Goal: Information Seeking & Learning: Get advice/opinions

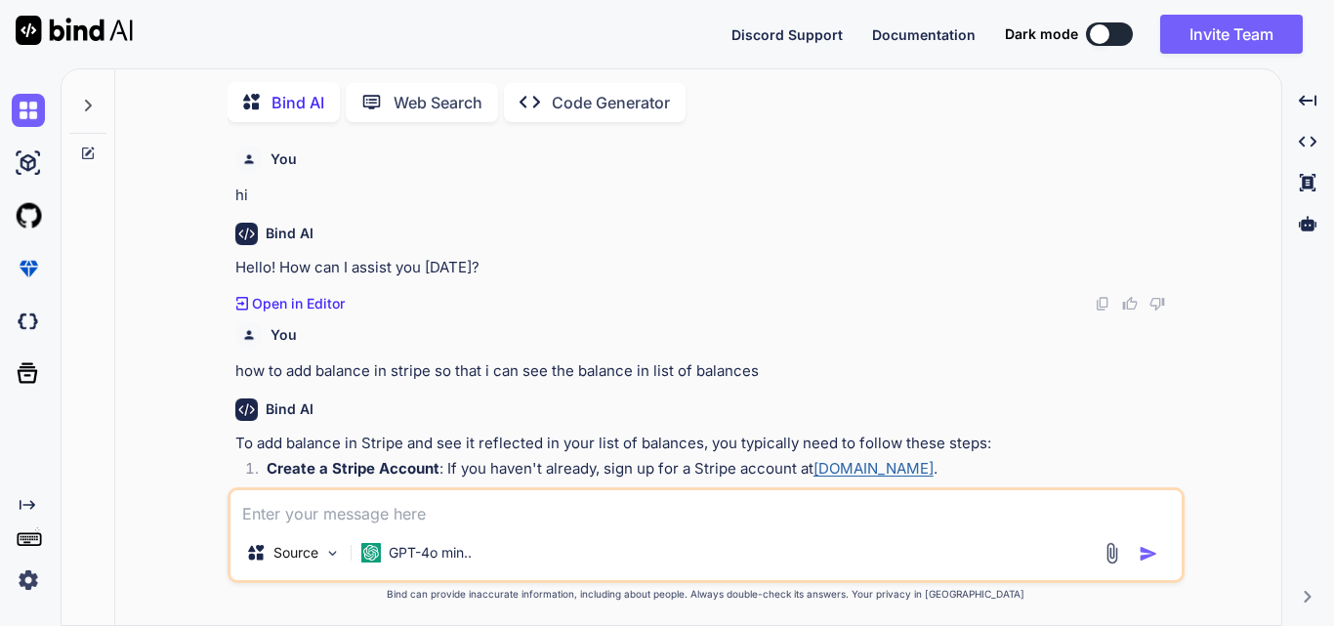
scroll to position [359, 0]
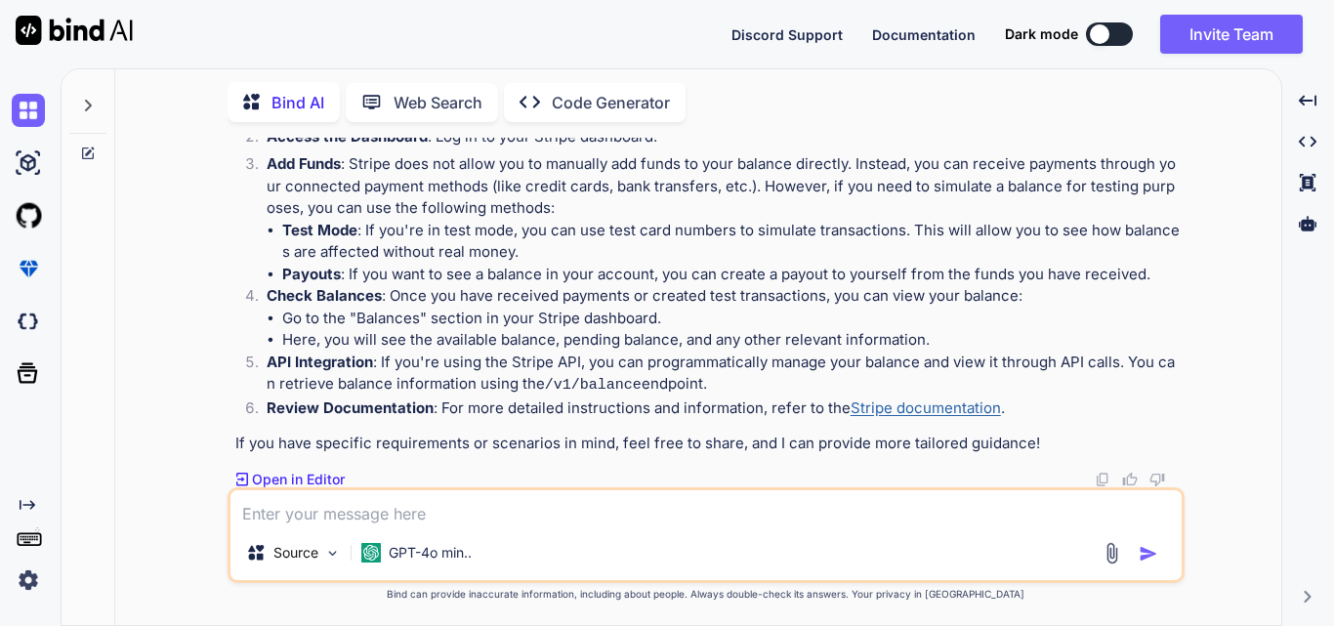
click at [329, 507] on textarea at bounding box center [706, 507] width 951 height 35
click at [319, 485] on p "Open in Editor" at bounding box center [298, 480] width 93 height 20
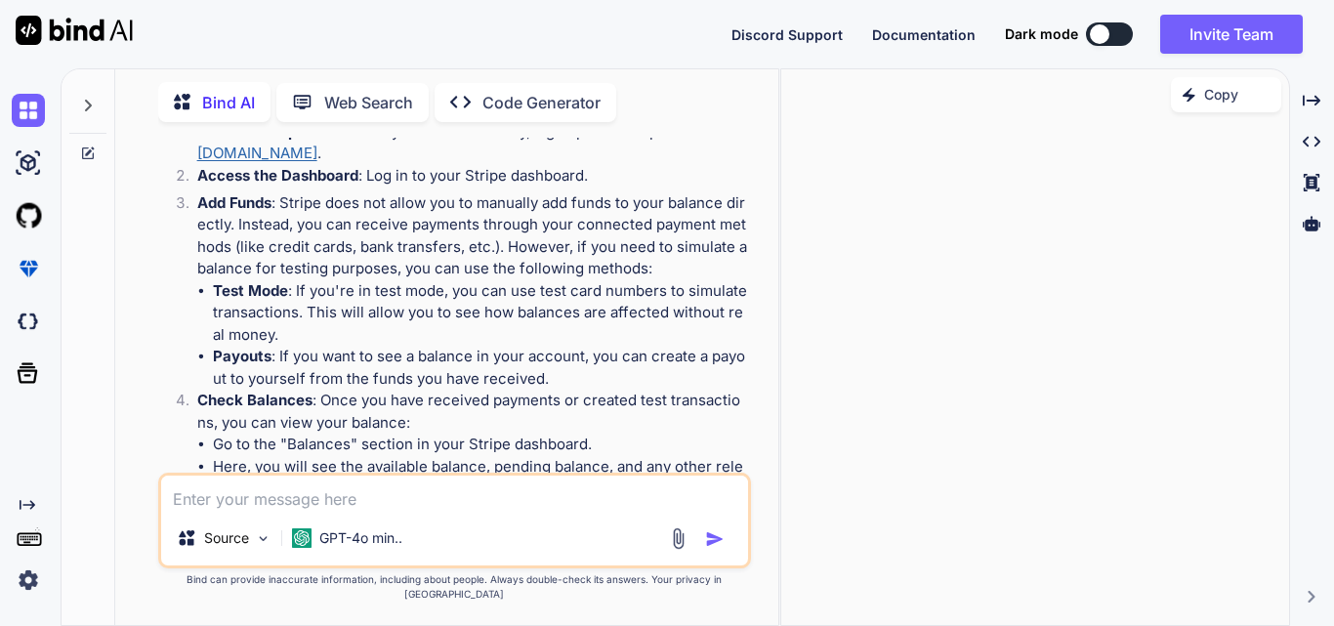
scroll to position [438, 0]
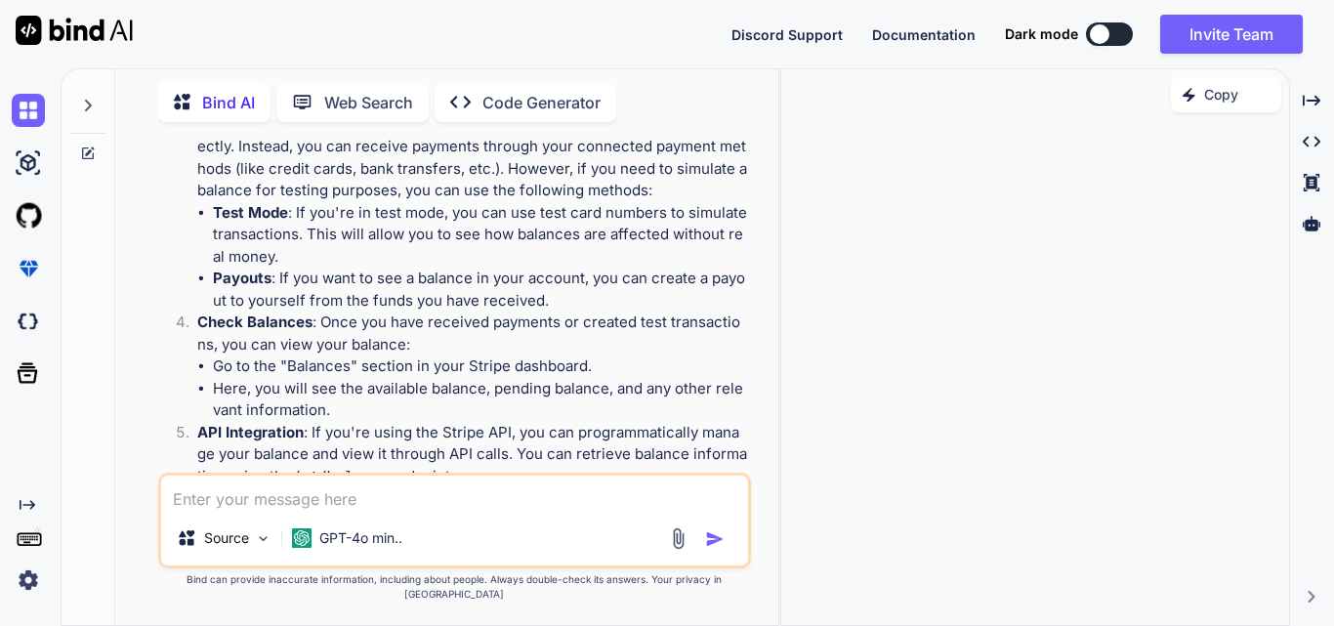
click at [290, 511] on textarea at bounding box center [454, 493] width 587 height 35
click at [1310, 96] on icon "Created with Pixso." at bounding box center [1312, 101] width 18 height 18
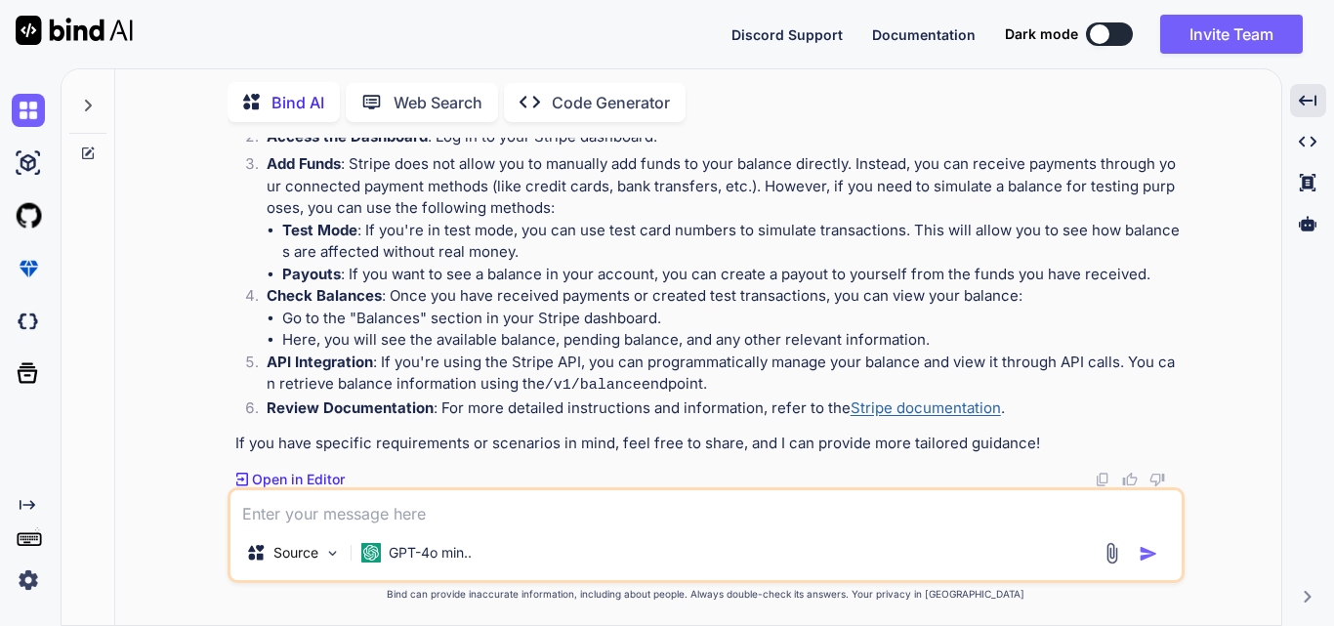
click at [379, 492] on textarea at bounding box center [706, 507] width 951 height 35
click at [345, 523] on textarea at bounding box center [706, 507] width 951 height 35
paste textarea "[HttpGet("retrieve-balance-transactions")] public async Task<IActionResult> Ret…"
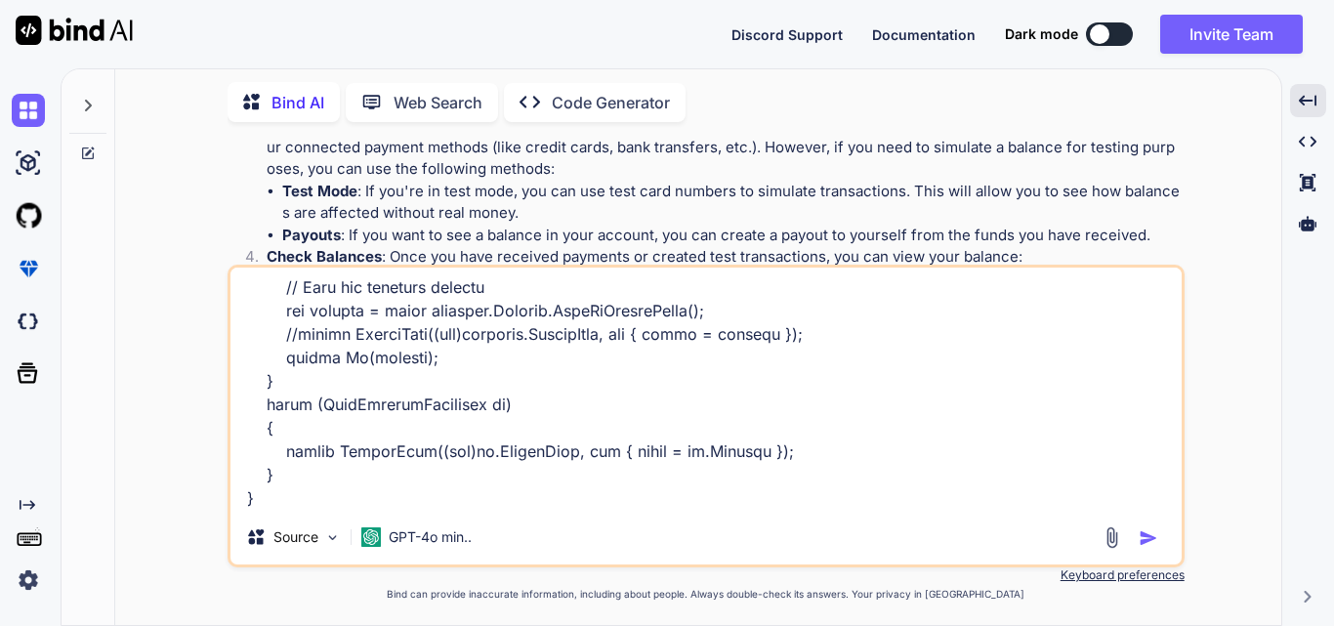
scroll to position [541, 0]
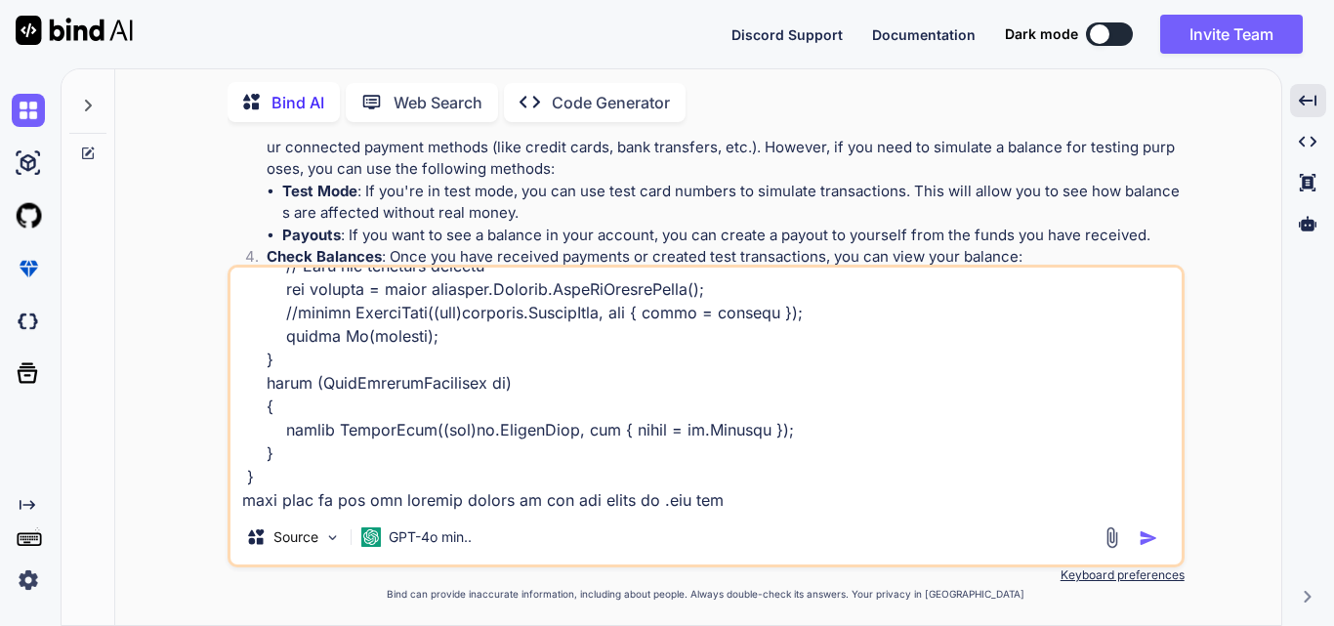
type textarea "[HttpGet("retrieve-balance-transactions")] public async Task<IActionResult> Ret…"
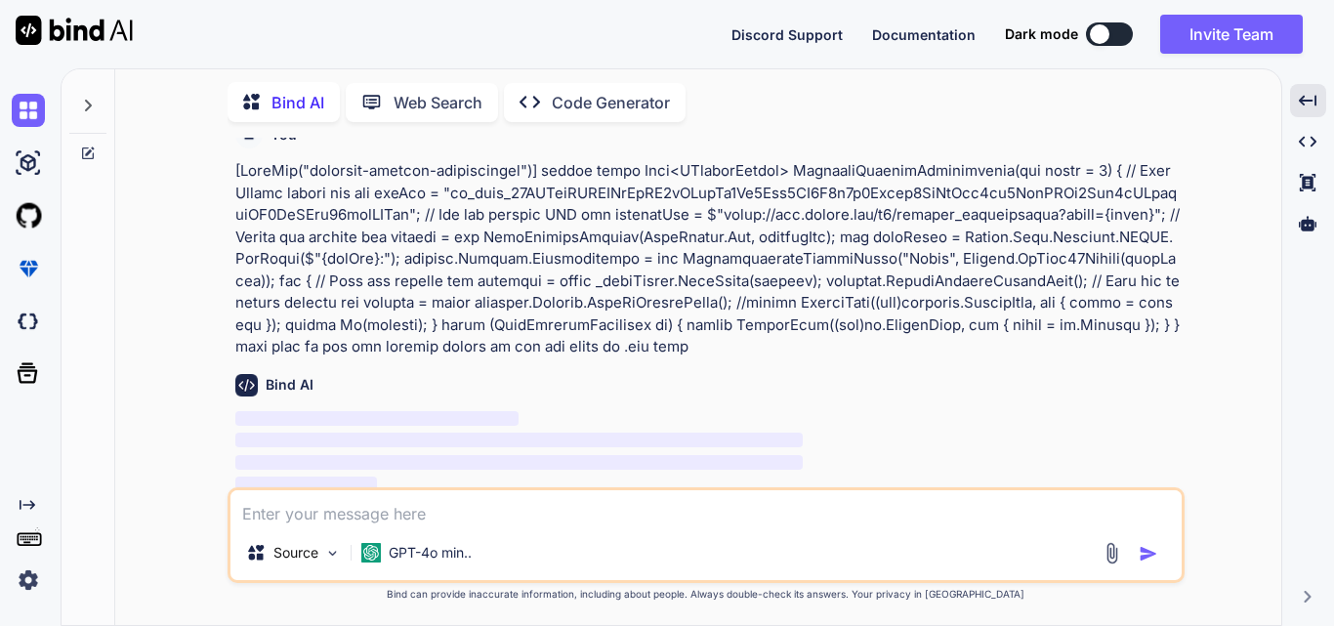
scroll to position [742, 0]
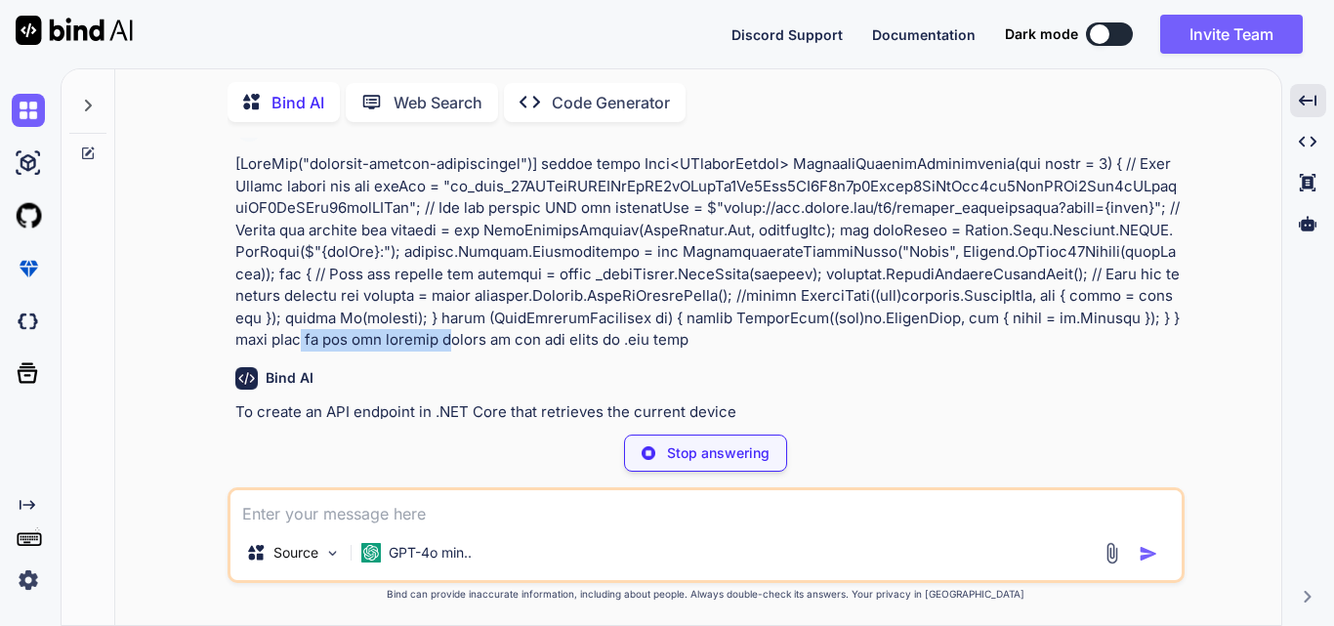
drag, startPoint x: 236, startPoint y: 335, endPoint x: 387, endPoint y: 348, distance: 151.0
click at [377, 347] on p at bounding box center [708, 252] width 946 height 198
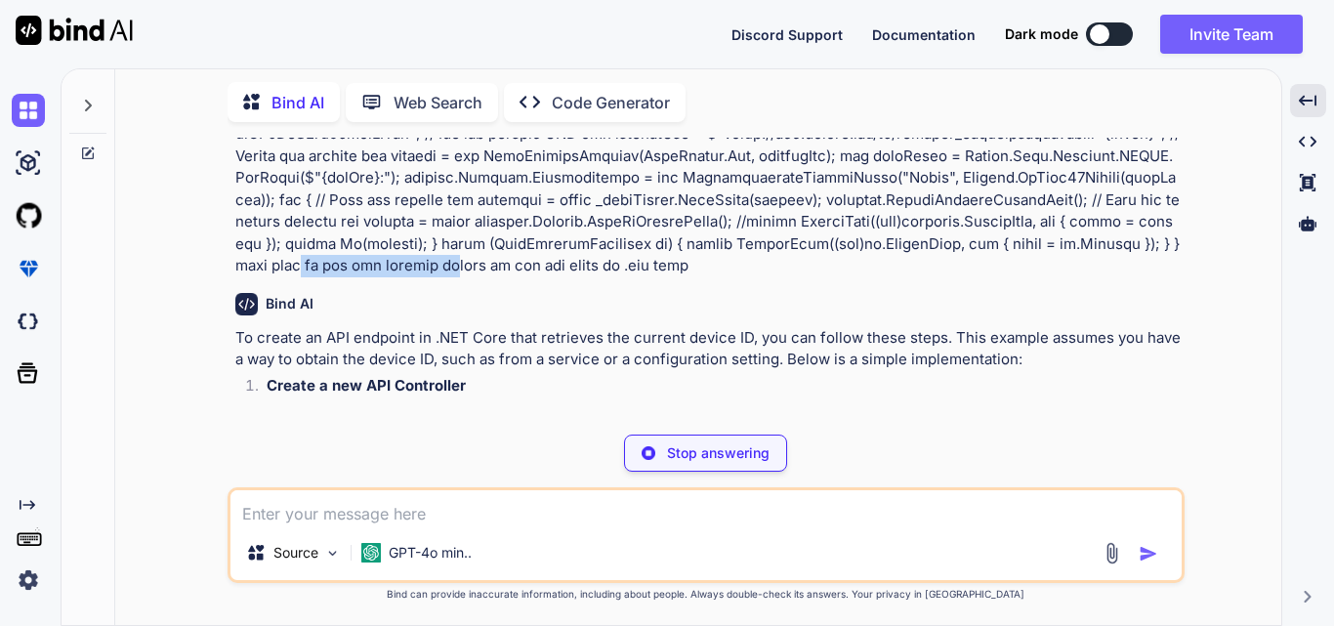
scroll to position [831, 0]
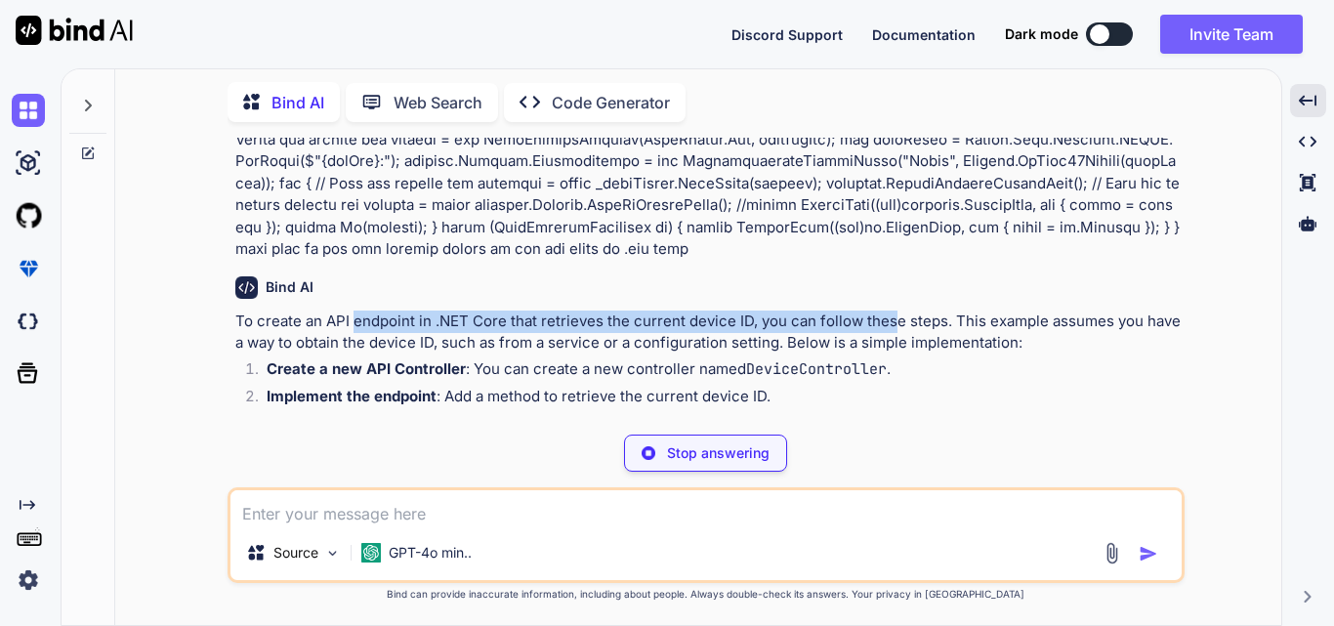
drag, startPoint x: 355, startPoint y: 328, endPoint x: 894, endPoint y: 324, distance: 539.2
click at [894, 324] on p "To create an API endpoint in .NET Core that retrieves the current device ID, yo…" at bounding box center [708, 333] width 946 height 44
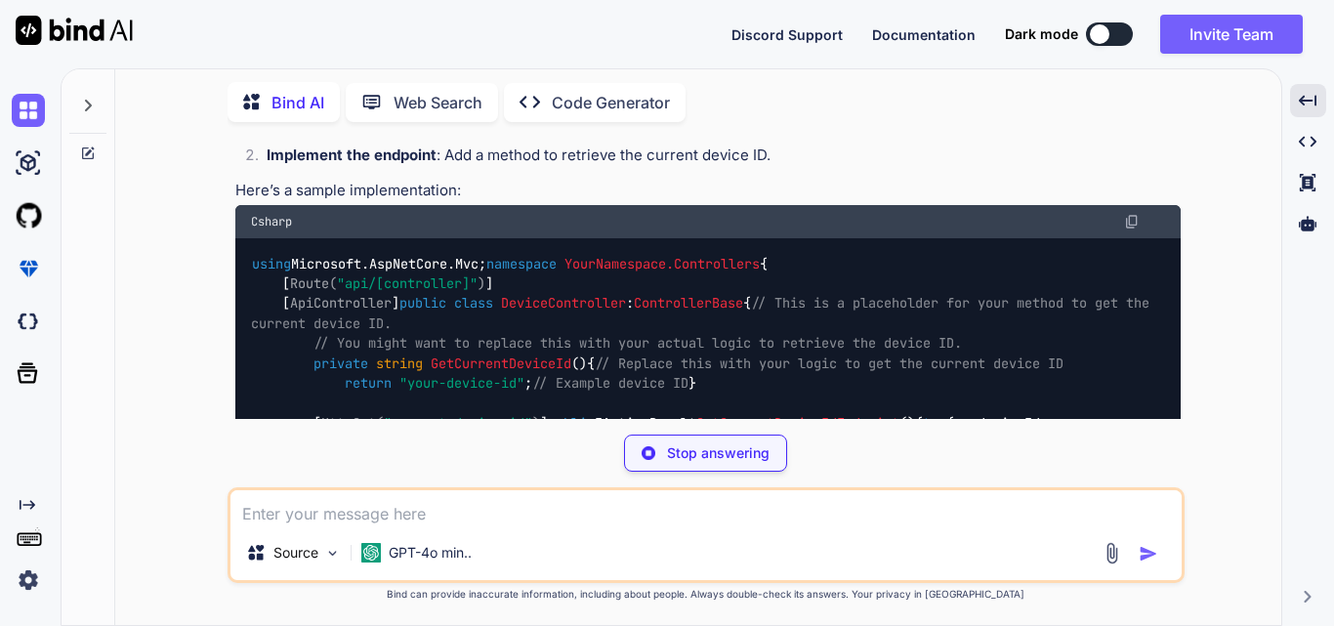
scroll to position [1320, 0]
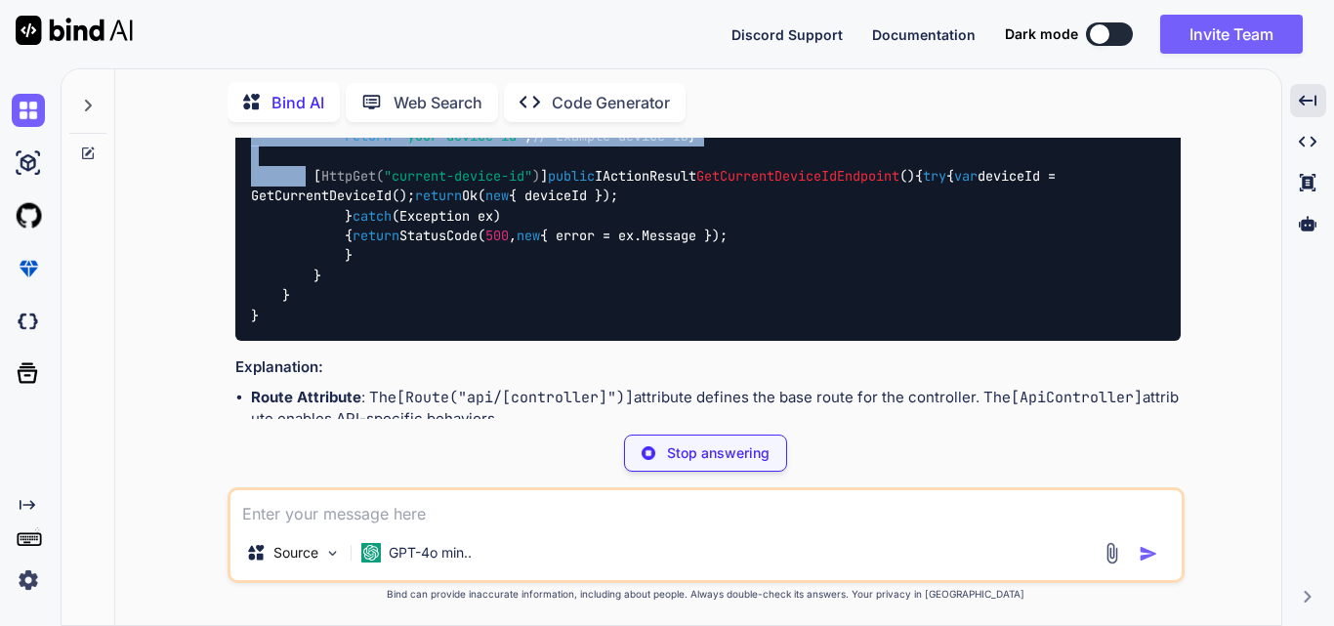
drag, startPoint x: 311, startPoint y: 218, endPoint x: 347, endPoint y: 289, distance: 79.9
click at [347, 289] on div "using Microsoft.AspNetCore.Mvc; namespace YourNamespace.Controllers { [ Route( …" at bounding box center [708, 166] width 946 height 350
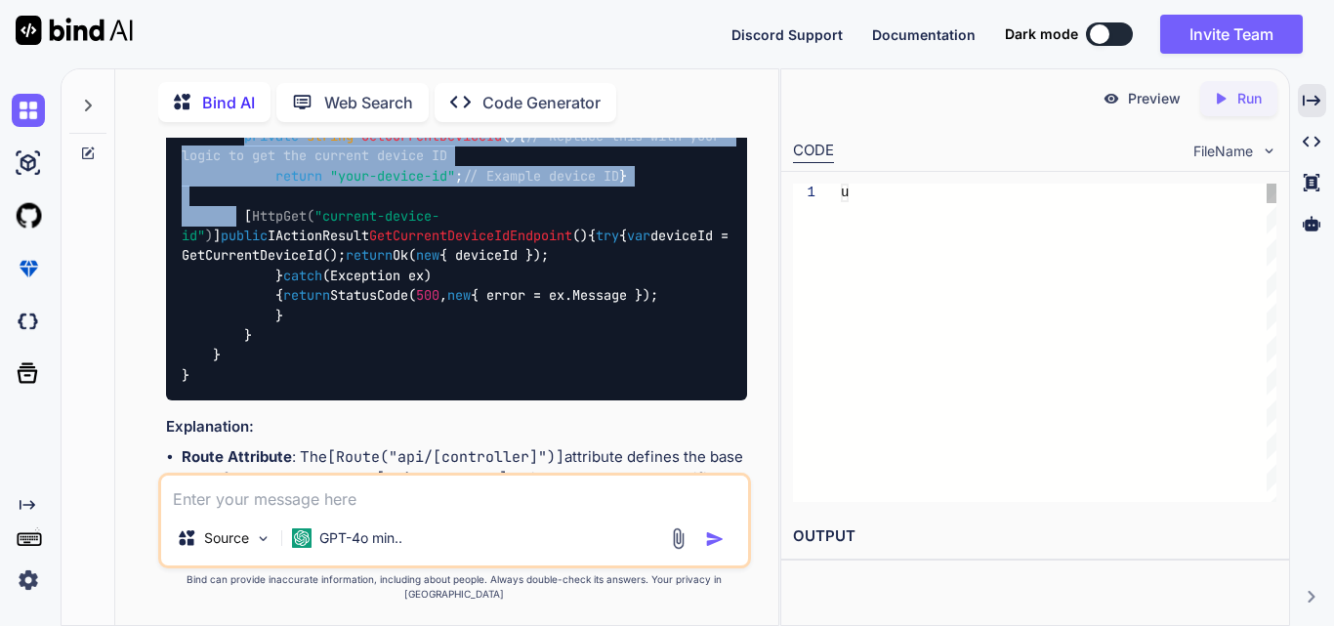
click at [461, 164] on span "// Replace this with your logic to get the current device ID" at bounding box center [455, 145] width 547 height 37
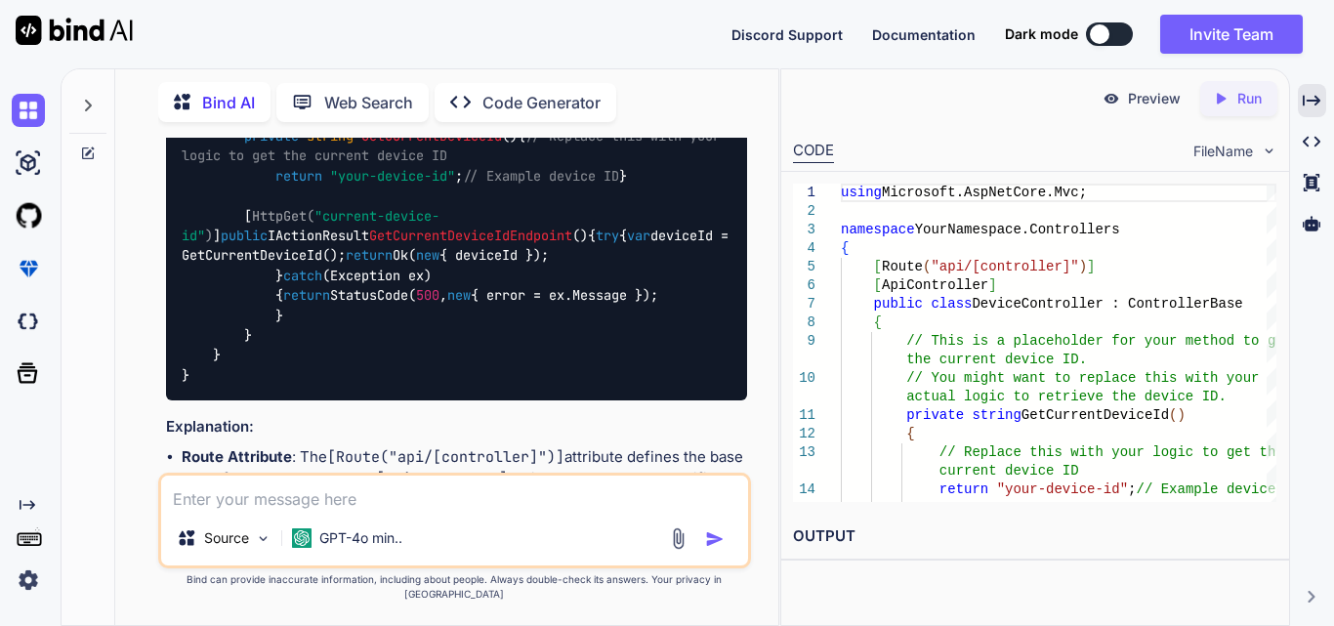
scroll to position [1775, 0]
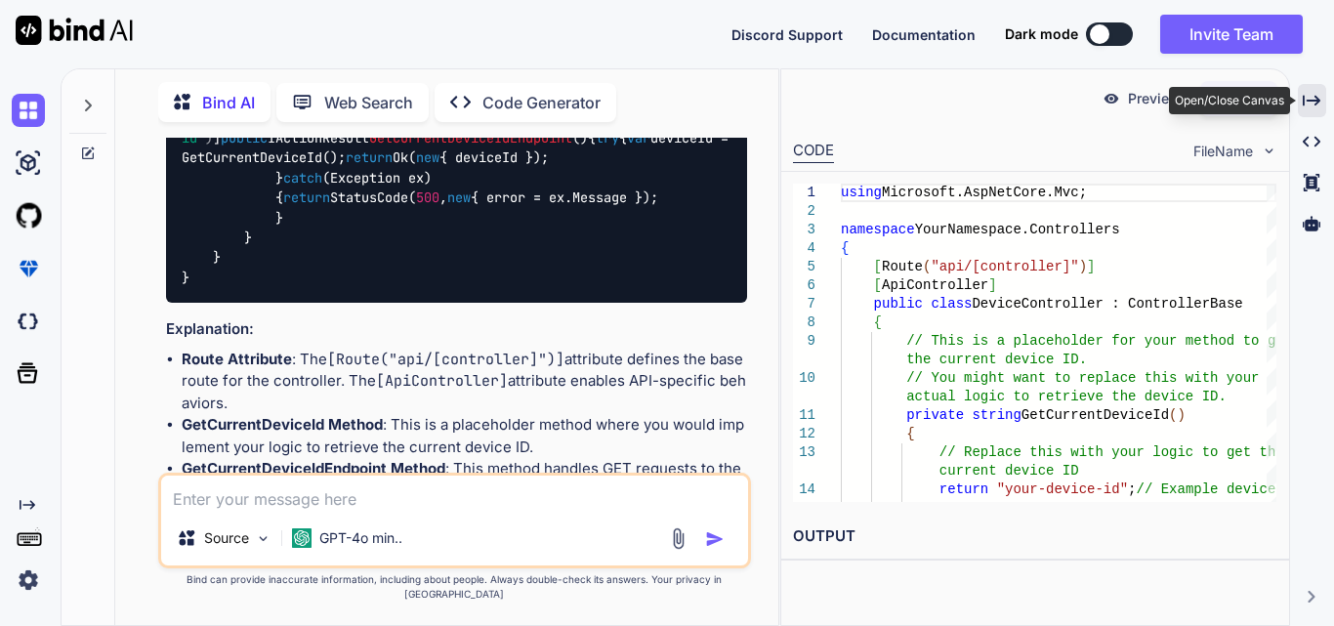
click at [1317, 109] on div "Created with Pixso." at bounding box center [1312, 100] width 28 height 33
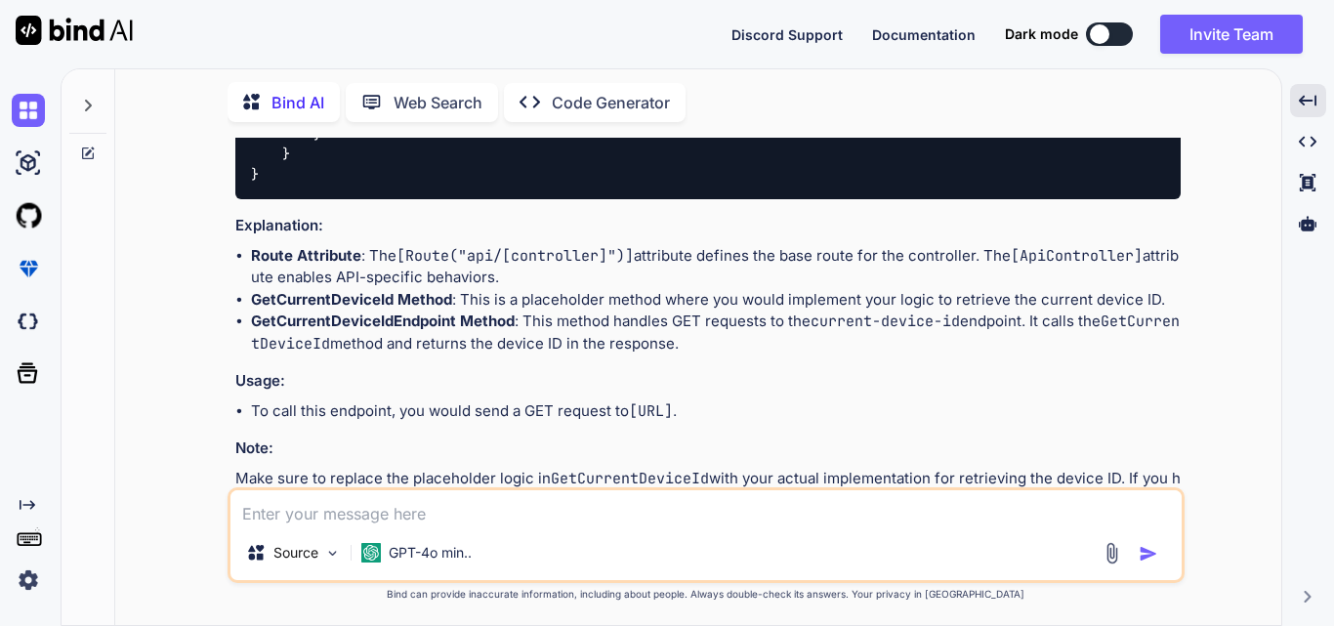
scroll to position [1496, 0]
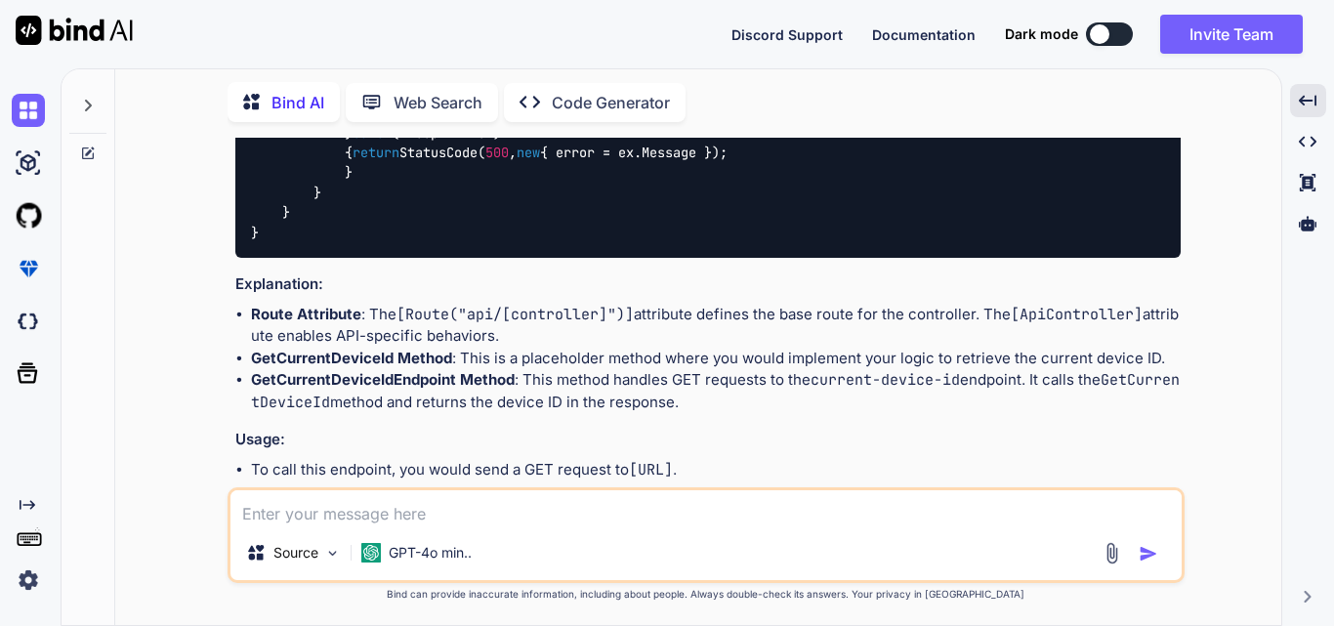
scroll to position [1300, 0]
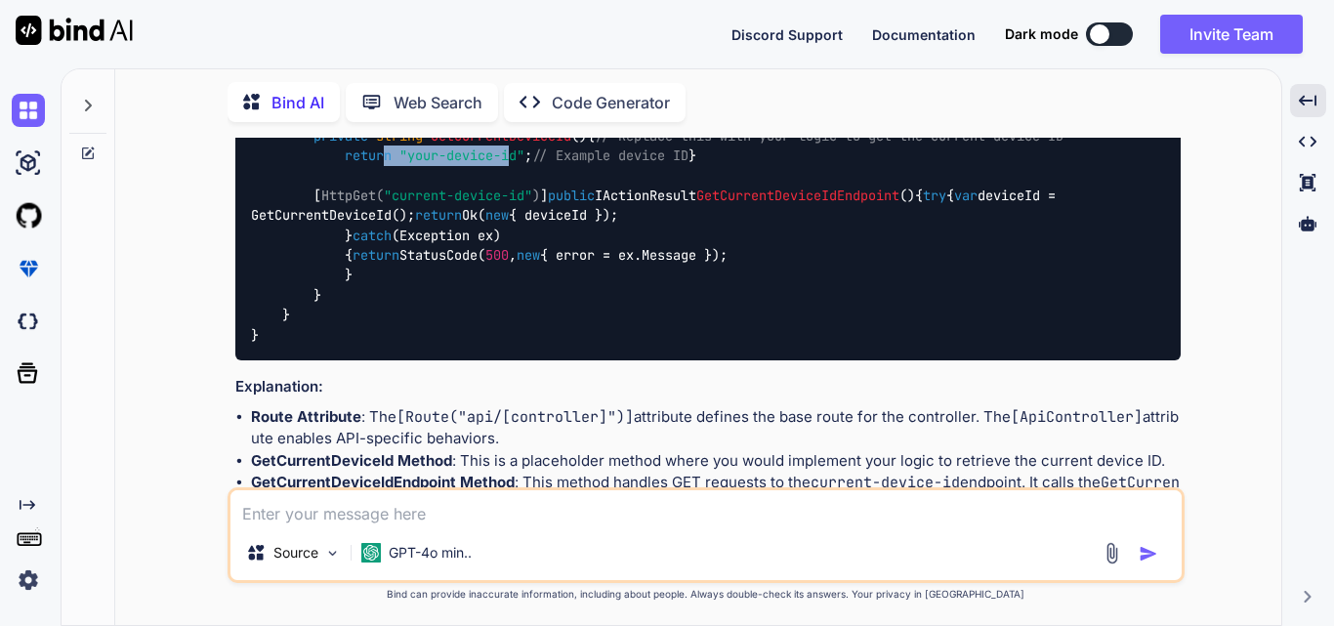
drag, startPoint x: 514, startPoint y: 291, endPoint x: 388, endPoint y: 300, distance: 126.3
click at [388, 300] on code "using Microsoft.AspNetCore.Mvc; namespace YourNamespace.Controllers { [ Route( …" at bounding box center [704, 185] width 907 height 319
click at [780, 316] on div "using Microsoft.AspNetCore.Mvc; namespace YourNamespace.Controllers { [ Route( …" at bounding box center [708, 186] width 946 height 350
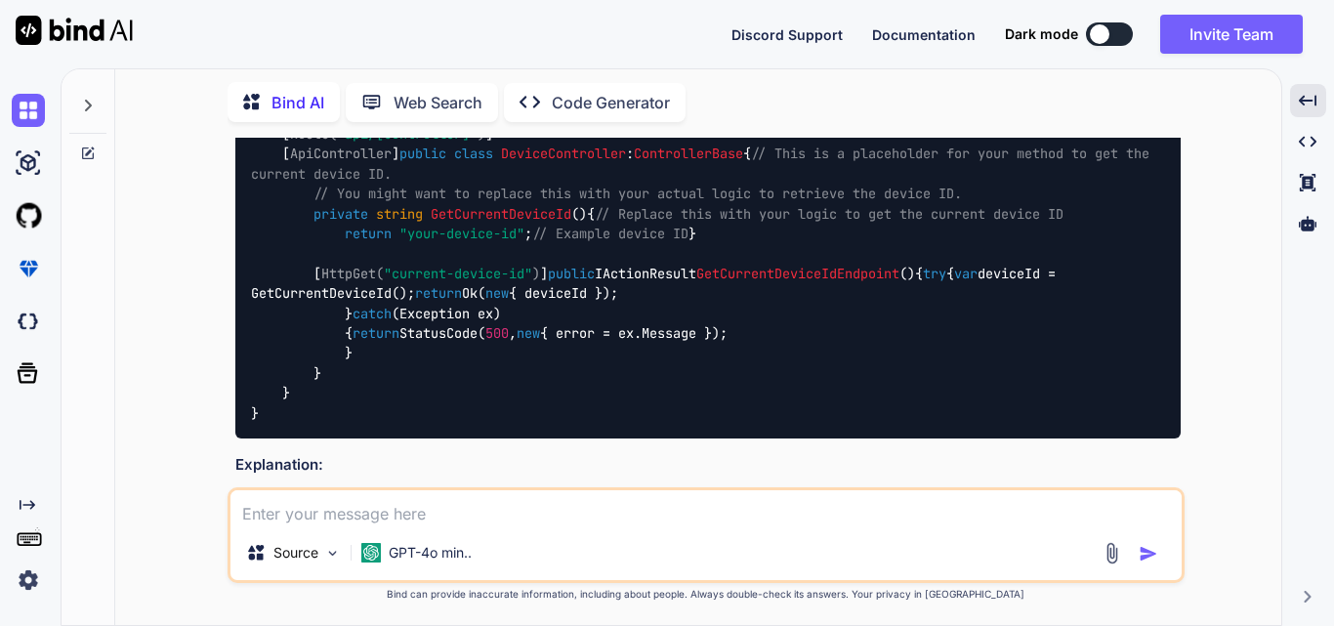
scroll to position [1496, 0]
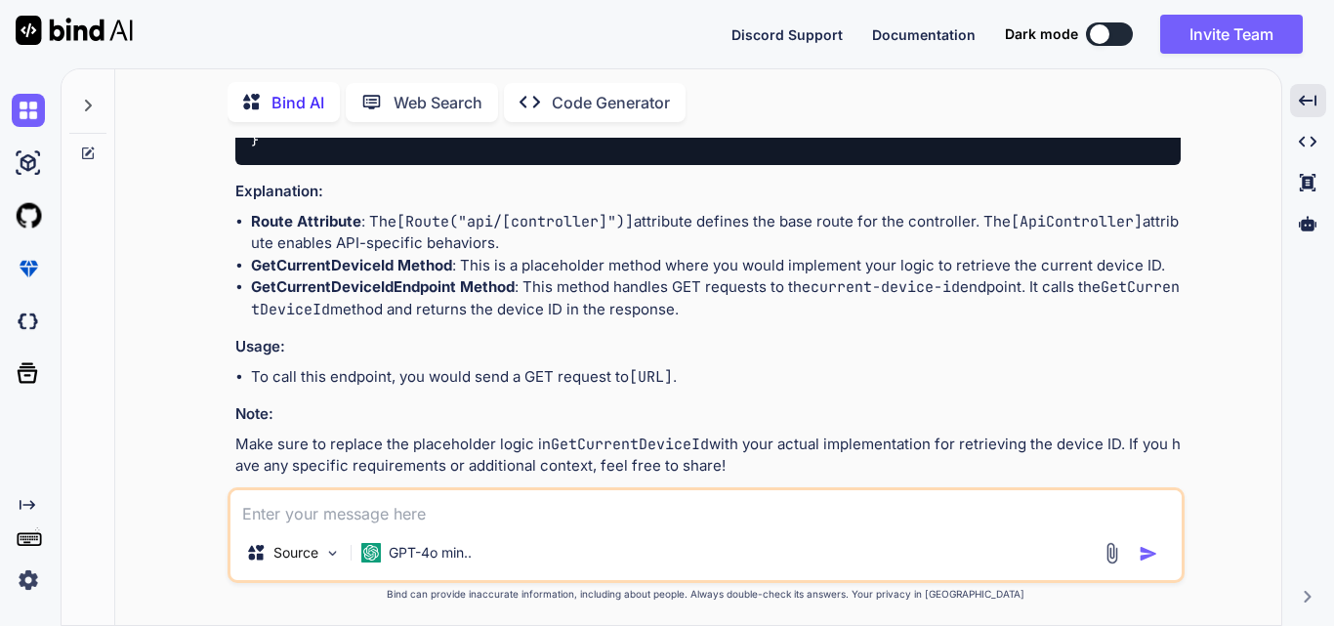
click at [410, 516] on textarea at bounding box center [706, 507] width 951 height 35
type textarea "no i want to get the current system device id using my .net code"
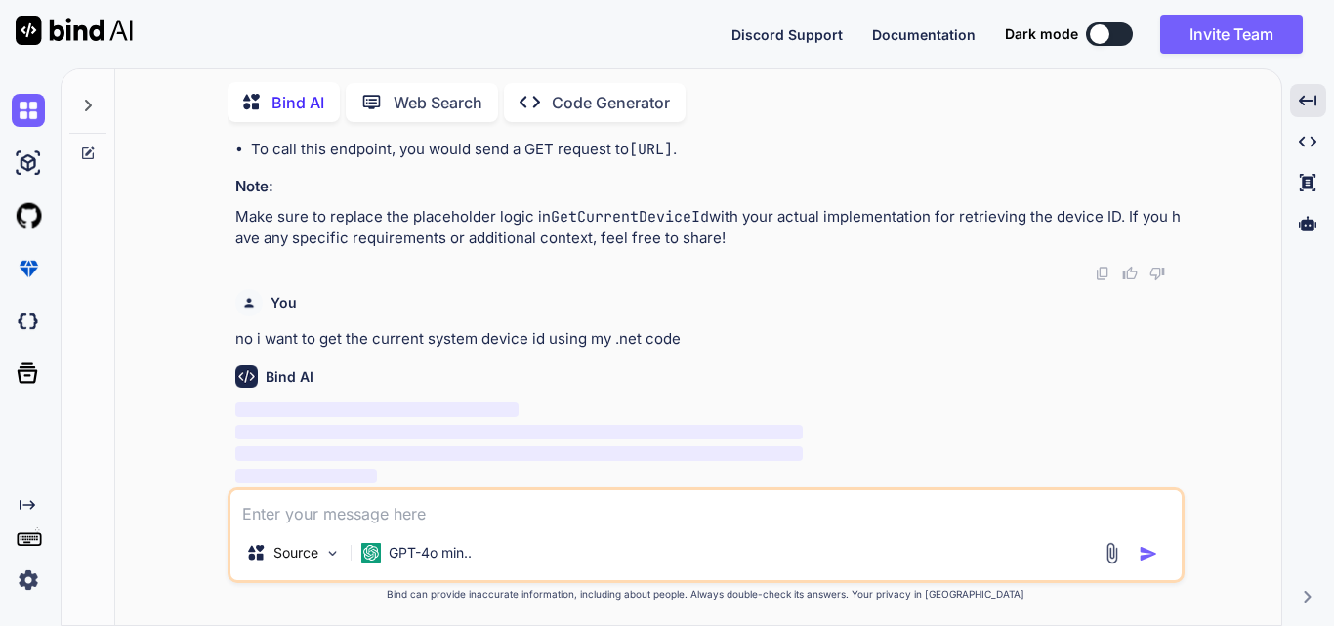
scroll to position [2022, 0]
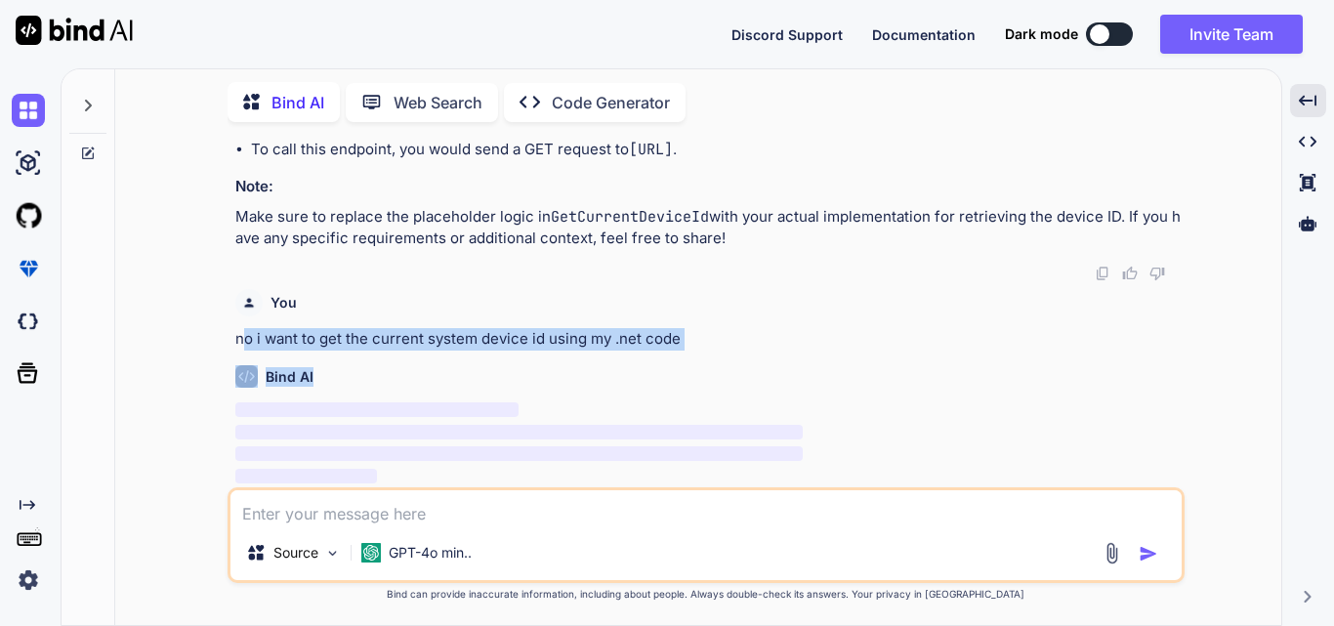
drag, startPoint x: 378, startPoint y: 348, endPoint x: 678, endPoint y: 351, distance: 299.9
click at [678, 351] on div "You hi Bind AI Hello! How can I assist you [DATE]? Created with Pixso. Open in …" at bounding box center [708, 313] width 953 height 350
click at [691, 329] on p "no i want to get the current system device id using my .net code" at bounding box center [708, 339] width 946 height 22
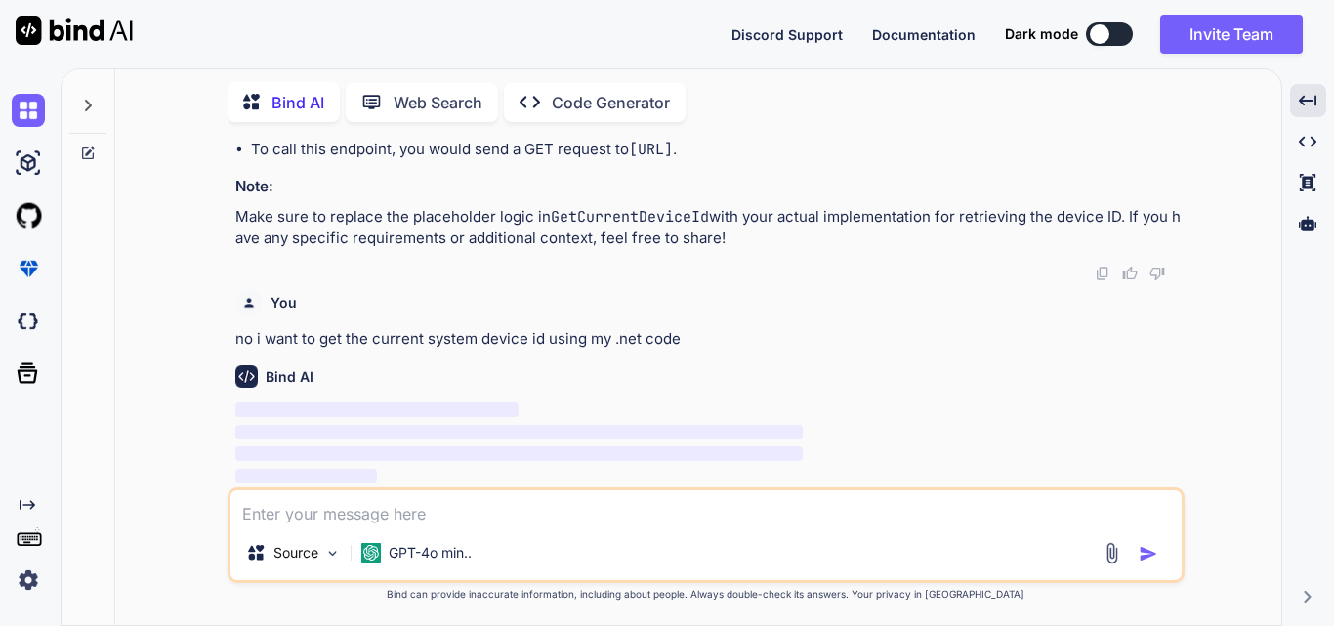
click at [388, 511] on textarea at bounding box center [706, 507] width 951 height 35
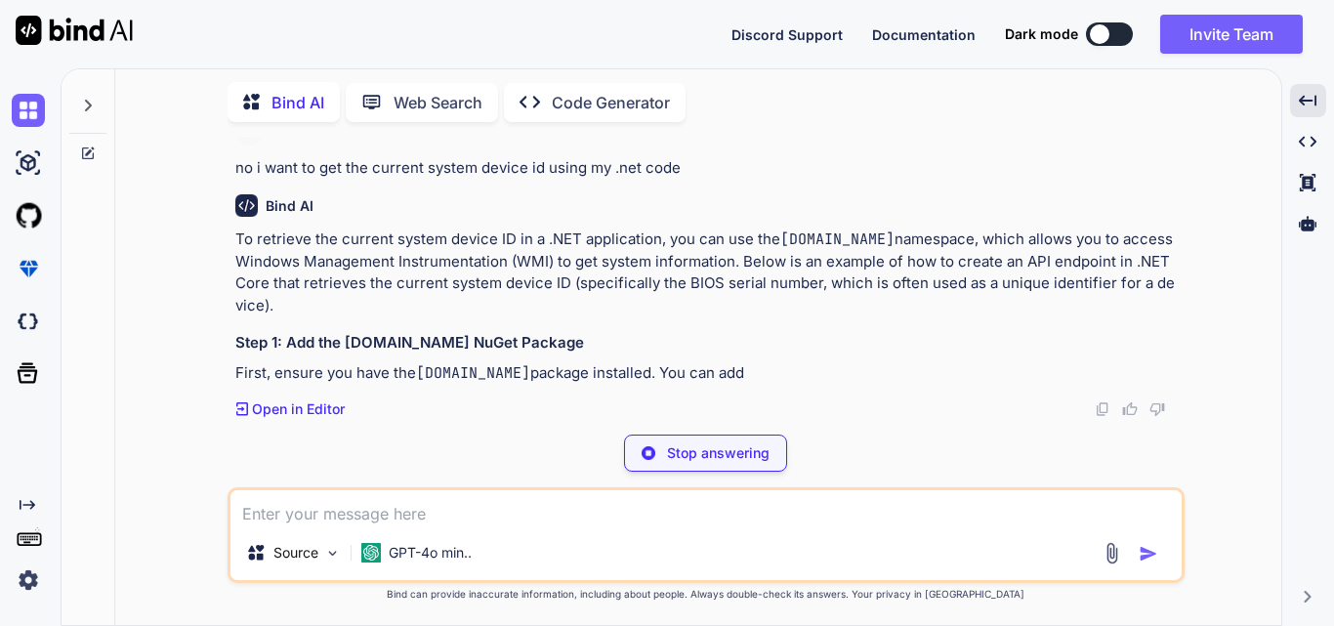
scroll to position [2193, 0]
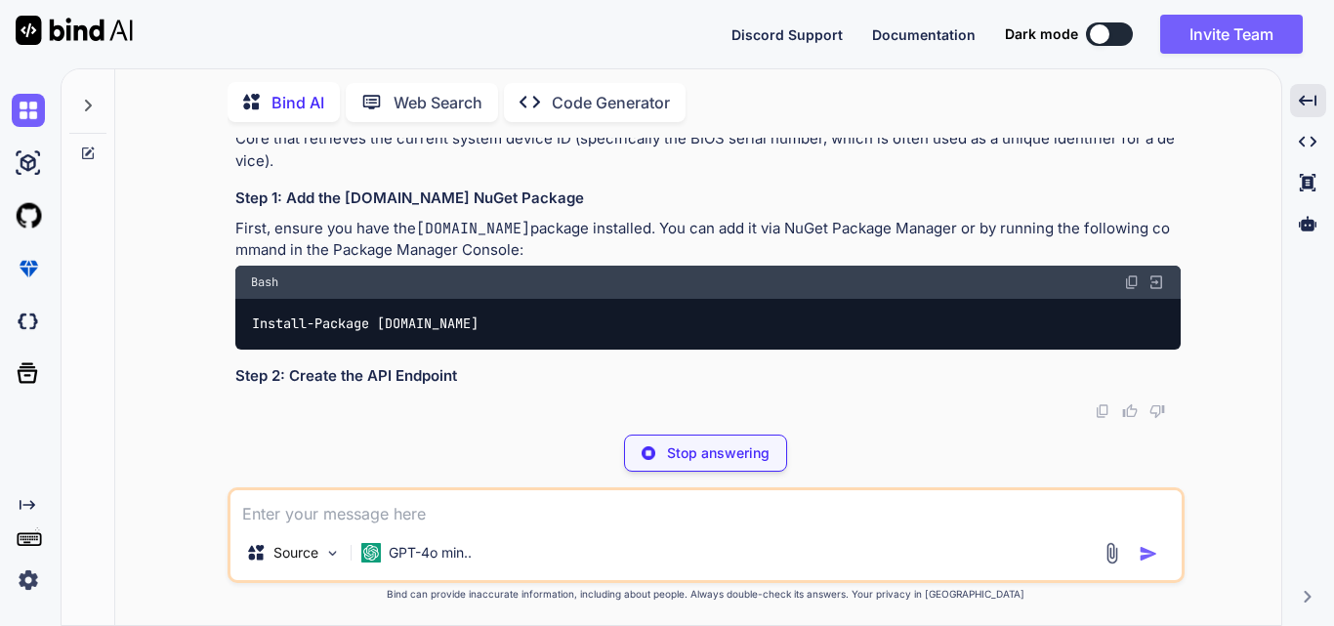
drag, startPoint x: 871, startPoint y: 232, endPoint x: 1061, endPoint y: 245, distance: 189.9
click at [1061, 172] on p "To retrieve the current system device ID in a .NET application, you can use the…" at bounding box center [708, 128] width 946 height 88
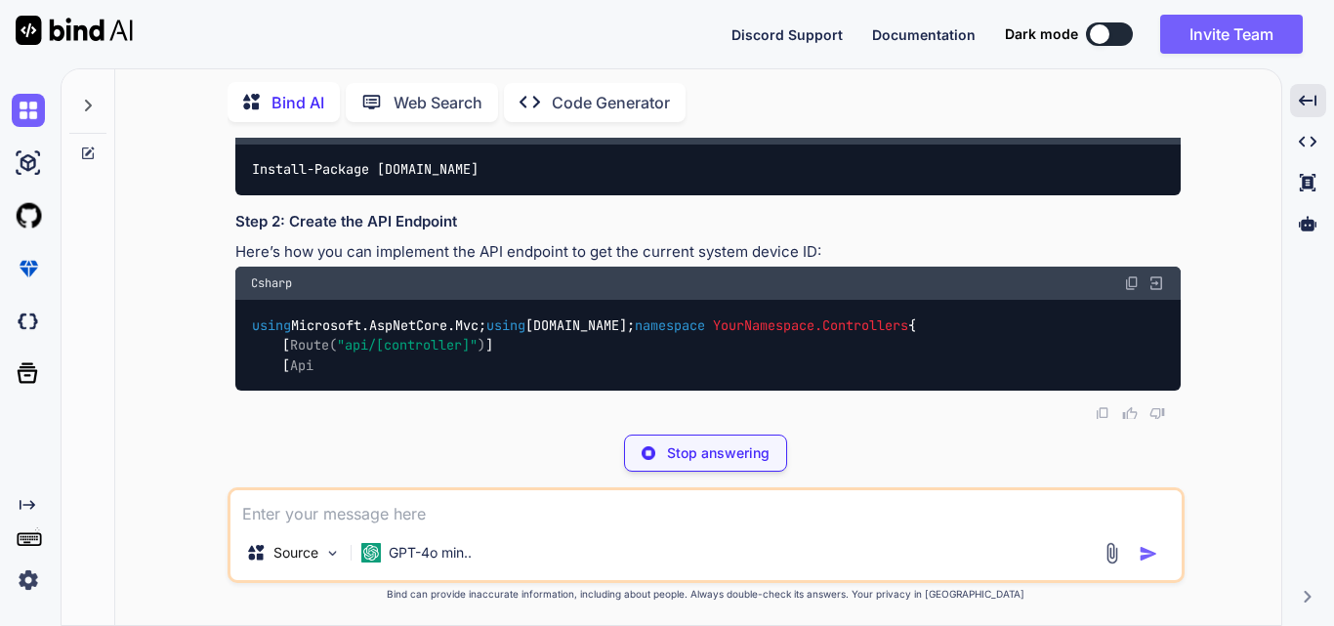
drag, startPoint x: 380, startPoint y: 282, endPoint x: 817, endPoint y: 310, distance: 437.5
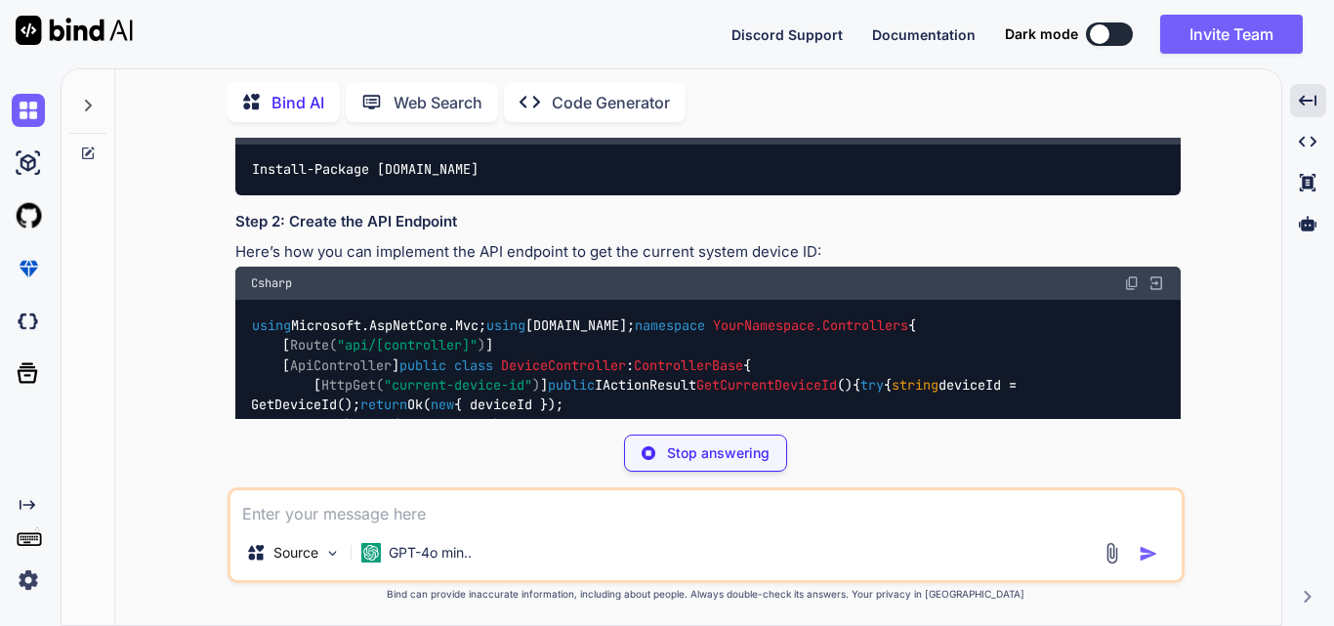
drag, startPoint x: 284, startPoint y: 265, endPoint x: 927, endPoint y: 271, distance: 642.8
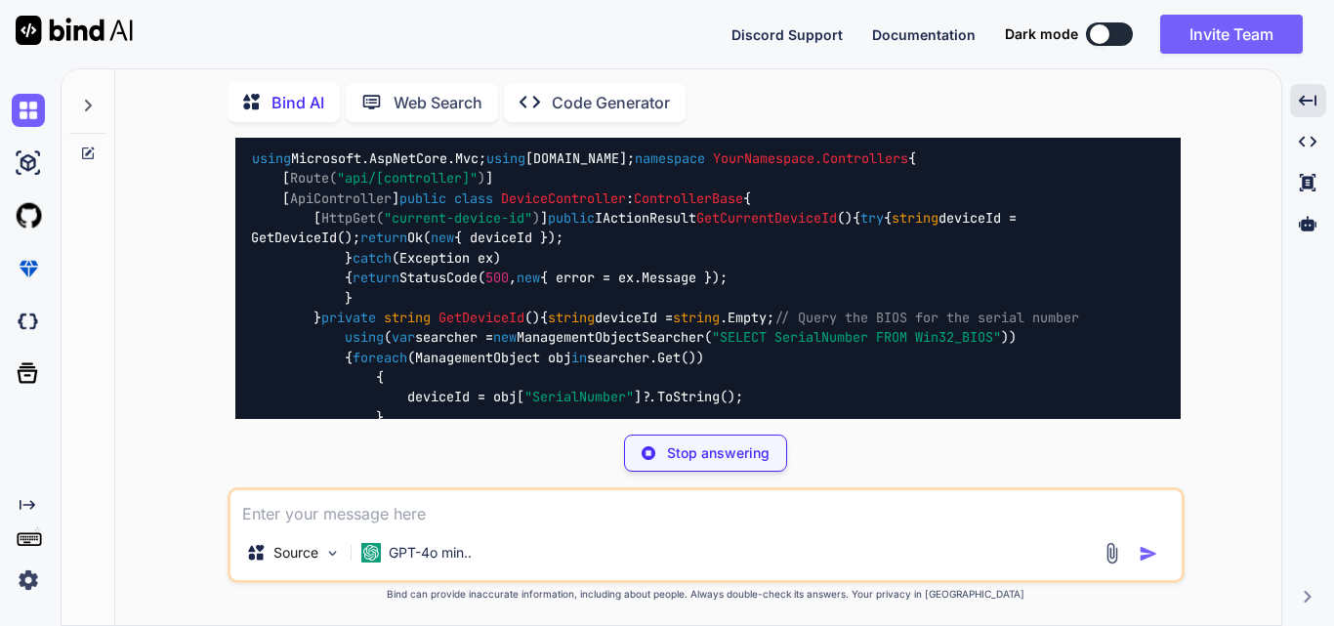
scroll to position [2388, 0]
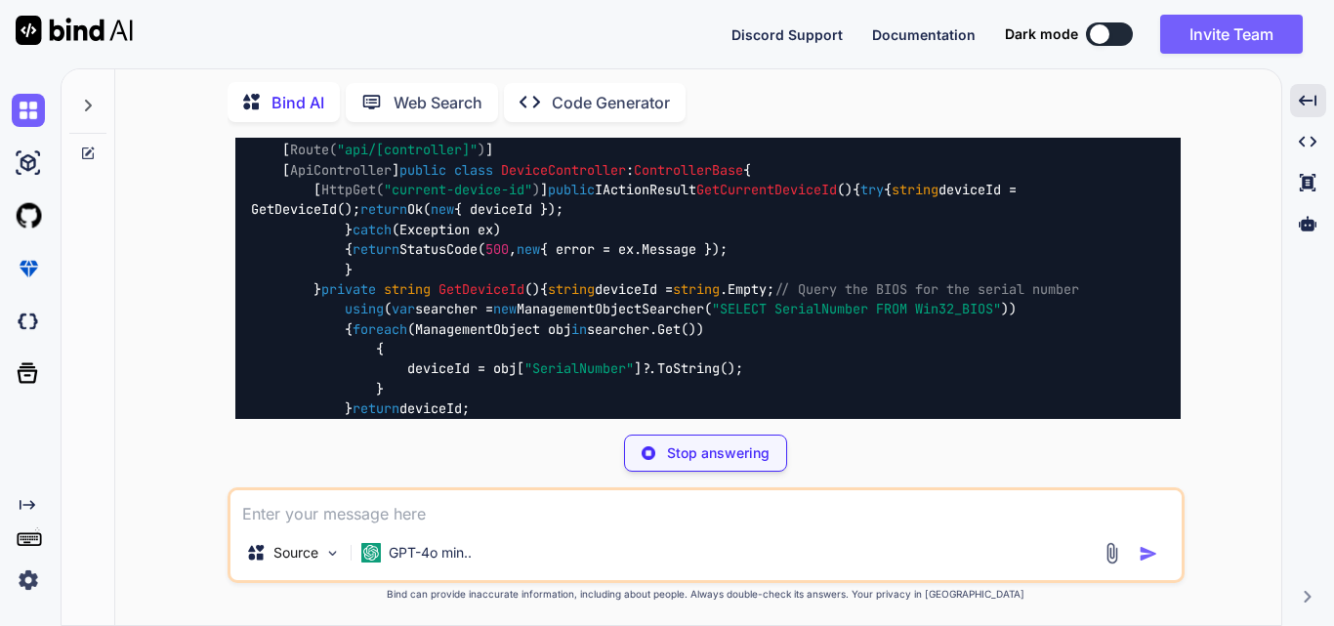
drag, startPoint x: 291, startPoint y: 284, endPoint x: 600, endPoint y: 278, distance: 308.7
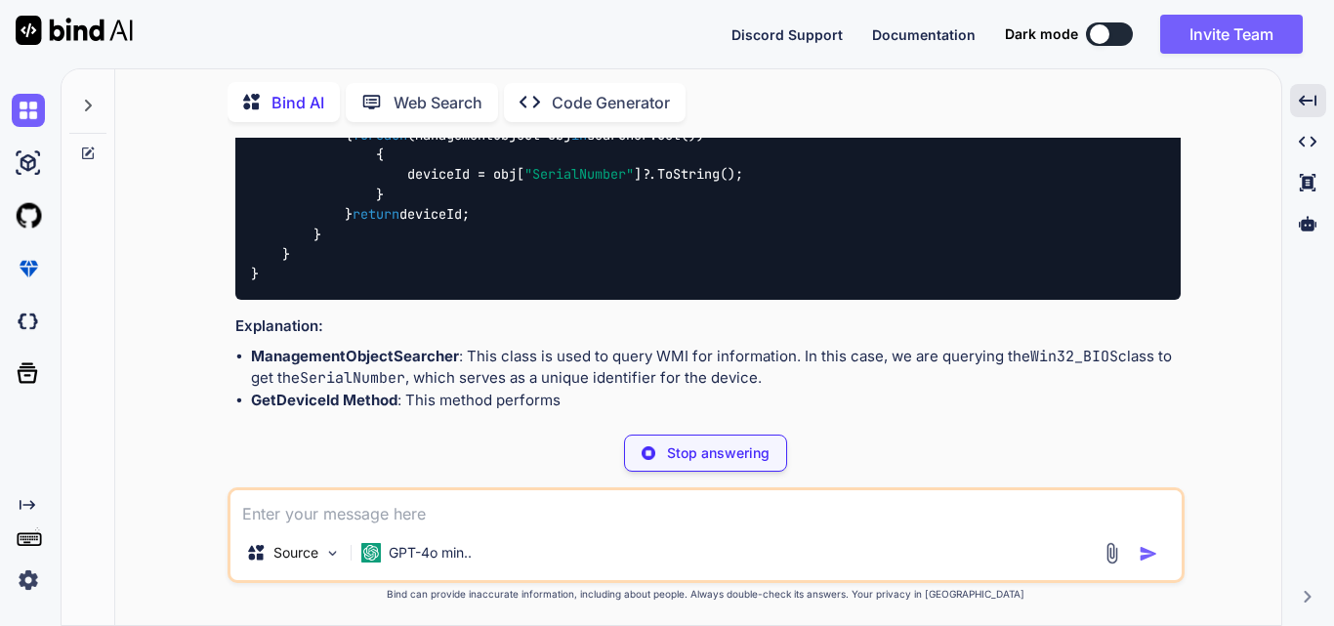
scroll to position [2584, 0]
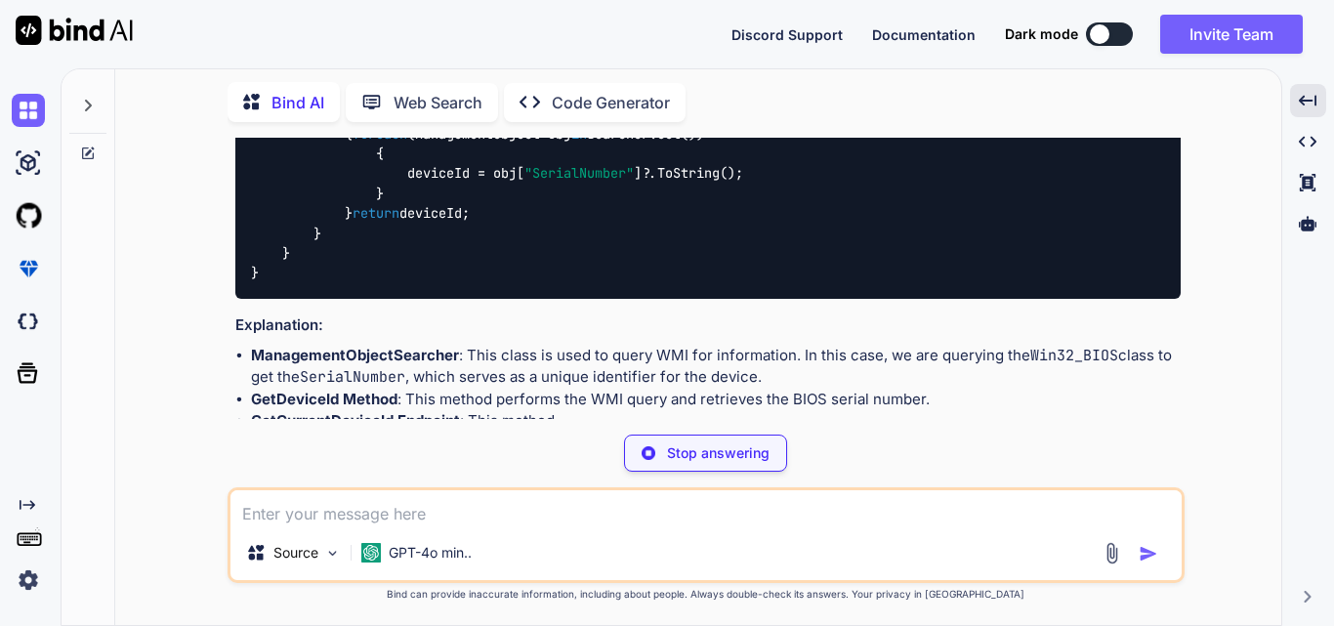
drag, startPoint x: 332, startPoint y: 249, endPoint x: 480, endPoint y: 259, distance: 147.8
click at [480, 259] on div "using Microsoft.AspNetCore.Mvc; using [DOMAIN_NAME]; namespace YourNamespace.Co…" at bounding box center [708, 104] width 946 height 390
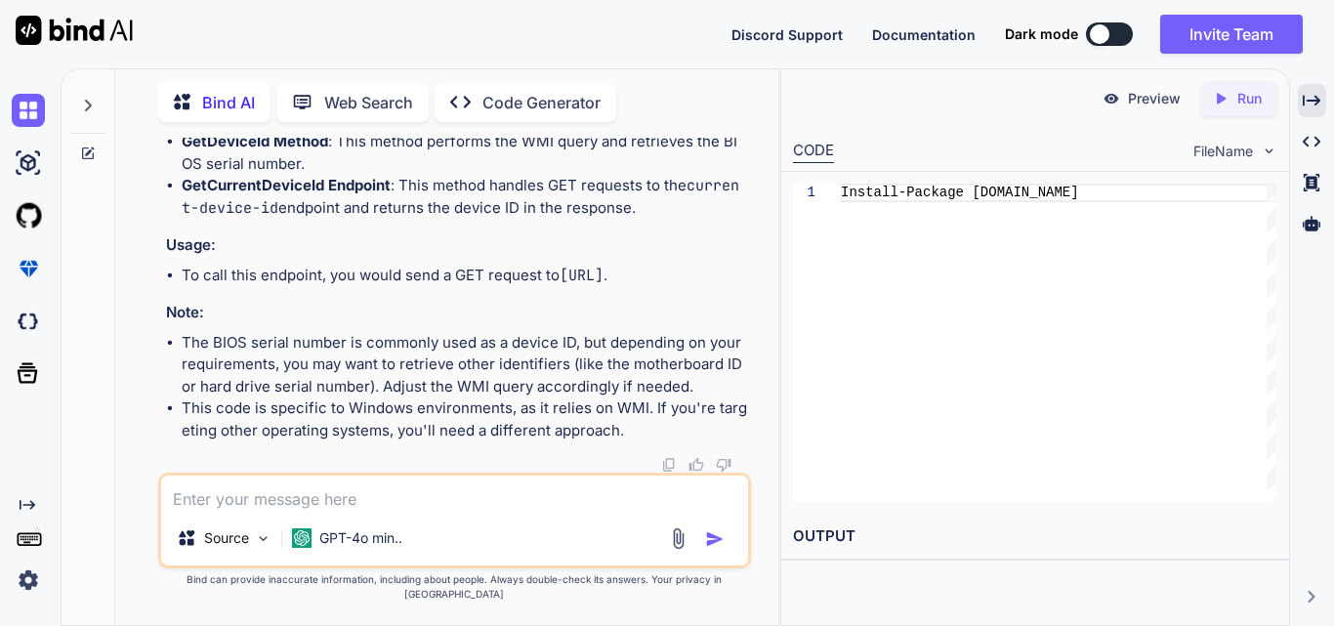
scroll to position [3666, 0]
click at [1319, 93] on icon "Created with Pixso." at bounding box center [1312, 101] width 18 height 18
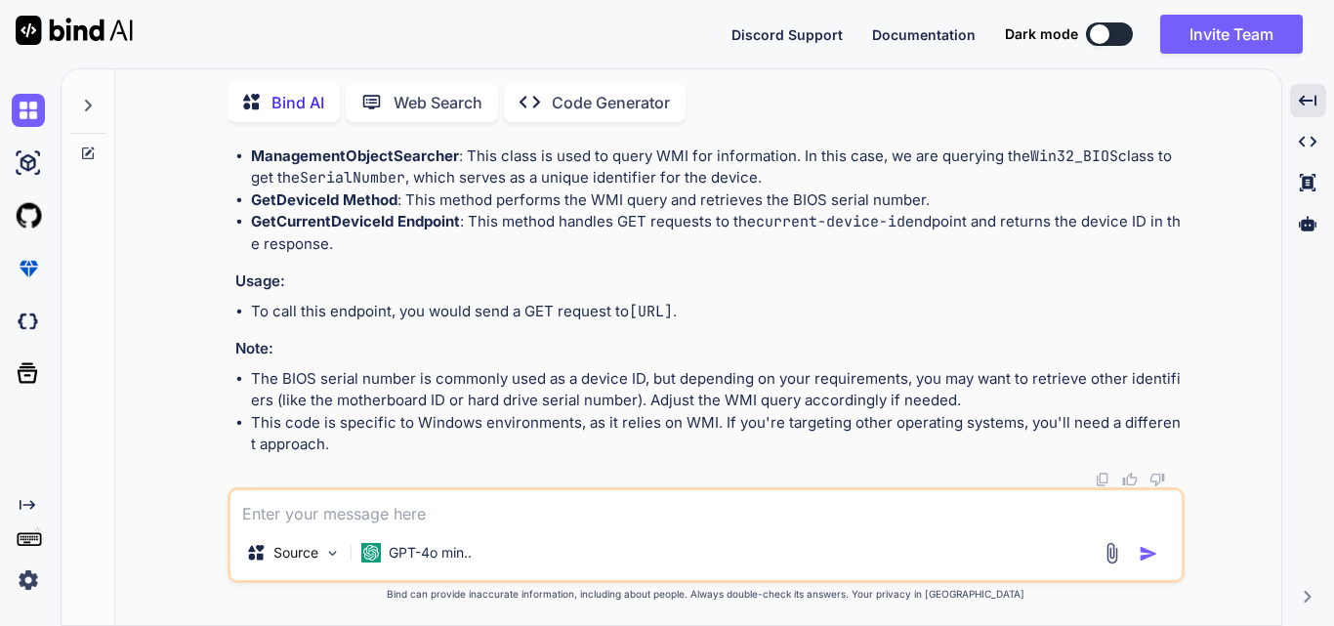
drag, startPoint x: 761, startPoint y: 303, endPoint x: 1041, endPoint y: 301, distance: 280.4
drag, startPoint x: 379, startPoint y: 339, endPoint x: 668, endPoint y: 401, distance: 295.8
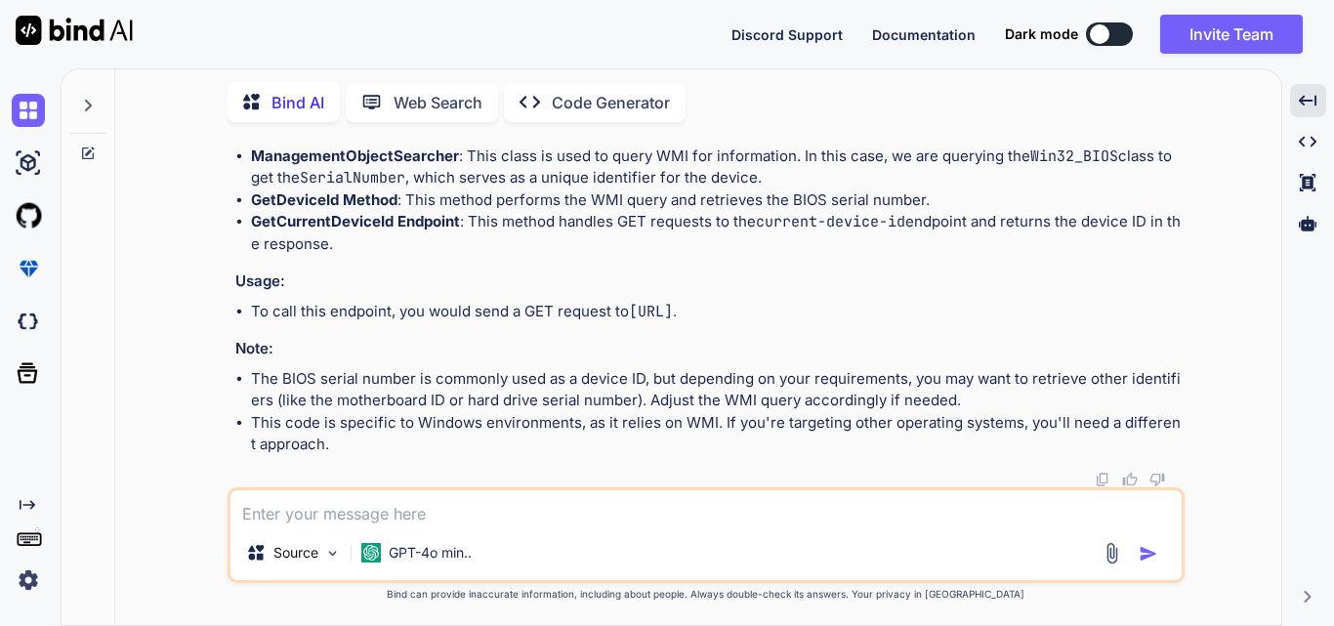
drag, startPoint x: 288, startPoint y: 280, endPoint x: 679, endPoint y: 284, distance: 390.8
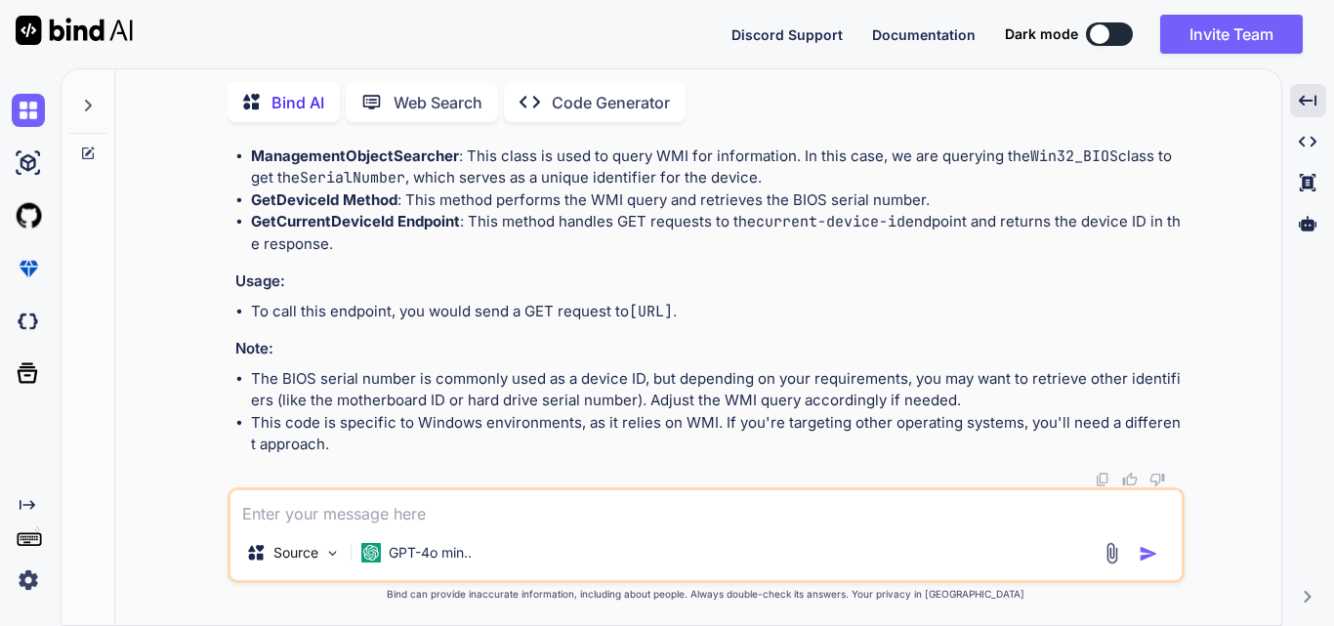
scroll to position [3206, 0]
copy code "private string GetDeviceId () { string deviceId = string .Empty; // Query the B…"
drag, startPoint x: 313, startPoint y: 196, endPoint x: 356, endPoint y: 352, distance: 161.2
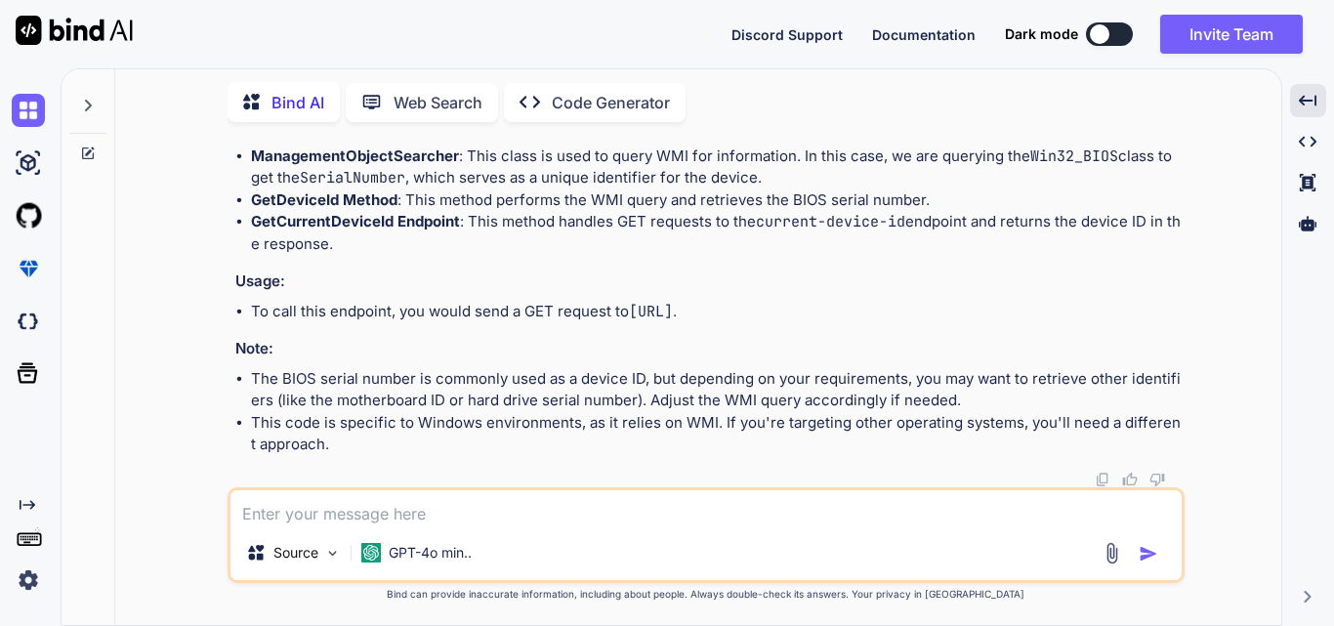
click at [318, 500] on textarea at bounding box center [706, 507] width 951 height 35
paste textarea "// Query the BIOS for the serial number using (var searcher = new ManagementObj…"
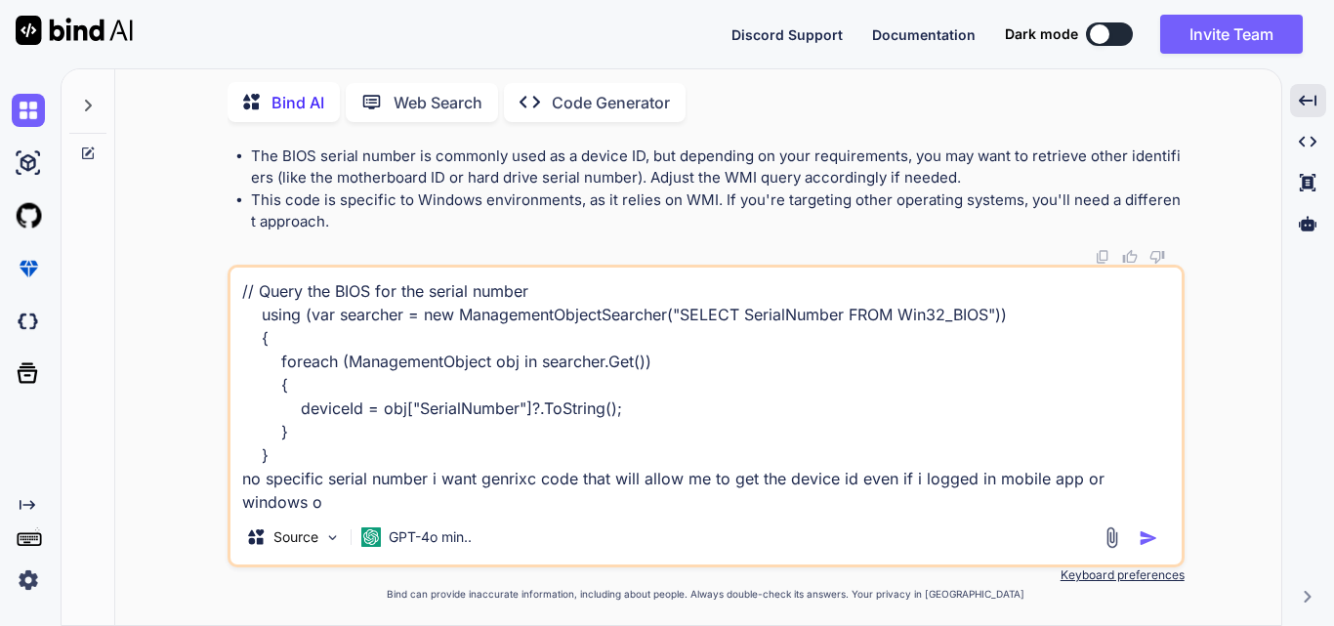
scroll to position [2, 0]
type textarea "// Query the BIOS for the serial number using (var searcher = new ManagementObj…"
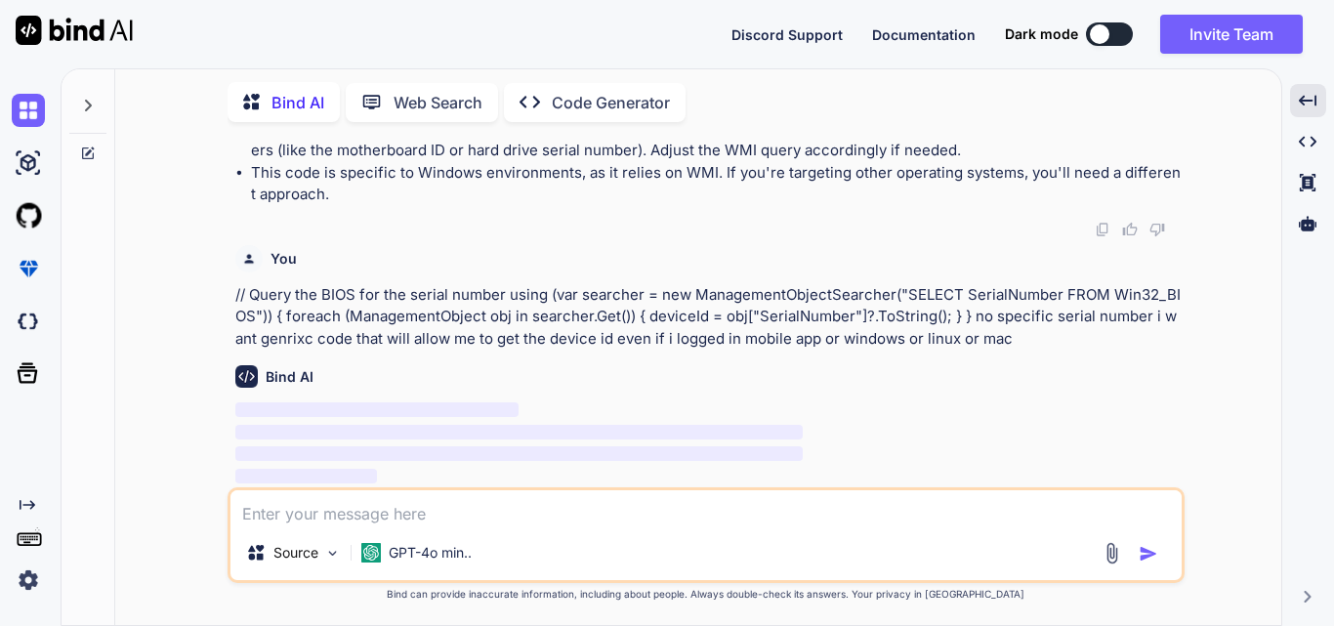
scroll to position [3771, 0]
click at [587, 517] on textarea at bounding box center [706, 507] width 951 height 35
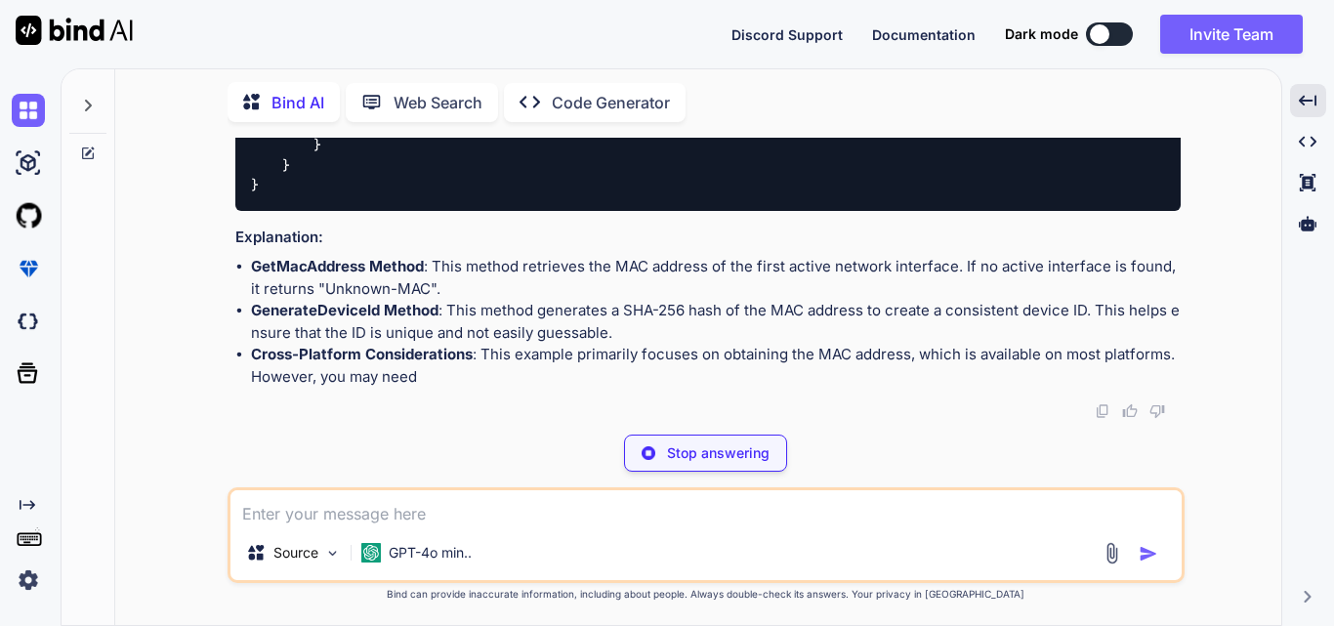
scroll to position [4612, 0]
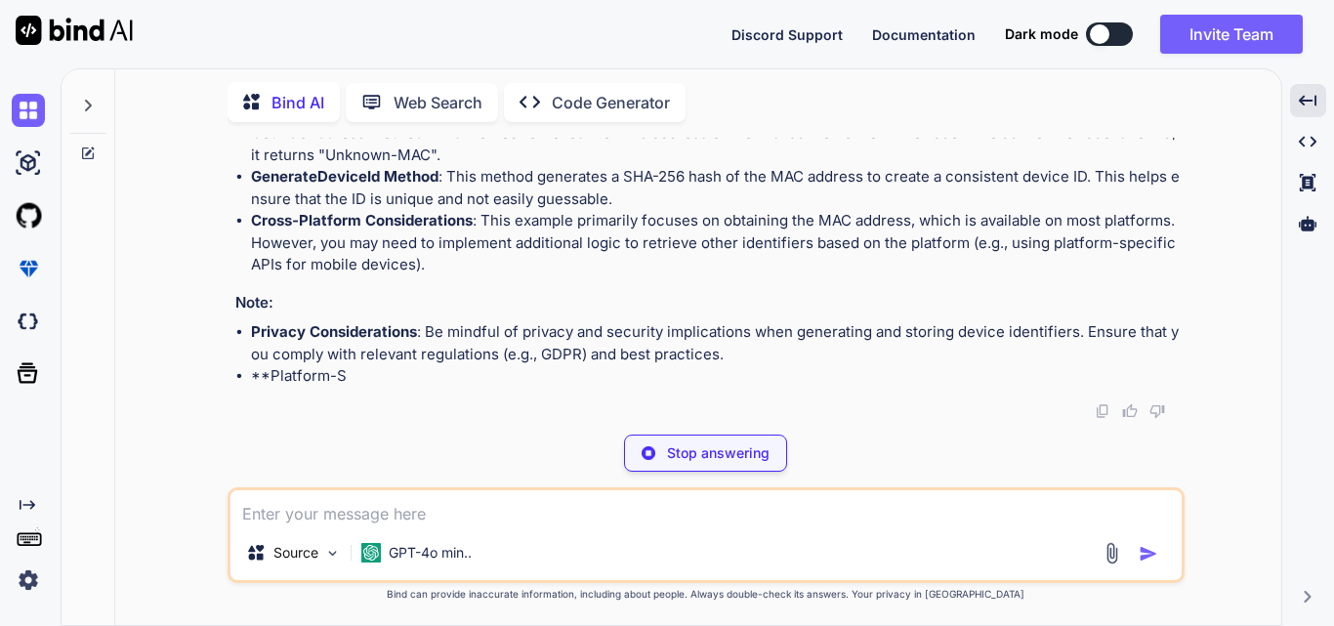
drag, startPoint x: 383, startPoint y: 255, endPoint x: 568, endPoint y: 289, distance: 187.8
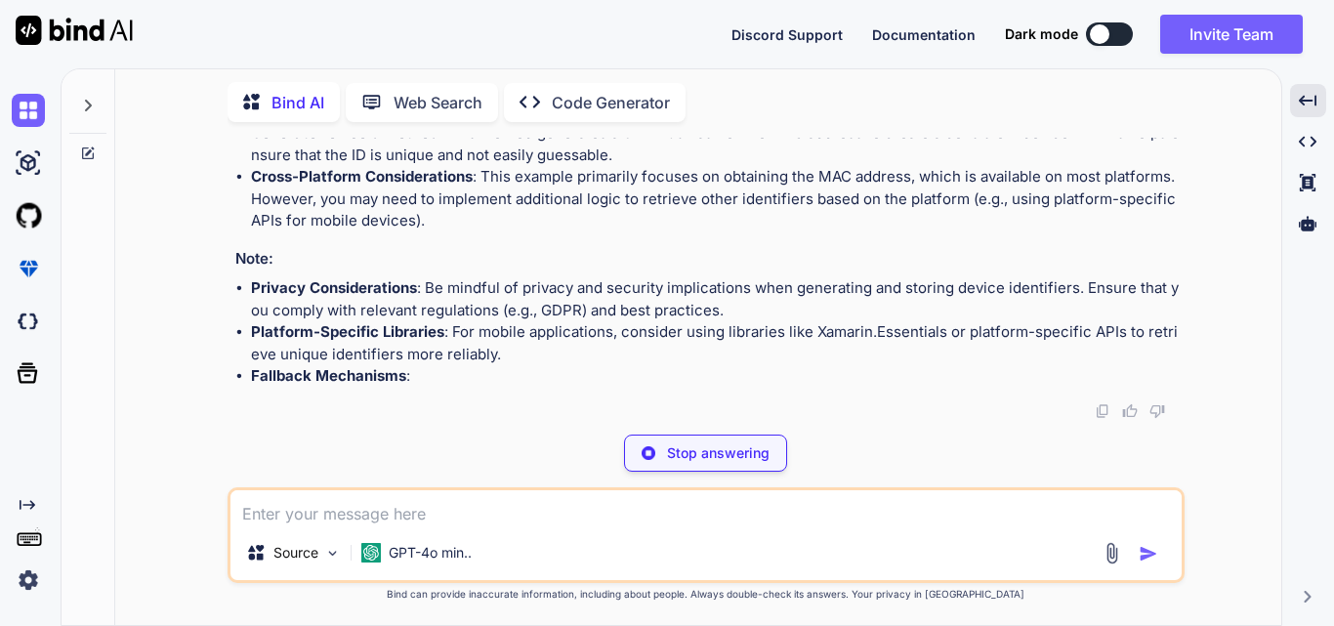
scroll to position [4905, 0]
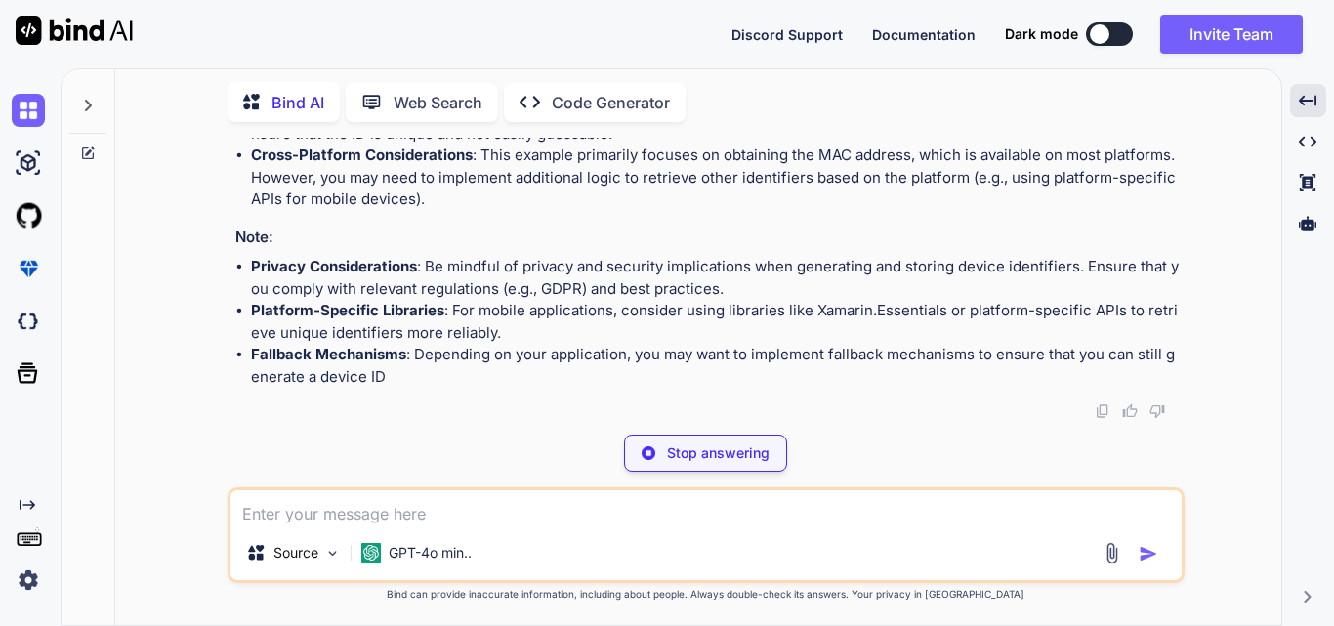
drag, startPoint x: 349, startPoint y: 205, endPoint x: 630, endPoint y: 219, distance: 281.7
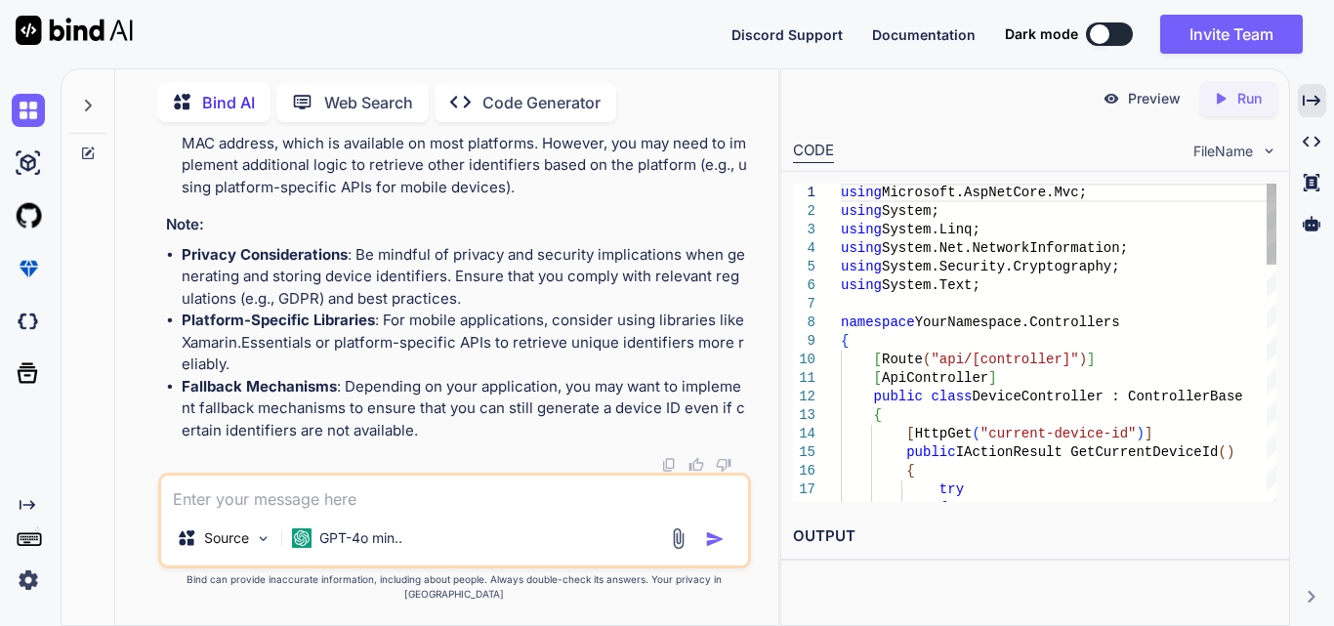
click at [1315, 105] on icon "Created with Pixso." at bounding box center [1312, 101] width 18 height 18
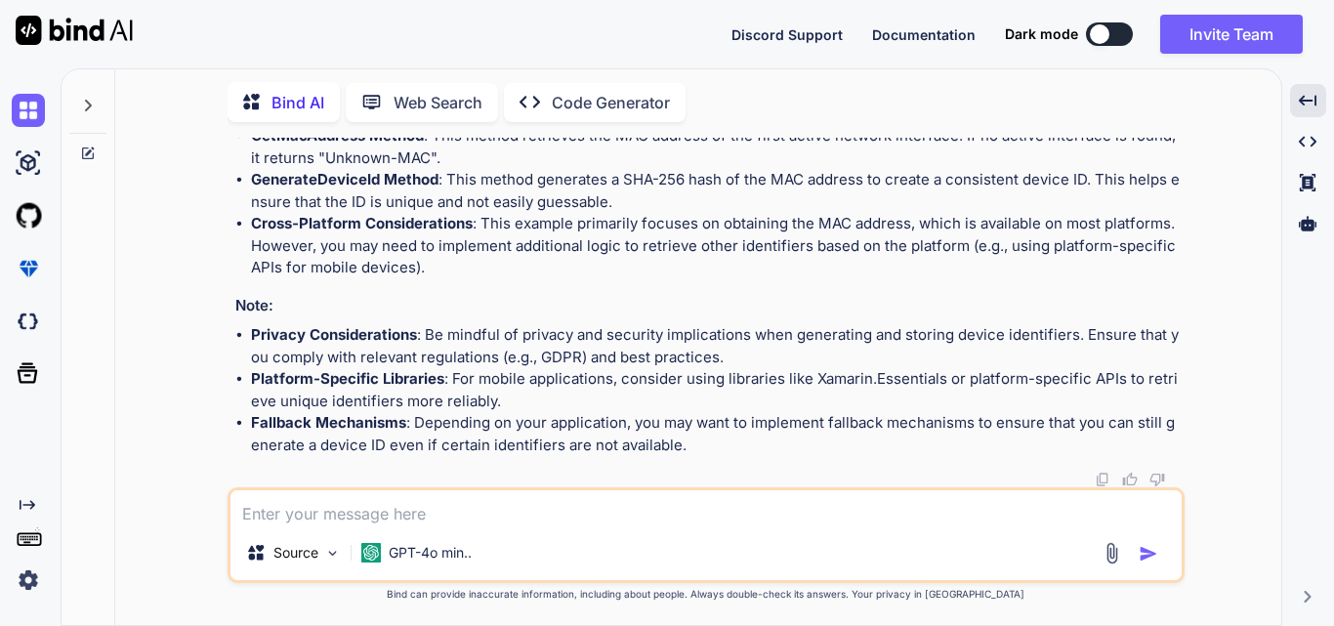
scroll to position [4709, 0]
drag, startPoint x: 349, startPoint y: 400, endPoint x: 563, endPoint y: 382, distance: 214.7
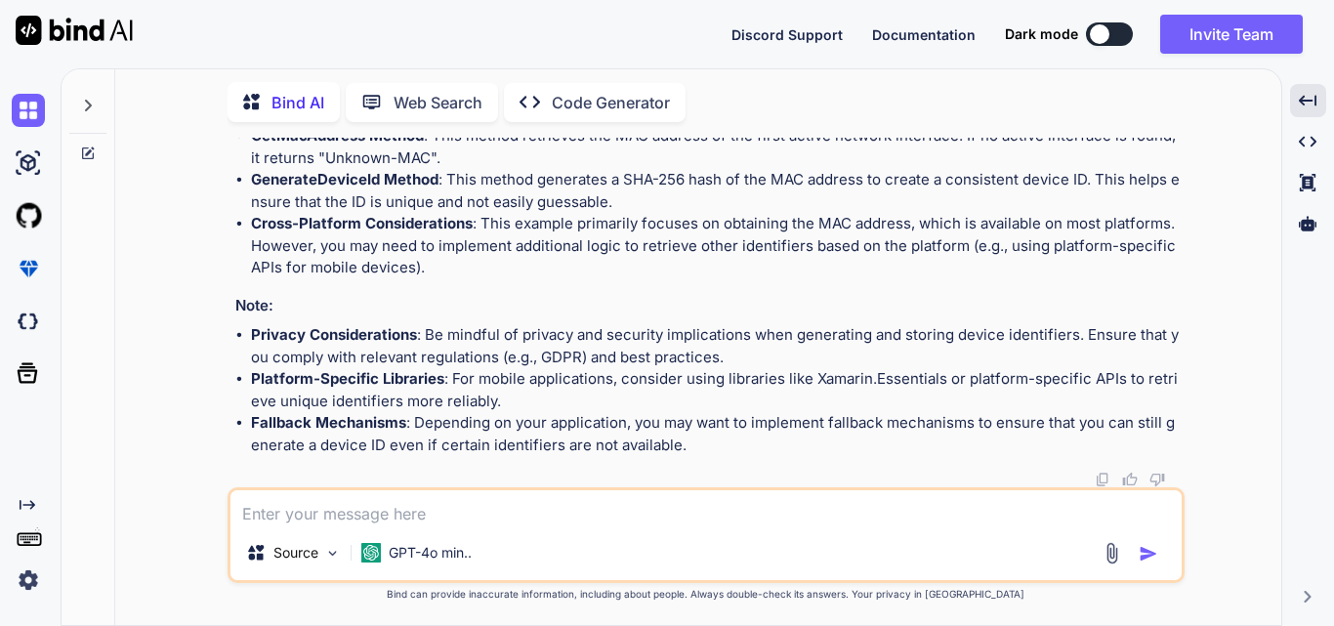
scroll to position [4221, 0]
click at [367, 510] on textarea at bounding box center [706, 507] width 951 height 35
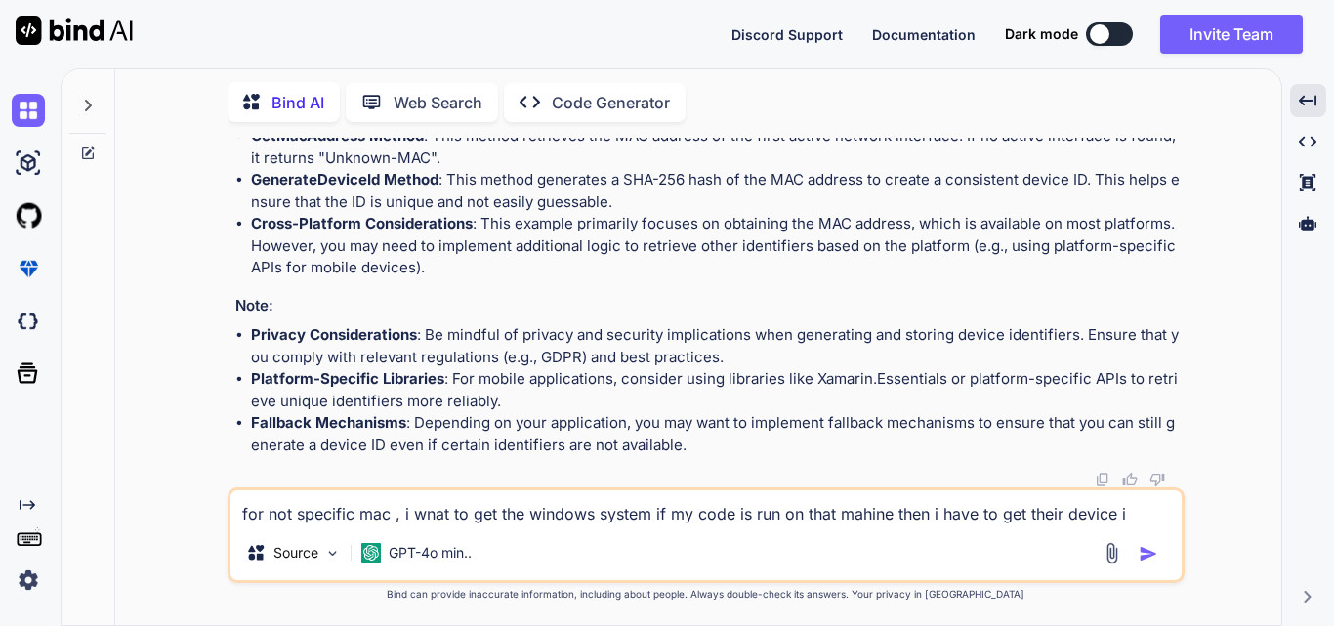
type textarea "for not specific mac , i wnat to get the windows system if my code is run on th…"
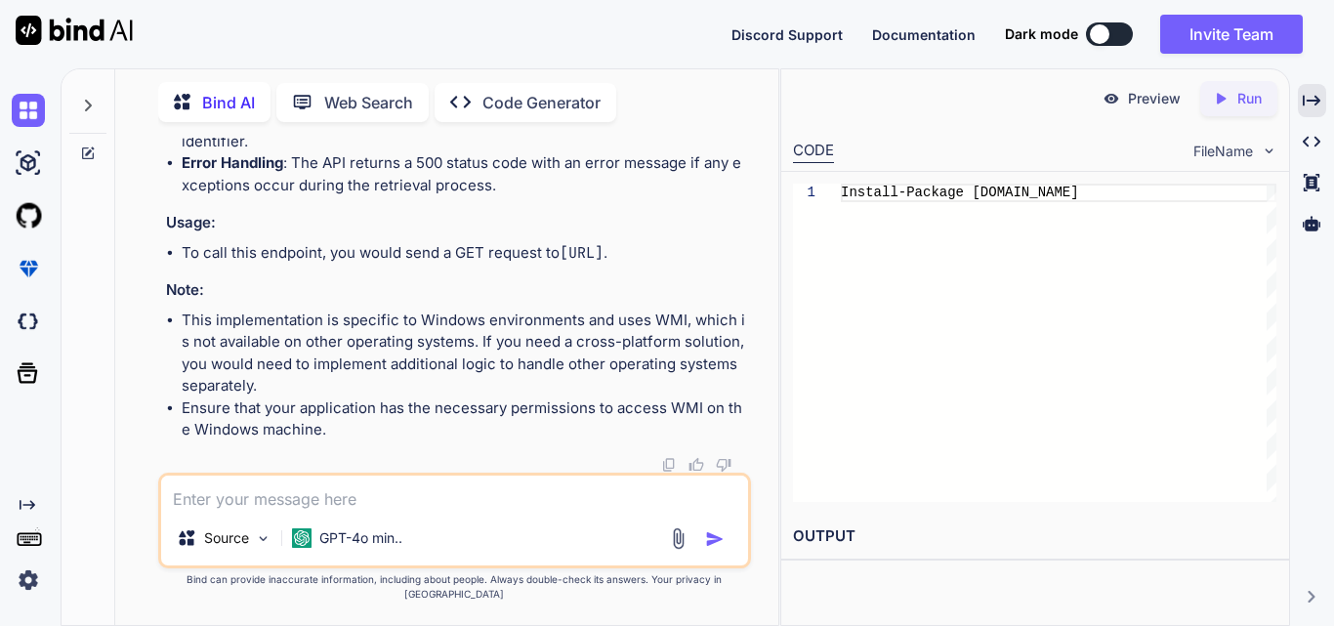
scroll to position [7761, 0]
click at [1309, 101] on icon "Created with Pixso." at bounding box center [1312, 101] width 18 height 18
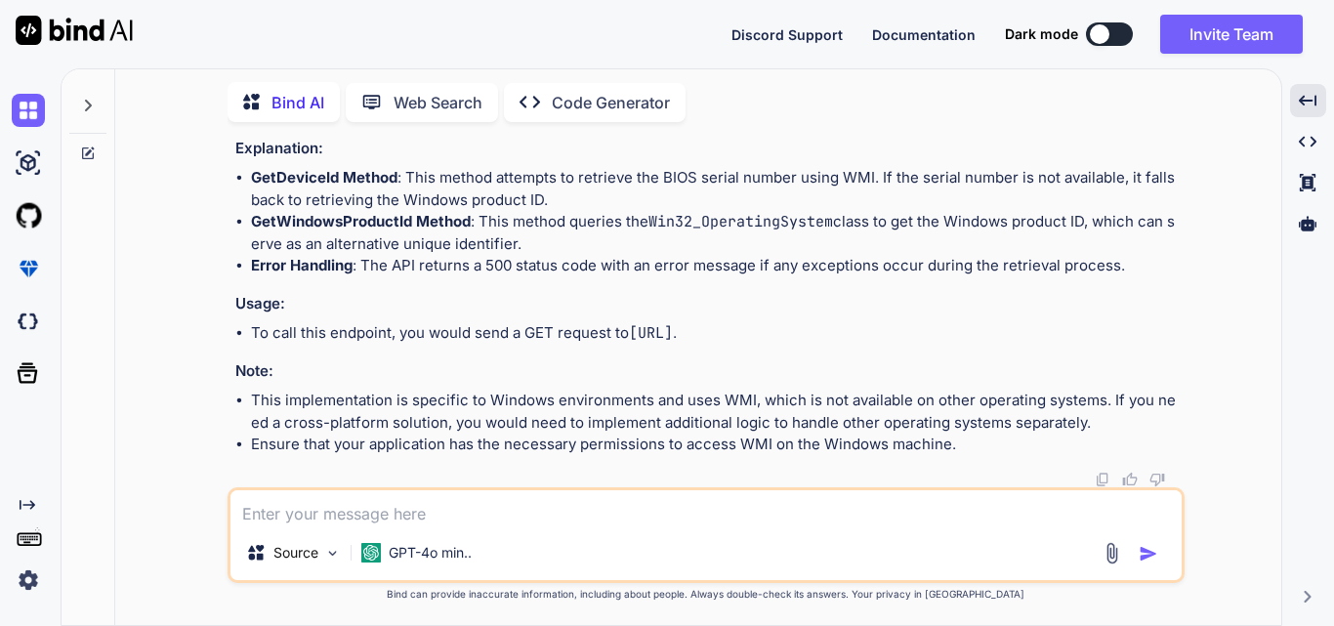
scroll to position [6815, 0]
drag, startPoint x: 578, startPoint y: 310, endPoint x: 846, endPoint y: 327, distance: 268.2
drag, startPoint x: 750, startPoint y: 317, endPoint x: 1046, endPoint y: 321, distance: 296.0
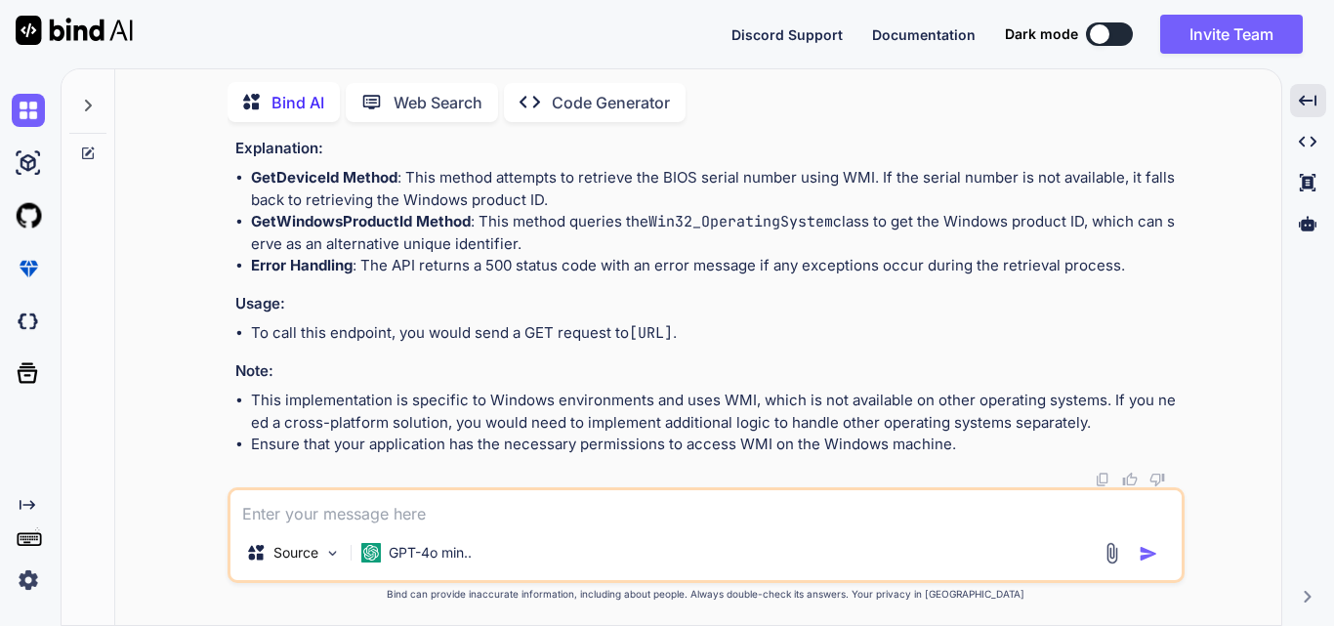
copy span ""SELECT SerialNumber FROM Win32_BIOS""
click at [315, 510] on textarea at bounding box center [706, 507] width 951 height 35
paste textarea ""SELECT SerialNumber FROM Win32_BIOS""
type textarea ""SELECT SerialNumber FROM Win32_BIOS" which id is this string"
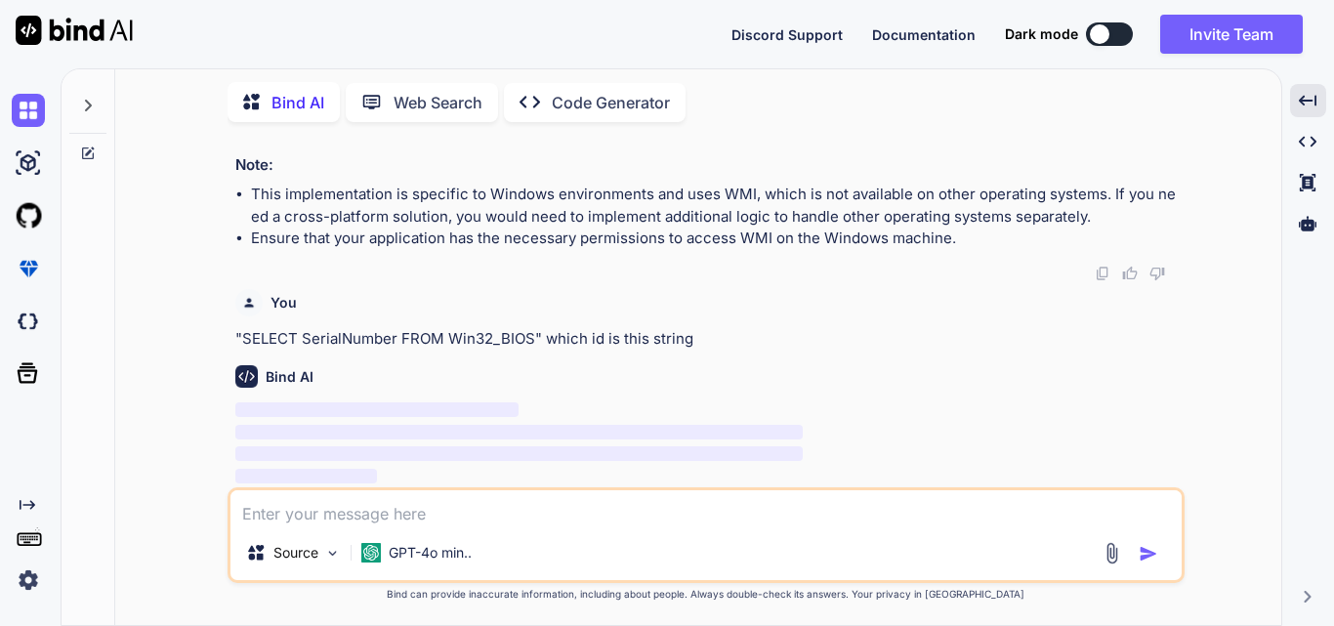
scroll to position [7896, 0]
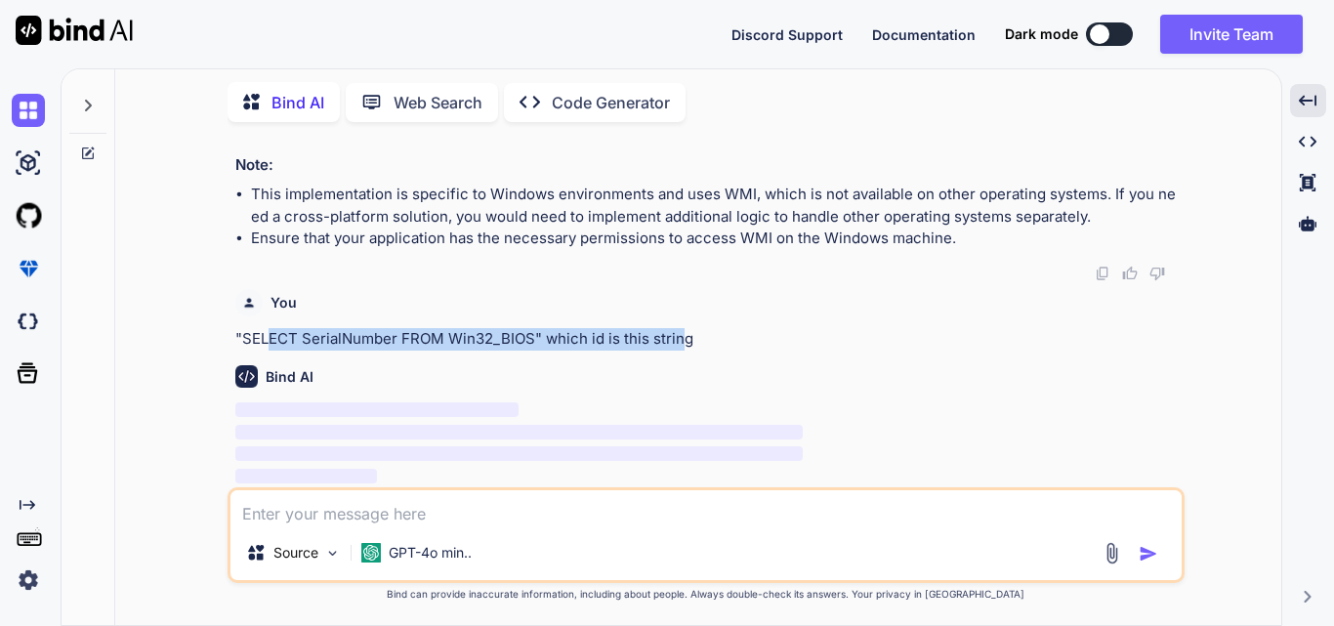
drag, startPoint x: 271, startPoint y: 334, endPoint x: 684, endPoint y: 339, distance: 413.2
click at [684, 339] on p ""SELECT SerialNumber FROM Win32_BIOS" which id is this string" at bounding box center [708, 339] width 946 height 22
click at [686, 339] on p ""SELECT SerialNumber FROM Win32_BIOS" which id is this string" at bounding box center [708, 339] width 946 height 22
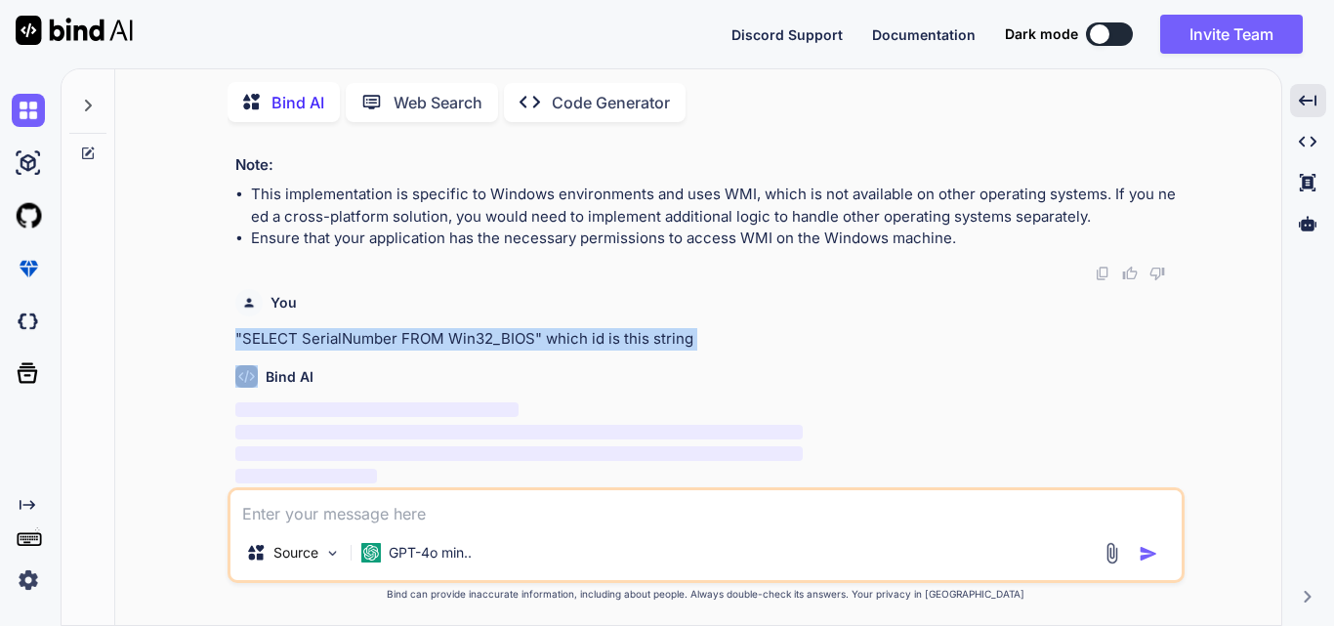
click at [686, 339] on p ""SELECT SerialNumber FROM Win32_BIOS" which id is this string" at bounding box center [708, 339] width 946 height 22
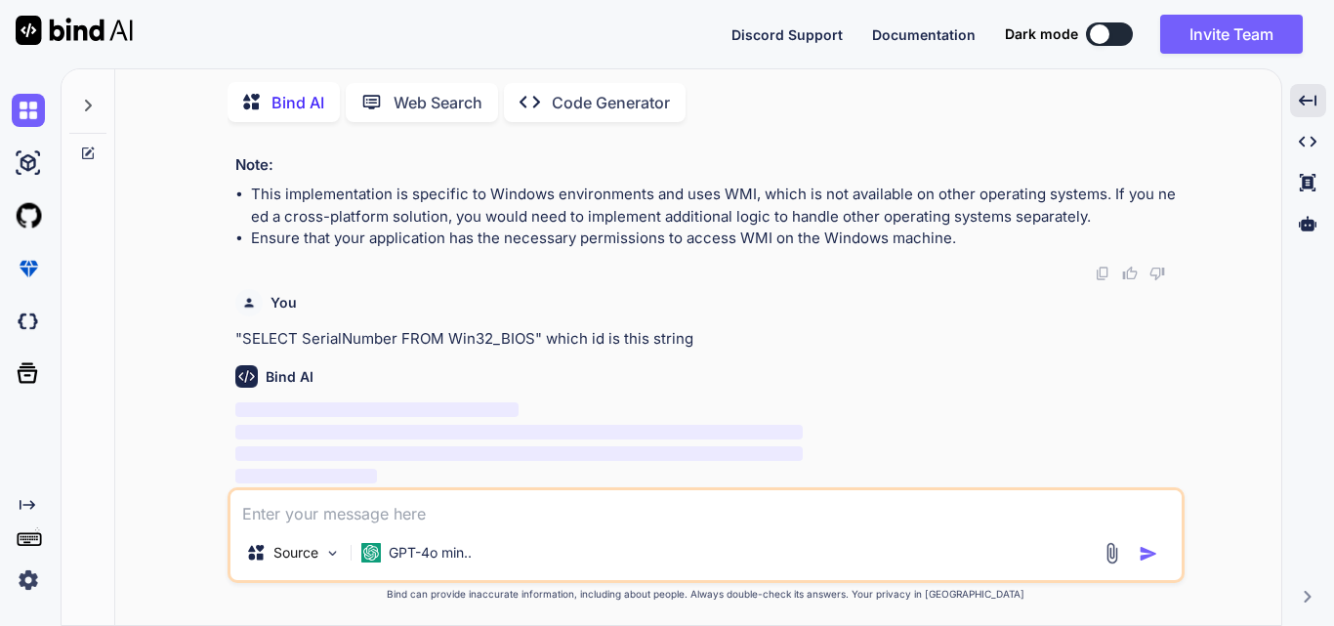
scroll to position [7934, 0]
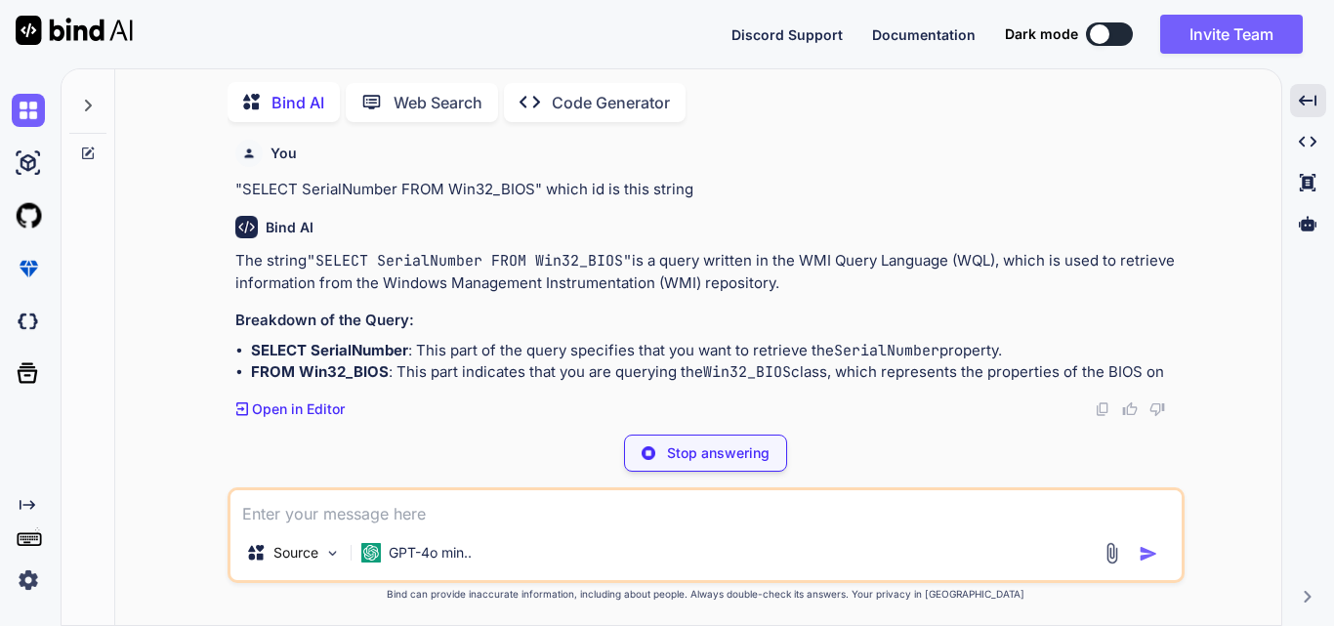
drag, startPoint x: 321, startPoint y: 370, endPoint x: 822, endPoint y: 367, distance: 500.2
click at [828, 294] on p "The string "SELECT SerialNumber FROM Win32_BIOS" is a query written in the WMI …" at bounding box center [708, 272] width 946 height 44
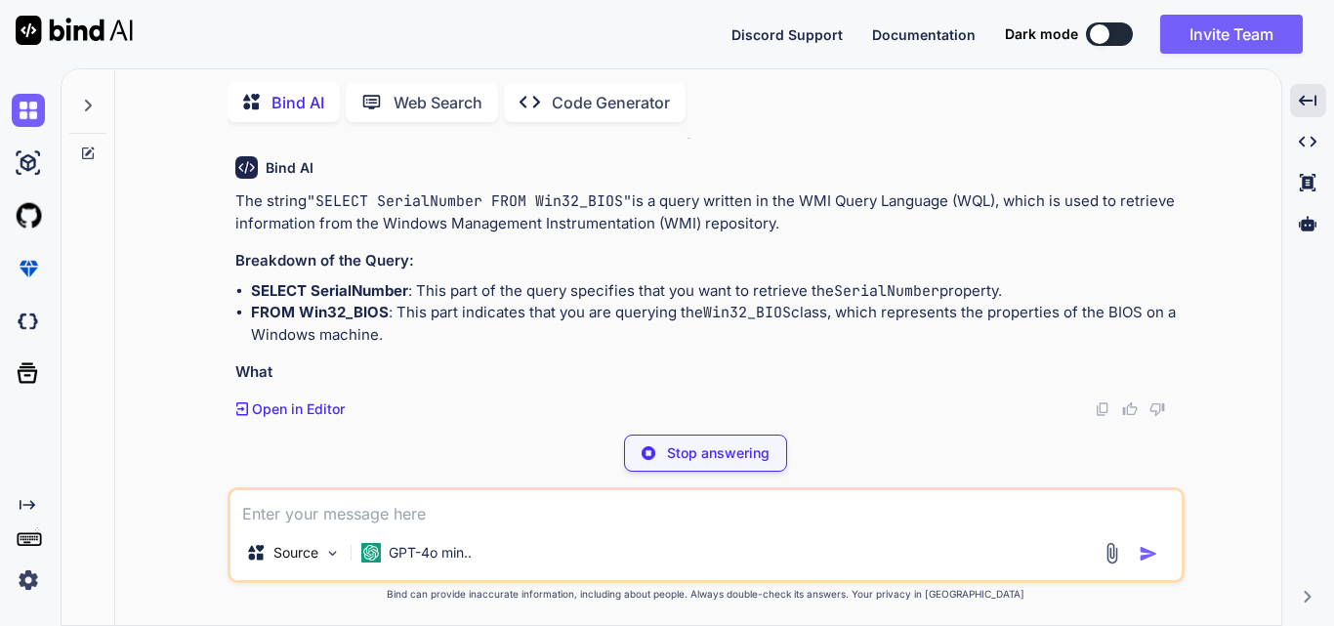
scroll to position [8067, 0]
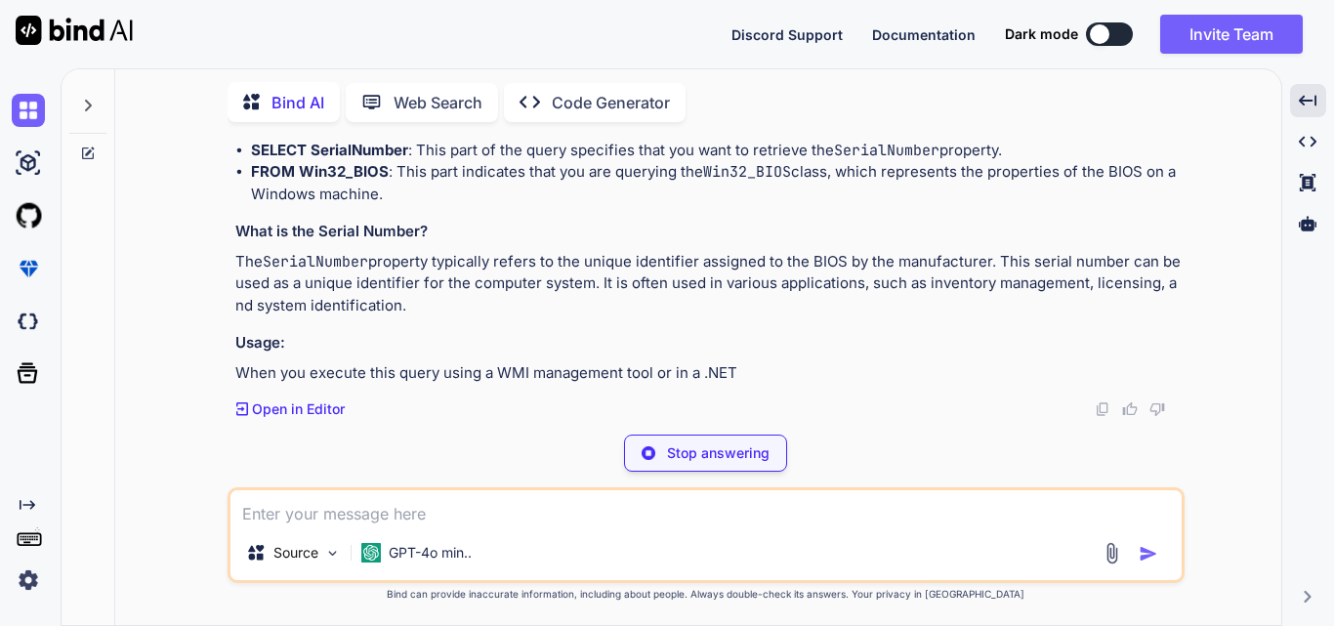
drag, startPoint x: 230, startPoint y: 301, endPoint x: 442, endPoint y: 305, distance: 212.0
click at [442, 305] on div "You hi Bind AI Hello! How can I assist you [DATE]? Created with Pixso. Open in …" at bounding box center [706, 381] width 957 height 487
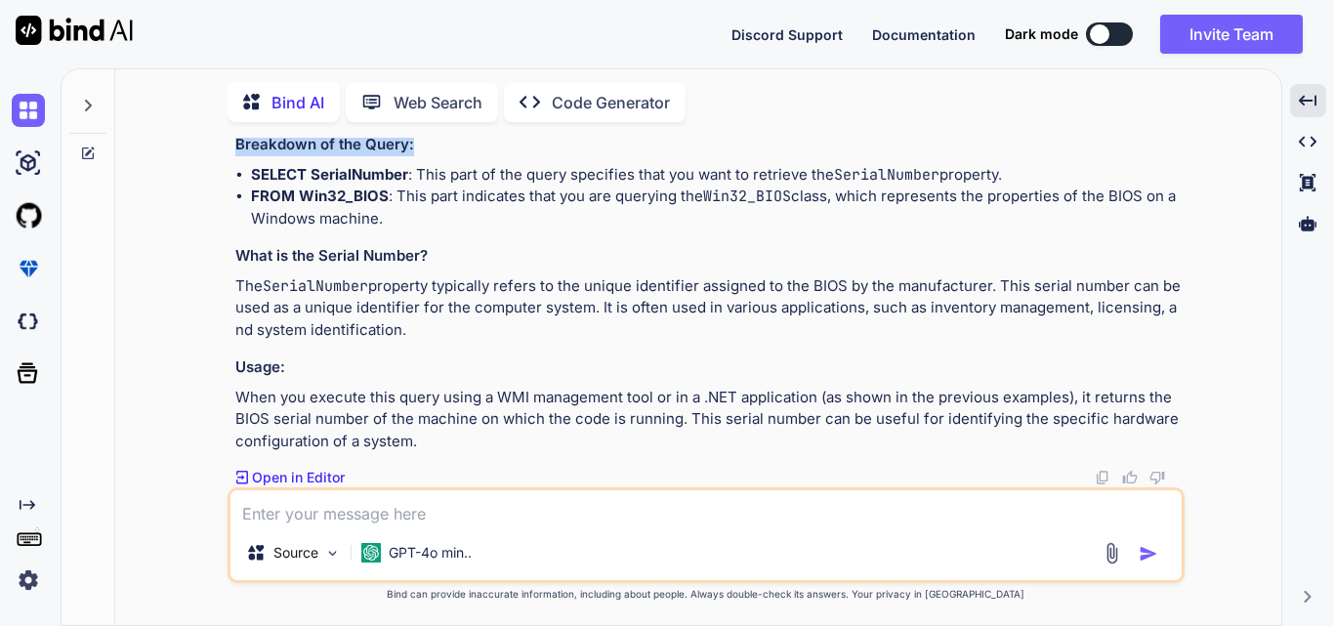
click at [224, 305] on div "You hi Bind AI Hello! How can I assist you [DATE]? Created with Pixso. Open in …" at bounding box center [706, 381] width 1151 height 487
drag, startPoint x: 232, startPoint y: 300, endPoint x: 425, endPoint y: 305, distance: 193.5
click at [425, 305] on div "You hi Bind AI Hello! How can I assist you [DATE]? Created with Pixso. Open in …" at bounding box center [708, 313] width 953 height 350
drag, startPoint x: 248, startPoint y: 328, endPoint x: 418, endPoint y: 321, distance: 170.1
click at [418, 231] on ul "SELECT SerialNumber : This part of the query specifies that you want to retriev…" at bounding box center [708, 197] width 946 height 66
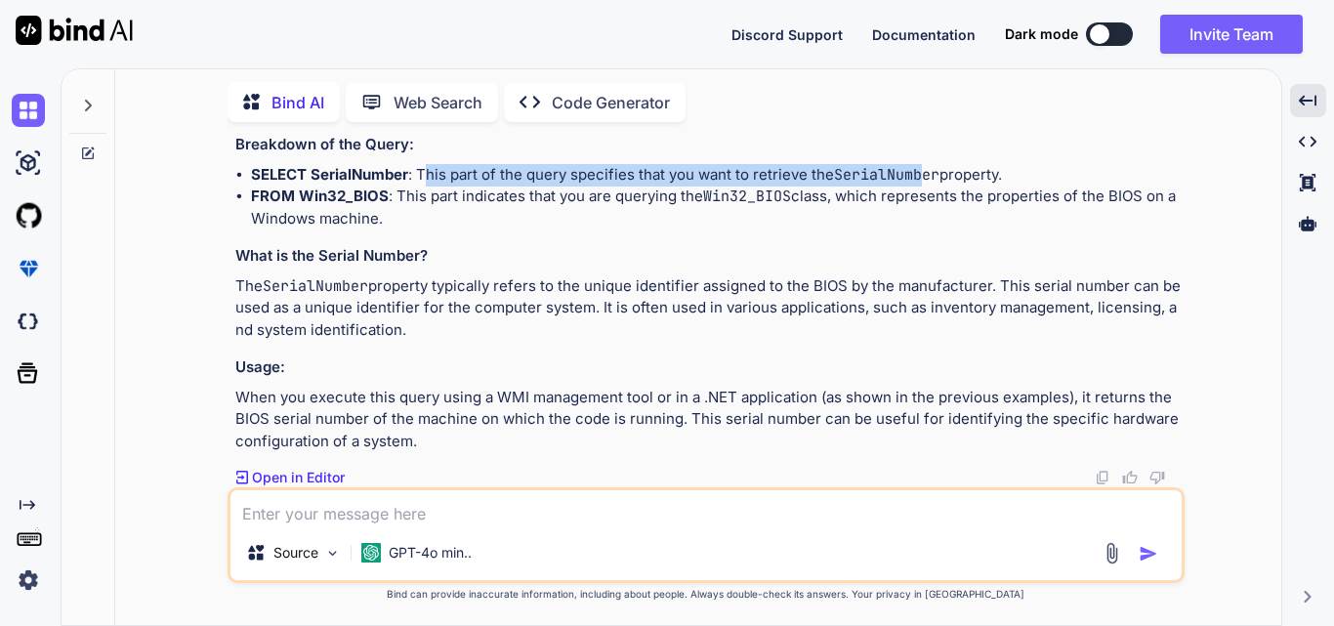
drag, startPoint x: 428, startPoint y: 327, endPoint x: 484, endPoint y: 360, distance: 64.8
click at [918, 187] on li "SELECT SerialNumber : This part of the query specifies that you want to retriev…" at bounding box center [716, 175] width 930 height 22
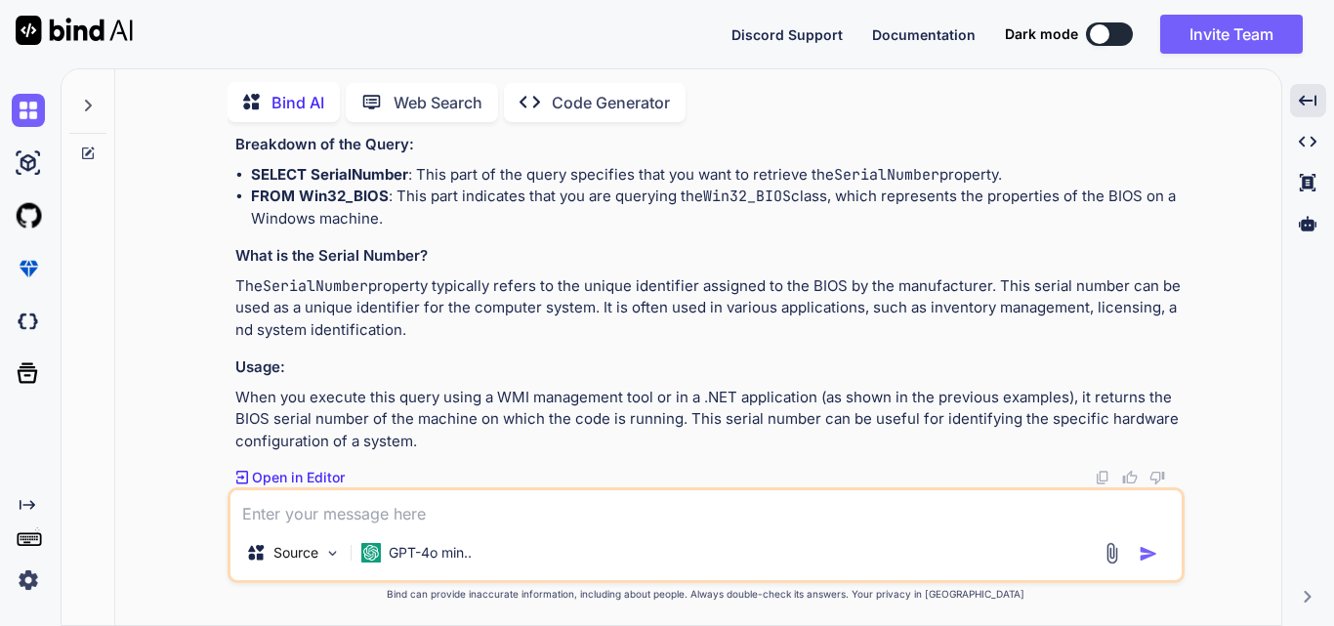
click at [412, 230] on li "FROM Win32_BIOS : This part indicates that you are querying the Win32_BIOS clas…" at bounding box center [716, 208] width 930 height 44
drag, startPoint x: 410, startPoint y: 348, endPoint x: 523, endPoint y: 372, distance: 115.0
click at [523, 230] on li "FROM Win32_BIOS : This part indicates that you are querying the Win32_BIOS clas…" at bounding box center [716, 208] width 930 height 44
drag, startPoint x: 230, startPoint y: 264, endPoint x: 422, endPoint y: 328, distance: 203.0
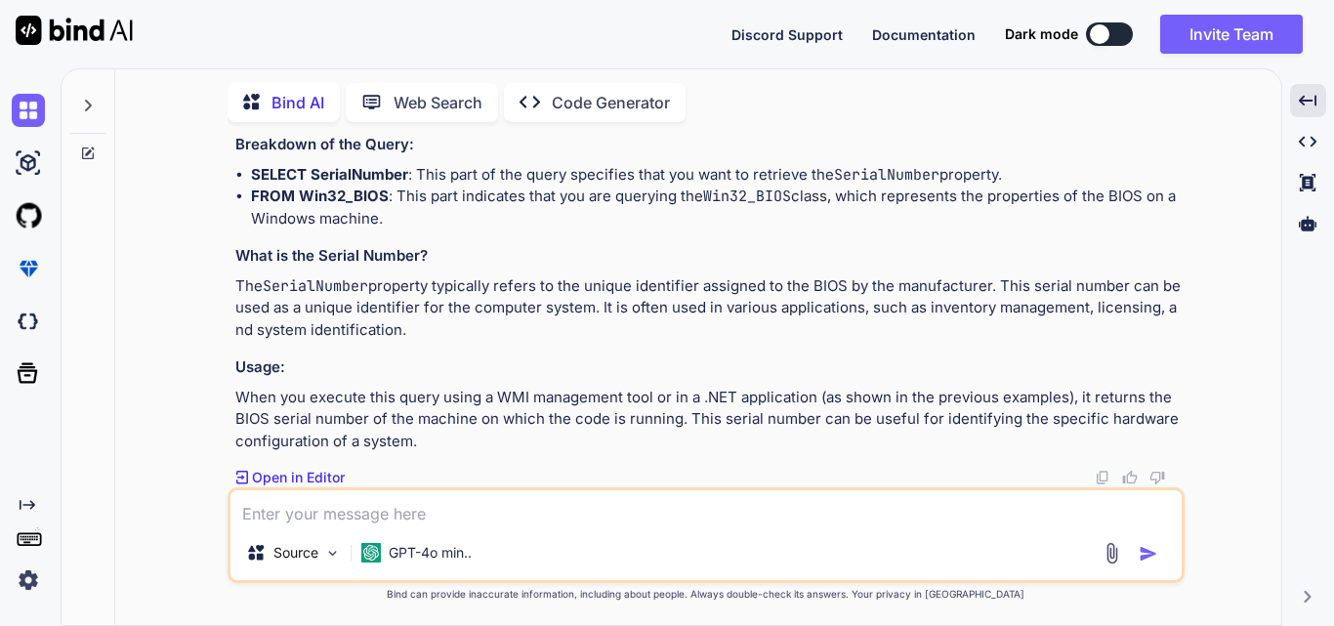
click at [422, 328] on div "You hi Bind AI Hello! How can I assist you [DATE]? Created with Pixso. Open in …" at bounding box center [706, 381] width 957 height 487
click at [447, 329] on p "The SerialNumber property typically refers to the unique identifier assigned to…" at bounding box center [708, 308] width 946 height 66
drag, startPoint x: 243, startPoint y: 388, endPoint x: 338, endPoint y: 401, distance: 95.6
click at [338, 401] on p "When you execute this query using a WMI management tool or in a .NET applicatio…" at bounding box center [708, 420] width 946 height 66
click at [252, 404] on p "When you execute this query using a WMI management tool or in a .NET applicatio…" at bounding box center [708, 420] width 946 height 66
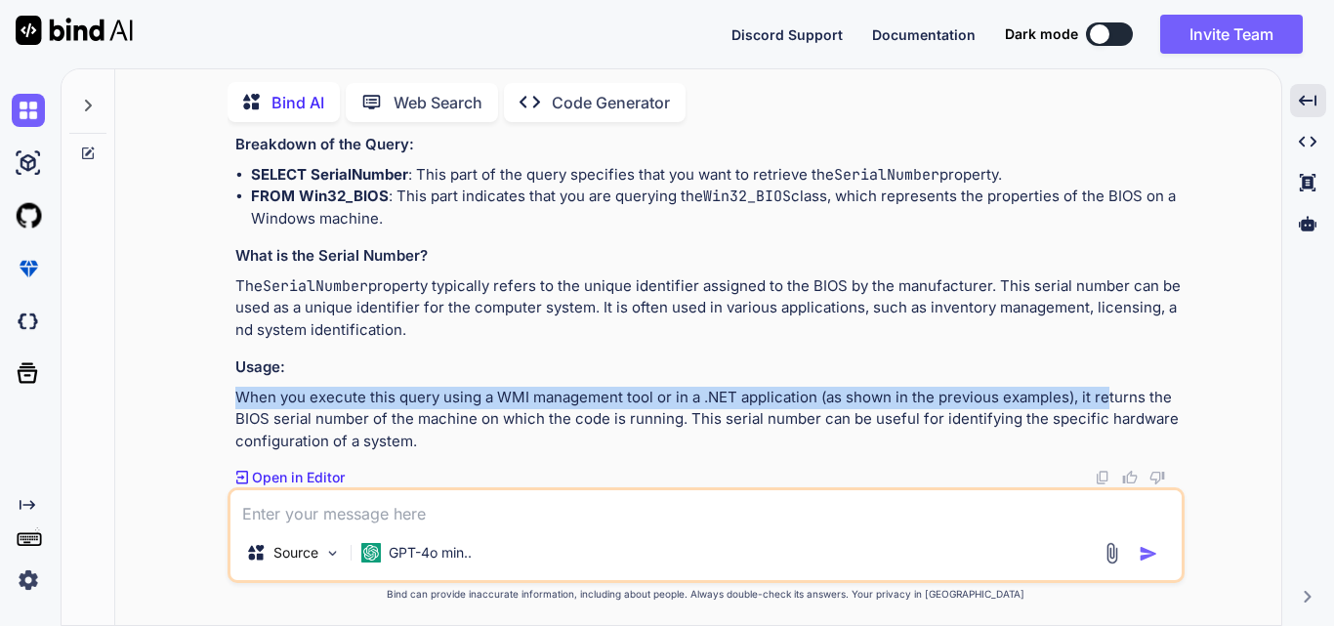
drag, startPoint x: 232, startPoint y: 390, endPoint x: 1106, endPoint y: 399, distance: 873.4
click at [1106, 399] on div "You hi Bind AI Hello! How can I assist you [DATE]? Created with Pixso. Open in …" at bounding box center [708, 313] width 953 height 350
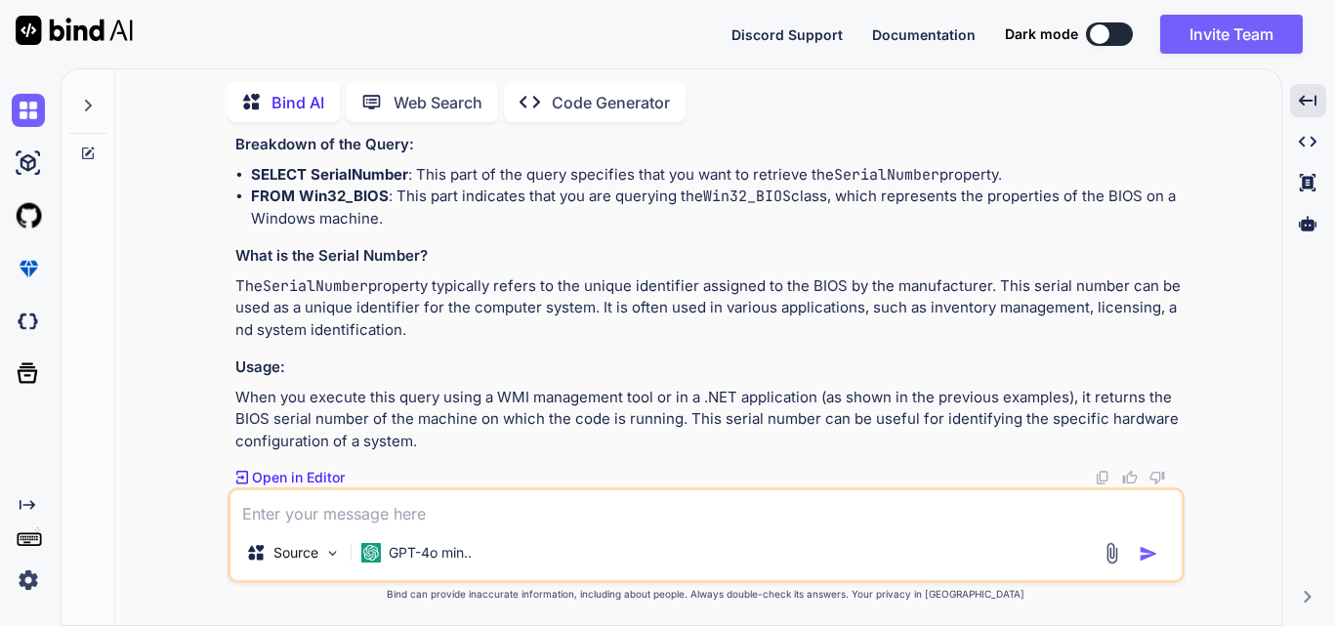
click at [1131, 376] on h3 "Usage:" at bounding box center [708, 368] width 946 height 22
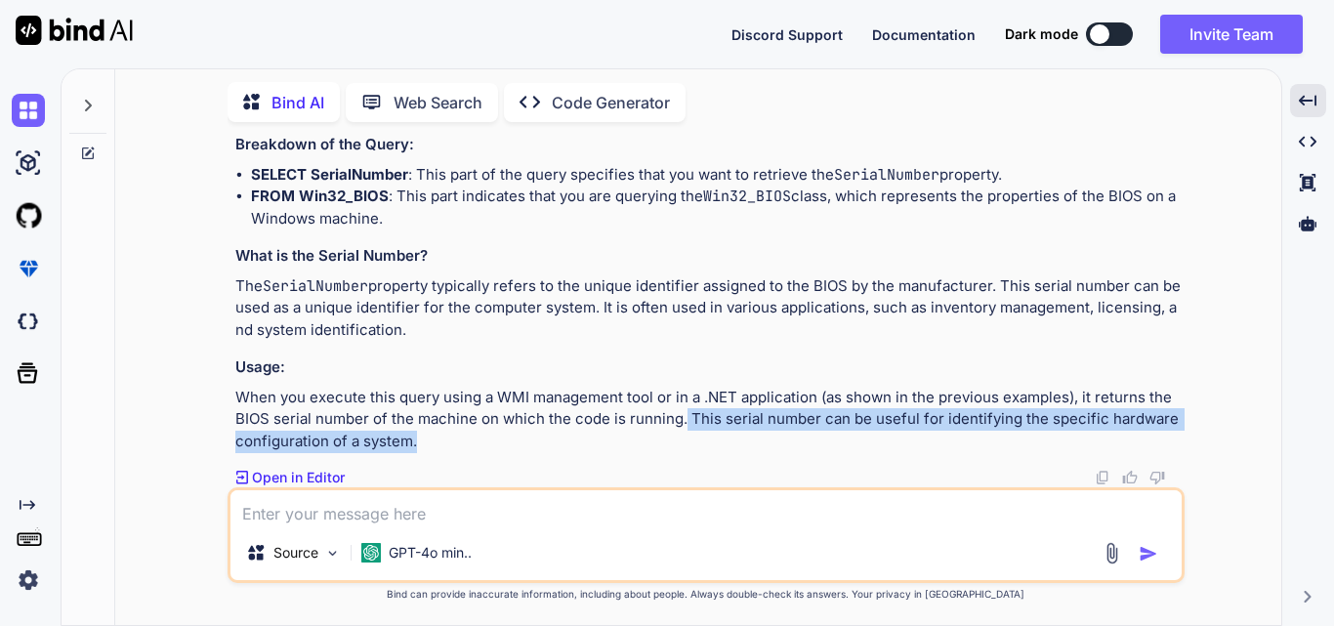
drag, startPoint x: 684, startPoint y: 415, endPoint x: 410, endPoint y: 443, distance: 274.9
click at [410, 443] on p "When you execute this query using a WMI management tool or in a .NET applicatio…" at bounding box center [708, 420] width 946 height 66
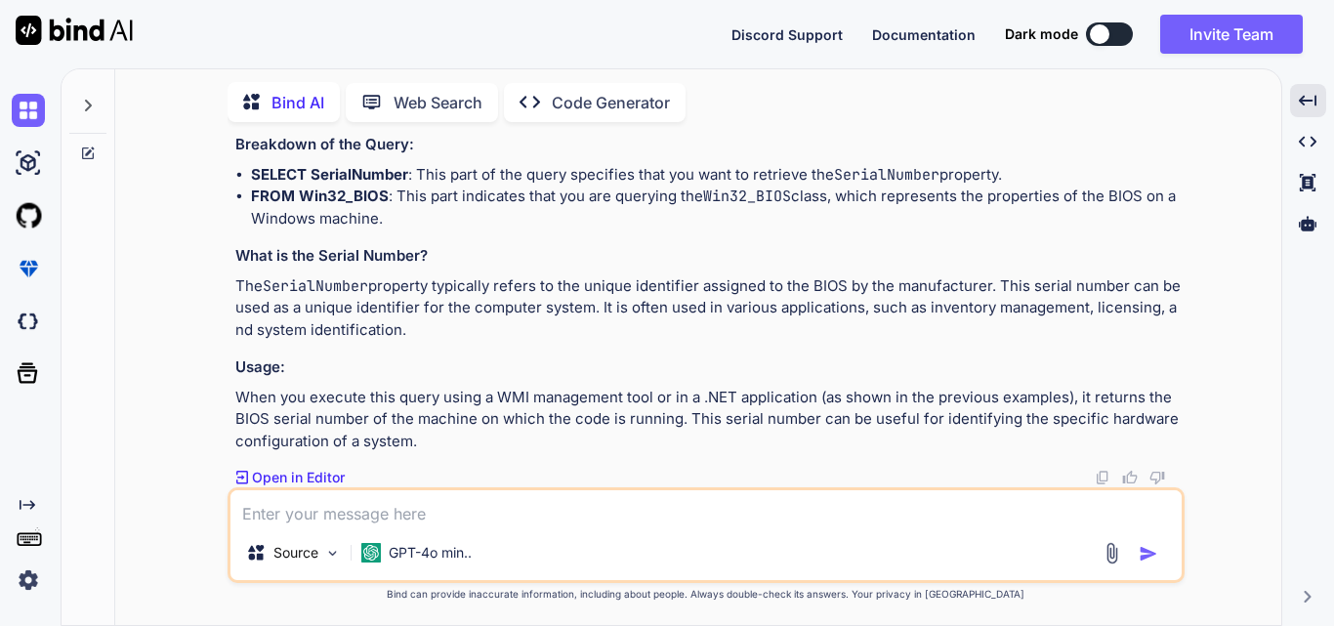
drag, startPoint x: 755, startPoint y: 458, endPoint x: 657, endPoint y: 436, distance: 100.2
click at [752, 458] on div "Bind AI The string "SELECT SerialNumber FROM Win32_BIOS" is a query written in …" at bounding box center [708, 255] width 946 height 463
click at [235, 392] on p "When you execute this query using a WMI management tool or in a .NET applicatio…" at bounding box center [708, 420] width 946 height 66
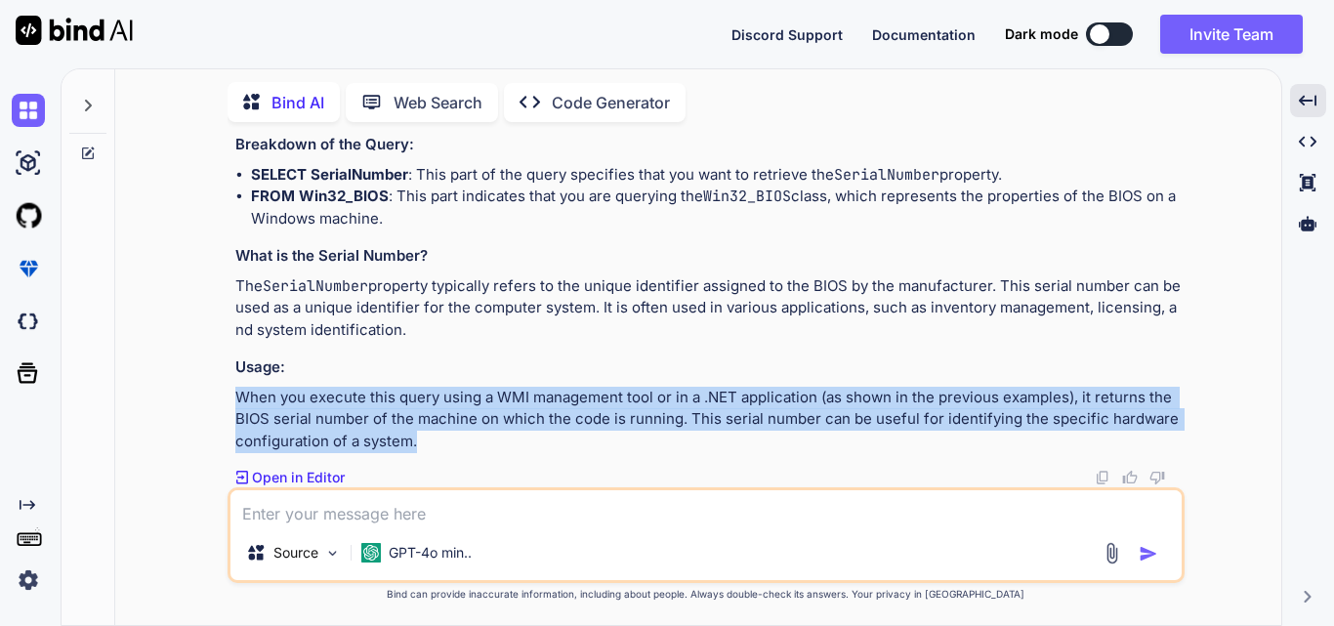
drag, startPoint x: 236, startPoint y: 395, endPoint x: 438, endPoint y: 440, distance: 206.2
click at [436, 440] on p "When you execute this query using a WMI management tool or in a .NET applicatio…" at bounding box center [708, 420] width 946 height 66
copy p "When you execute this query using a WMI management tool or in a .NET applicatio…"
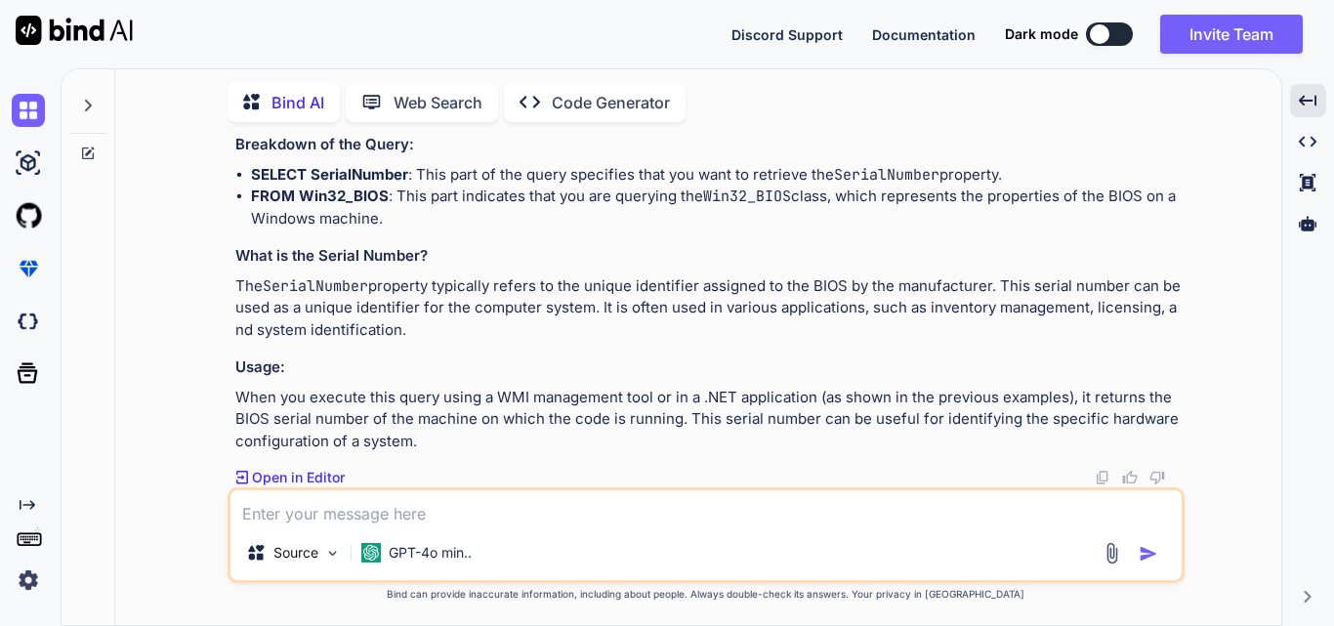
click at [315, 509] on textarea at bounding box center [706, 507] width 951 height 35
paste textarea "When you execute this query using a WMI management tool or in a .NET applicatio…"
type textarea "When you execute this query using a WMI management tool or in a .NET applicatio…"
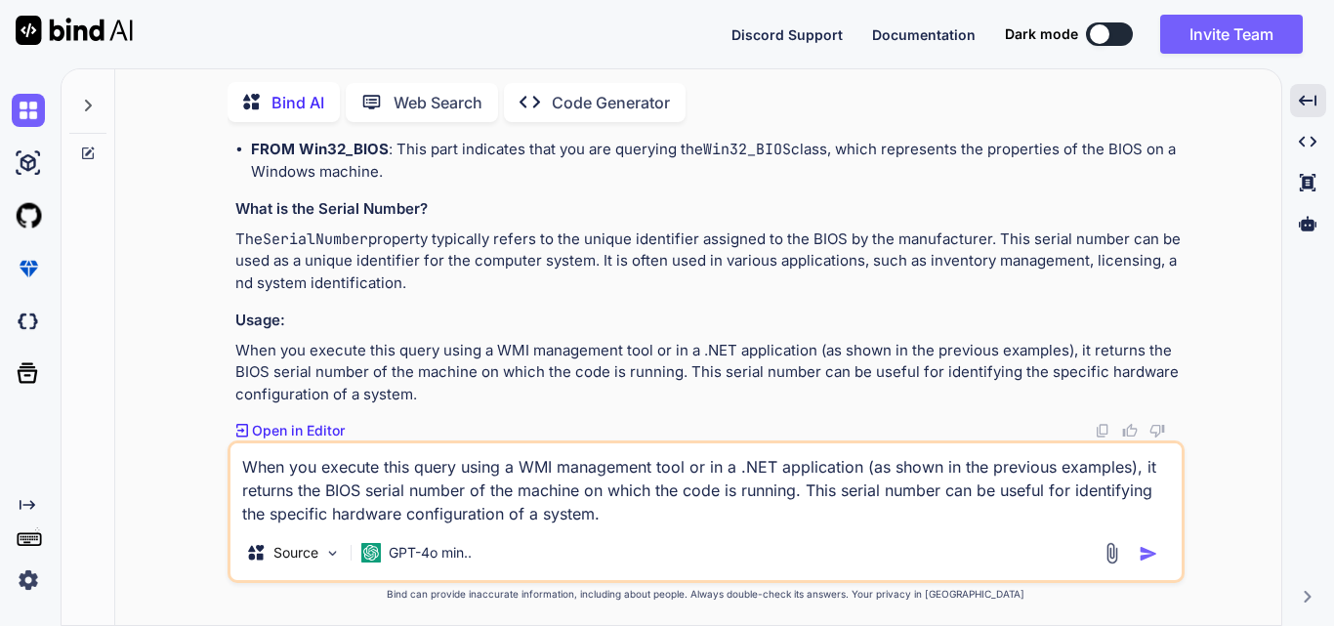
drag, startPoint x: 346, startPoint y: 517, endPoint x: 0, endPoint y: 471, distance: 348.8
click at [0, 471] on div "Created with Pixso. Bind AI Web Search Created with Pixso. Code Generator You h…" at bounding box center [667, 347] width 1334 height 558
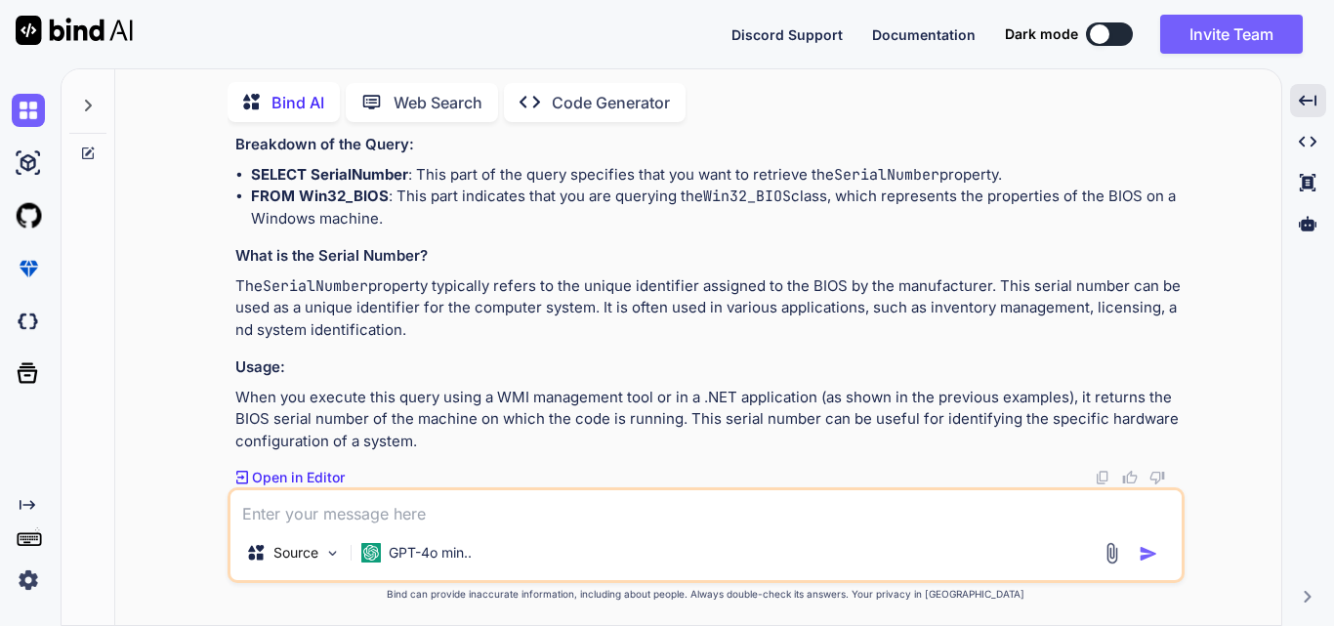
click at [96, 101] on div at bounding box center [87, 99] width 37 height 67
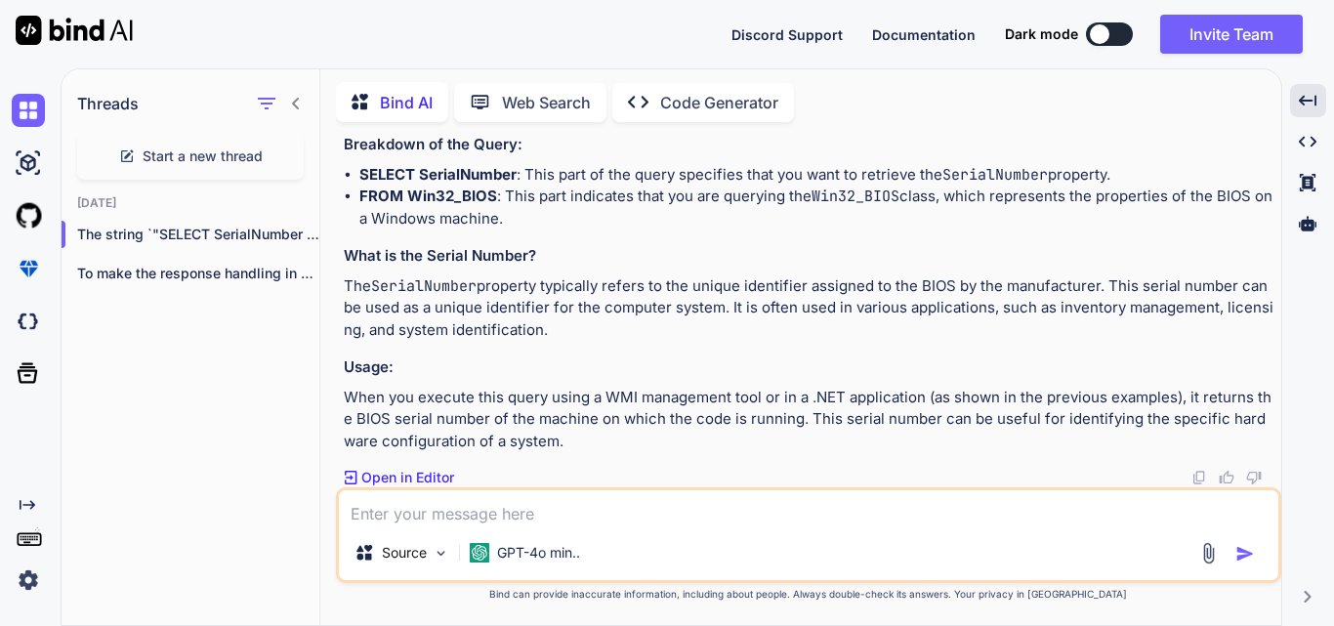
scroll to position [8238, 0]
click at [285, 96] on div at bounding box center [278, 103] width 51 height 27
click at [293, 101] on icon at bounding box center [296, 104] width 16 height 16
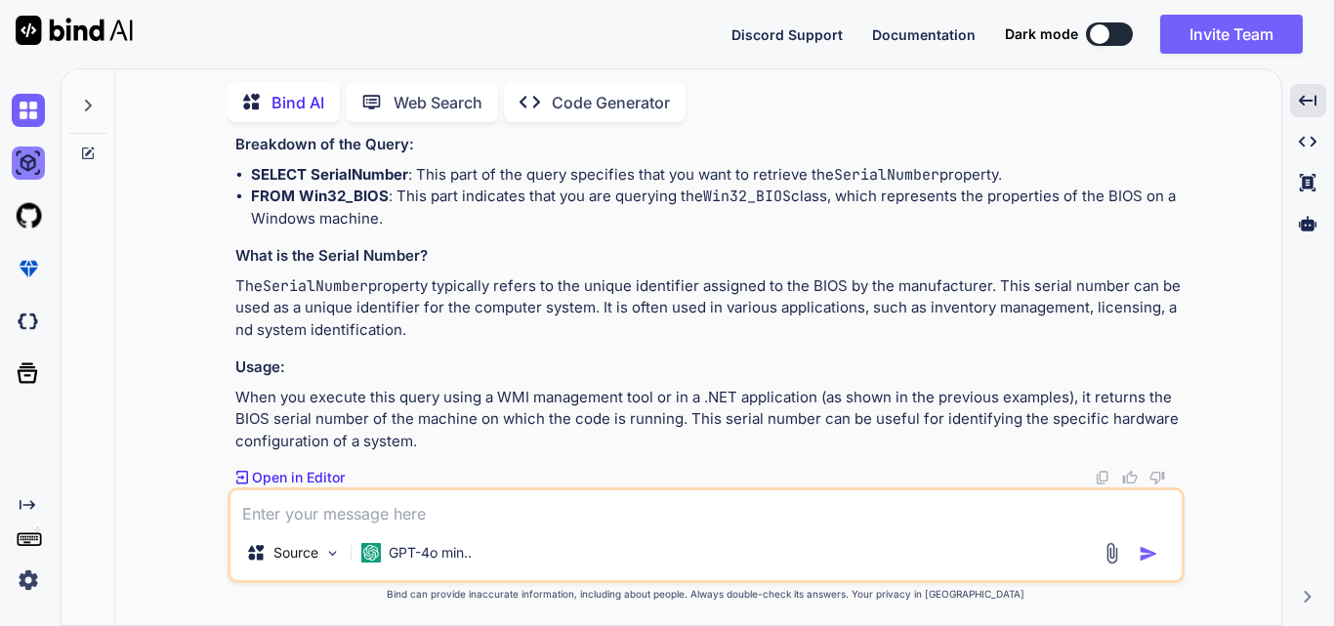
click at [30, 169] on img at bounding box center [28, 163] width 33 height 33
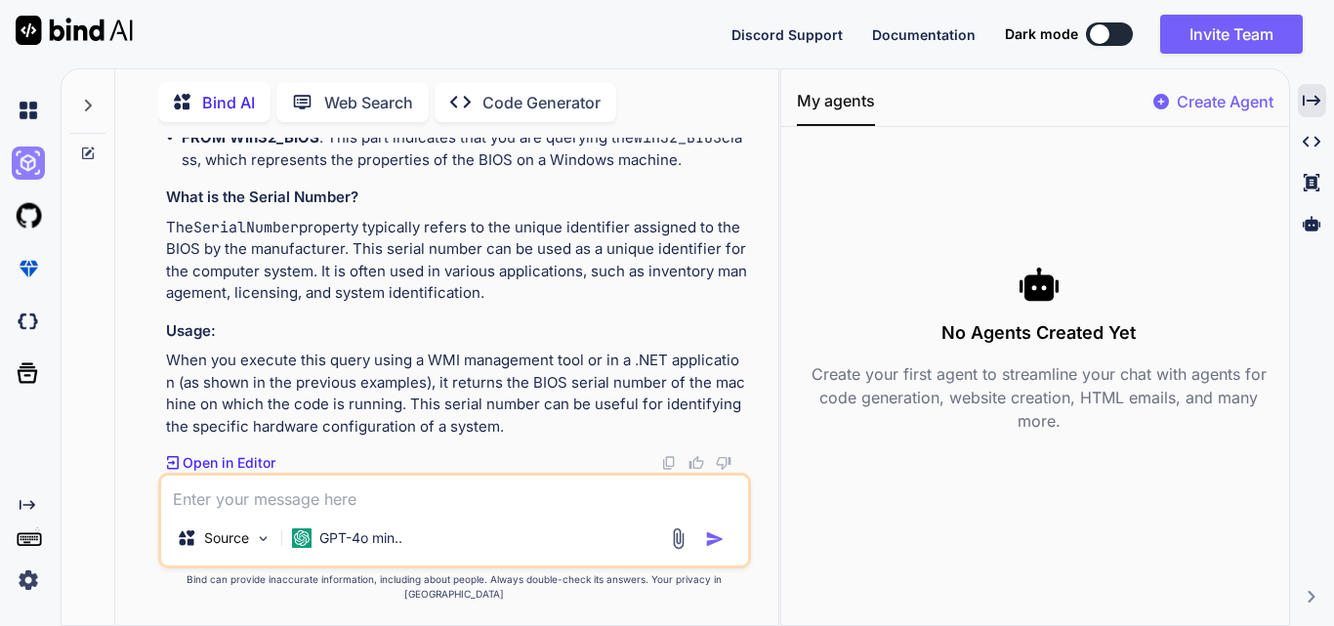
scroll to position [9618, 0]
click at [1308, 111] on div "Created with Pixso." at bounding box center [1312, 100] width 28 height 33
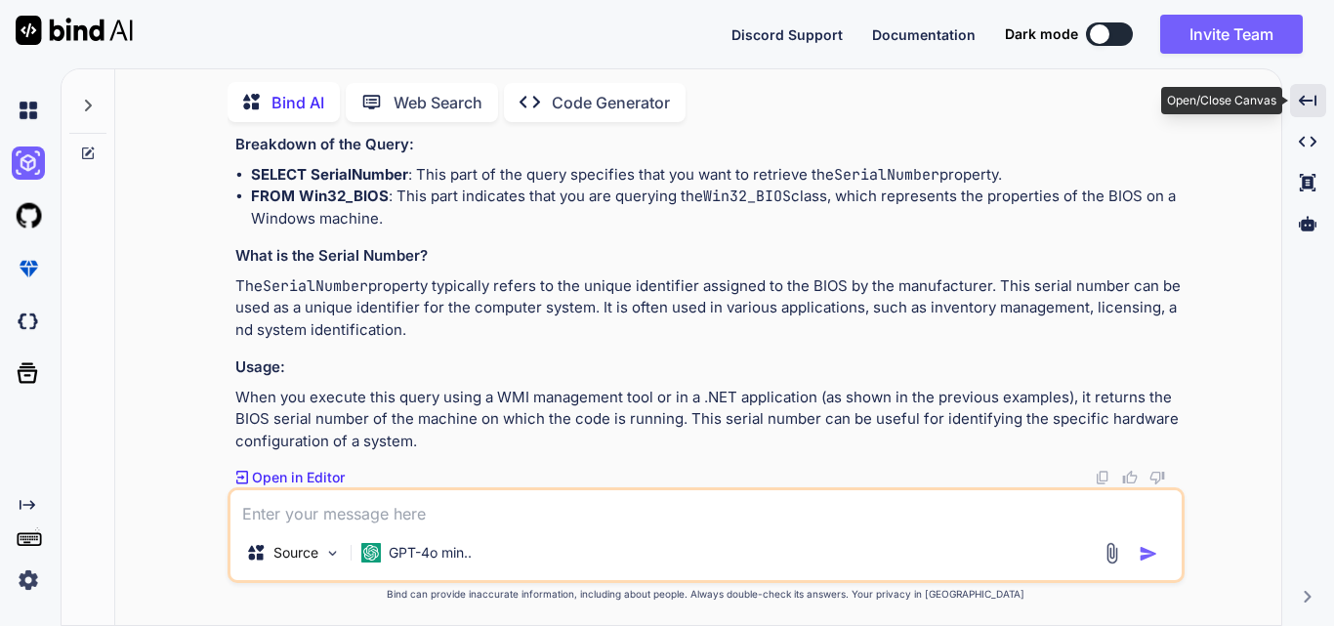
click at [1308, 111] on div "Created with Pixso." at bounding box center [1308, 100] width 37 height 33
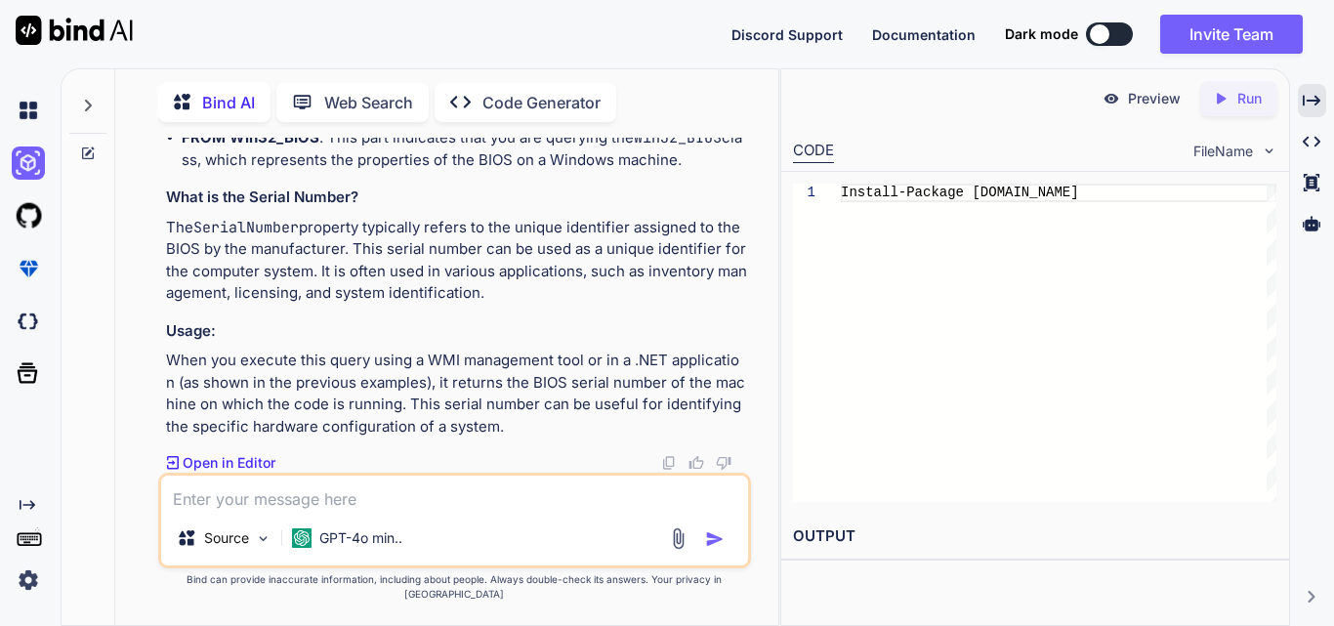
scroll to position [0, 0]
click at [1103, 192] on div "Install-Package [DOMAIN_NAME]" at bounding box center [1059, 343] width 436 height 318
click at [870, 575] on div "Preview Created with Pixso. Run CODE FileName 1 Install-Package [DOMAIN_NAME] O…" at bounding box center [1036, 347] width 510 height 558
click at [1239, 85] on div "Created with Pixso. Run" at bounding box center [1239, 98] width 77 height 35
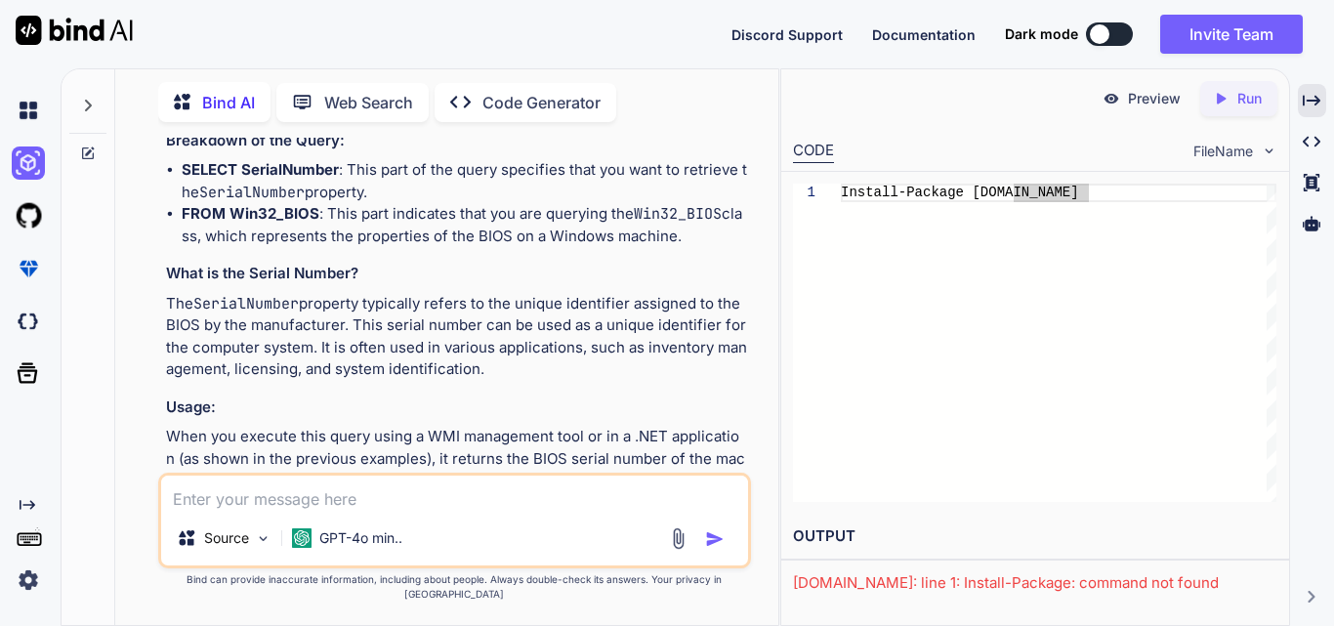
scroll to position [7469, 0]
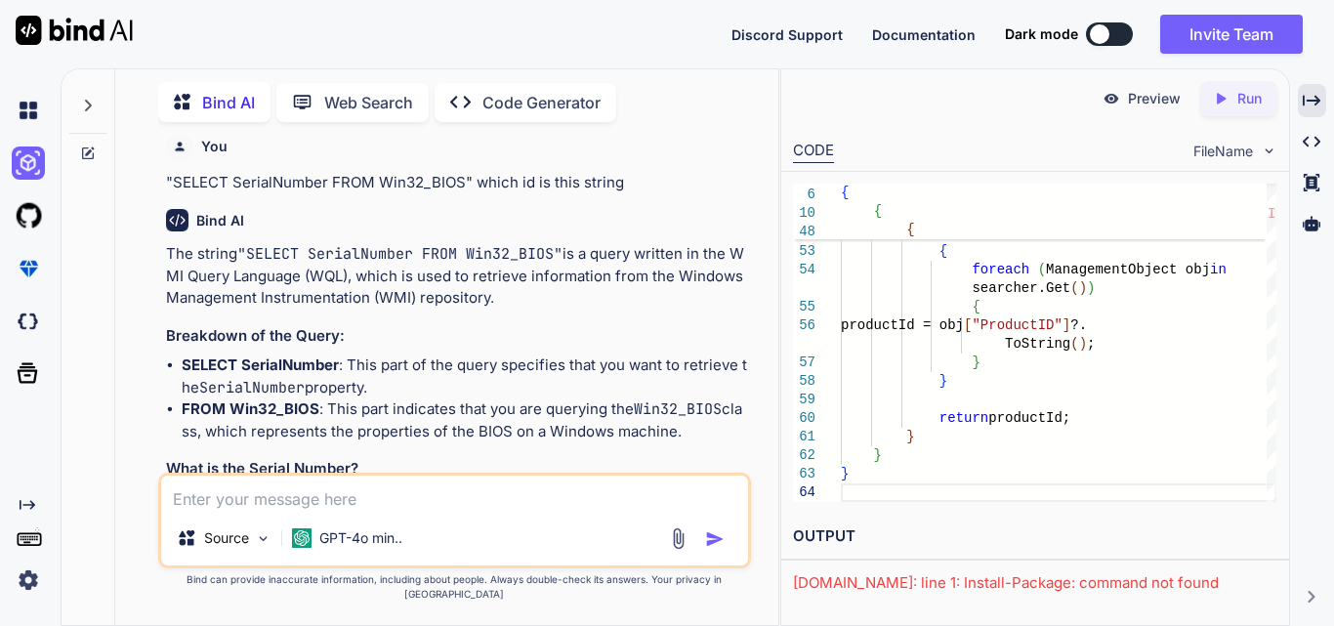
click at [1235, 86] on div "Created with Pixso. Run" at bounding box center [1239, 98] width 77 height 35
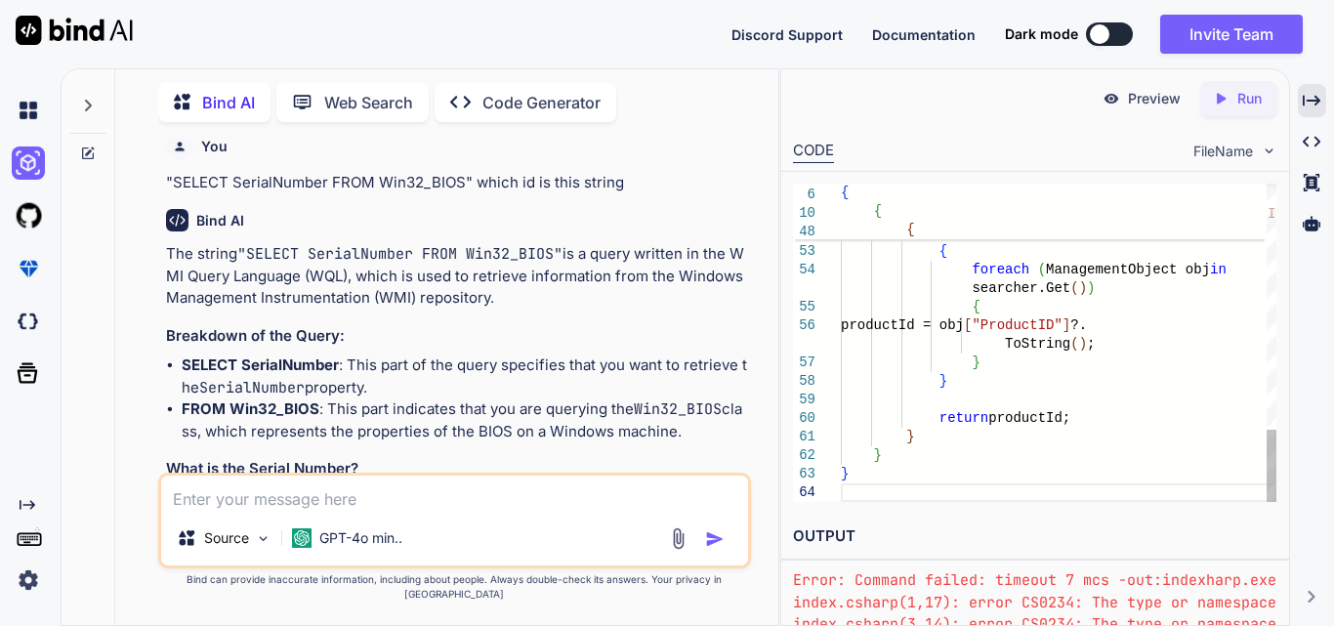
scroll to position [0, 0]
drag, startPoint x: 1048, startPoint y: 494, endPoint x: 1051, endPoint y: 397, distance: 97.7
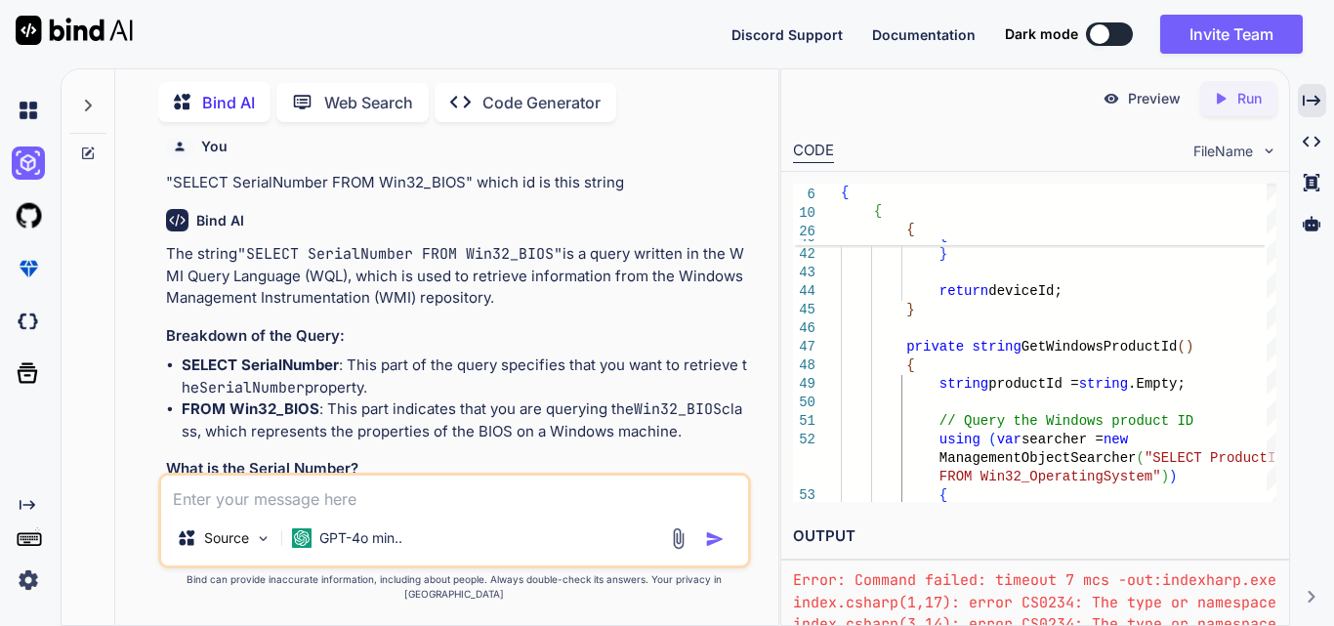
click at [1232, 81] on div "Preview Created with Pixso. Run" at bounding box center [1035, 98] width 508 height 59
click at [1215, 96] on icon "Created with Pixso." at bounding box center [1221, 99] width 18 height 18
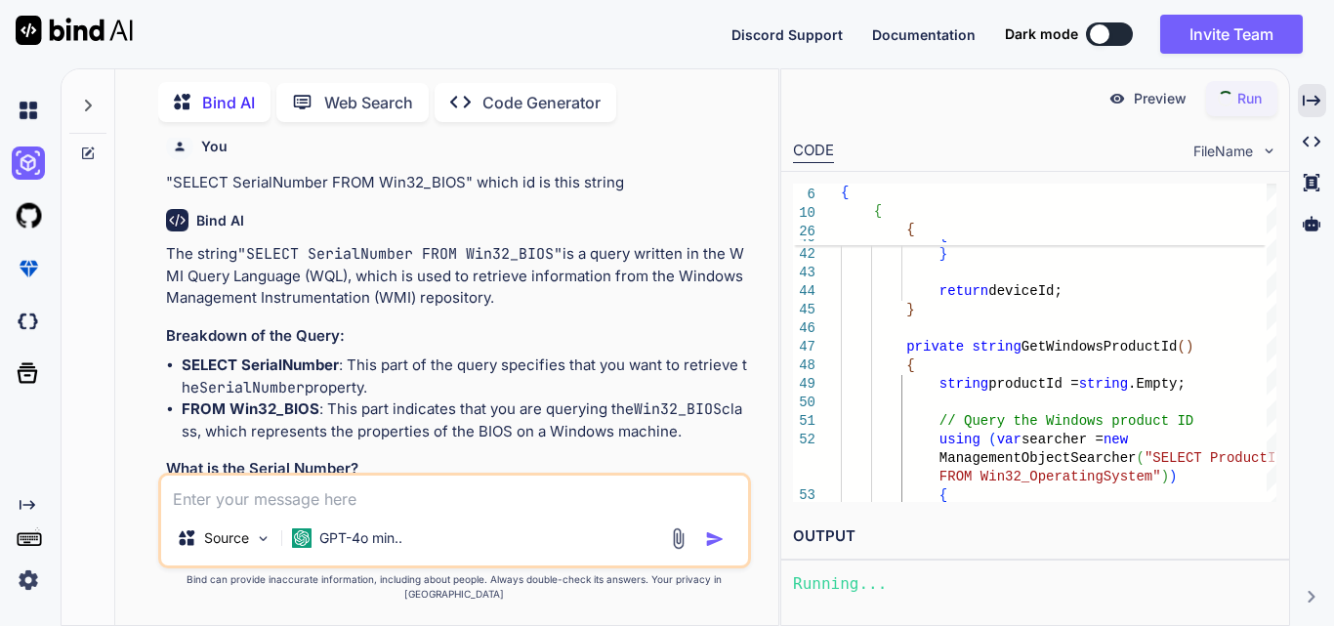
click at [1139, 102] on p "Preview" at bounding box center [1160, 99] width 53 height 20
click at [1314, 102] on icon "Created with Pixso." at bounding box center [1312, 101] width 18 height 18
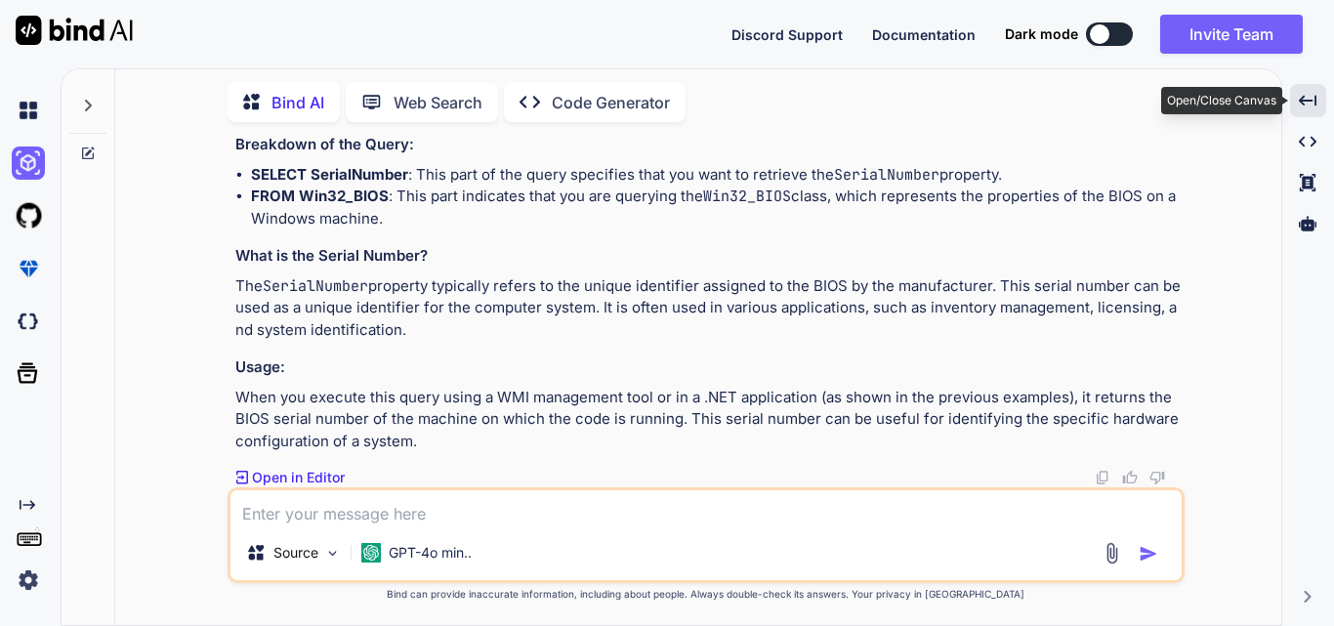
scroll to position [6350, 0]
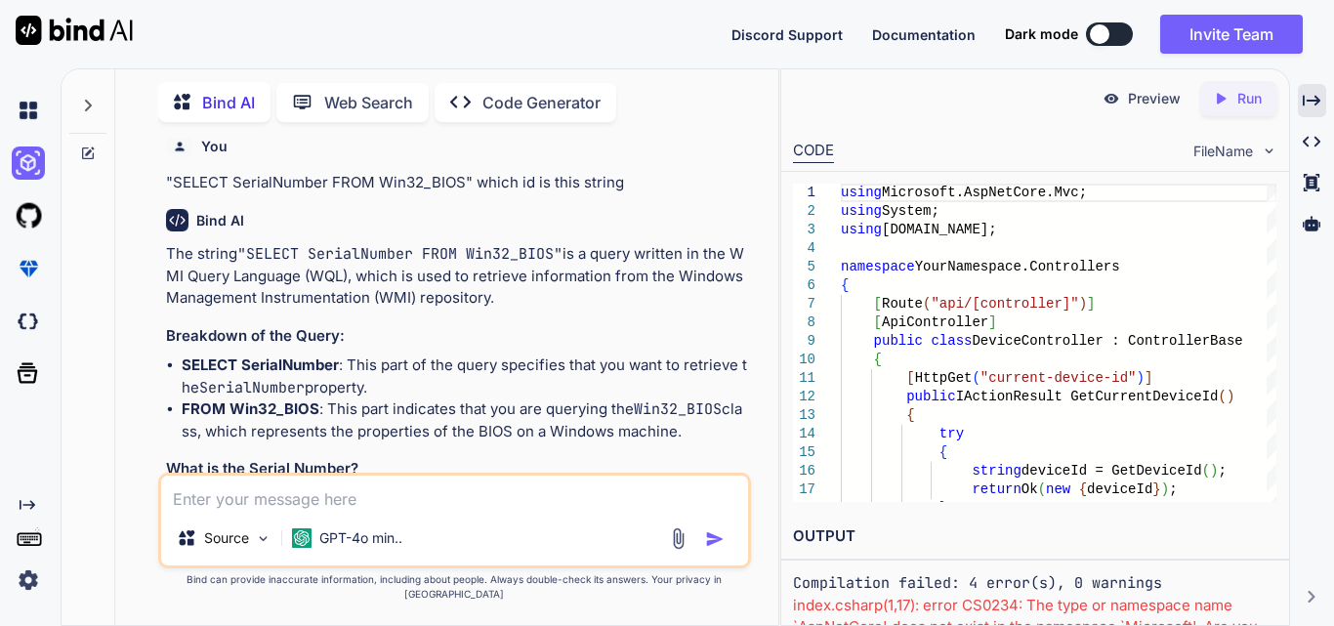
drag, startPoint x: 1333, startPoint y: 94, endPoint x: 1318, endPoint y: 92, distance: 15.8
click at [1332, 94] on div "Bind AI Web Search Created with Pixso. Code Generator You hi Bind AI Hello! How…" at bounding box center [698, 347] width 1274 height 558
click at [1317, 92] on icon "Created with Pixso." at bounding box center [1312, 101] width 18 height 18
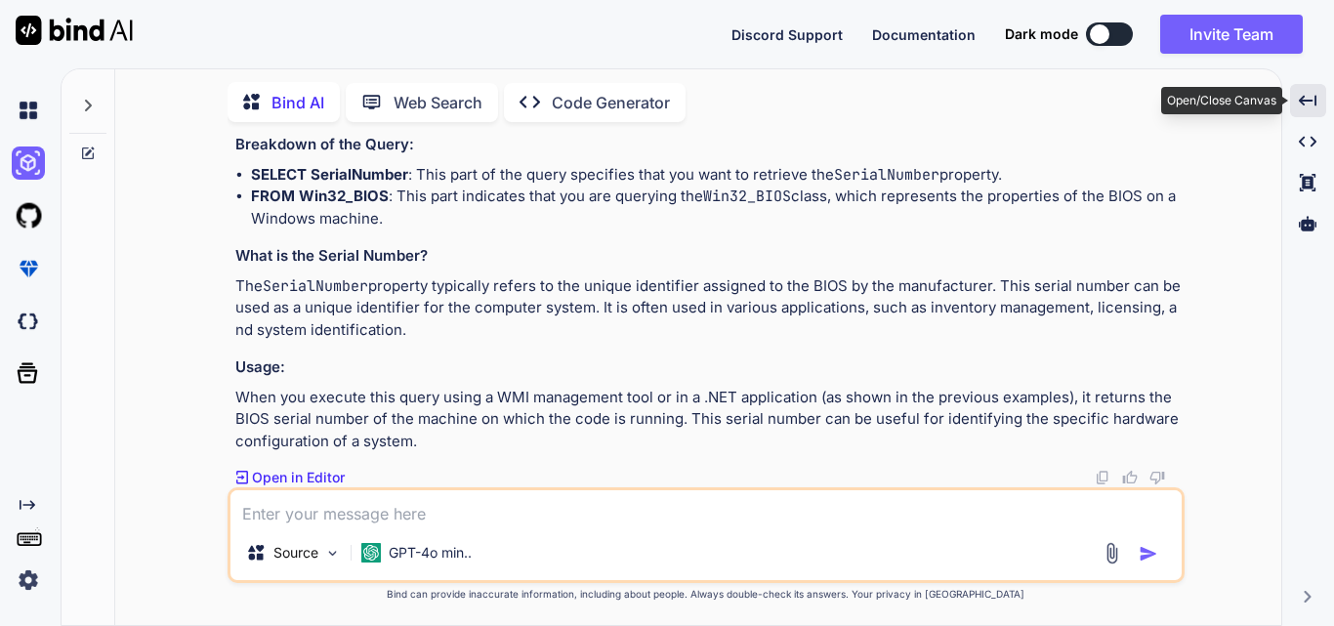
click at [1302, 95] on icon "Created with Pixso." at bounding box center [1308, 101] width 18 height 18
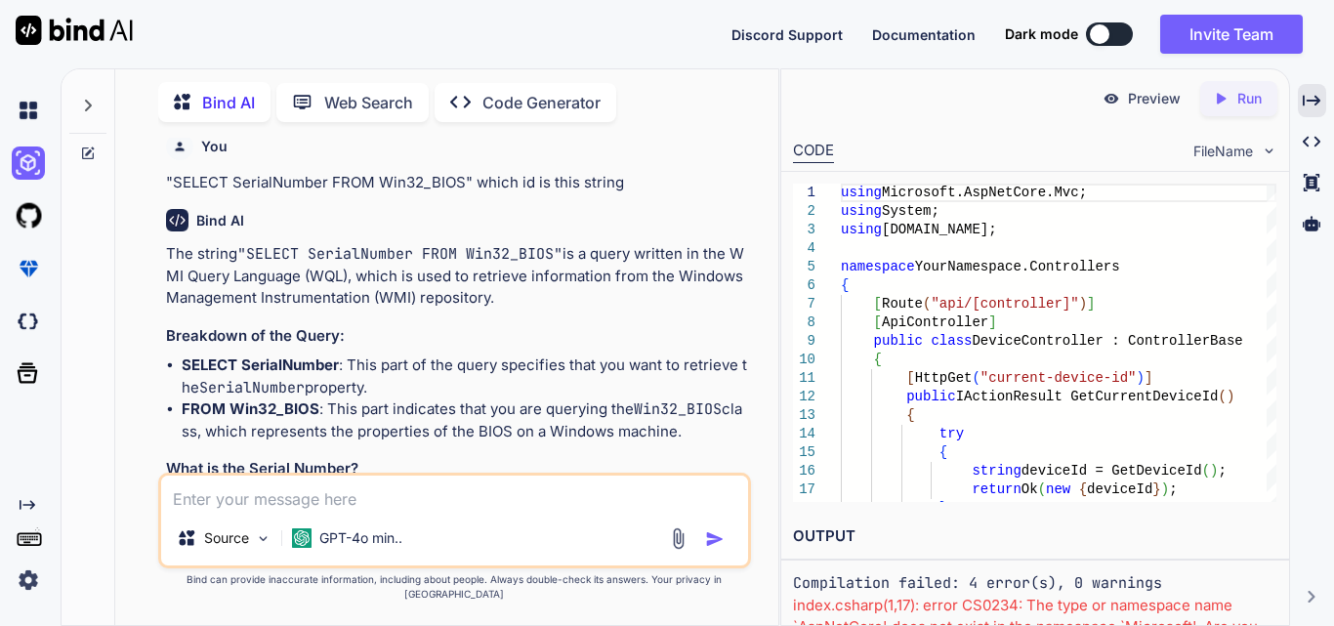
click at [1231, 150] on span "FileName" at bounding box center [1224, 152] width 60 height 20
click at [1265, 155] on img at bounding box center [1269, 151] width 17 height 17
click at [1270, 148] on img at bounding box center [1269, 151] width 17 height 17
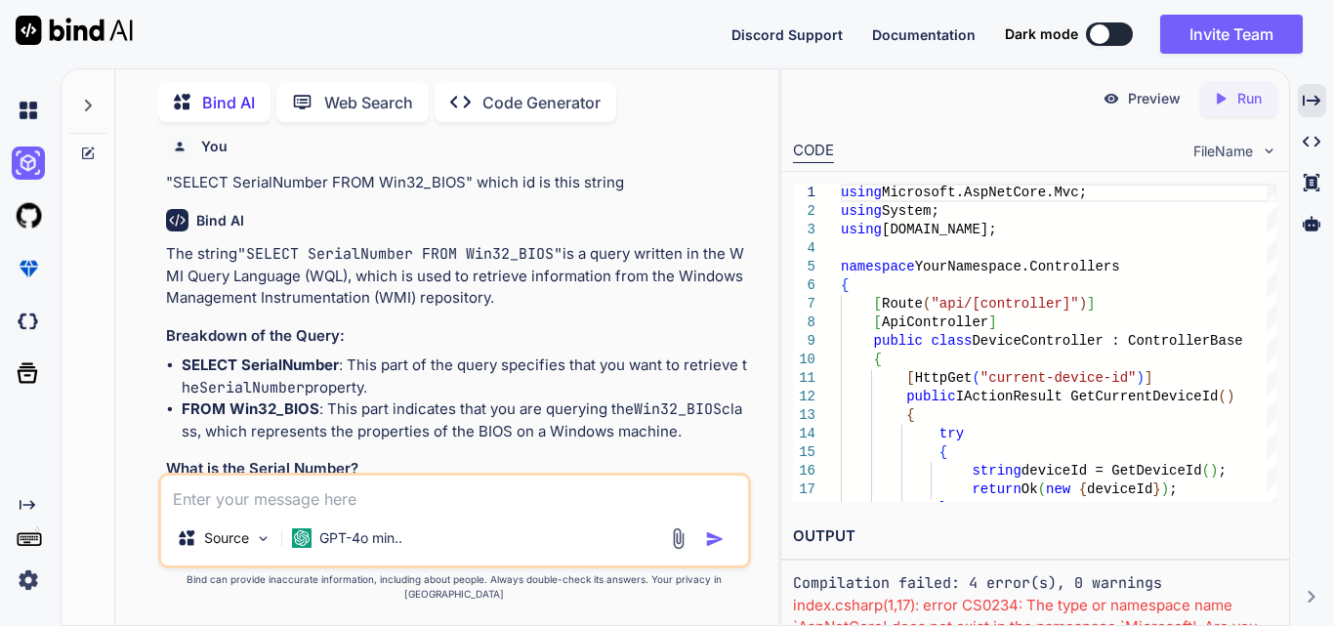
click at [1099, 156] on div "CODE FileName" at bounding box center [1035, 149] width 508 height 43
click at [1270, 152] on img at bounding box center [1269, 151] width 17 height 17
click at [1132, 166] on div "CODE FileName" at bounding box center [1035, 149] width 508 height 43
click at [1150, 98] on p "Preview" at bounding box center [1154, 99] width 53 height 20
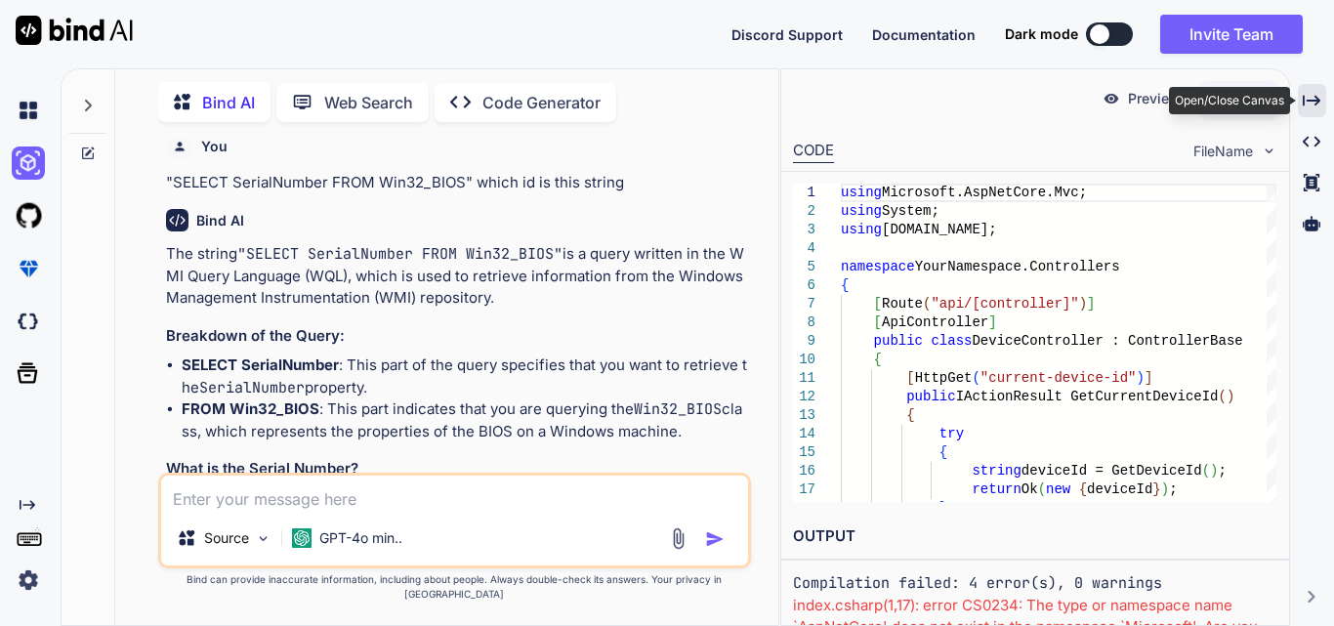
click at [1320, 107] on icon "Created with Pixso." at bounding box center [1312, 101] width 18 height 18
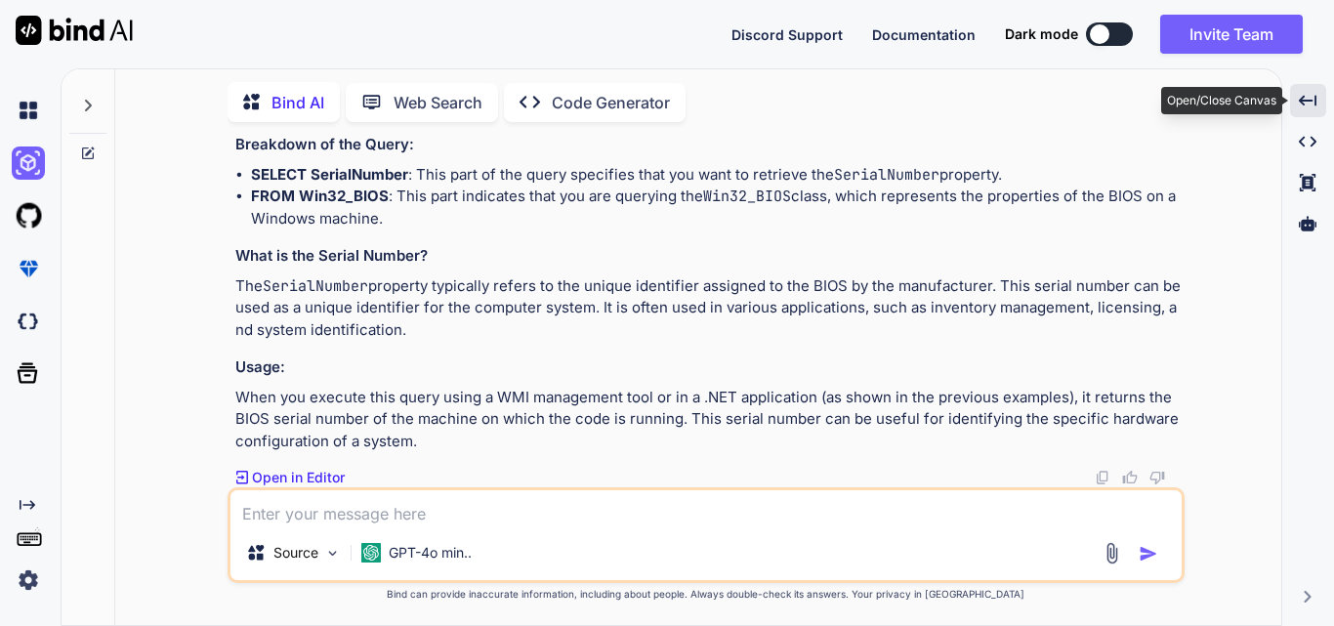
scroll to position [6350, 0]
drag, startPoint x: 418, startPoint y: 241, endPoint x: 232, endPoint y: 192, distance: 191.9
click at [218, 206] on div "You hi Bind AI Hello! How can I assist you [DATE]? Created with Pixso. Open in …" at bounding box center [706, 381] width 1151 height 487
drag, startPoint x: 247, startPoint y: 193, endPoint x: 392, endPoint y: 249, distance: 154.9
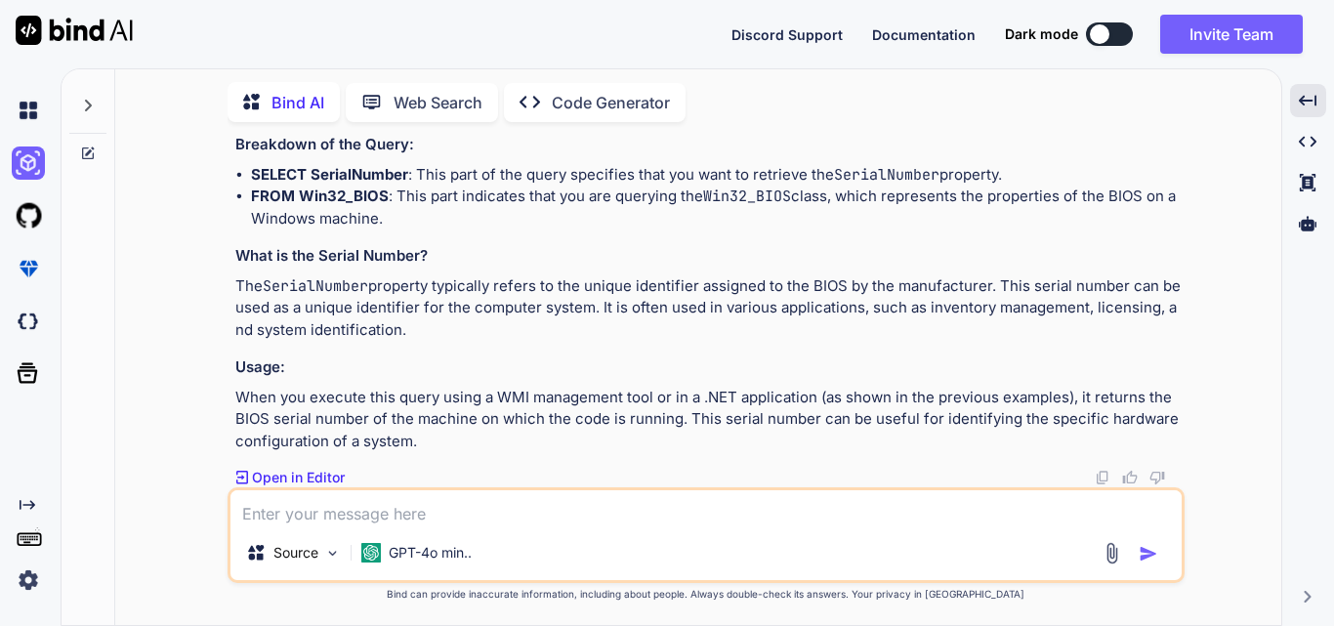
drag, startPoint x: 253, startPoint y: 278, endPoint x: 329, endPoint y: 282, distance: 76.3
copy code "namespace YourNamespace.Controllers { [ Route( "api/[controller]" ) ] [ ApiCont…"
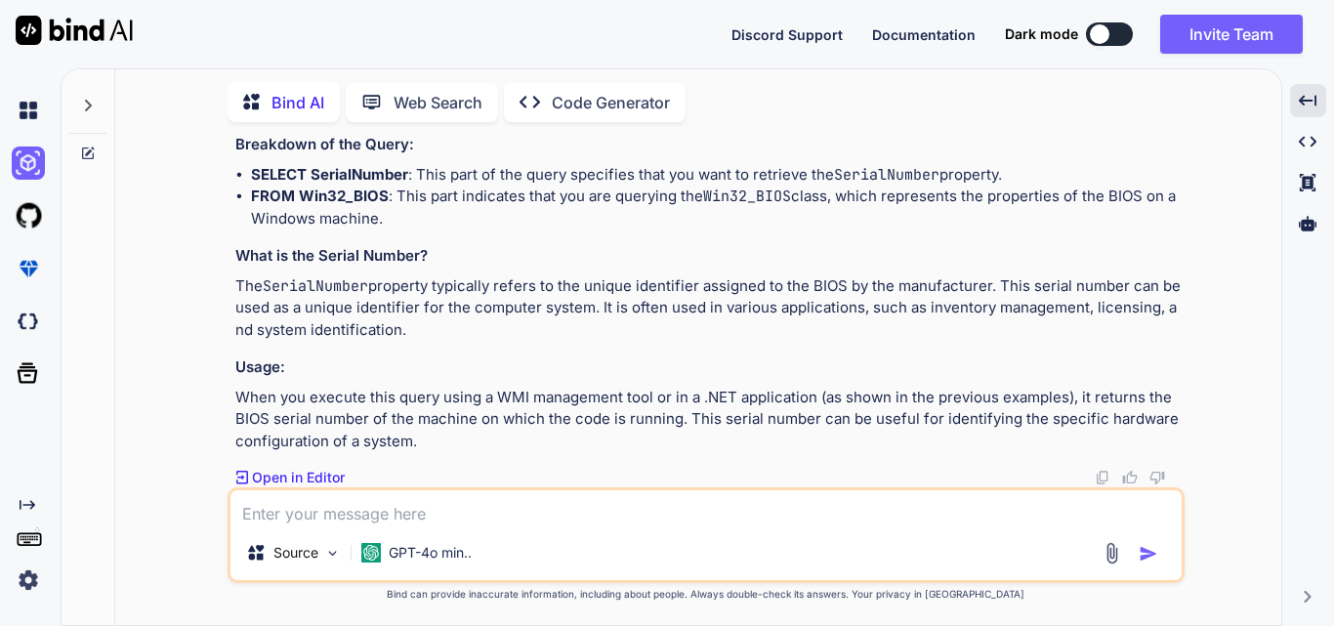
click at [289, 526] on div "Source GPT-4o min.." at bounding box center [706, 535] width 957 height 96
paste textarea "namespace YourNamespace.Controllers { [Route("api/[controller]")] [ApiControlle…"
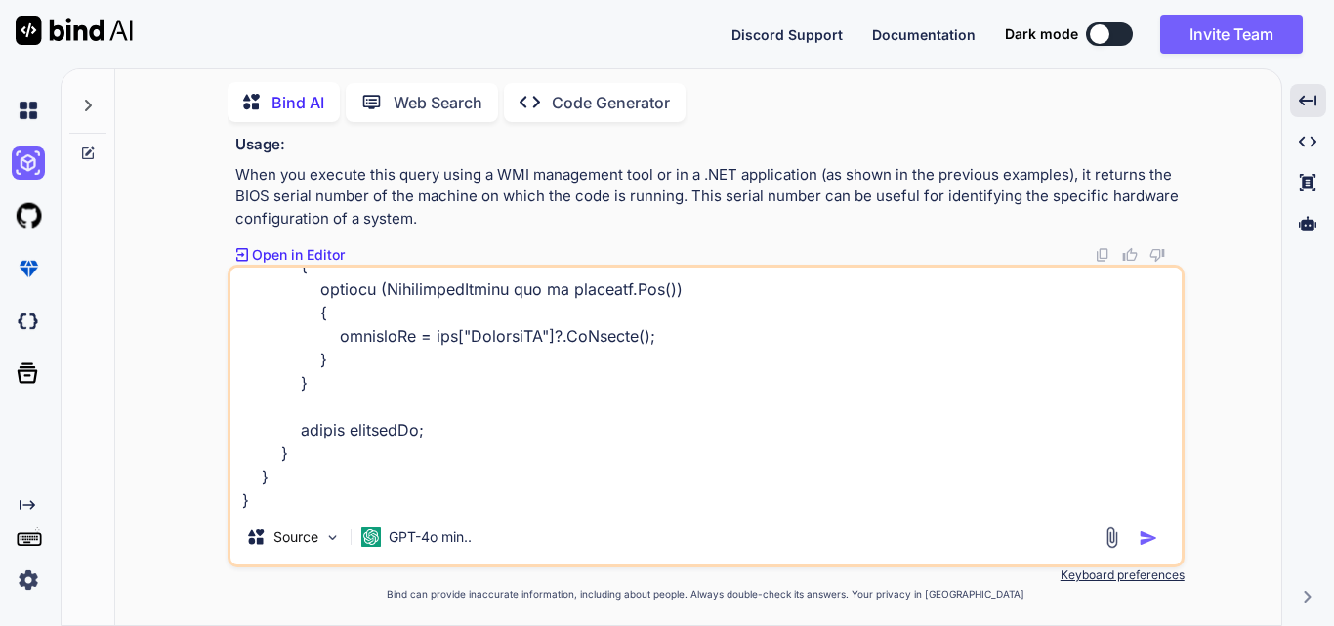
scroll to position [1153, 0]
click at [1141, 534] on img "button" at bounding box center [1149, 538] width 20 height 20
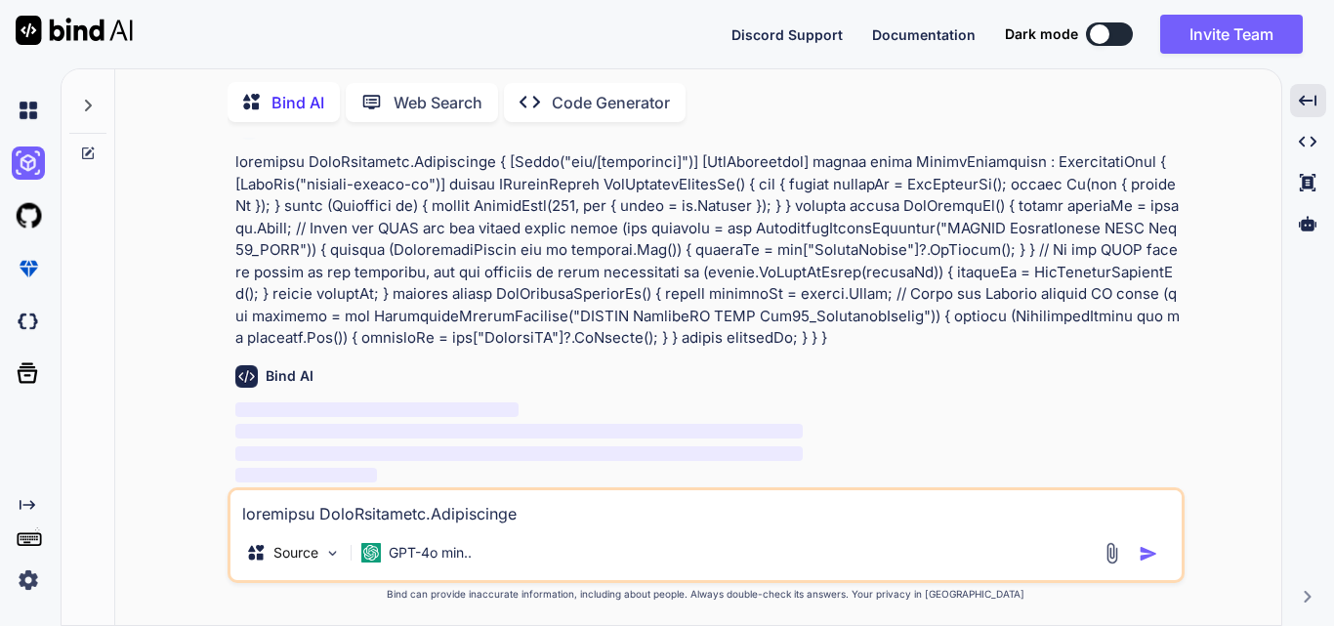
scroll to position [8571, 0]
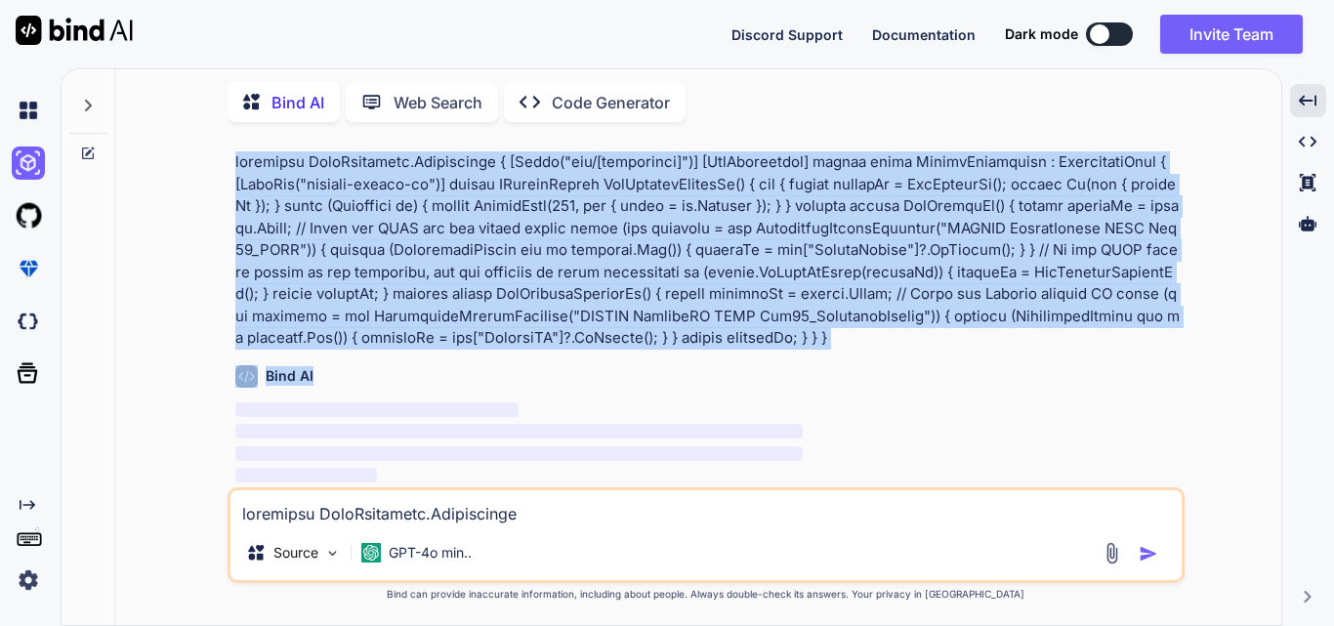
drag, startPoint x: 237, startPoint y: 190, endPoint x: 821, endPoint y: 396, distance: 618.2
click at [821, 396] on div "You hi Bind AI Hello! How can I assist you [DATE]? Created with Pixso. Open in …" at bounding box center [708, 313] width 953 height 350
click at [368, 377] on div "Bind AI" at bounding box center [708, 376] width 946 height 22
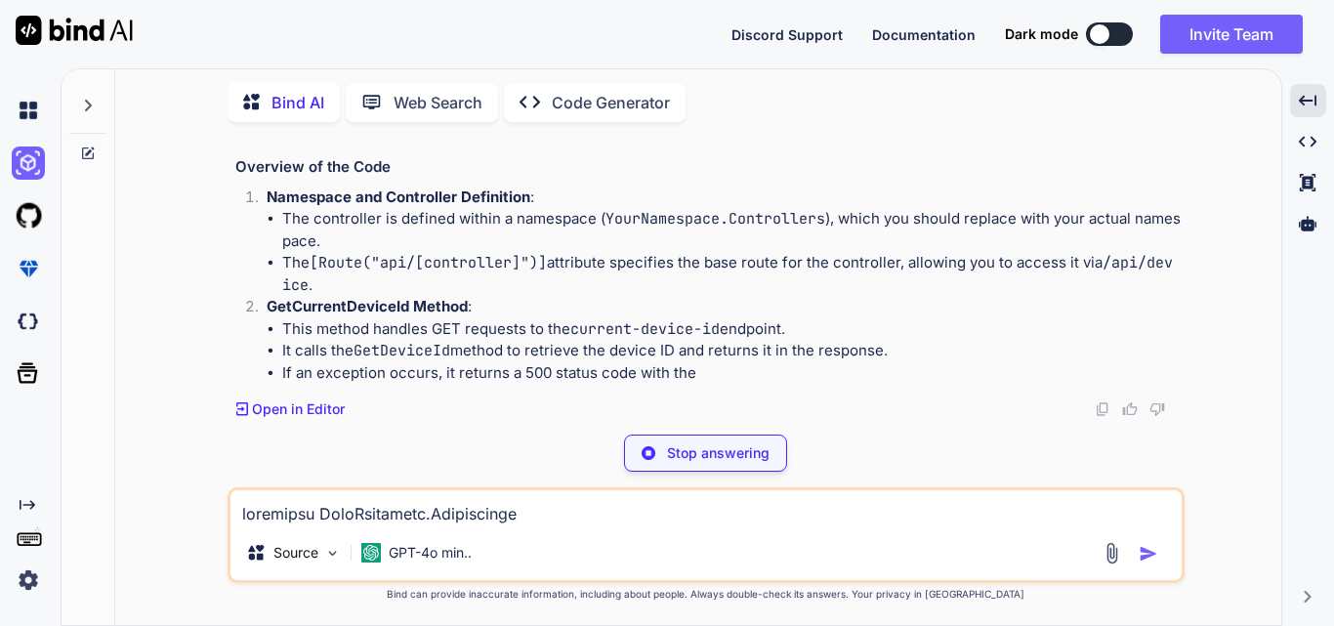
scroll to position [8928, 0]
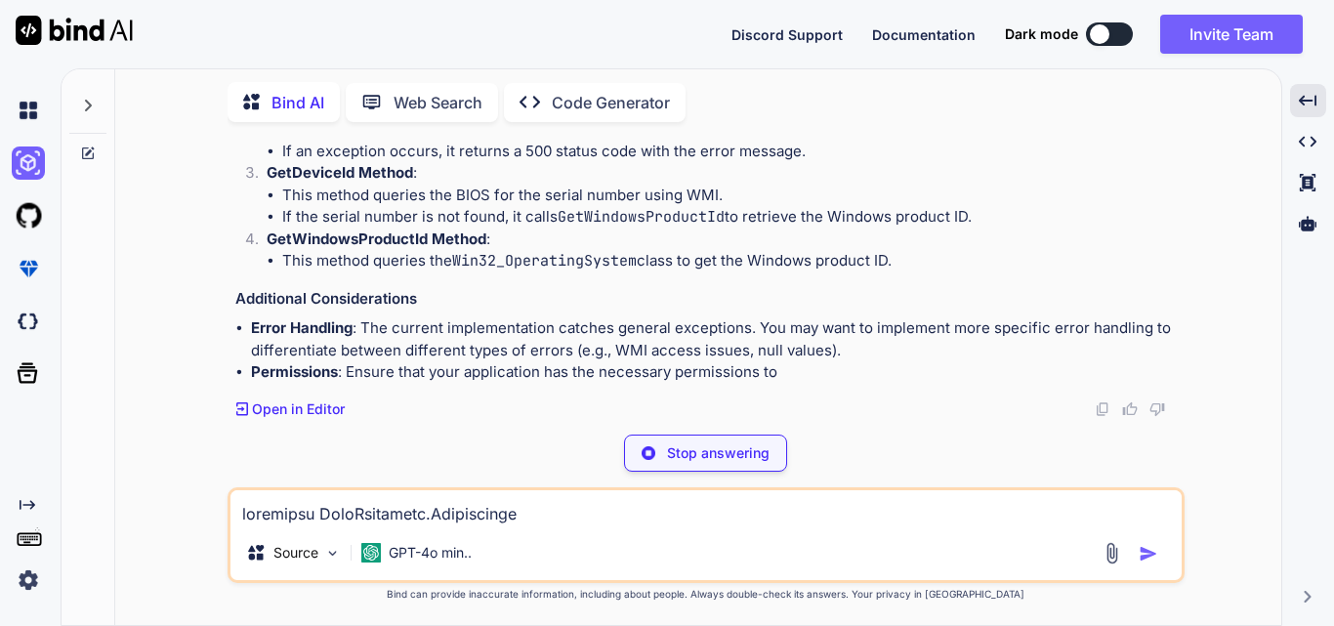
drag, startPoint x: 230, startPoint y: 167, endPoint x: 452, endPoint y: 167, distance: 222.7
click at [452, 167] on div "You hi Bind AI Hello! How can I assist you [DATE]? Created with Pixso. Open in …" at bounding box center [706, 381] width 957 height 487
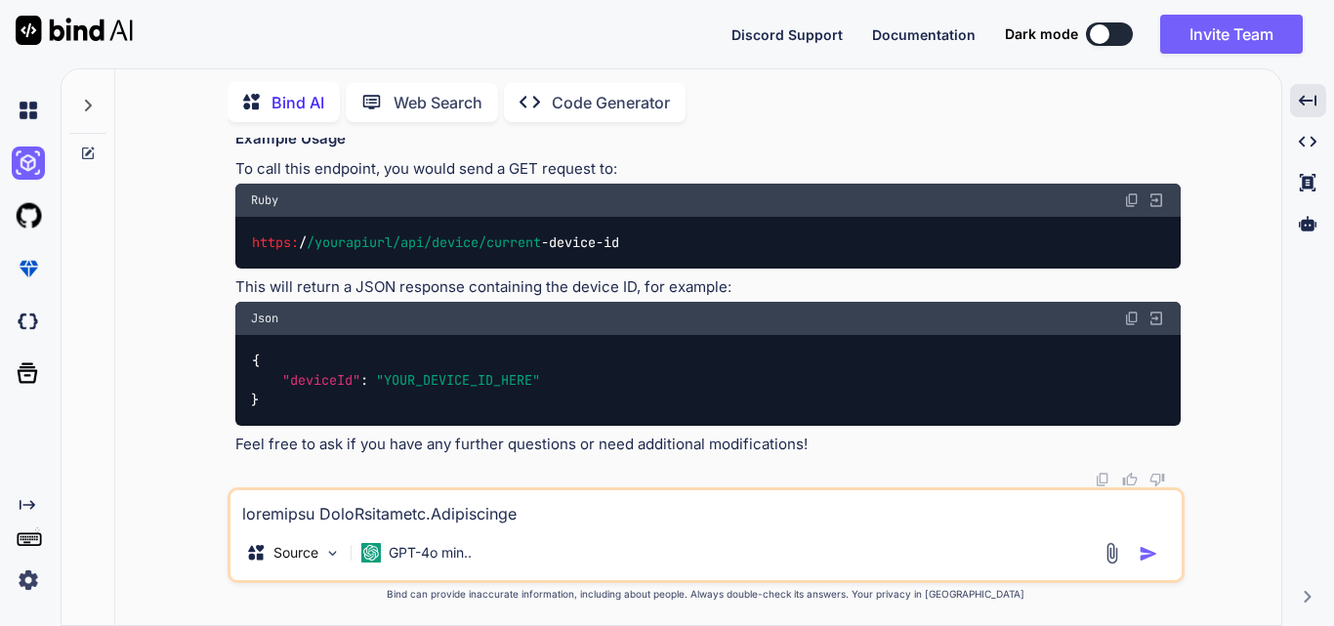
drag, startPoint x: 268, startPoint y: 196, endPoint x: 543, endPoint y: 197, distance: 275.5
drag, startPoint x: 281, startPoint y: 215, endPoint x: 599, endPoint y: 243, distance: 318.7
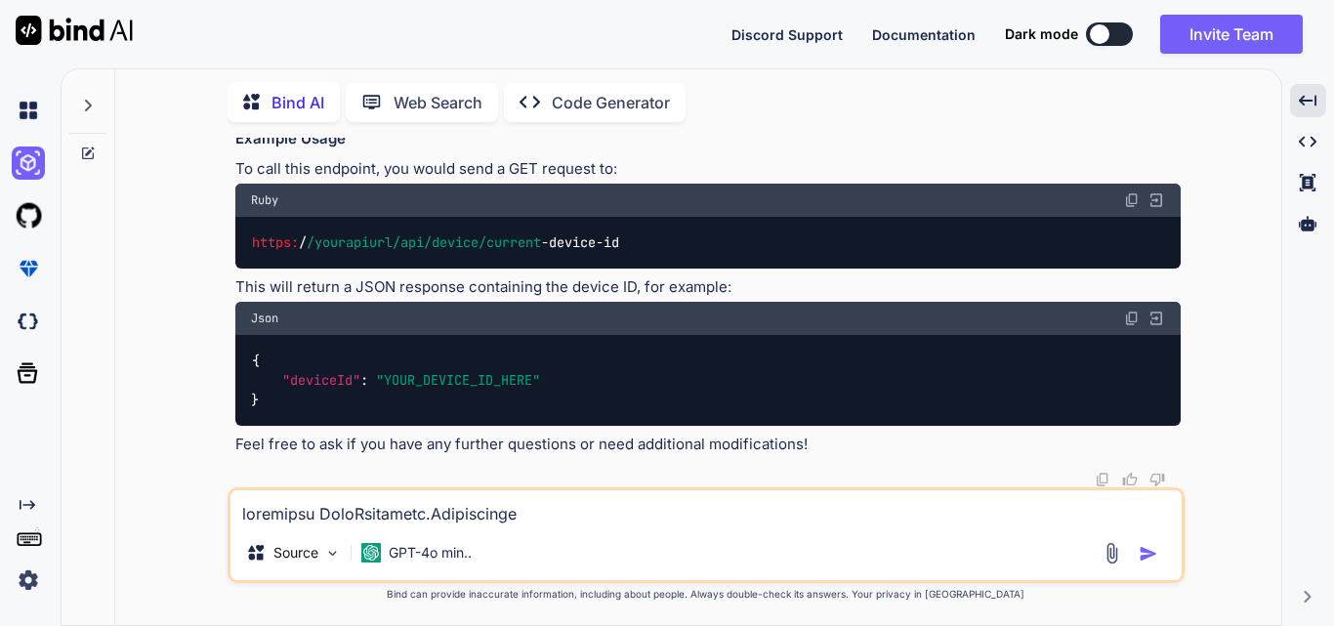
drag, startPoint x: 257, startPoint y: 258, endPoint x: 718, endPoint y: 266, distance: 461.1
drag, startPoint x: 330, startPoint y: 384, endPoint x: 593, endPoint y: 394, distance: 263.0
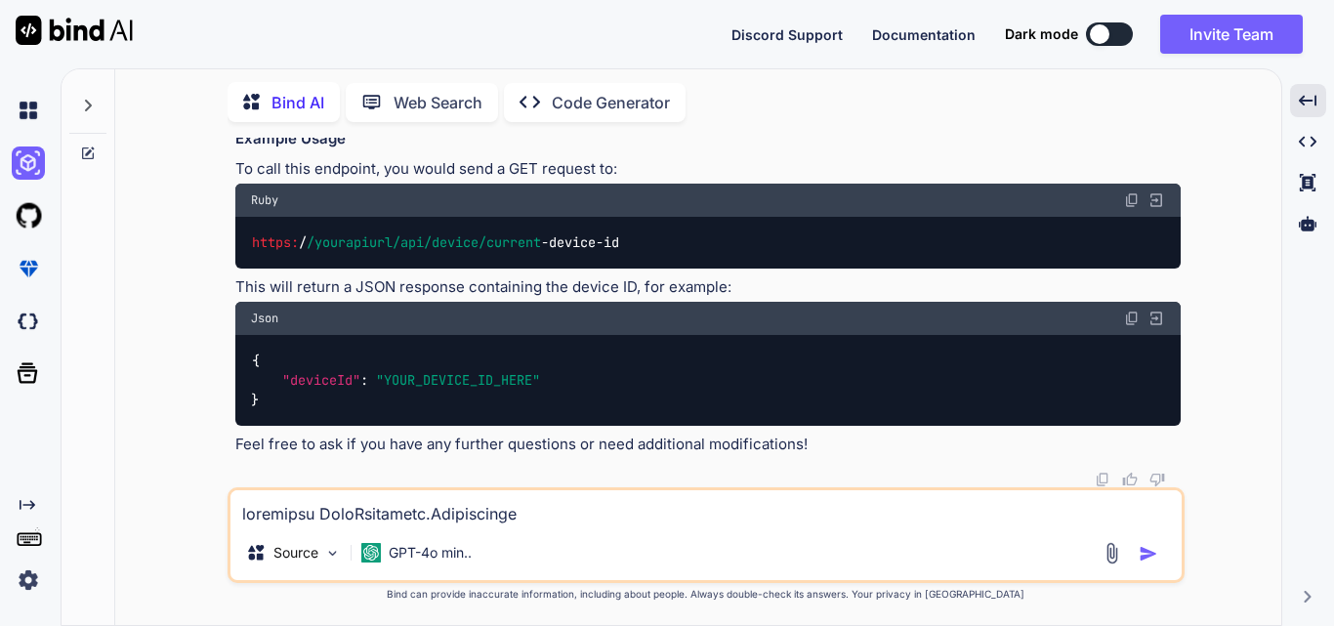
drag, startPoint x: 260, startPoint y: 262, endPoint x: 615, endPoint y: 299, distance: 357.5
click at [615, 112] on ul "Error Handling : The current implementation catches general exceptions. You may…" at bounding box center [708, 3] width 946 height 220
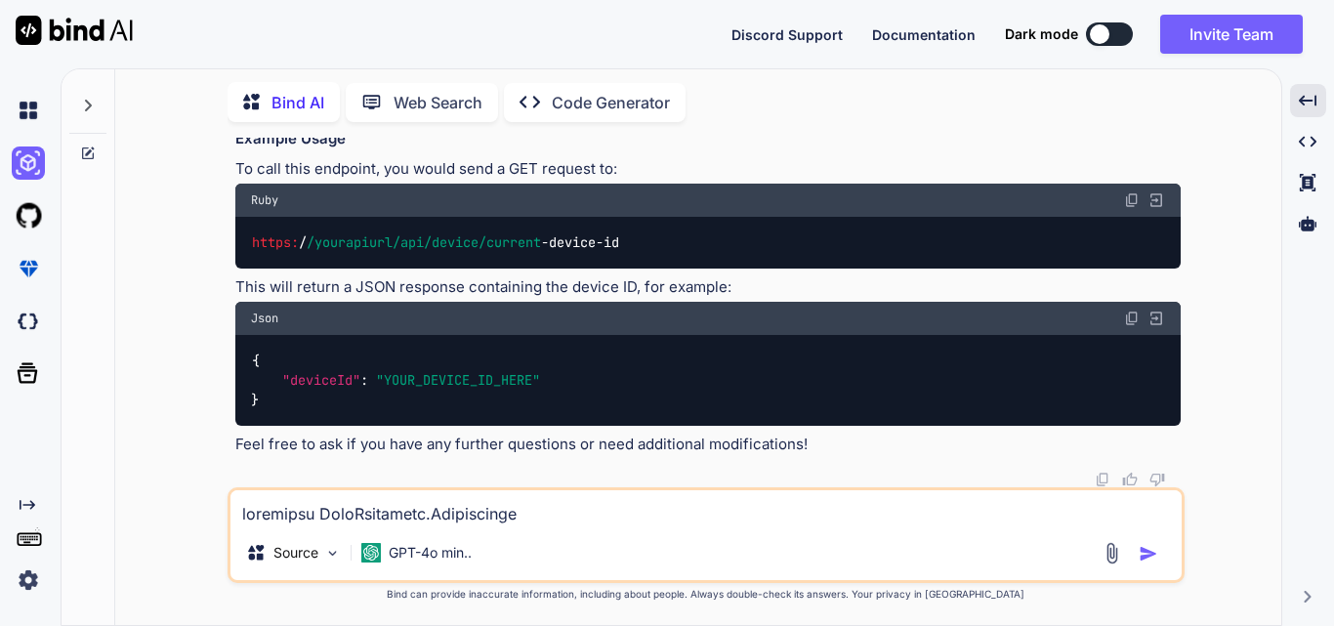
drag, startPoint x: 837, startPoint y: 279, endPoint x: 359, endPoint y: 255, distance: 478.3
copy p "The current implementation catches general exceptions. You may want to implemen…"
click at [414, 501] on textarea at bounding box center [706, 507] width 951 height 35
paste textarea "The current implementation catches general exceptions. You may want to implemen…"
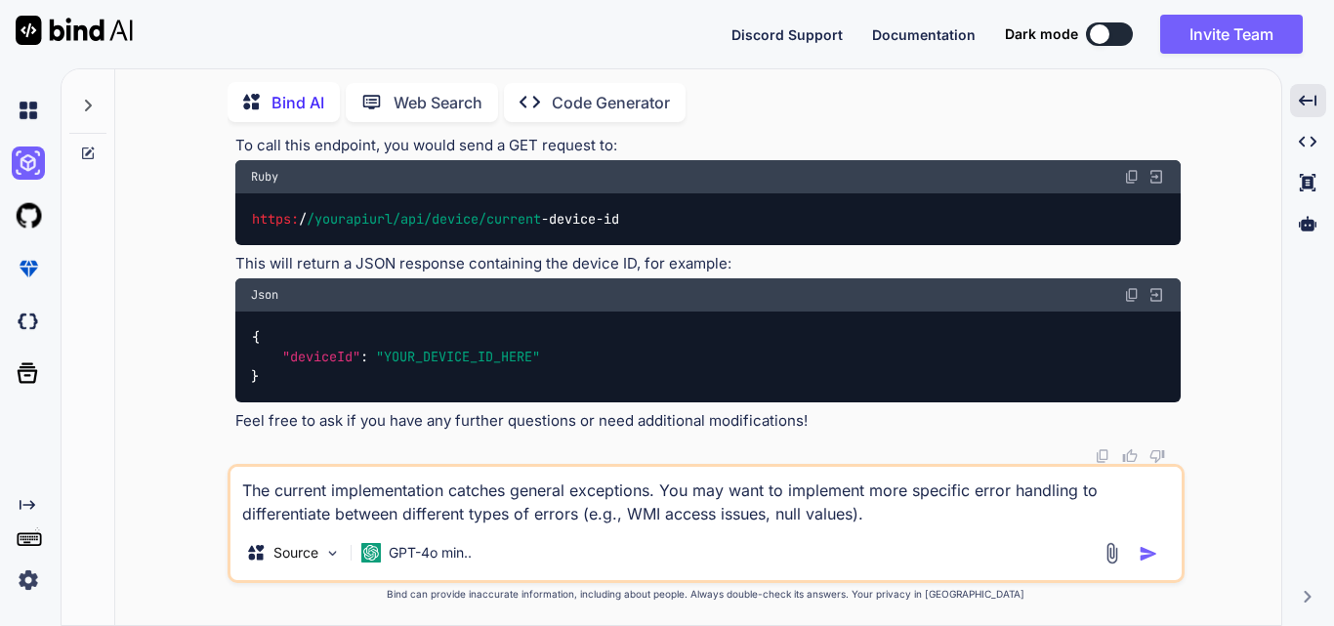
click at [1139, 554] on img "button" at bounding box center [1149, 554] width 20 height 20
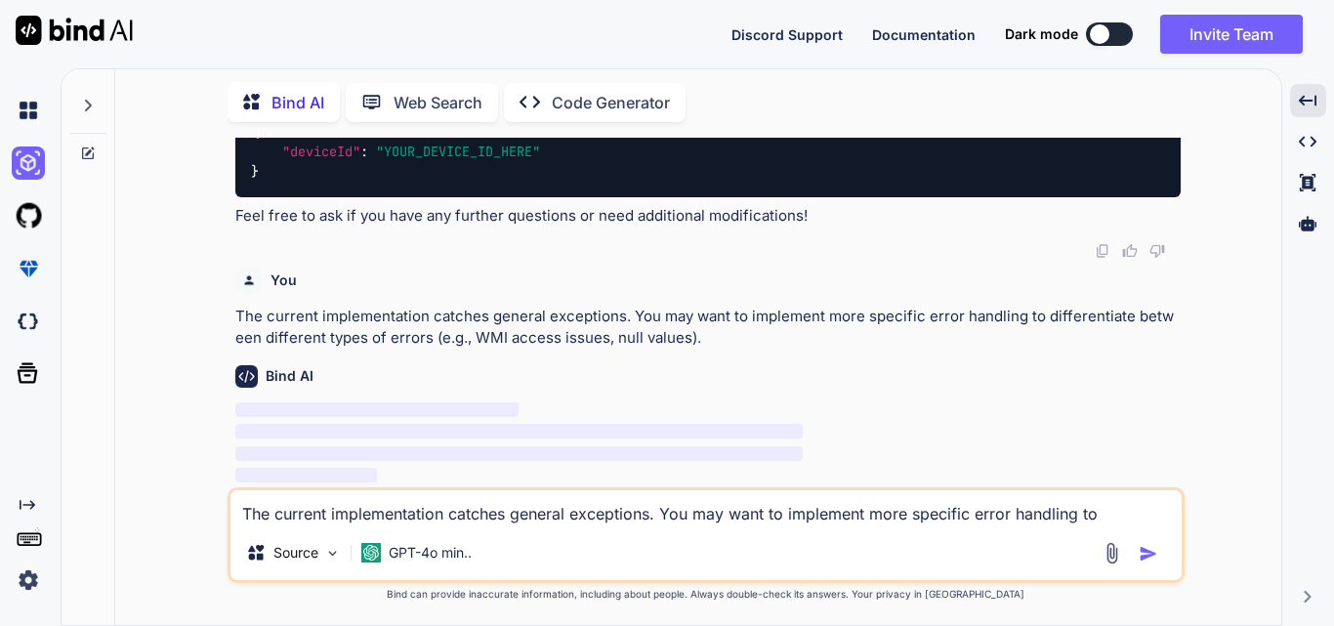
scroll to position [9804, 0]
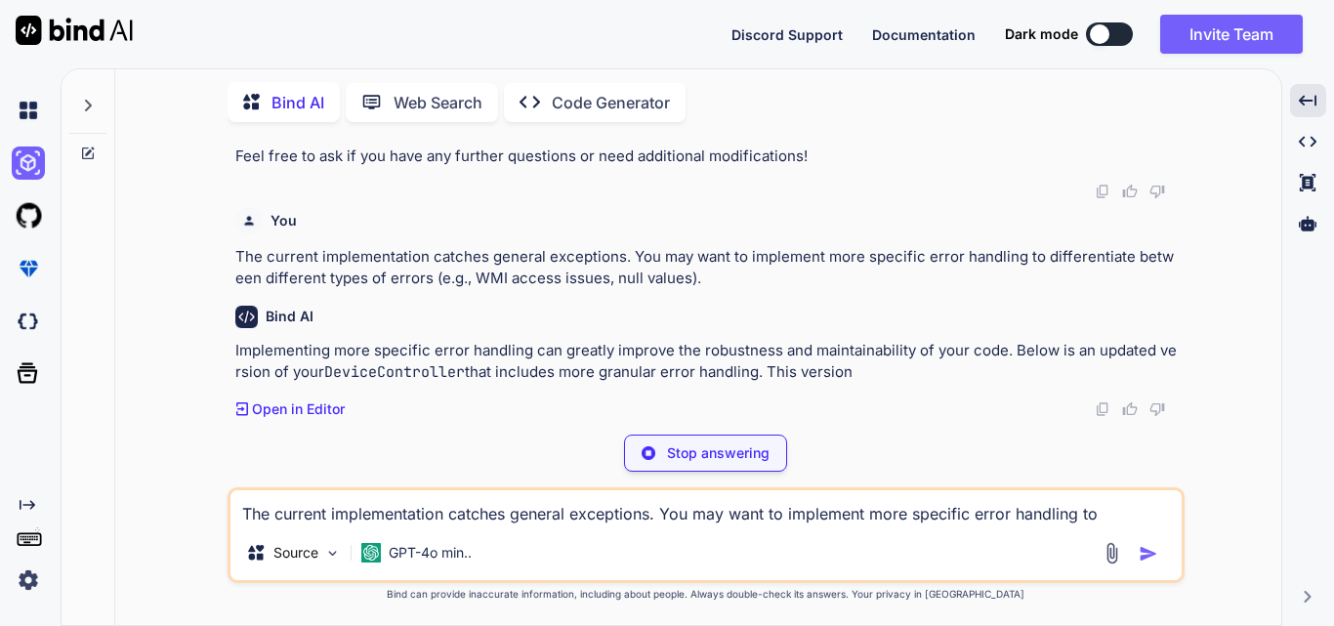
drag, startPoint x: 720, startPoint y: 345, endPoint x: 228, endPoint y: 317, distance: 493.1
click at [228, 317] on div "You hi Bind AI Hello! How can I assist you [DATE]? Created with Pixso. Open in …" at bounding box center [706, 381] width 957 height 487
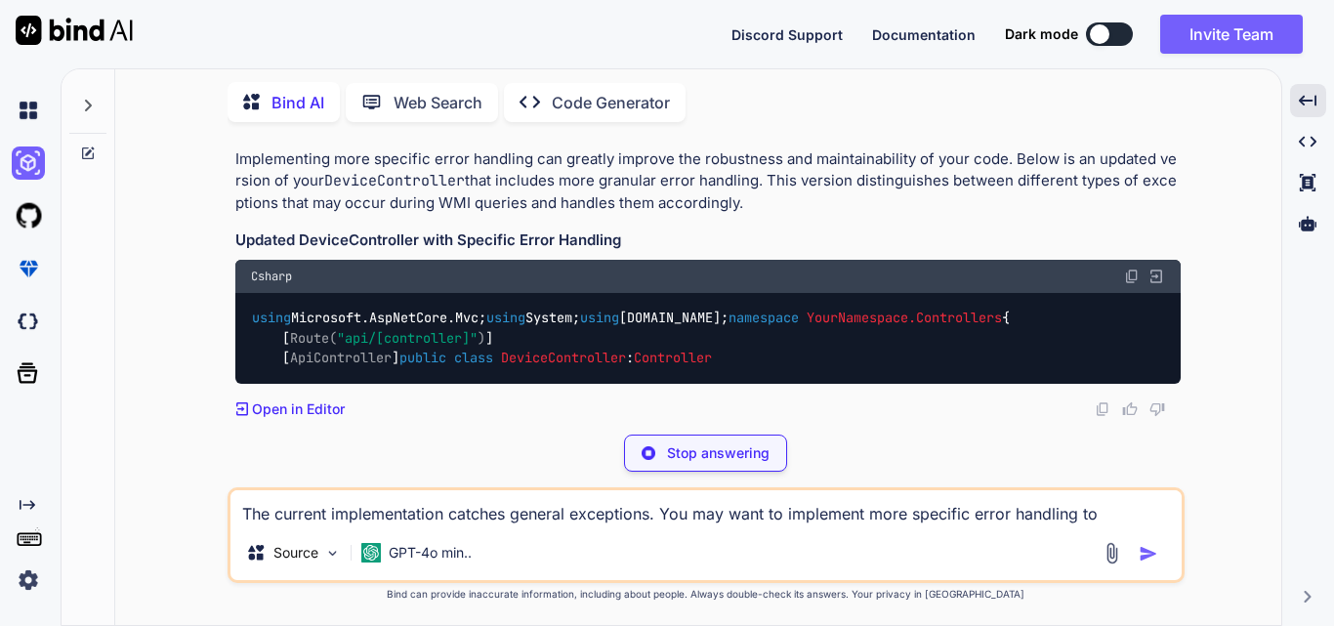
click at [749, 99] on p "The current implementation catches general exceptions. You may want to implemen…" at bounding box center [708, 77] width 946 height 44
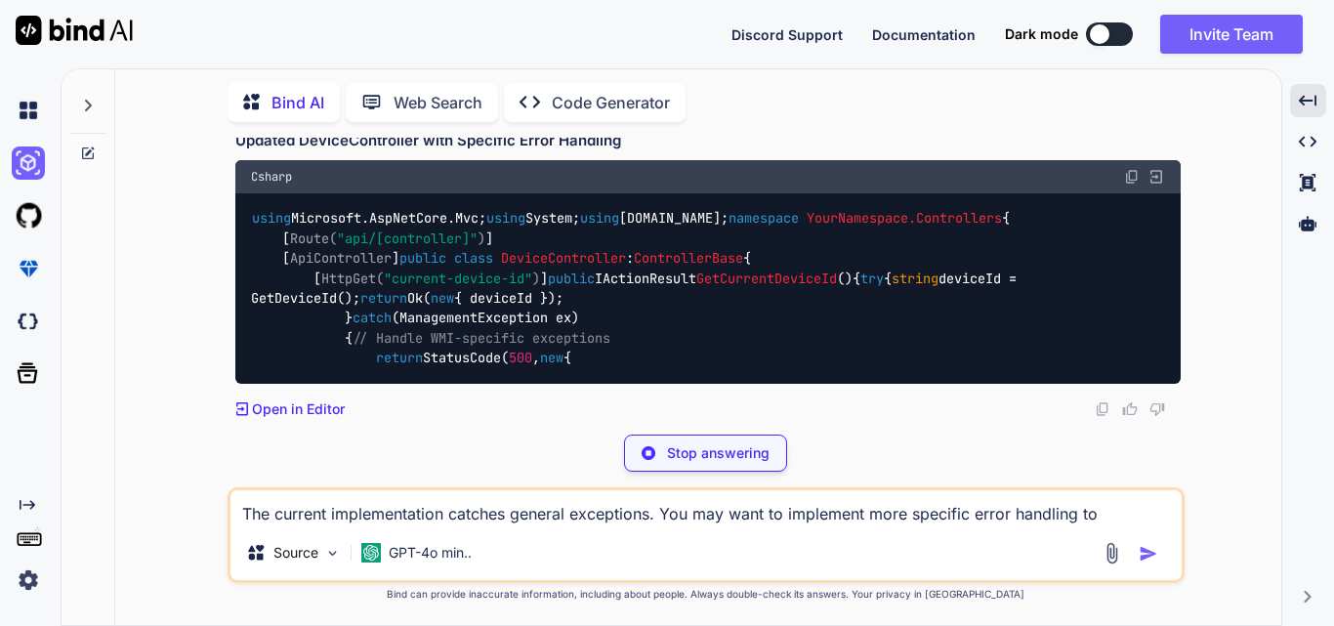
drag, startPoint x: 707, startPoint y: 341, endPoint x: 226, endPoint y: 326, distance: 481.8
click at [205, 322] on div "You hi Bind AI Hello! How can I assist you [DATE]? Created with Pixso. Open in …" at bounding box center [706, 381] width 1151 height 487
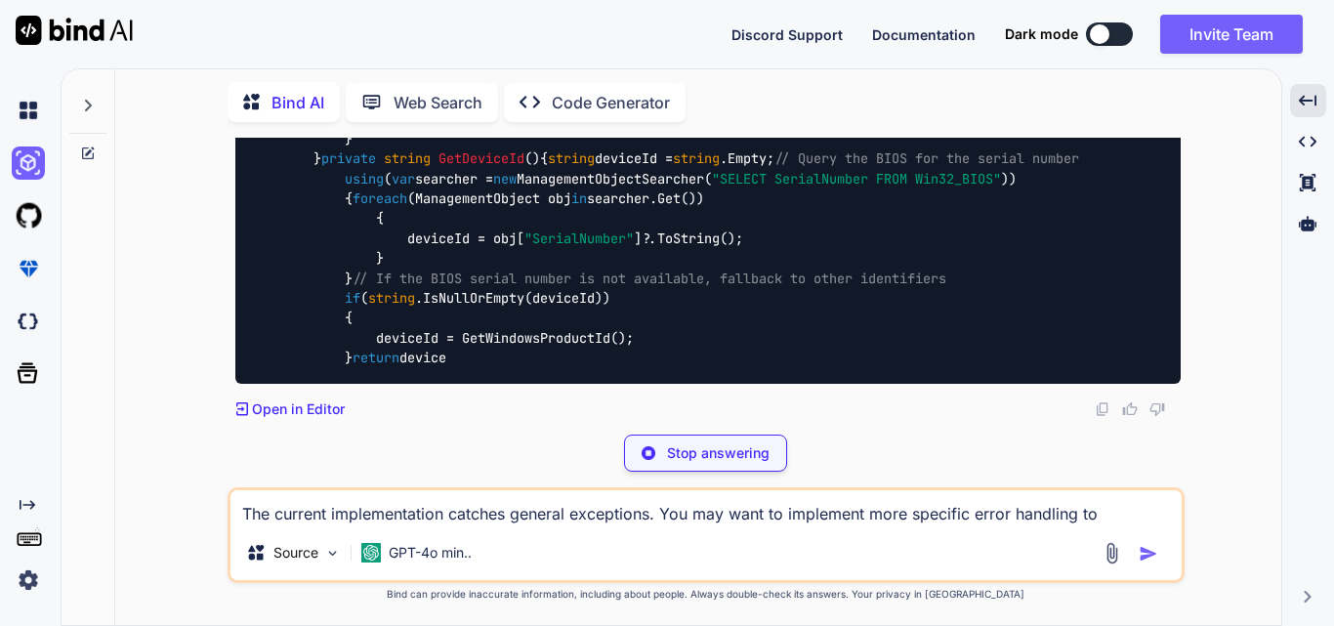
scroll to position [10390, 0]
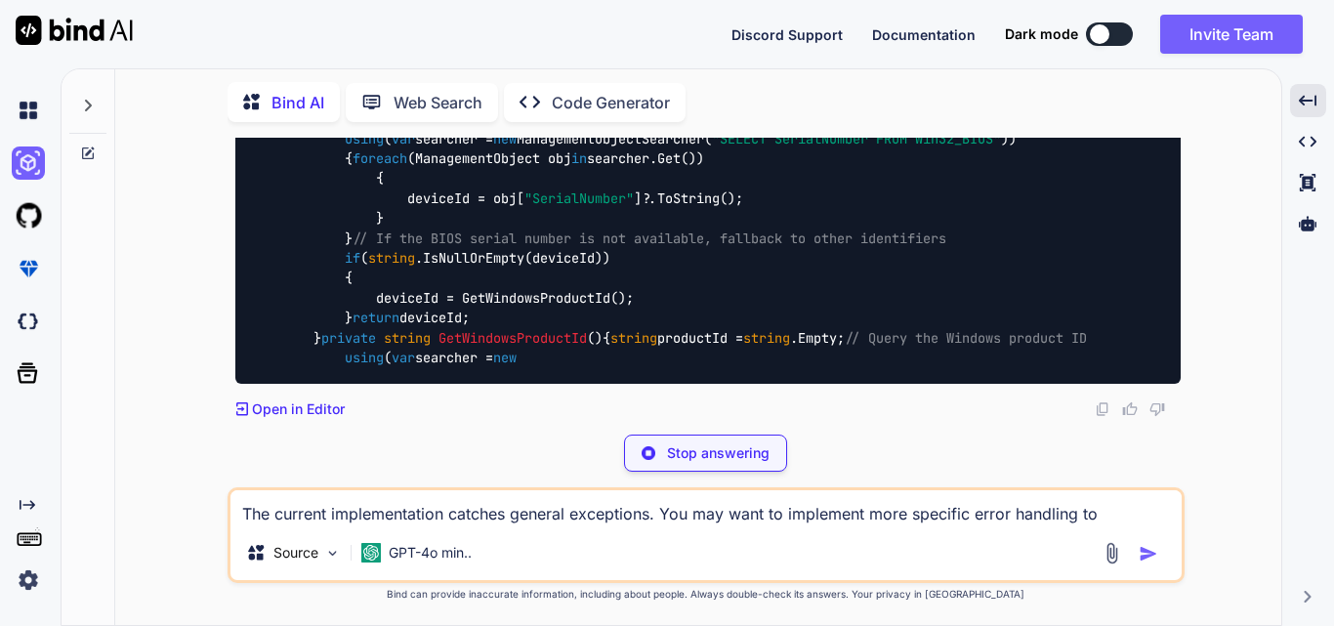
click at [541, 283] on code "using Microsoft.AspNetCore.Mvc; using System; using [DOMAIN_NAME]; namespace Yo…" at bounding box center [669, 89] width 836 height 558
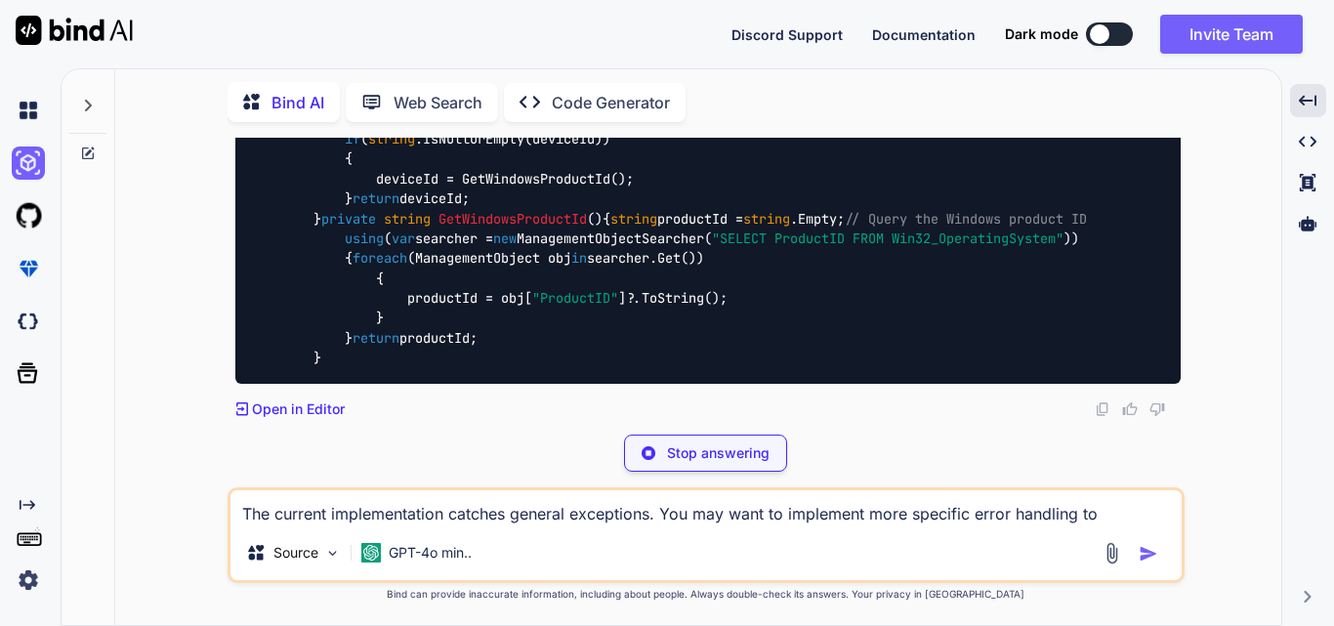
scroll to position [10585, 0]
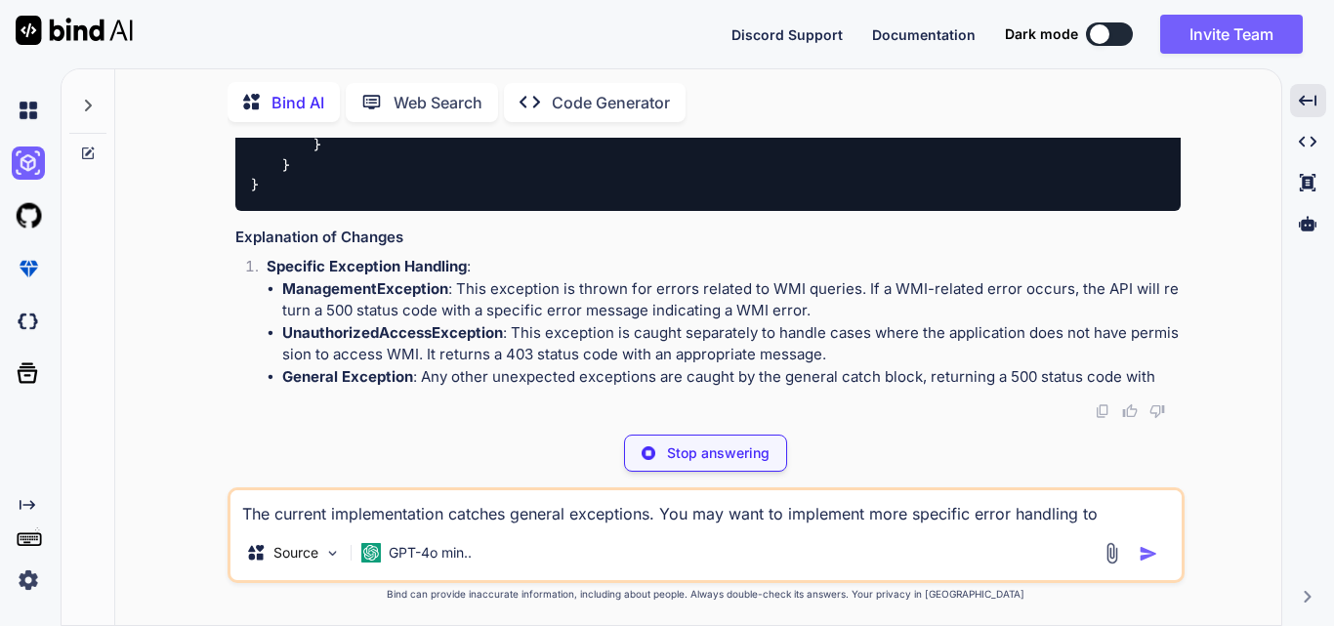
drag, startPoint x: 360, startPoint y: 203, endPoint x: 518, endPoint y: 218, distance: 158.0
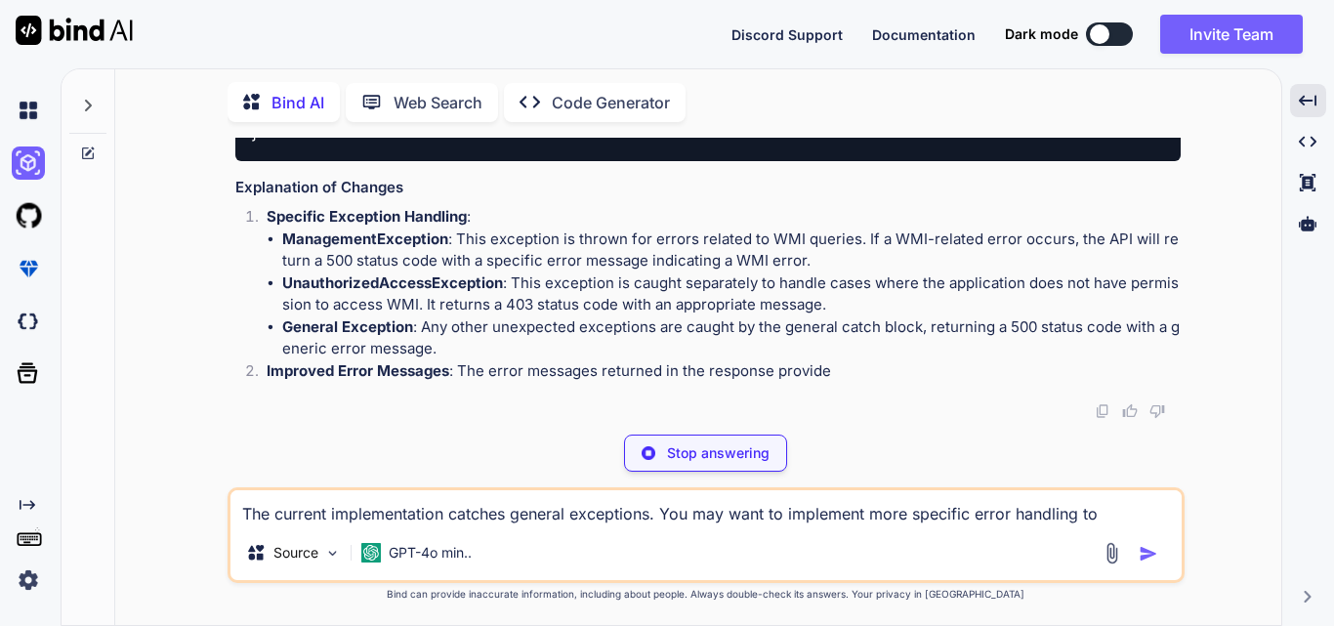
scroll to position [10390, 0]
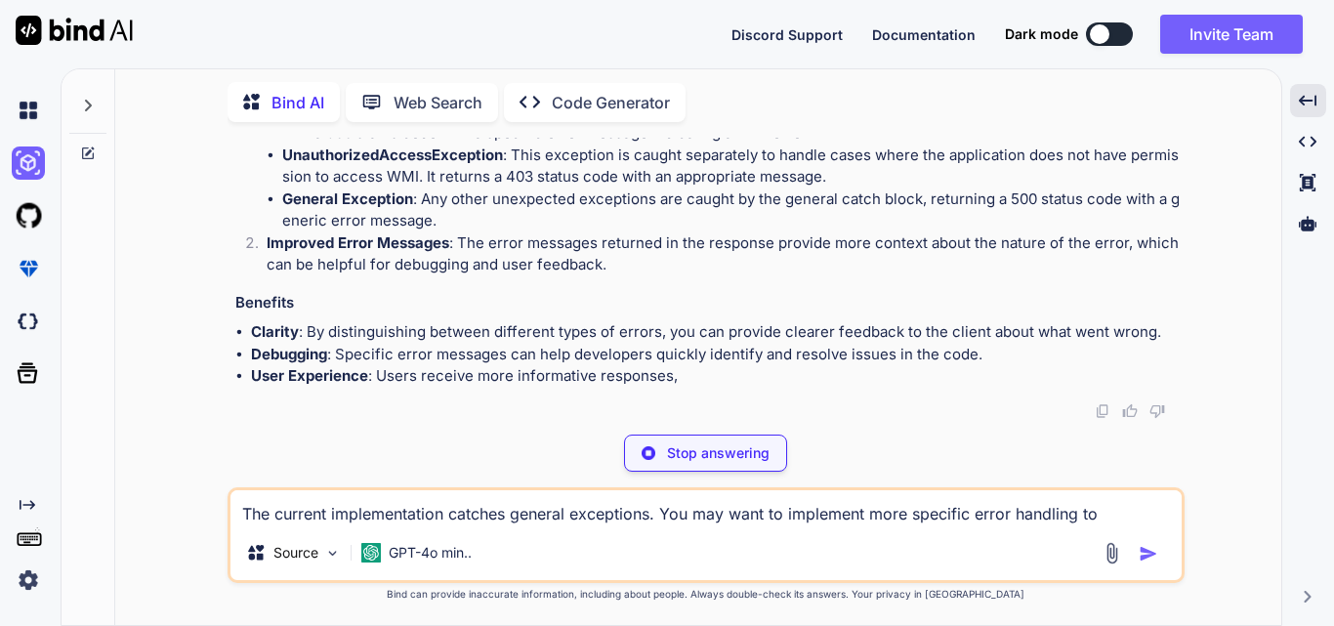
drag, startPoint x: 438, startPoint y: 287, endPoint x: 792, endPoint y: 290, distance: 354.6
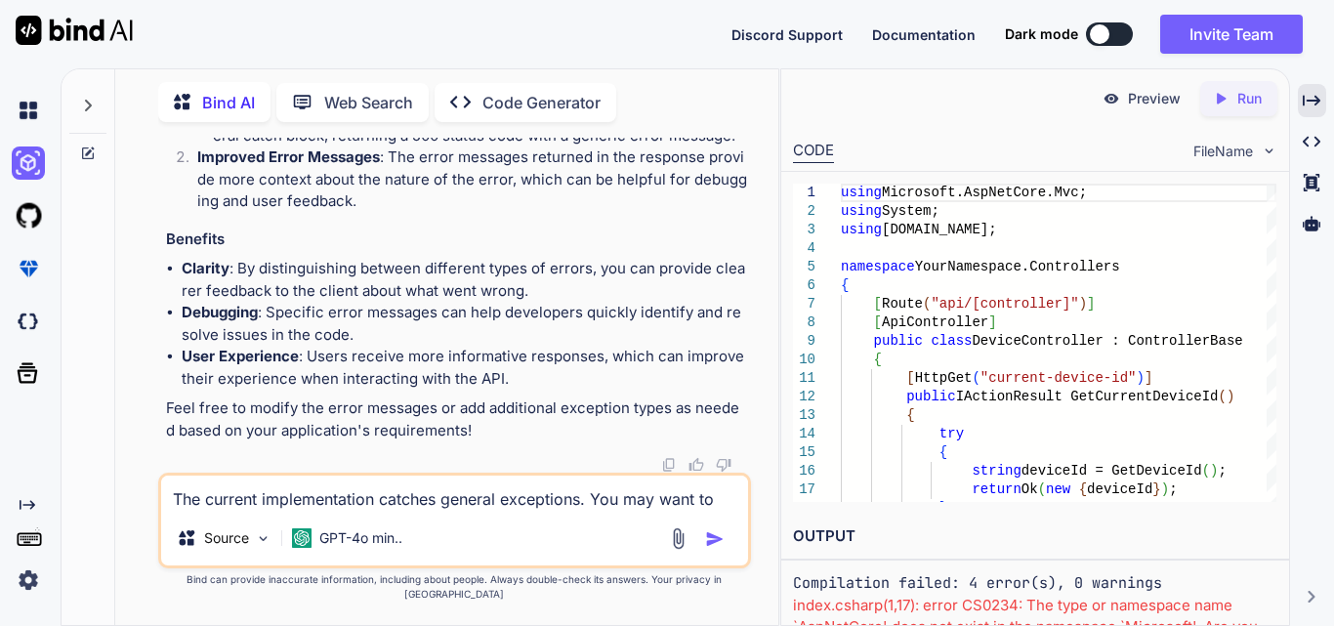
scroll to position [12542, 0]
click at [1312, 104] on icon "Created with Pixso." at bounding box center [1312, 101] width 18 height 18
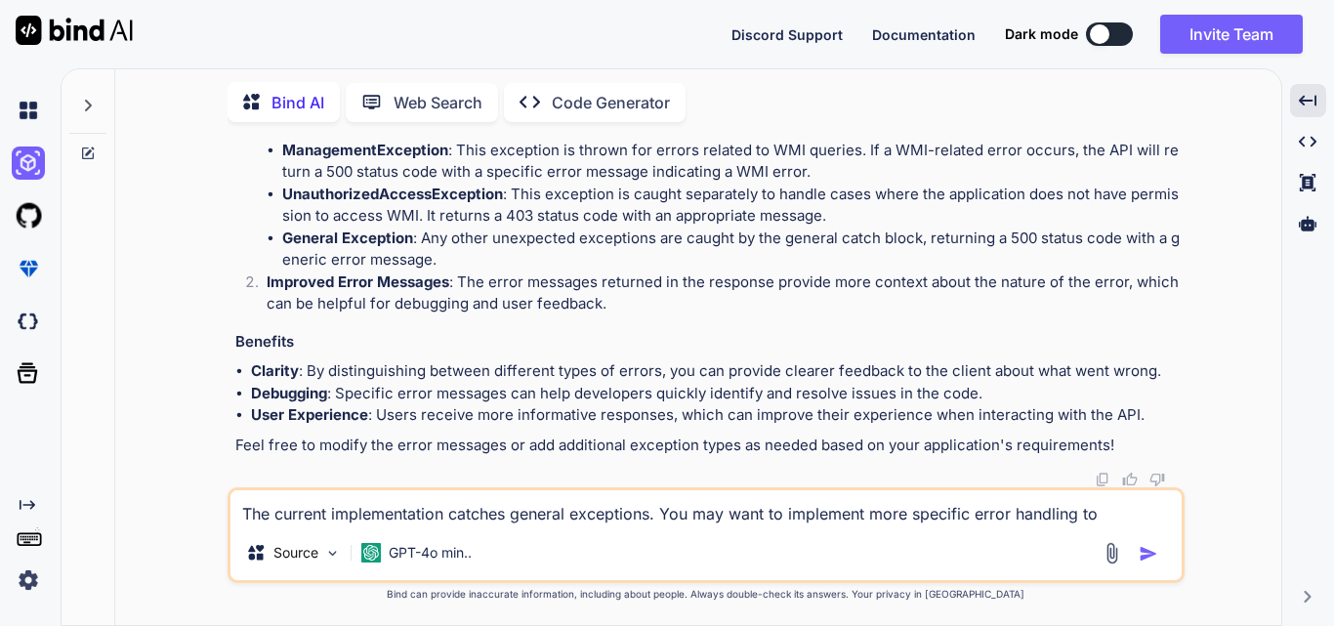
scroll to position [10878, 0]
drag, startPoint x: 367, startPoint y: 233, endPoint x: 607, endPoint y: 241, distance: 239.5
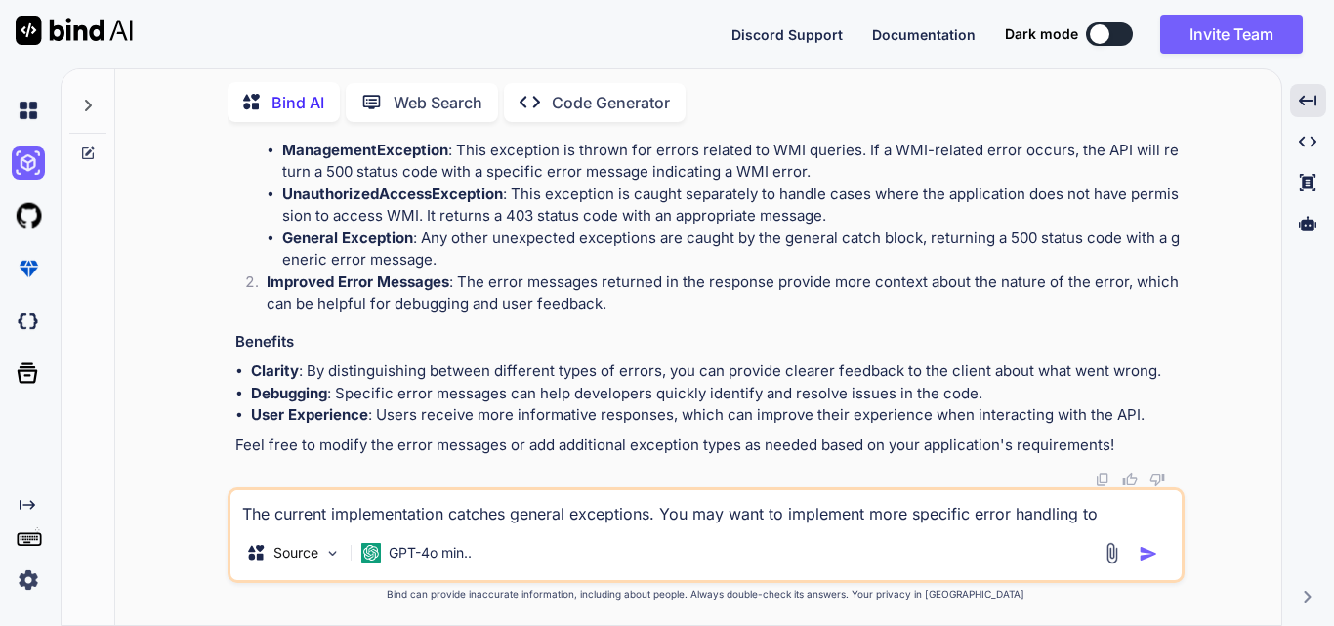
drag, startPoint x: 1045, startPoint y: 291, endPoint x: 762, endPoint y: 292, distance: 283.3
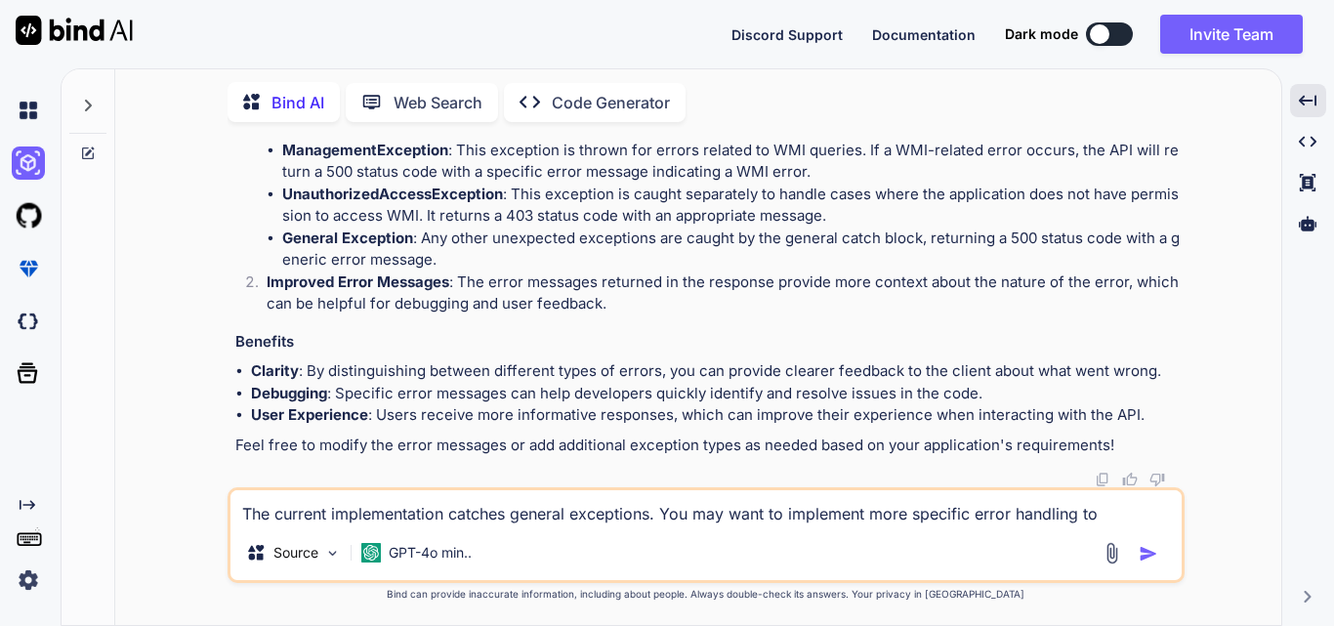
click at [354, 520] on textarea "The current implementation catches general exceptions. You may want to implemen…" at bounding box center [706, 507] width 951 height 35
paste textarea "SELECT SerialNumber FROM Win32_BIOS""
type textarea "SELECT SerialNumber FROM Win32_BIOS -> what is this ? where i get this"
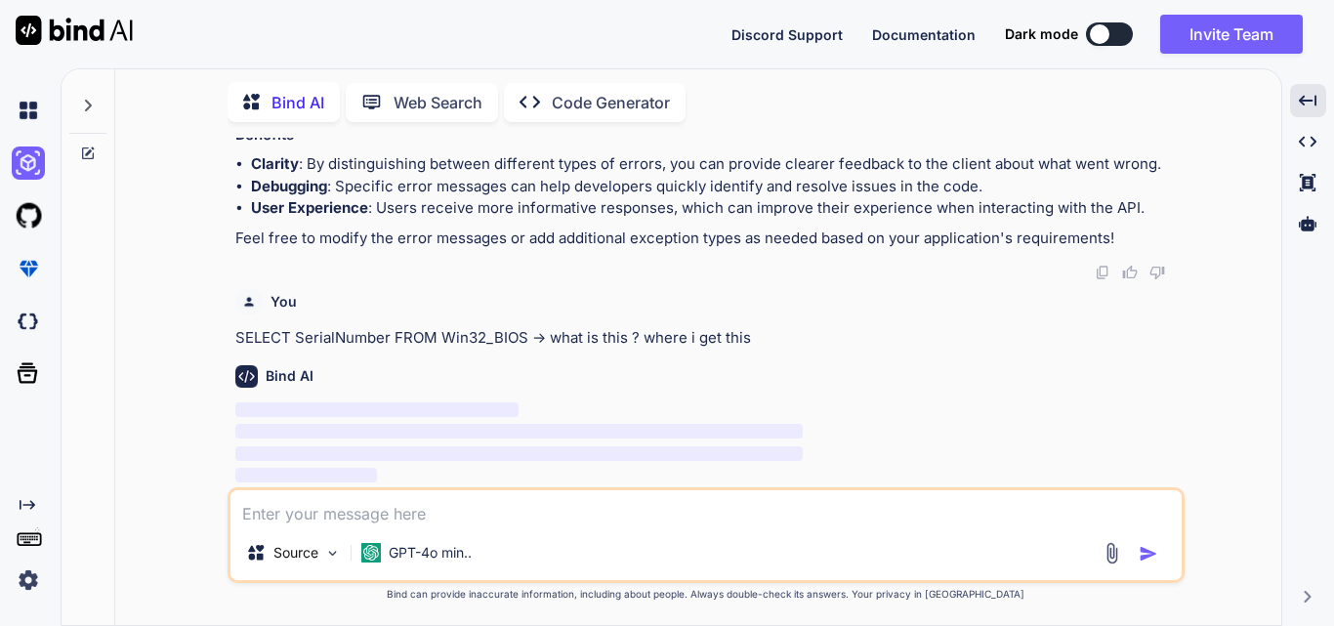
scroll to position [11988, 0]
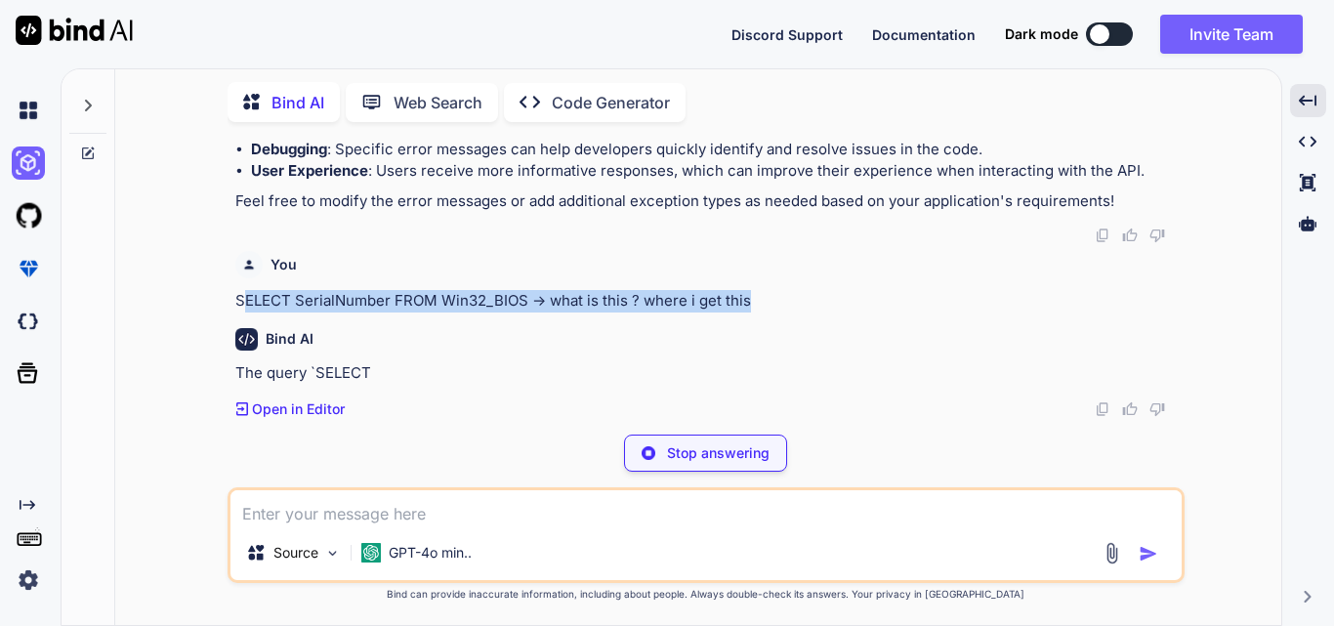
drag, startPoint x: 246, startPoint y: 337, endPoint x: 764, endPoint y: 336, distance: 517.7
click at [764, 313] on p "SELECT SerialNumber FROM Win32_BIOS -> what is this ? where i get this" at bounding box center [708, 301] width 946 height 22
click at [775, 313] on p "SELECT SerialNumber FROM Win32_BIOS -> what is this ? where i get this" at bounding box center [708, 301] width 946 height 22
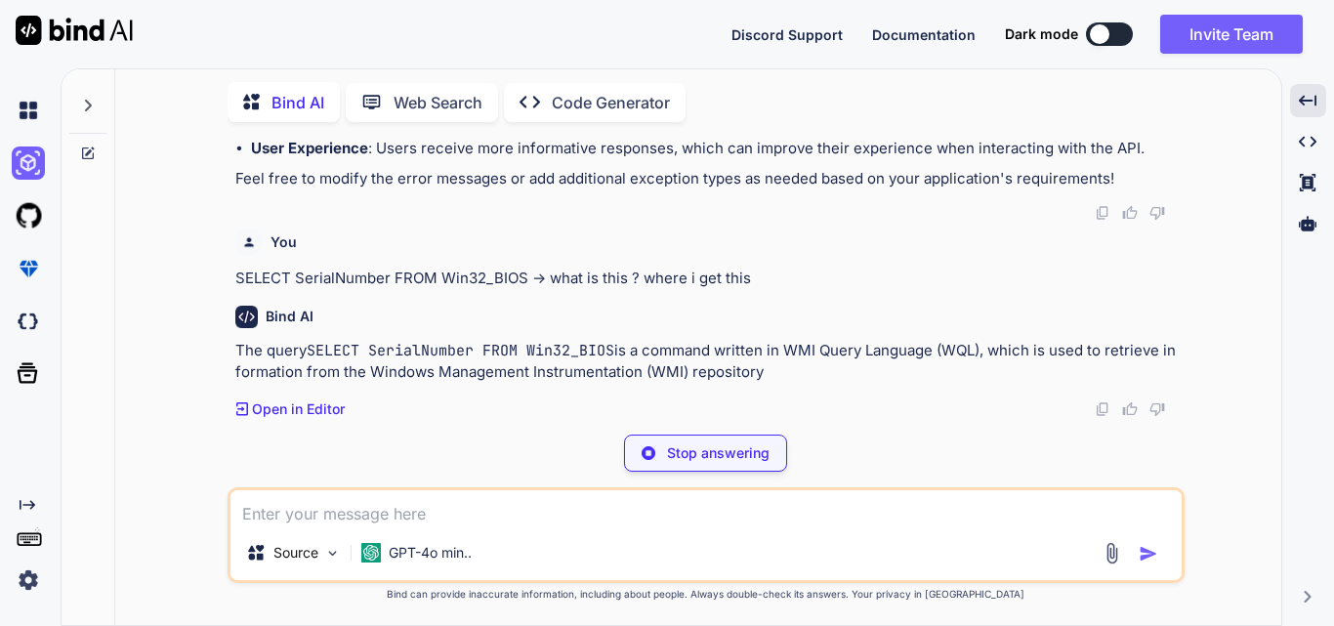
scroll to position [12048, 0]
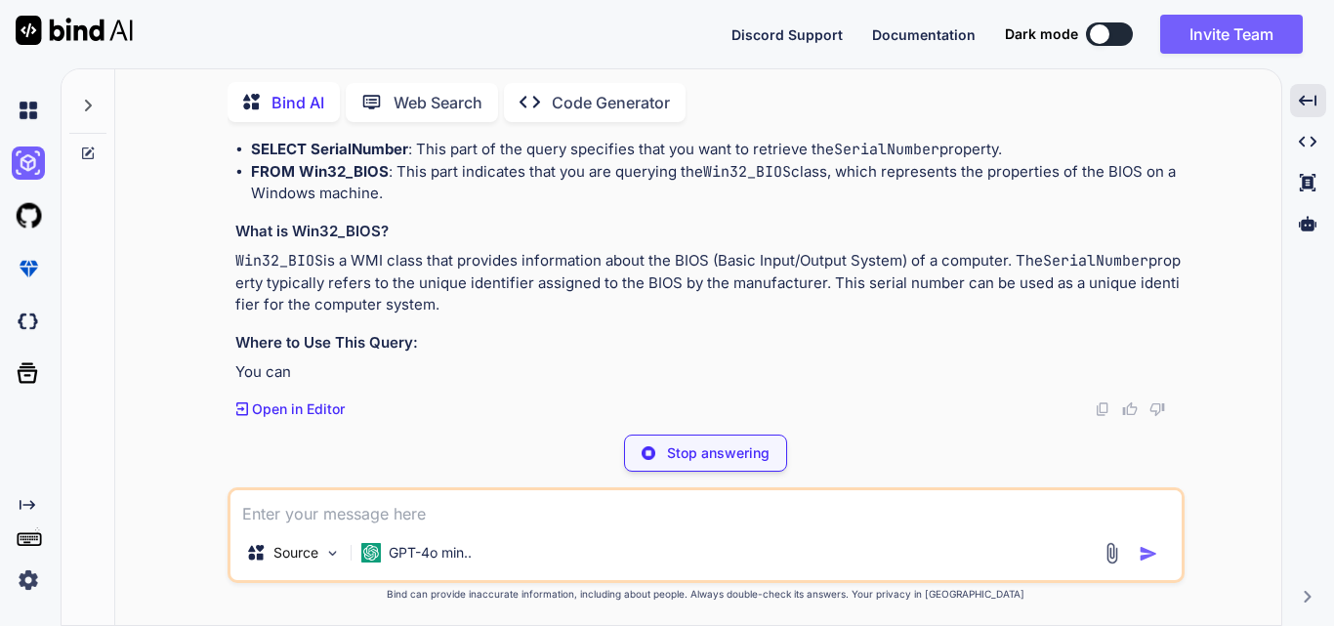
drag, startPoint x: 239, startPoint y: 349, endPoint x: 780, endPoint y: 372, distance: 540.7
click at [780, 94] on p "The query SELECT SerialNumber FROM Win32_BIOS is a command written in WMI Query…" at bounding box center [708, 72] width 946 height 44
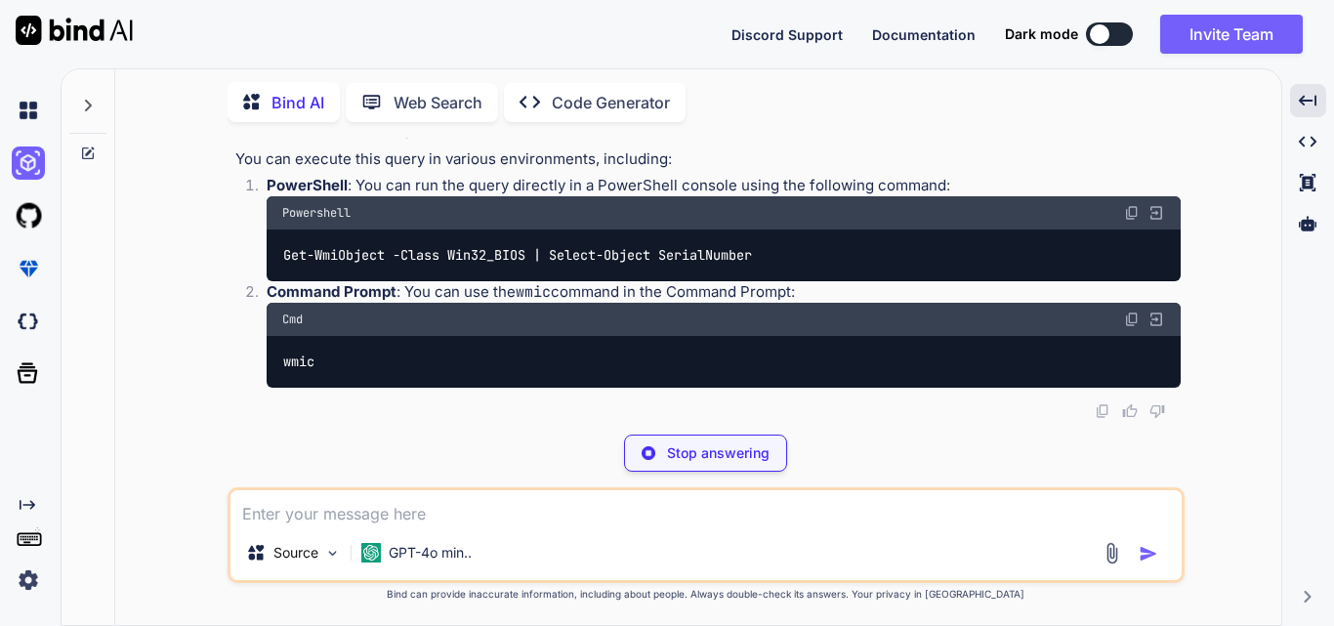
drag, startPoint x: 780, startPoint y: 372, endPoint x: 141, endPoint y: 338, distance: 639.8
click at [141, 338] on div "You hi Bind AI Hello! How can I assist you [DATE]? Created with Pixso. Open in …" at bounding box center [706, 381] width 1151 height 487
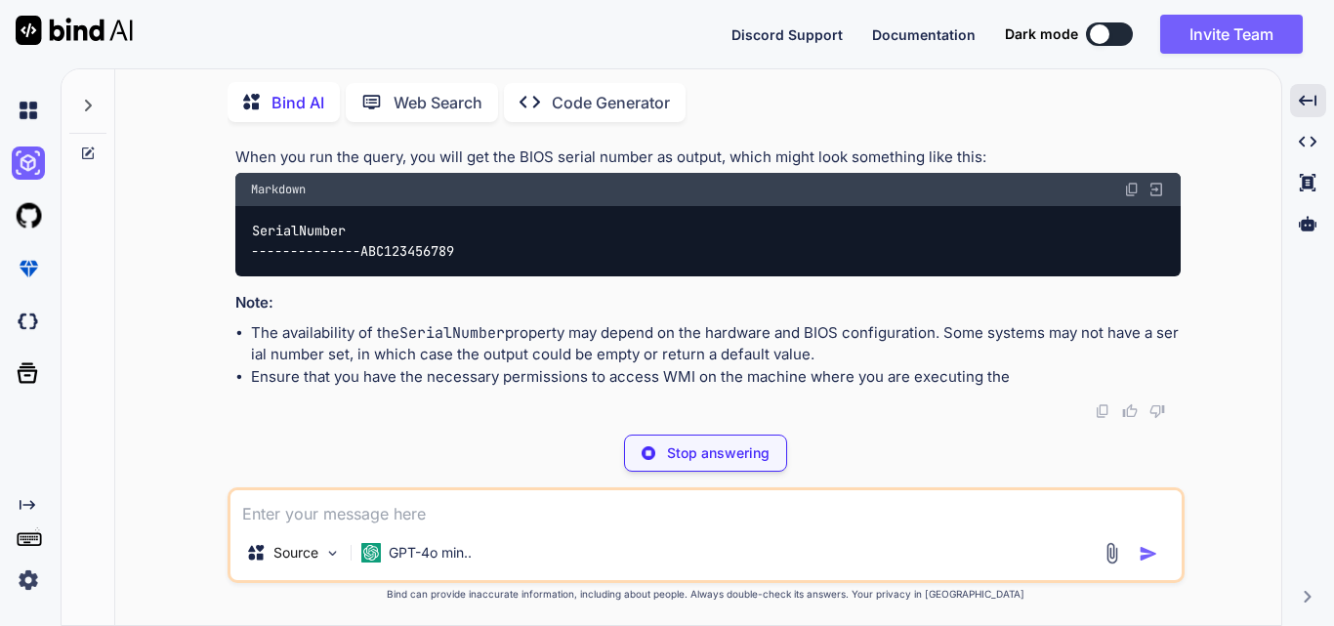
scroll to position [14753, 0]
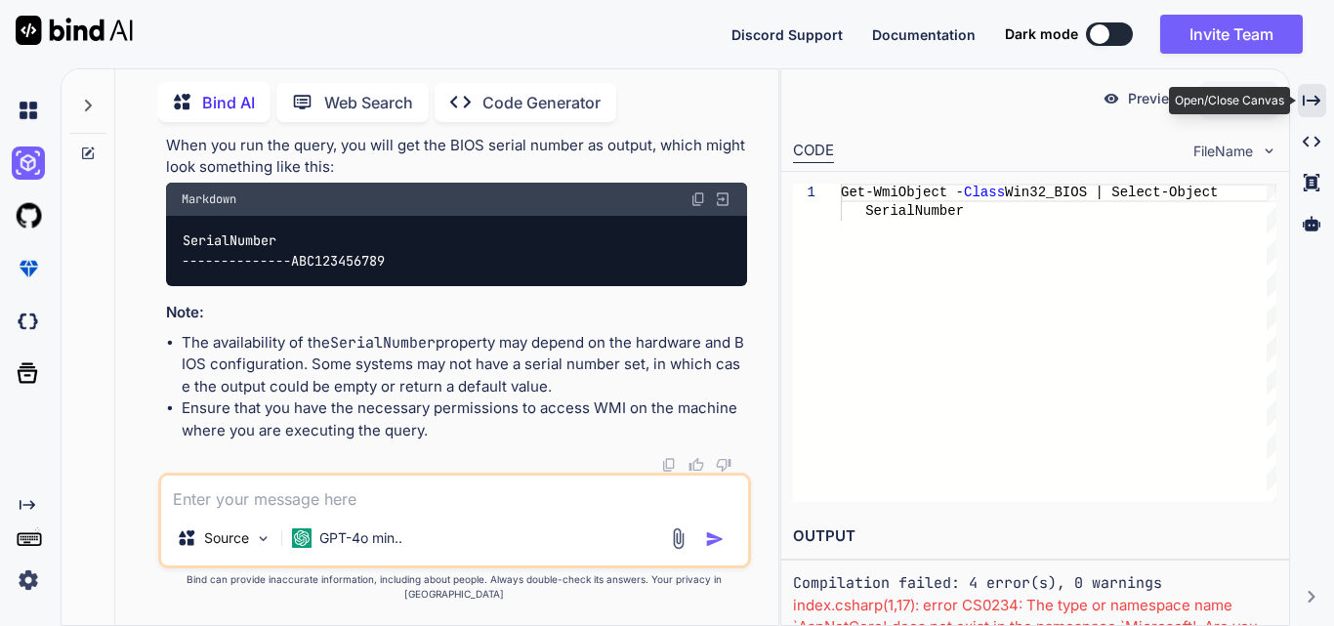
click at [1318, 106] on icon "Created with Pixso." at bounding box center [1312, 101] width 18 height 18
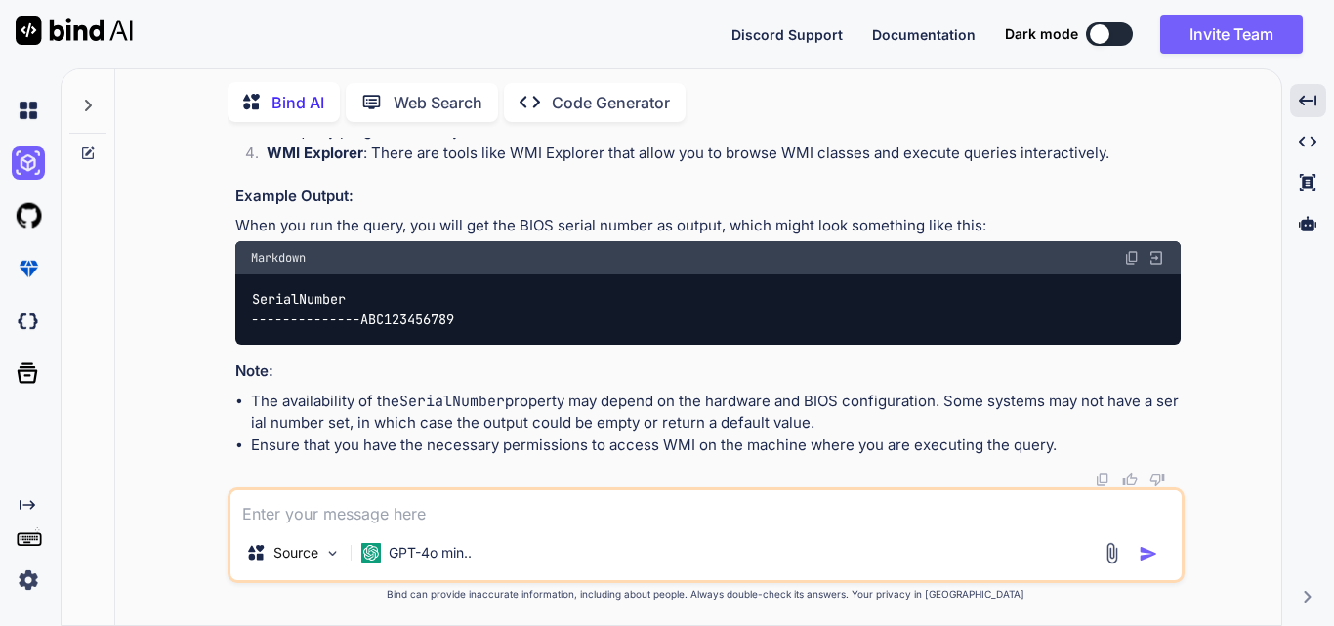
click at [387, 83] on code "wmic bios get serialnumber" at bounding box center [385, 73] width 206 height 21
drag, startPoint x: 1133, startPoint y: 330, endPoint x: 769, endPoint y: 306, distance: 365.2
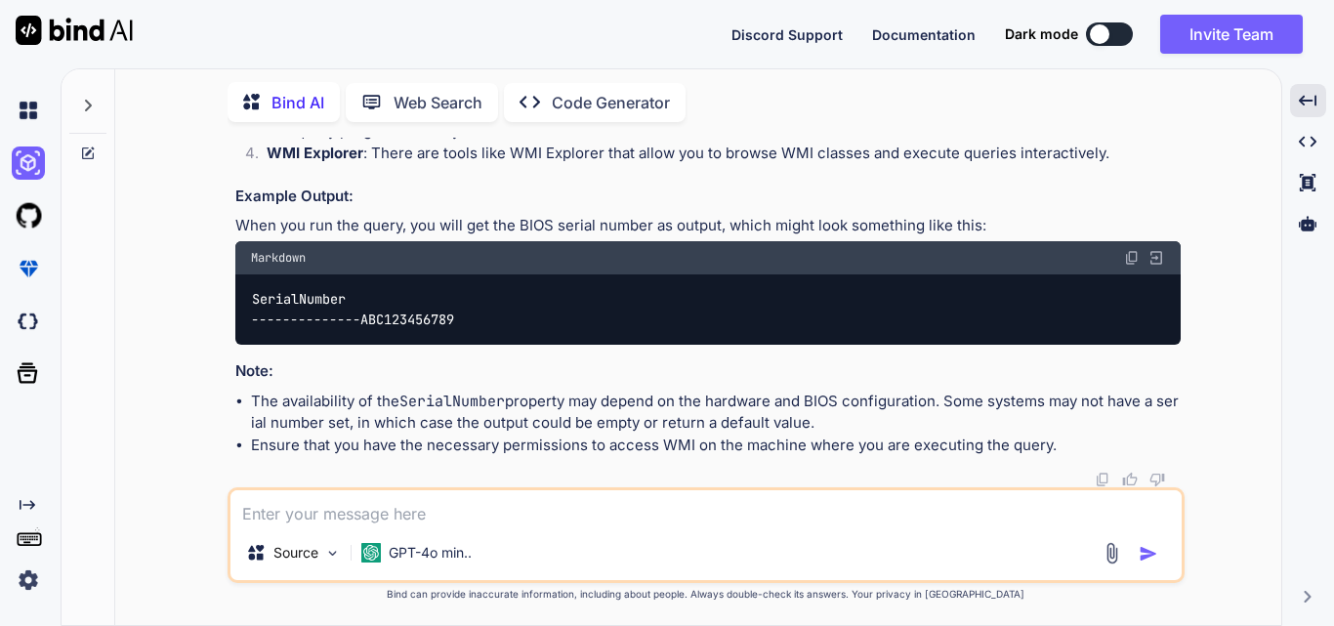
click at [1133, 38] on img at bounding box center [1132, 30] width 16 height 16
click at [297, 329] on code "SerialNumber -------------- ABC123456789" at bounding box center [353, 309] width 204 height 40
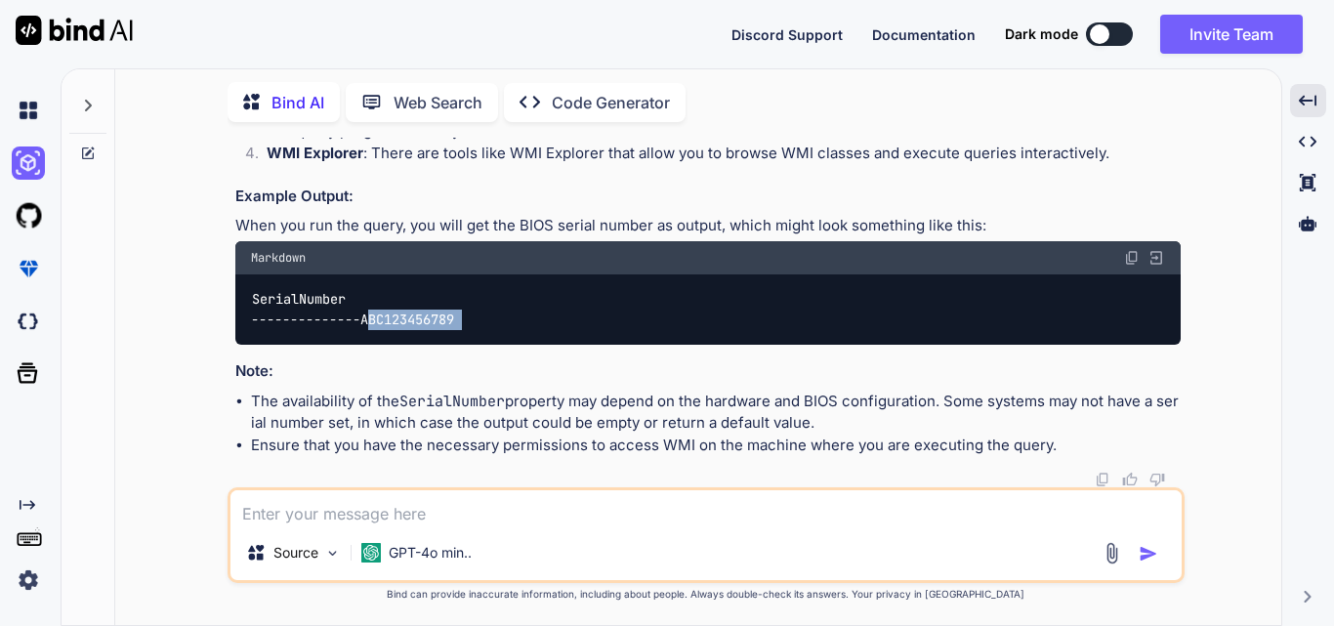
scroll to position [12860, 0]
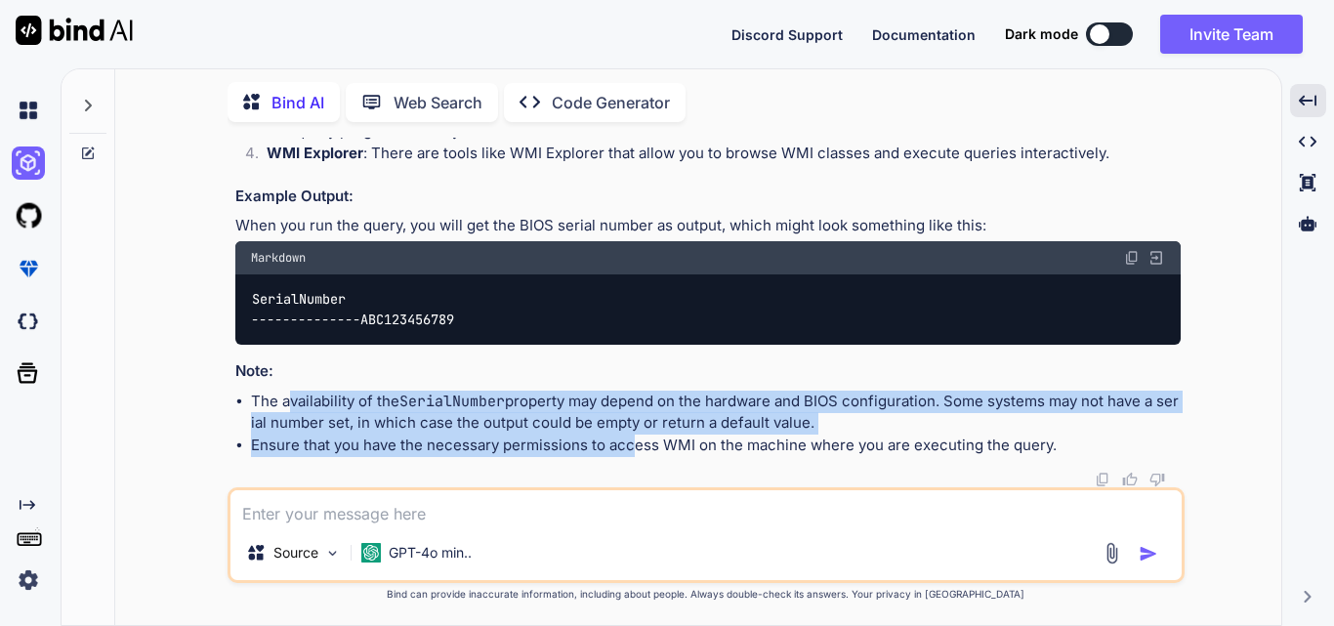
drag, startPoint x: 293, startPoint y: 397, endPoint x: 630, endPoint y: 435, distance: 339.2
click at [630, 435] on ul "The availability of the SerialNumber property may depend on the hardware and BI…" at bounding box center [708, 424] width 946 height 66
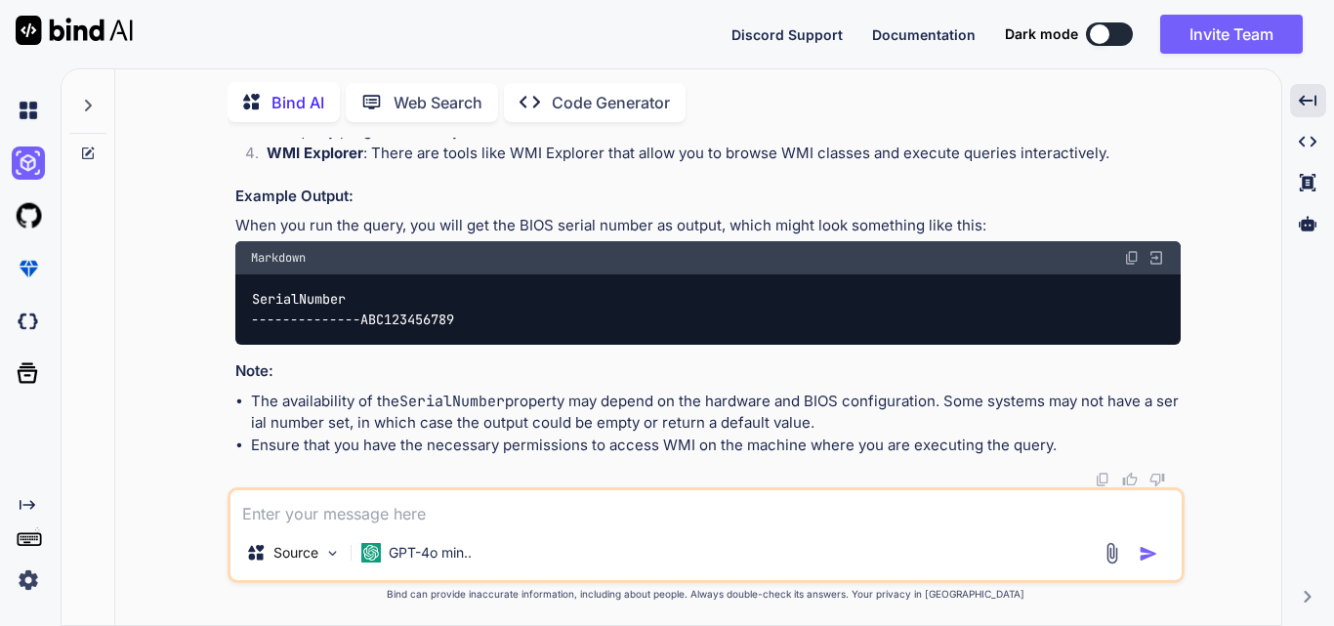
click at [442, 502] on textarea at bounding box center [706, 507] width 951 height 35
type textarea "how to get device id using cmd feature"
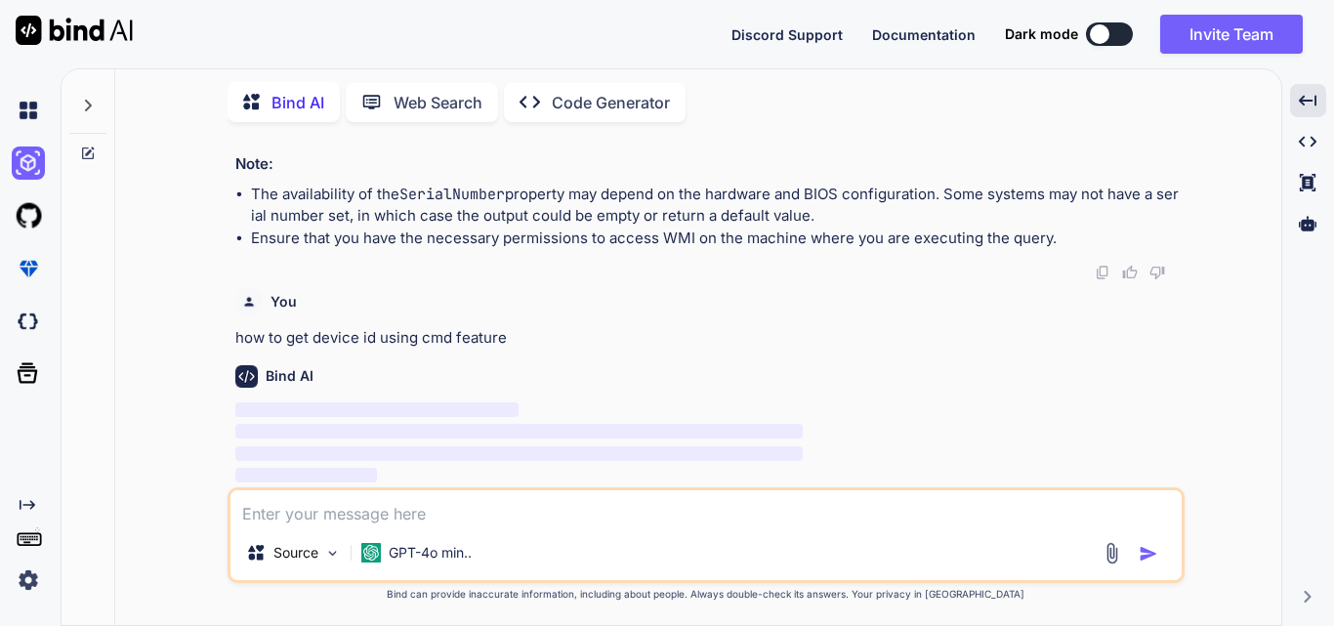
scroll to position [13066, 0]
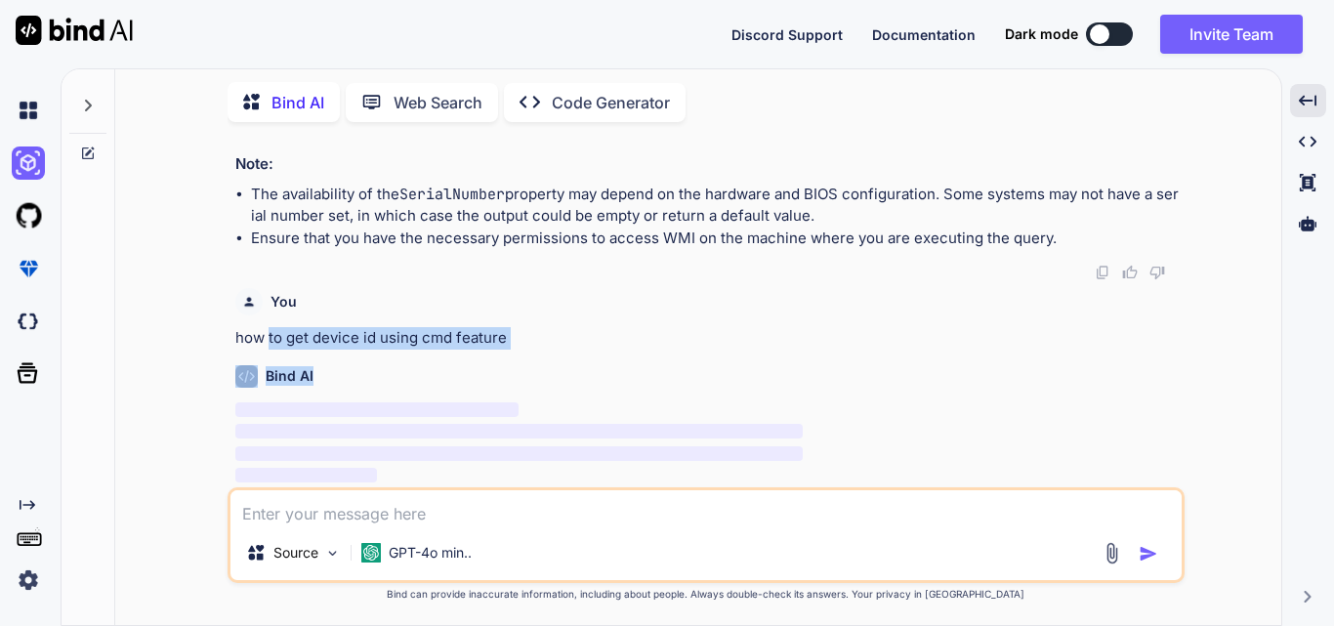
drag, startPoint x: 268, startPoint y: 343, endPoint x: 562, endPoint y: 351, distance: 294.1
click at [561, 351] on div "You hi Bind AI Hello! How can I assist you [DATE]? Created with Pixso. Open in …" at bounding box center [708, 313] width 953 height 350
click at [559, 366] on div "Bind AI" at bounding box center [708, 376] width 946 height 22
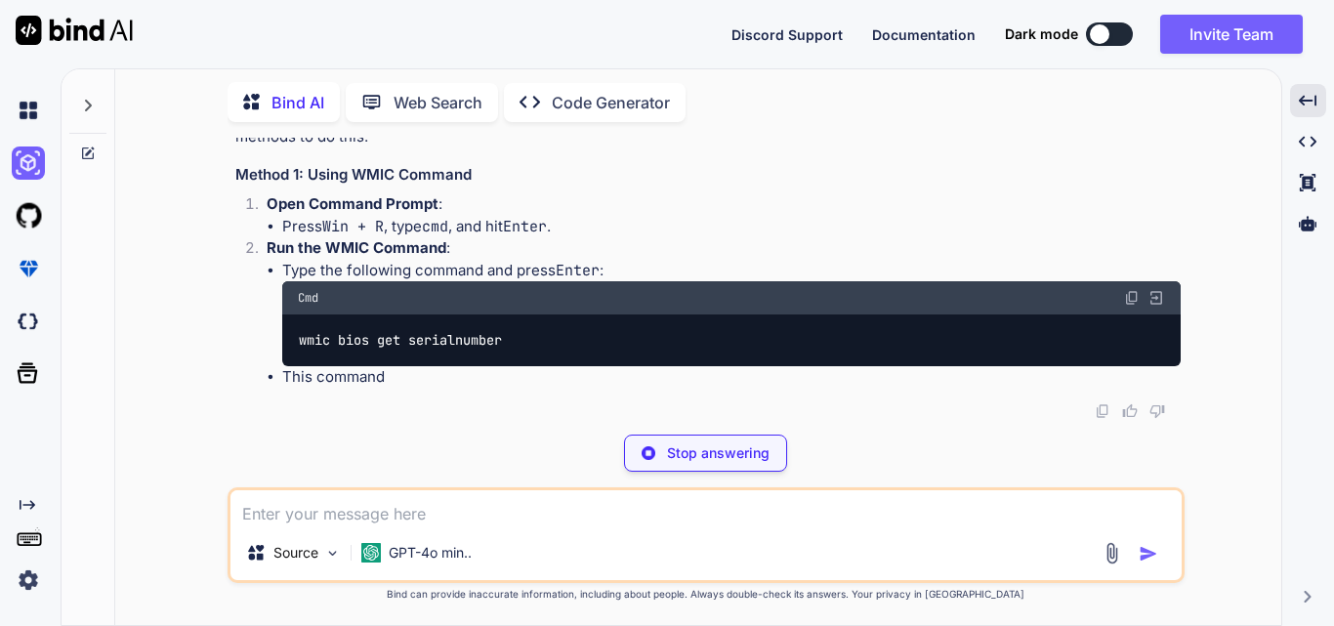
scroll to position [13362, 0]
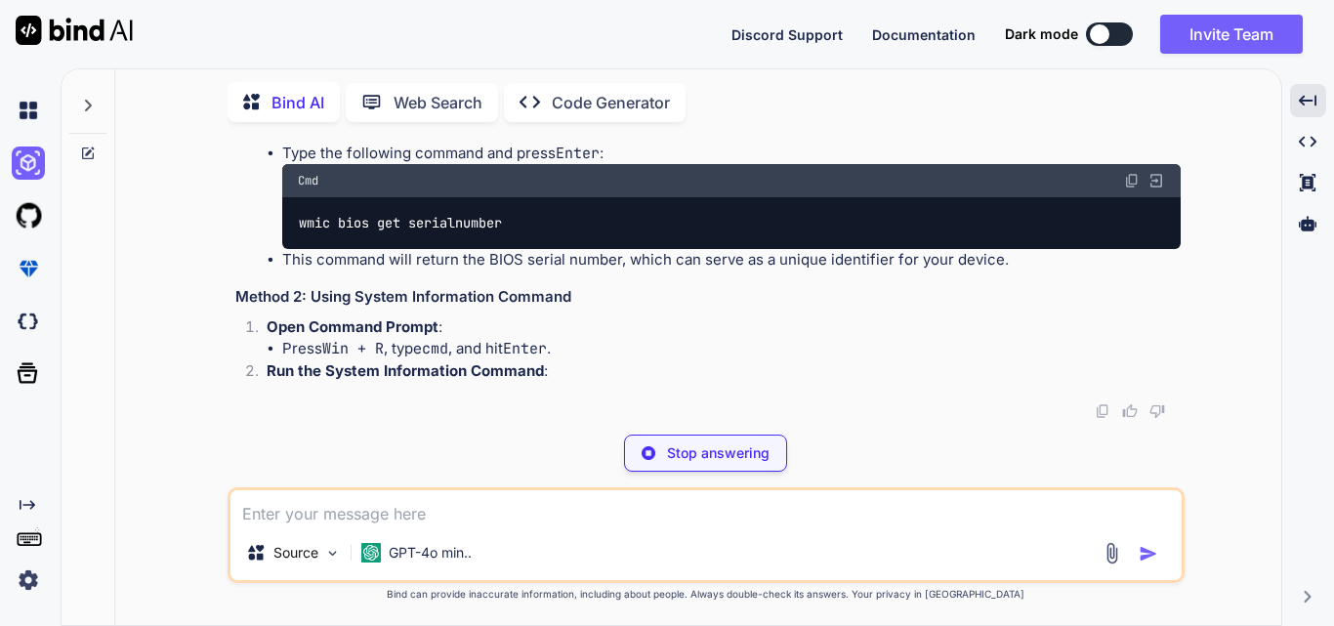
drag, startPoint x: 317, startPoint y: 218, endPoint x: 501, endPoint y: 224, distance: 184.7
click at [501, 121] on li "Press Win + R , type cmd , and hit Enter ." at bounding box center [731, 110] width 899 height 22
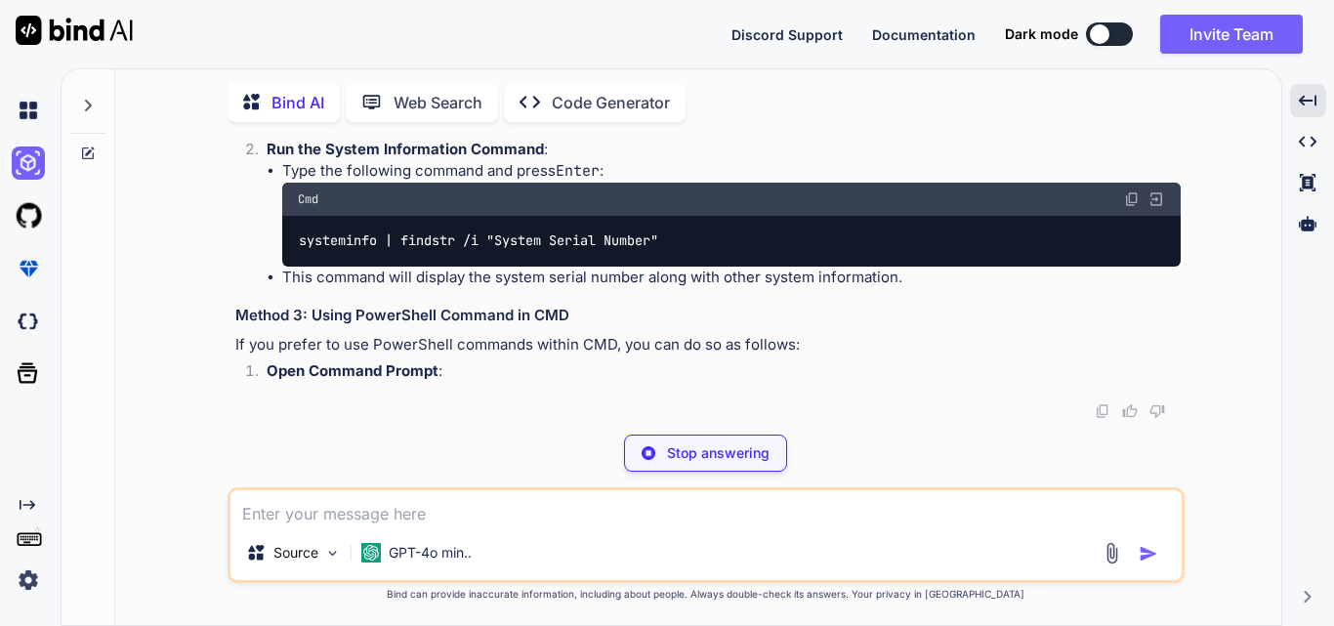
copy code "wmic bios get serialnumber"
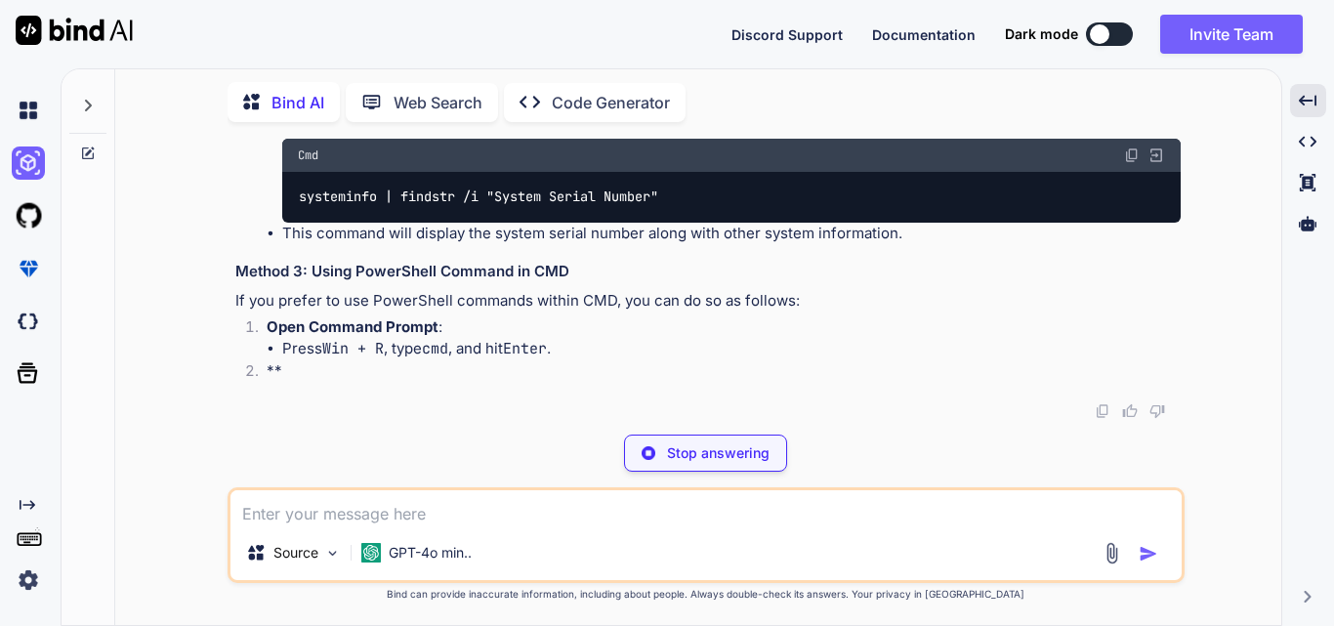
drag, startPoint x: 524, startPoint y: 337, endPoint x: 239, endPoint y: 330, distance: 284.3
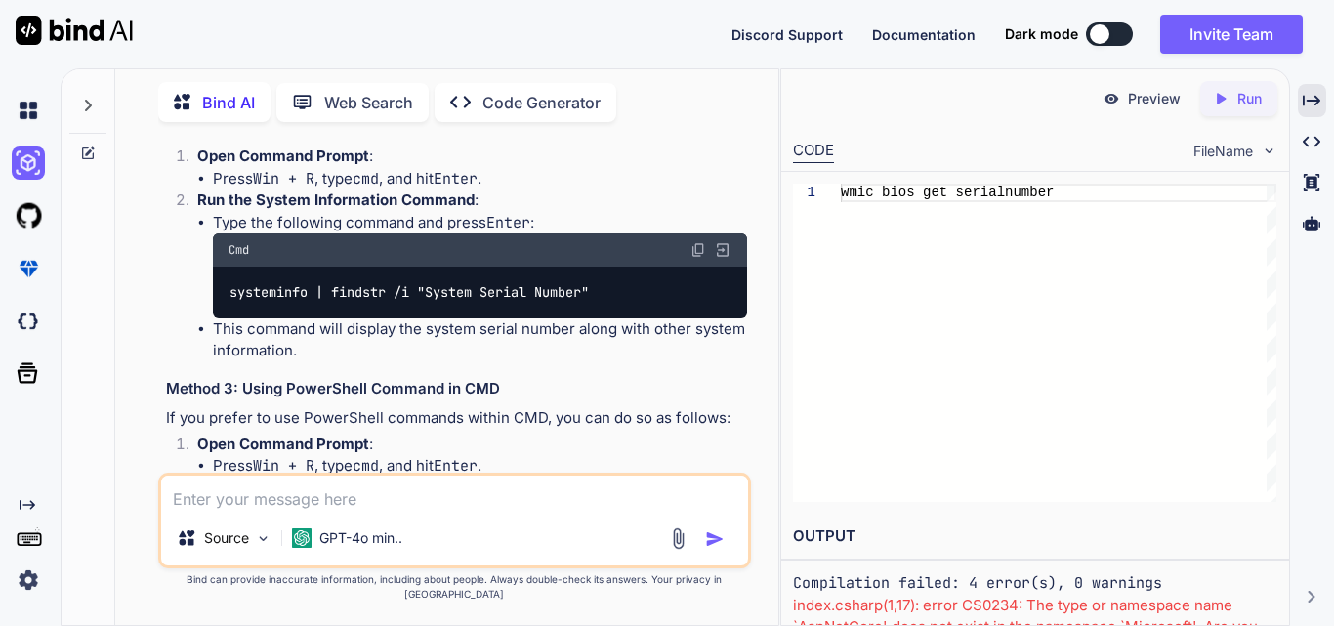
scroll to position [15707, 0]
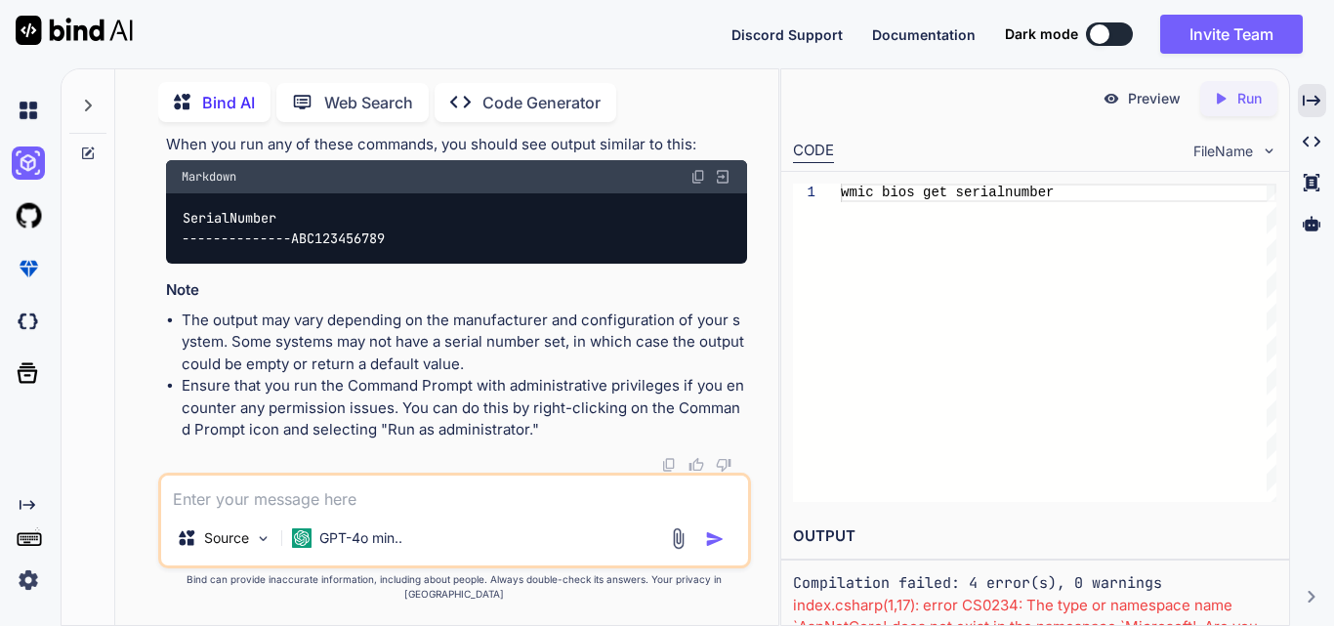
click at [455, 511] on textarea at bounding box center [454, 493] width 587 height 35
paste textarea "public class HomeController : ControllerBase { private readonly HttpClient _htt…"
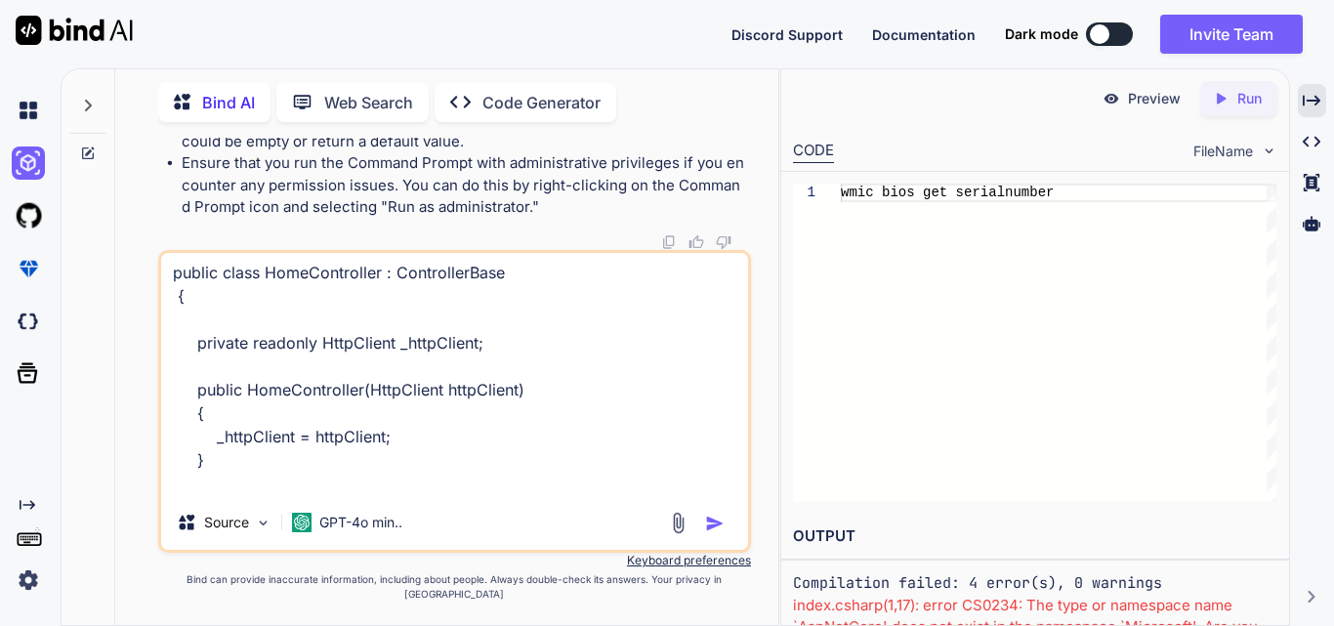
scroll to position [25, 0]
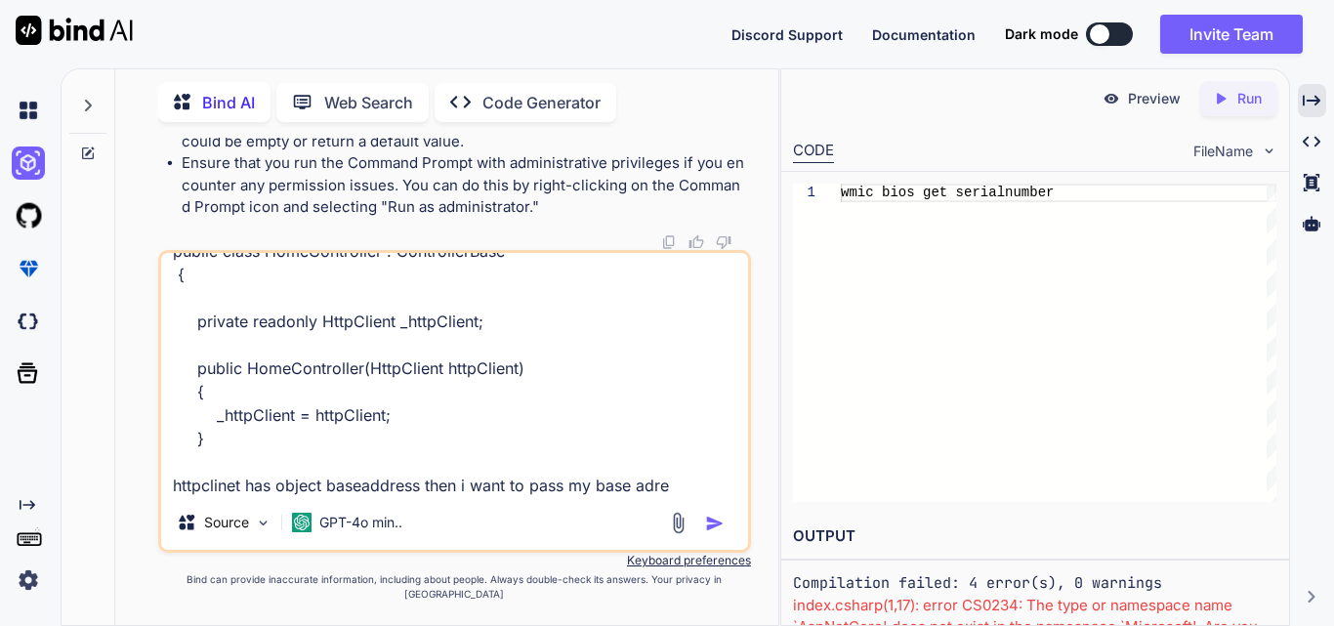
type textarea "public class HomeController : ControllerBase { private readonly HttpClient _htt…"
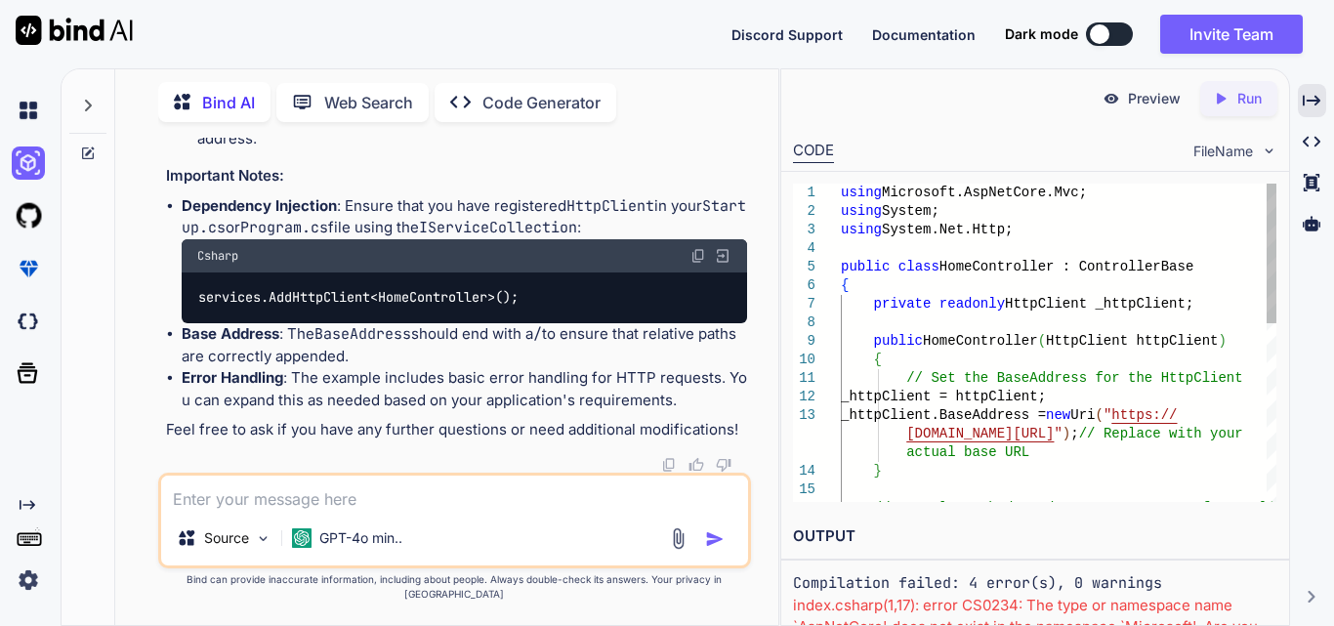
scroll to position [0, 0]
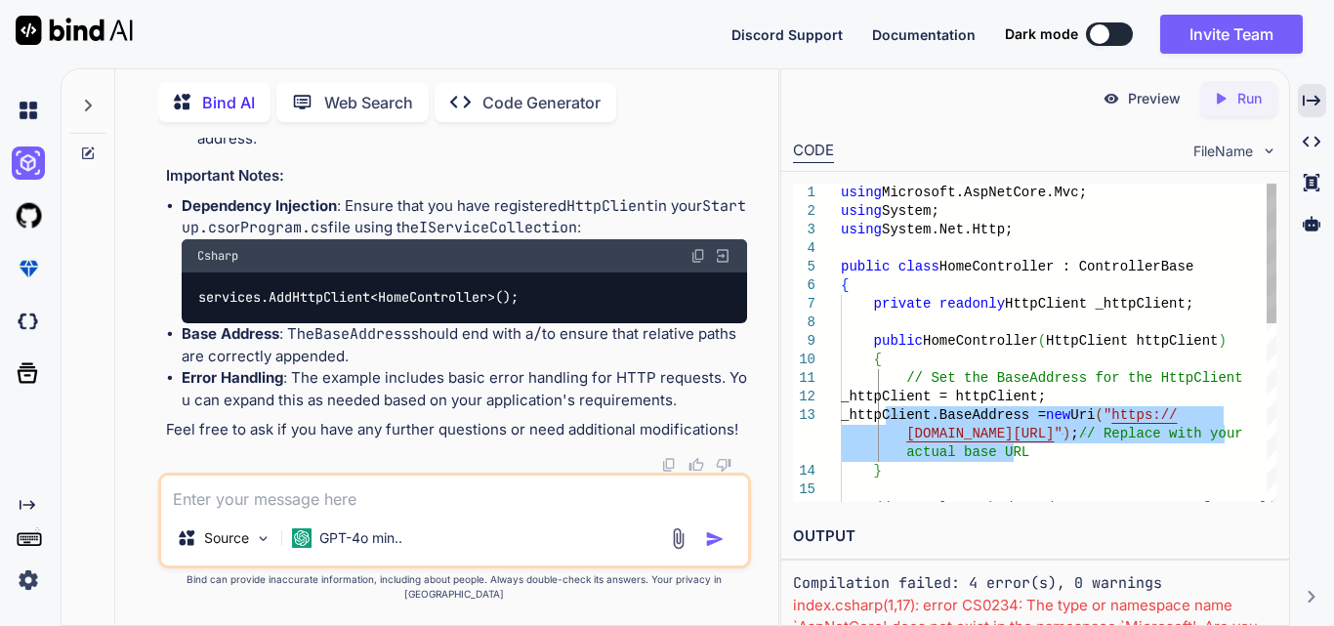
drag, startPoint x: 888, startPoint y: 414, endPoint x: 1048, endPoint y: 454, distance: 165.1
click at [1048, 454] on div "using Microsoft.AspNetCore.Mvc; using System; using System.Net.Http; public cla…" at bounding box center [1059, 546] width 436 height 724
click at [1054, 452] on div "using Microsoft.AspNetCore.Mvc; using System; using System.Net.Http; public cla…" at bounding box center [1059, 546] width 436 height 724
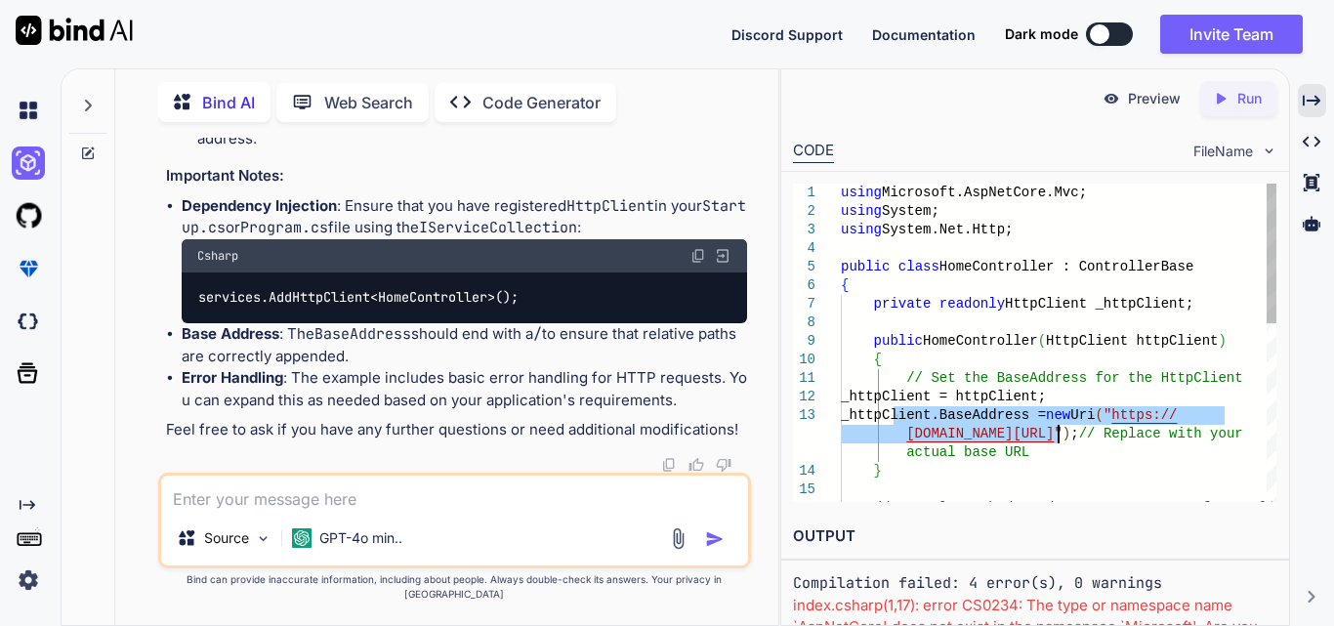
drag, startPoint x: 891, startPoint y: 419, endPoint x: 1057, endPoint y: 428, distance: 166.3
click at [1057, 428] on div "using Microsoft.AspNetCore.Mvc; using System; using System.Net.Http; public cla…" at bounding box center [1059, 546] width 436 height 724
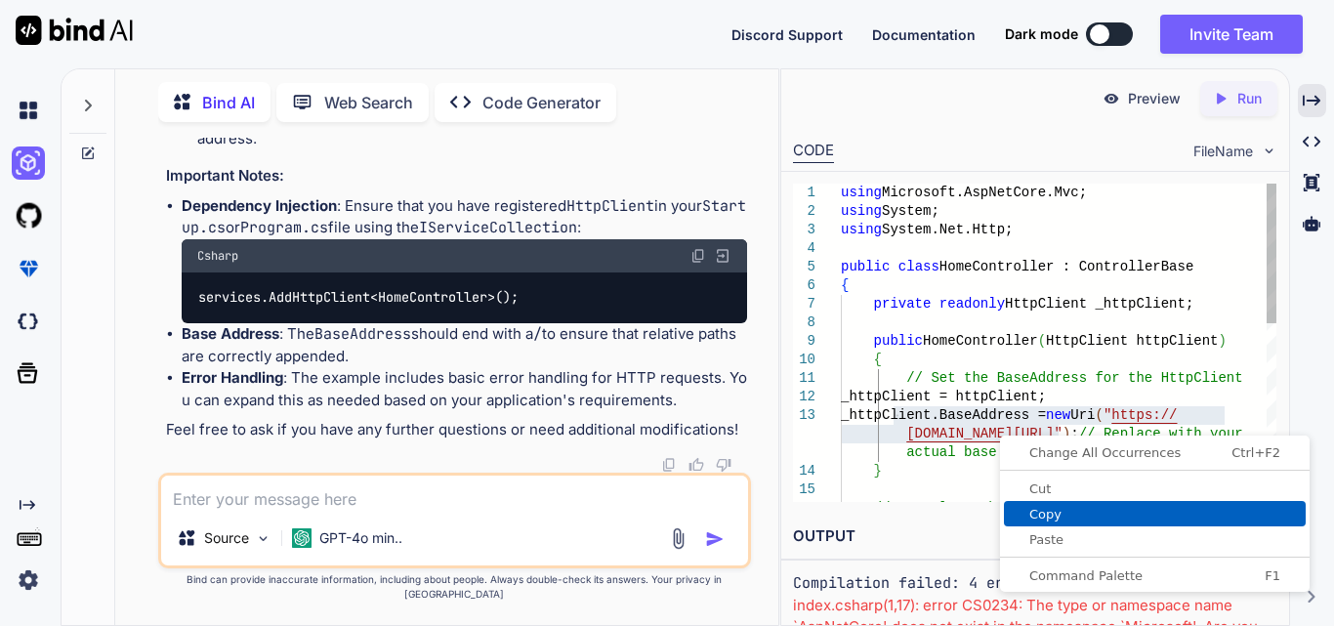
click at [1053, 509] on span "Copy" at bounding box center [1155, 514] width 302 height 13
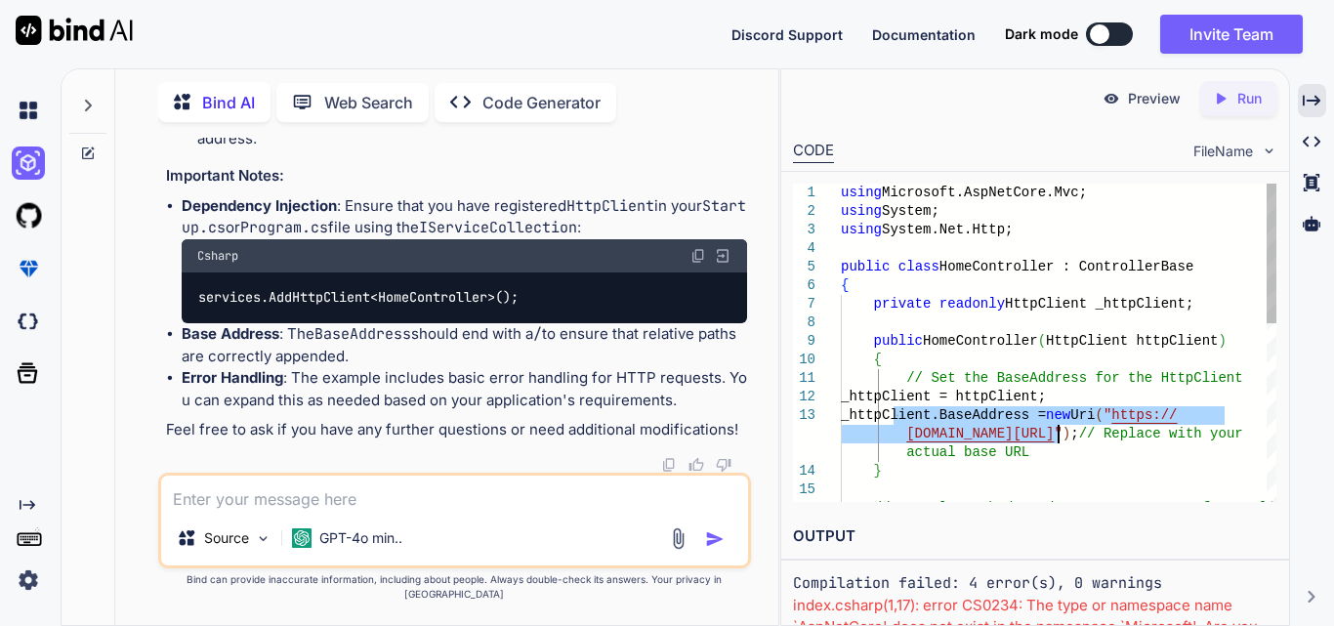
type textarea "// Set the BaseAddress for the HttpClient _httpClient = httpClient; _httpClient…"
click at [417, 511] on textarea at bounding box center [454, 493] width 587 height 35
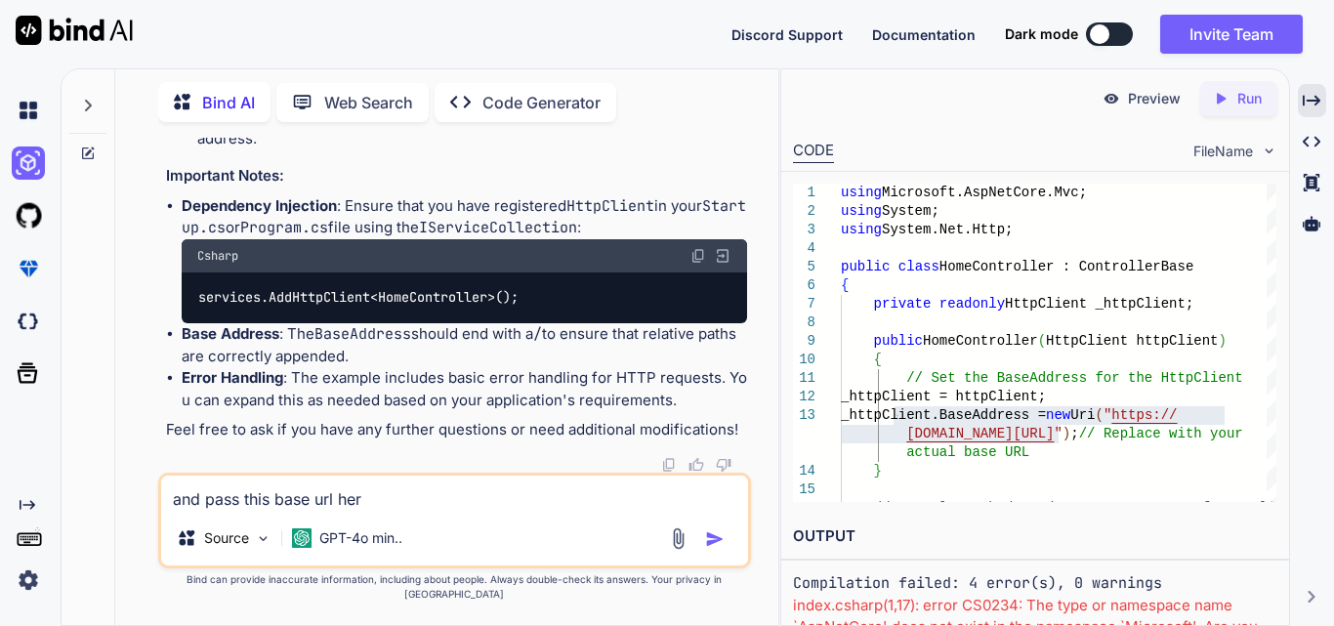
type textarea "and pass this base url here"
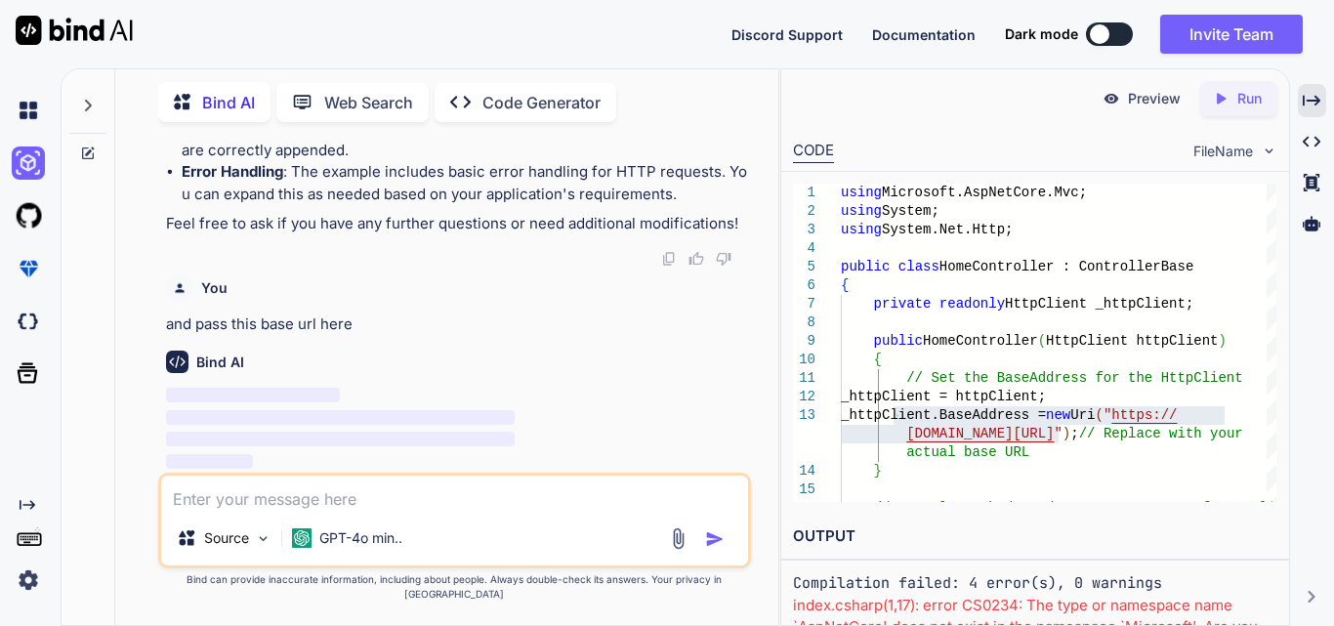
scroll to position [18386, 0]
drag, startPoint x: 183, startPoint y: 337, endPoint x: 357, endPoint y: 336, distance: 173.9
click at [354, 336] on p "and pass this base url here" at bounding box center [456, 325] width 581 height 22
click at [520, 336] on p "and pass this base url here" at bounding box center [456, 325] width 581 height 22
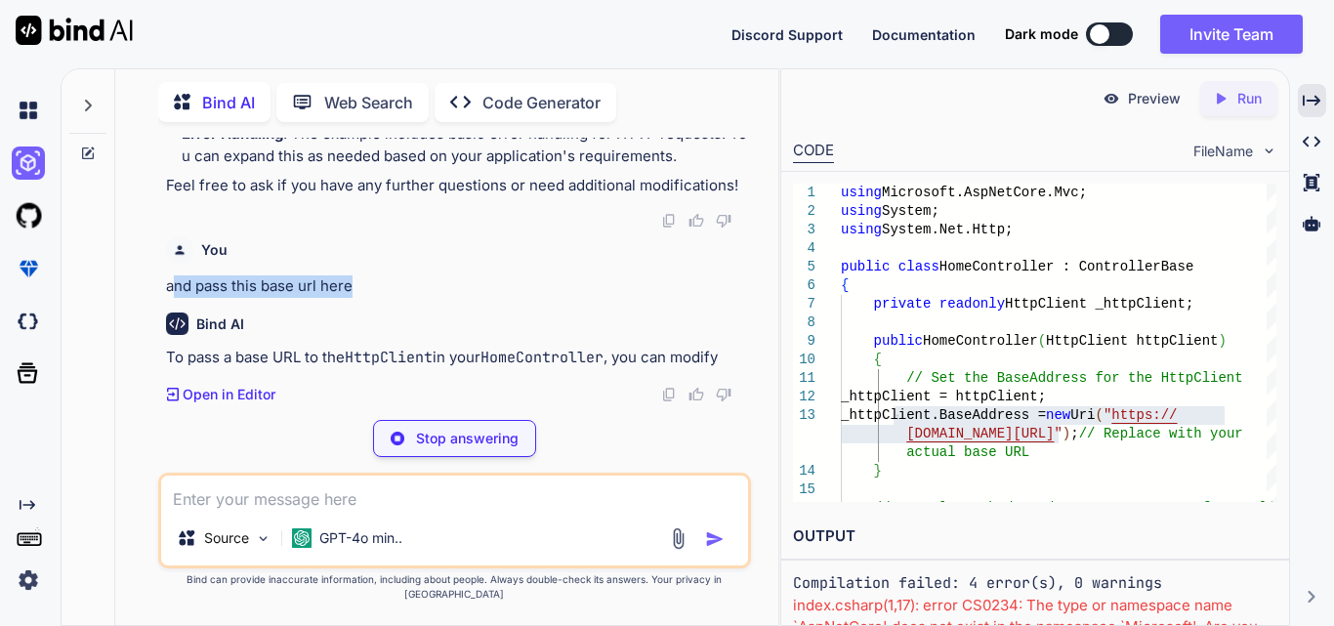
drag, startPoint x: 356, startPoint y: 332, endPoint x: 166, endPoint y: 335, distance: 189.5
click at [166, 298] on p "and pass this base url here" at bounding box center [456, 286] width 581 height 22
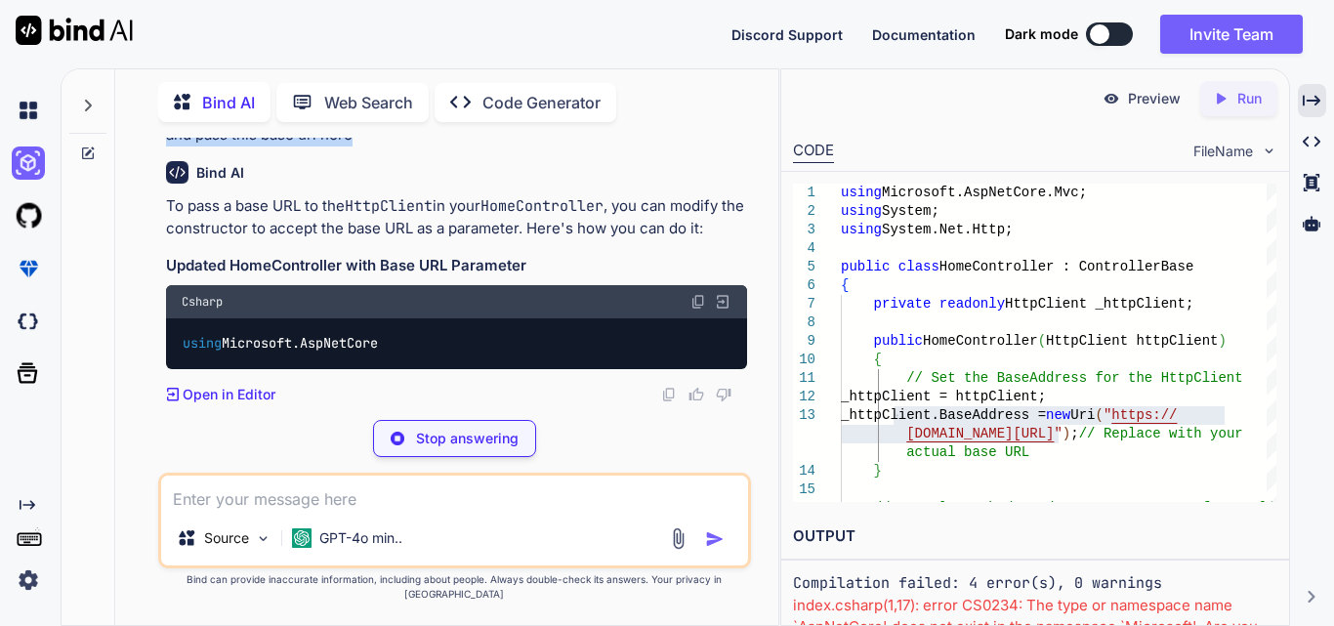
scroll to position [18576, 0]
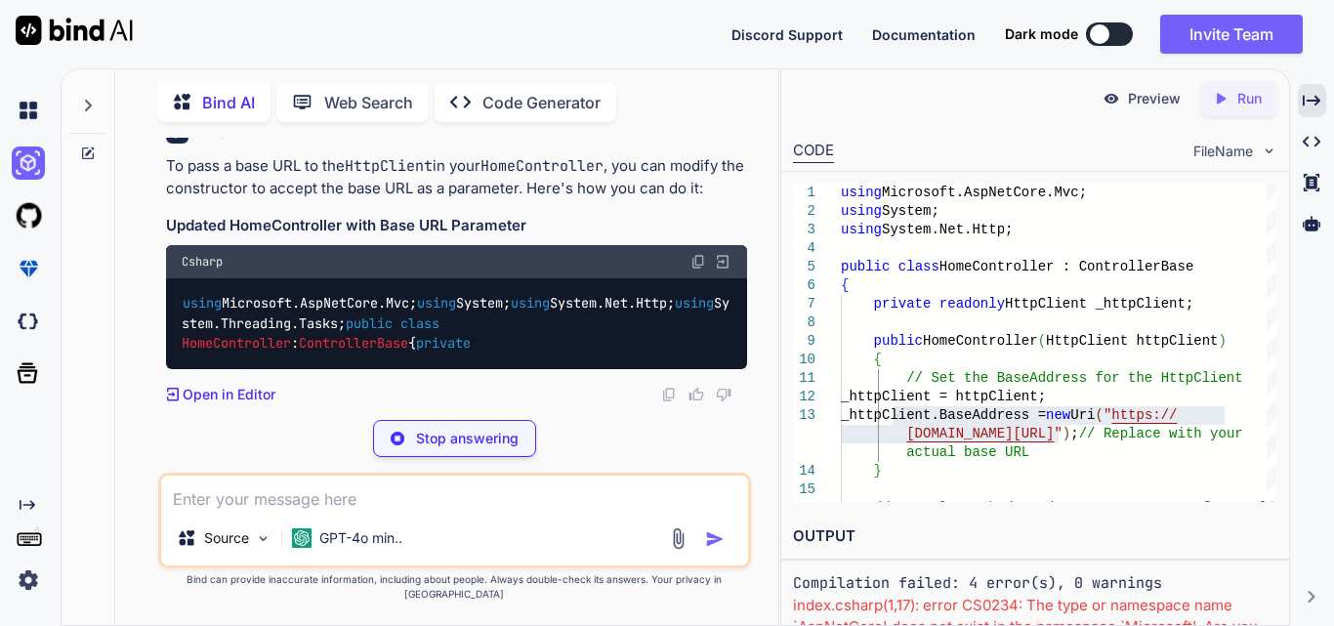
click at [548, 262] on div "To pass a base URL to the HttpClient in your HomeController , you can modify th…" at bounding box center [456, 262] width 581 height 214
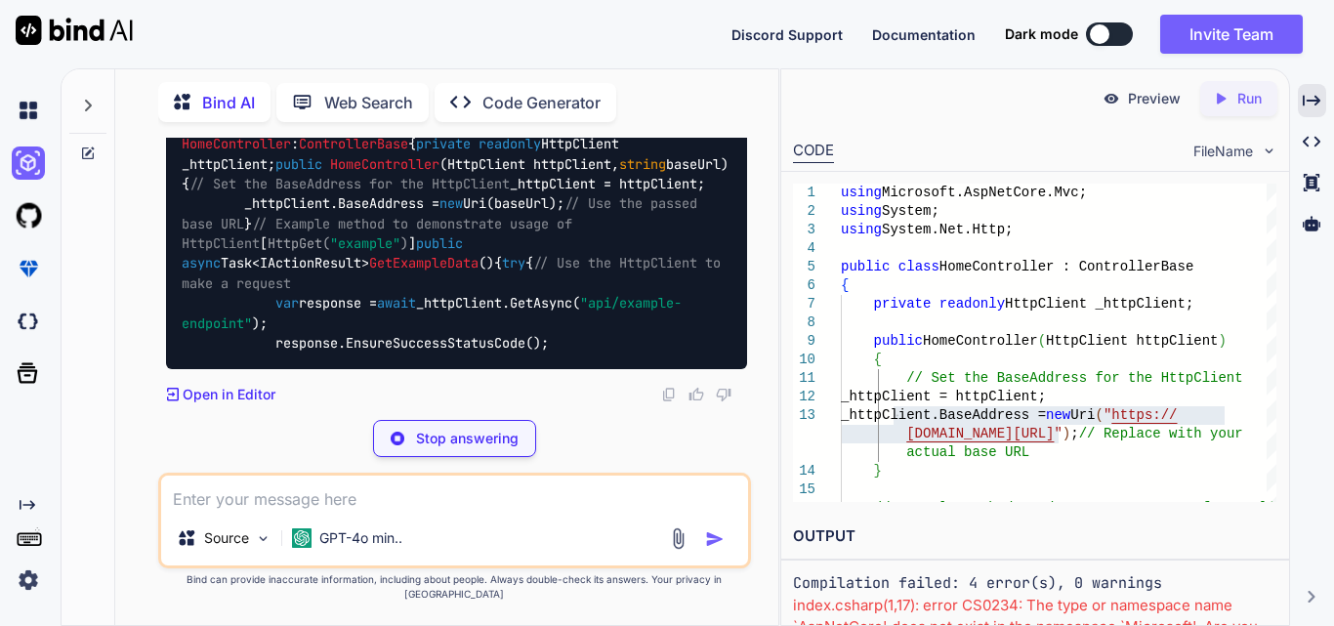
scroll to position [19113, 0]
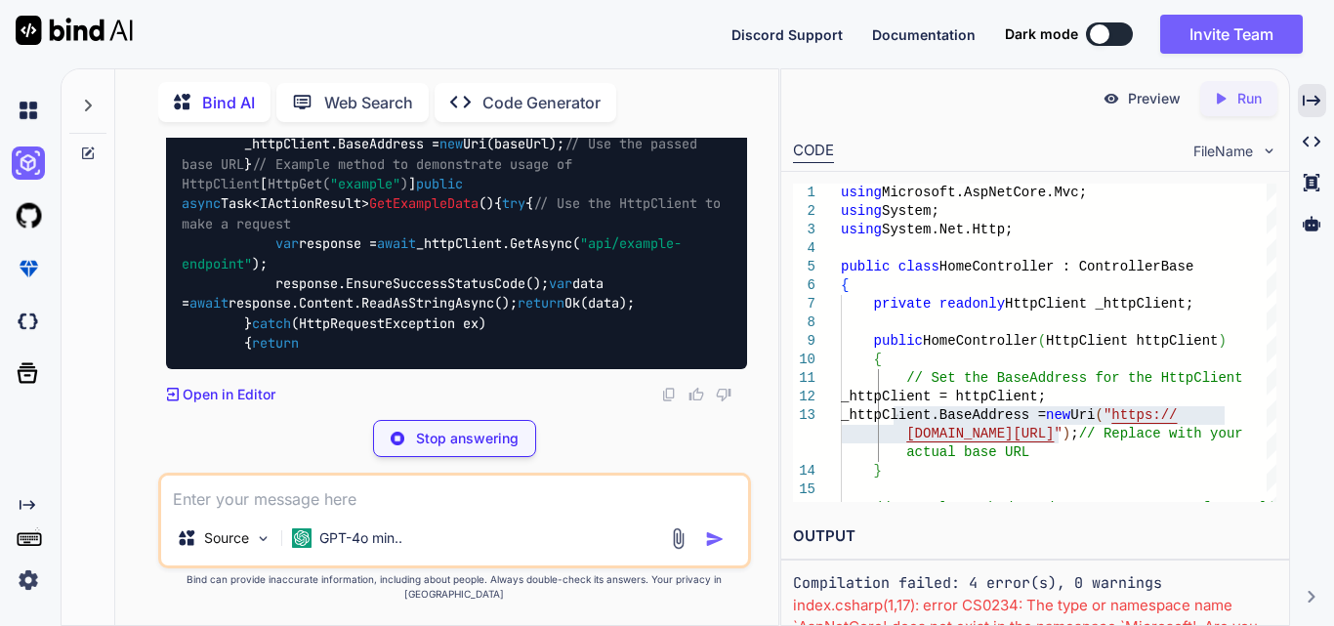
click at [477, 302] on code "using Microsoft.AspNetCore.Mvc; using System; using System.Net.Http; using Syst…" at bounding box center [456, 193] width 548 height 319
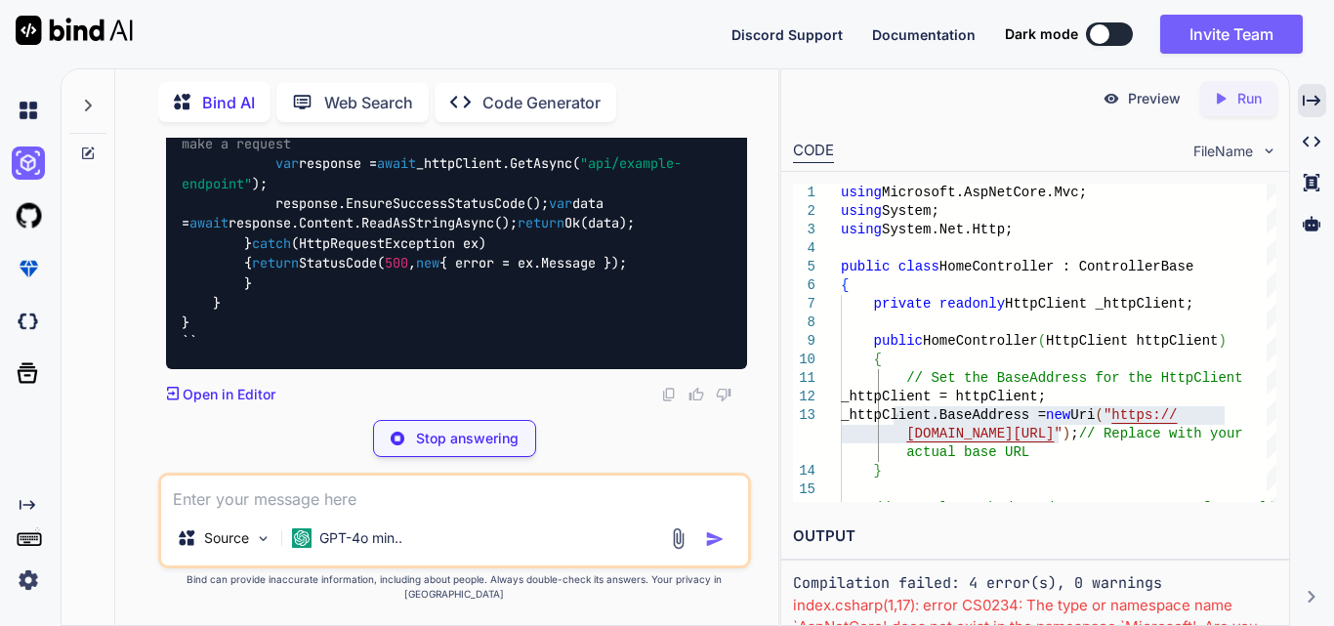
click at [570, 300] on code "using Microsoft.AspNetCore.Mvc; using System; using System.Net.Http; using Syst…" at bounding box center [456, 153] width 548 height 399
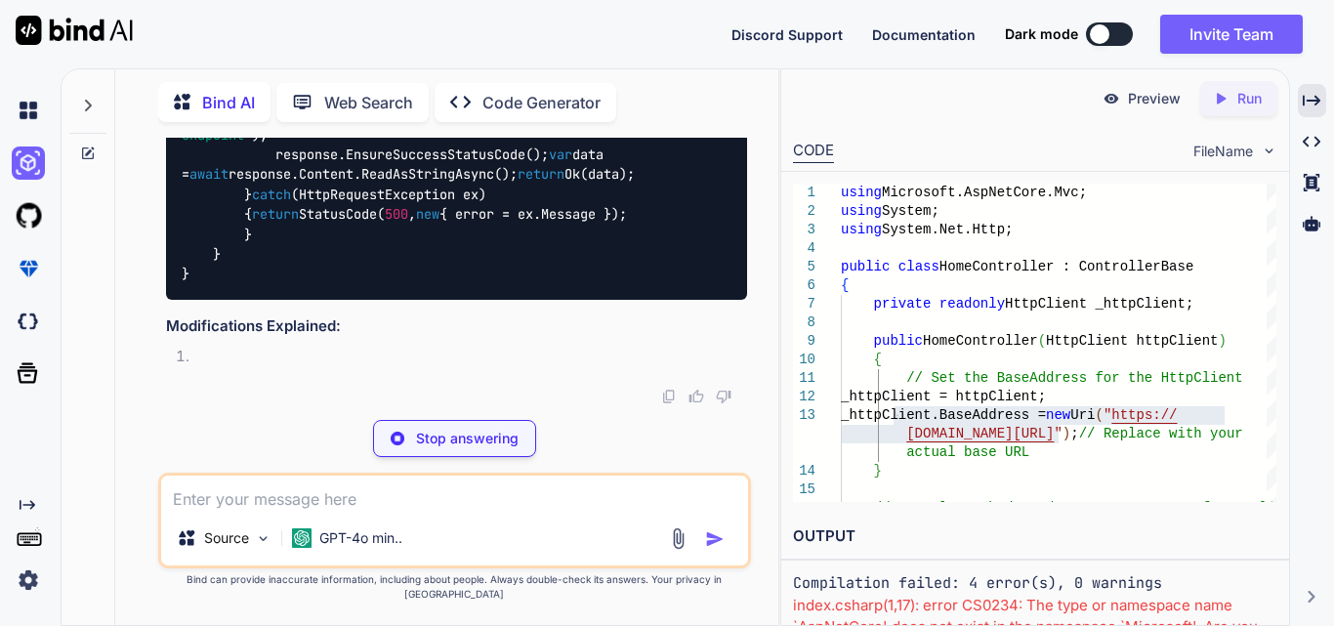
click at [570, 284] on code "using Microsoft.AspNetCore.Mvc; using System; using System.Net.Http; using Syst…" at bounding box center [456, 94] width 548 height 379
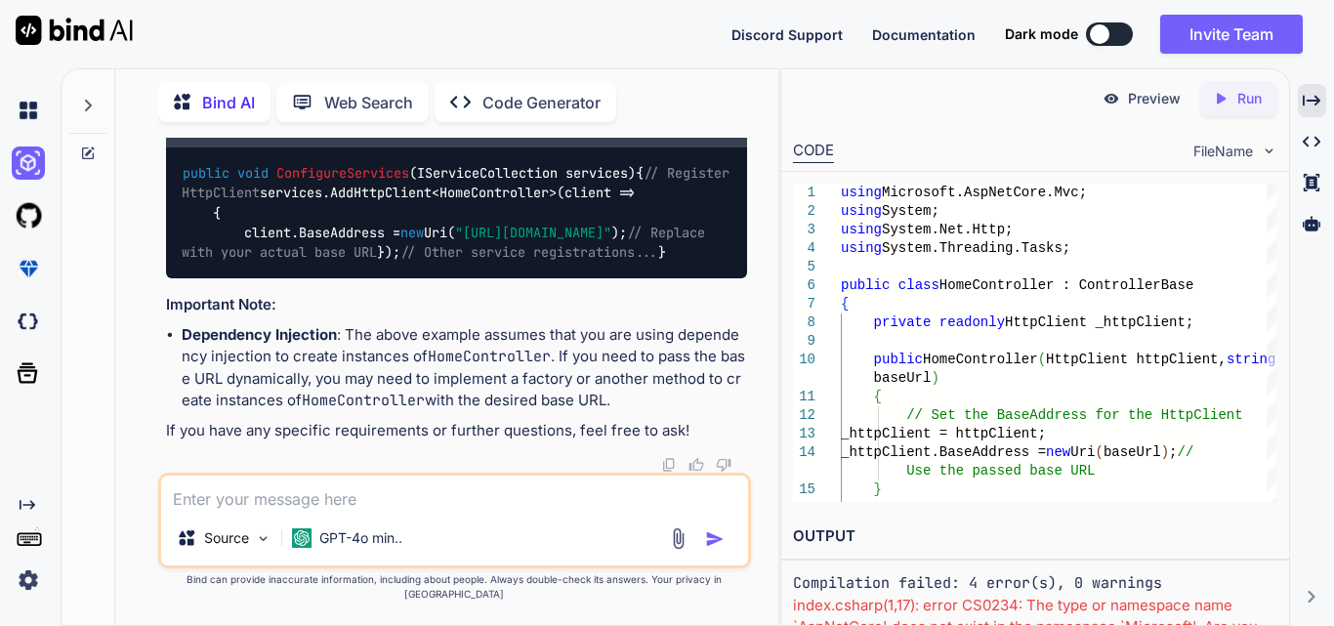
scroll to position [19211, 0]
drag, startPoint x: 276, startPoint y: 175, endPoint x: 531, endPoint y: 228, distance: 260.4
copy code "// Use the HttpClient to make a request var response = await _httpClient.GetAsy…"
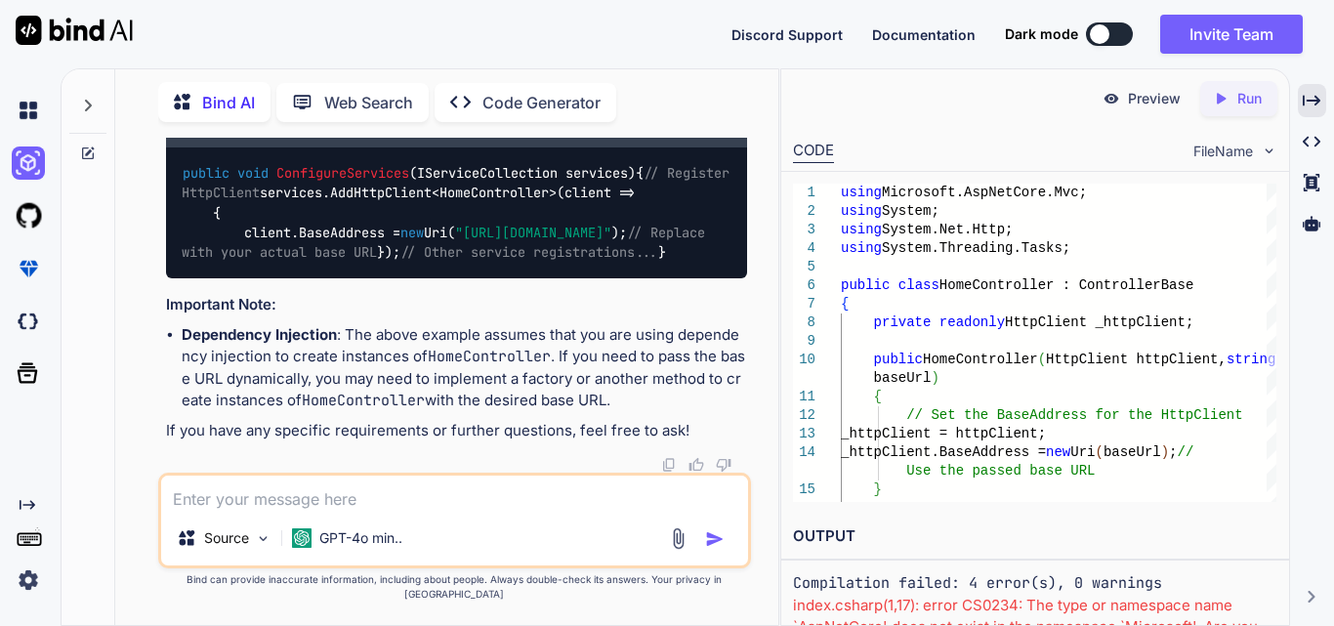
click at [335, 511] on textarea at bounding box center [454, 493] width 587 height 35
paste textarea "var requestUrl = $"https://[DOMAIN_NAME]/v1/balance_transactions?limit={limit}";"
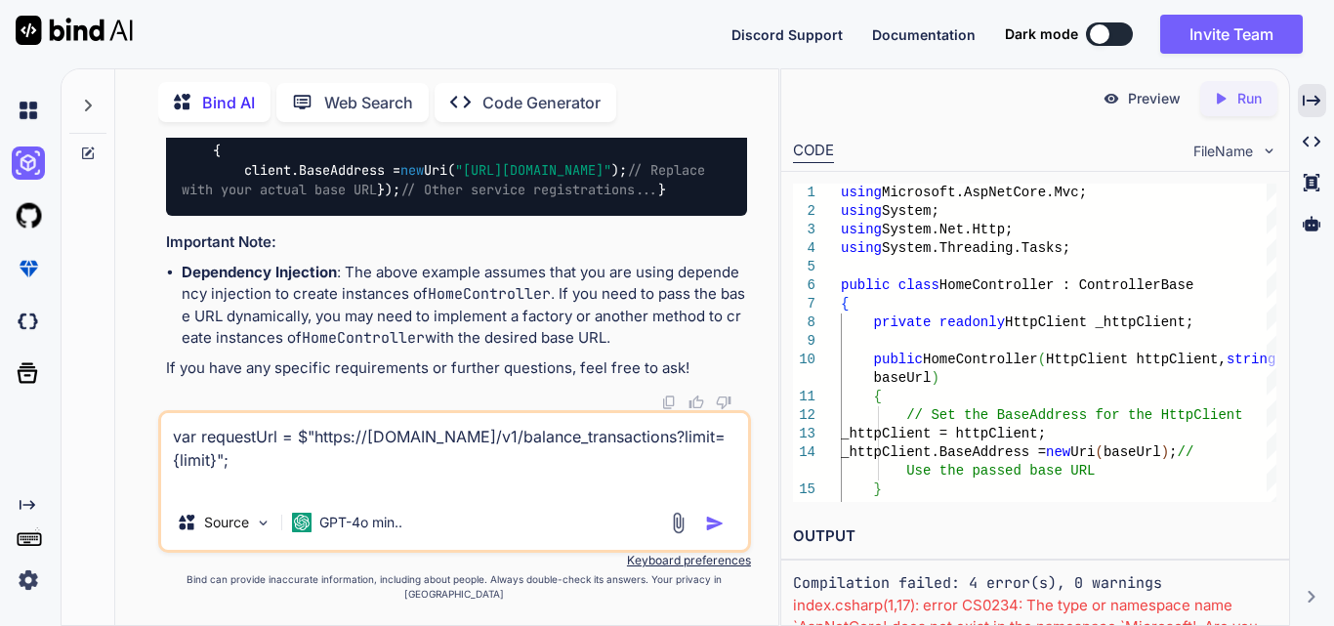
click at [374, 495] on textarea "var requestUrl = $"https://[DOMAIN_NAME]/v1/balance_transactions?limit={limit}";" at bounding box center [454, 454] width 587 height 82
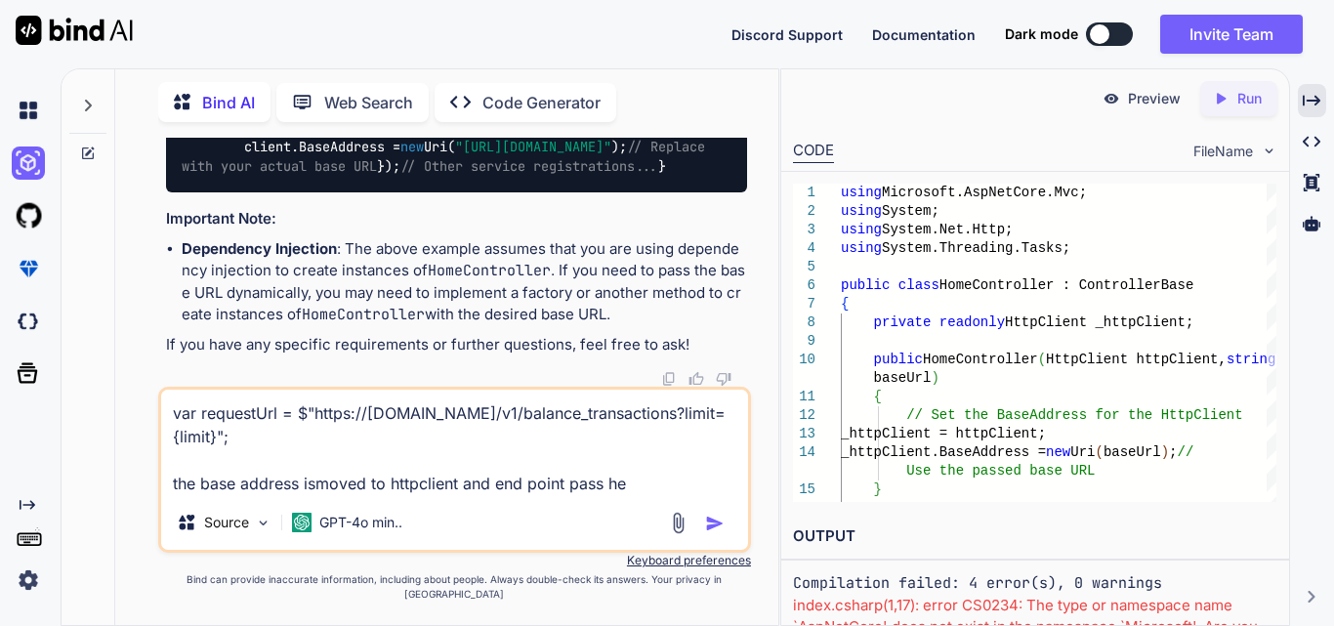
type textarea "var requestUrl = $"https://[DOMAIN_NAME]/v1/balance_transactions?limit={limit}"…"
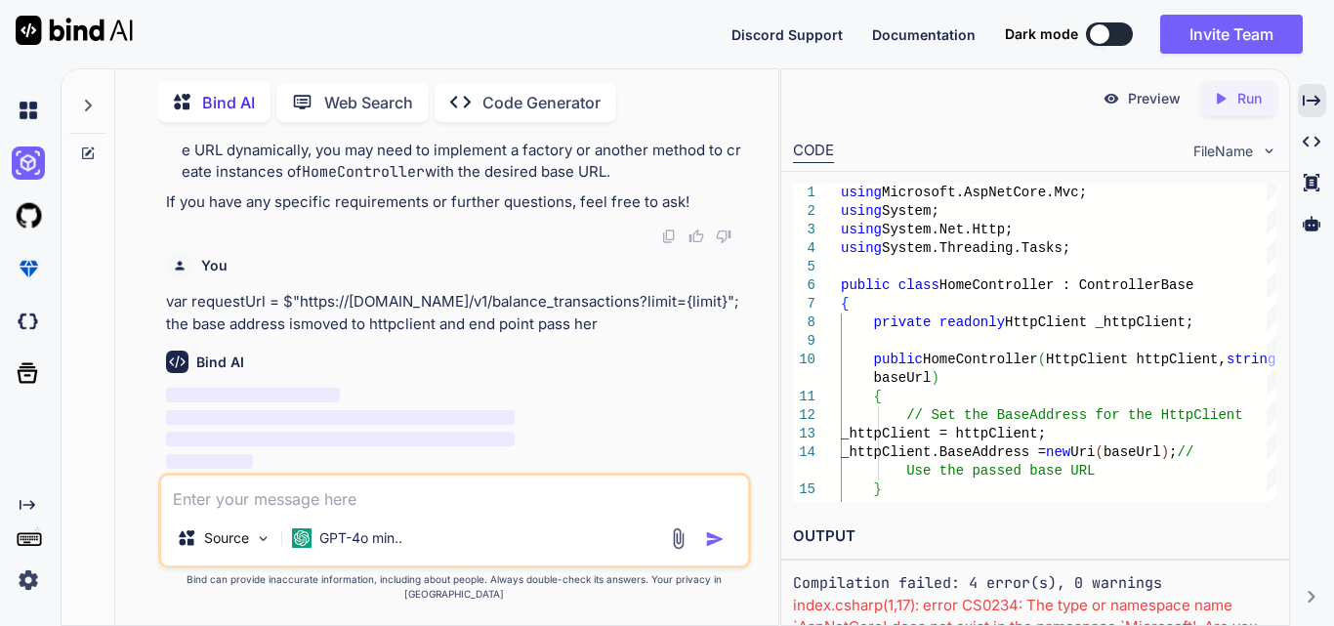
scroll to position [20166, 0]
drag, startPoint x: 201, startPoint y: 315, endPoint x: 570, endPoint y: 346, distance: 369.6
click at [570, 335] on p "var requestUrl = $"https://[DOMAIN_NAME]/v1/balance_transactions?limit={limit}"…" at bounding box center [456, 313] width 581 height 44
click at [579, 335] on p "var requestUrl = $"https://[DOMAIN_NAME]/v1/balance_transactions?limit={limit}"…" at bounding box center [456, 313] width 581 height 44
drag, startPoint x: 581, startPoint y: 338, endPoint x: 550, endPoint y: 338, distance: 31.3
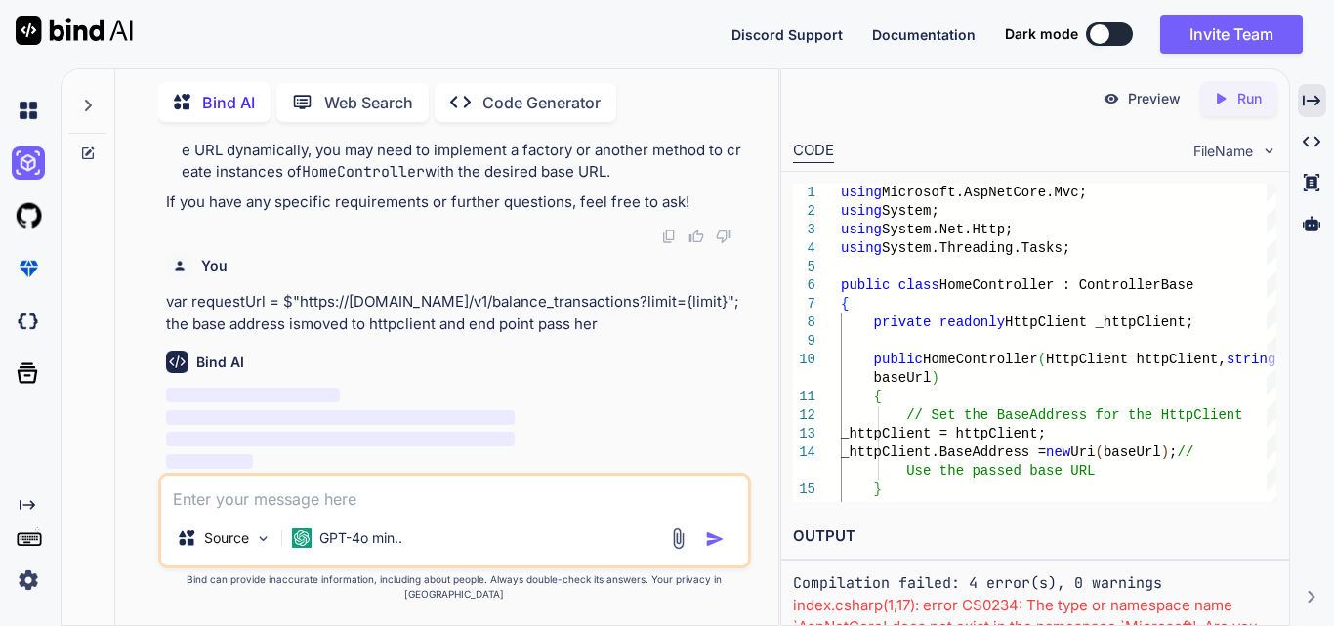
click at [550, 335] on p "var requestUrl = $"https://[DOMAIN_NAME]/v1/balance_transactions?limit={limit}"…" at bounding box center [456, 313] width 581 height 44
drag, startPoint x: 722, startPoint y: 313, endPoint x: 703, endPoint y: 314, distance: 18.6
click at [703, 314] on p "var requestUrl = $"https://[DOMAIN_NAME]/v1/balance_transactions?limit={limit}"…" at bounding box center [456, 313] width 581 height 44
click at [710, 315] on p "var requestUrl = $"https://[DOMAIN_NAME]/v1/balance_transactions?limit={limit}"…" at bounding box center [456, 313] width 581 height 44
click at [718, 317] on p "var requestUrl = $"https://[DOMAIN_NAME]/v1/balance_transactions?limit={limit}"…" at bounding box center [456, 313] width 581 height 44
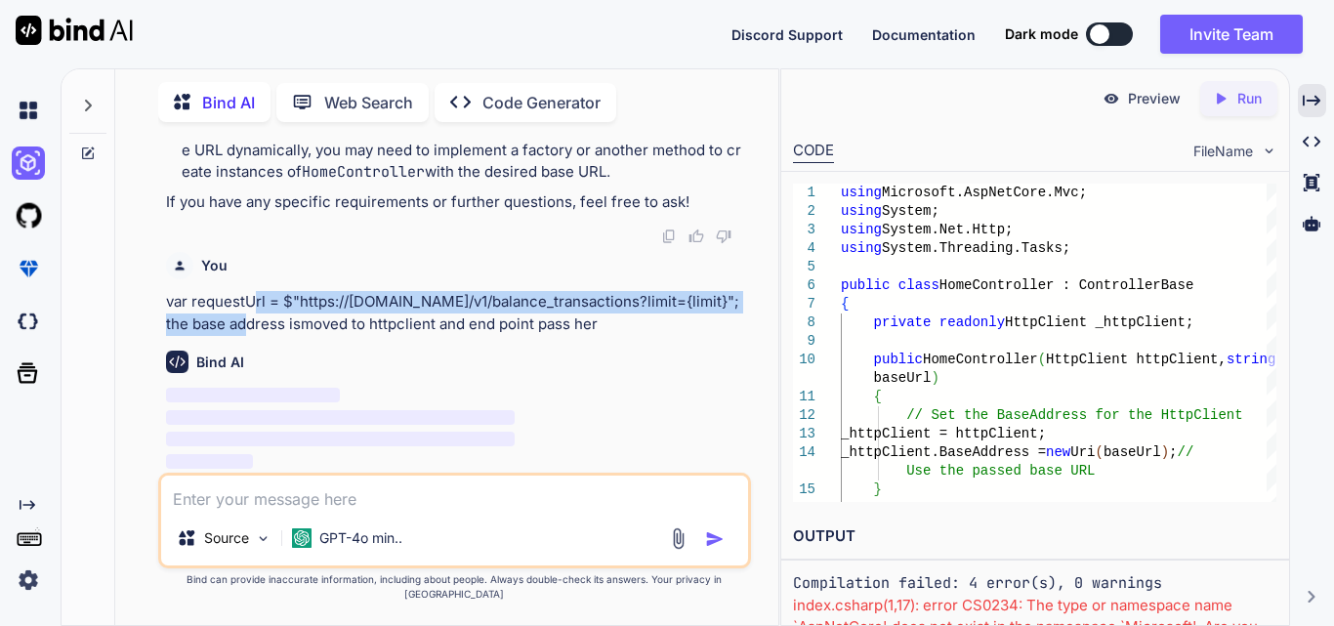
drag, startPoint x: 714, startPoint y: 314, endPoint x: 166, endPoint y: 317, distance: 548.0
click at [166, 317] on p "var requestUrl = $"https://[DOMAIN_NAME]/v1/balance_transactions?limit={limit}"…" at bounding box center [456, 313] width 581 height 44
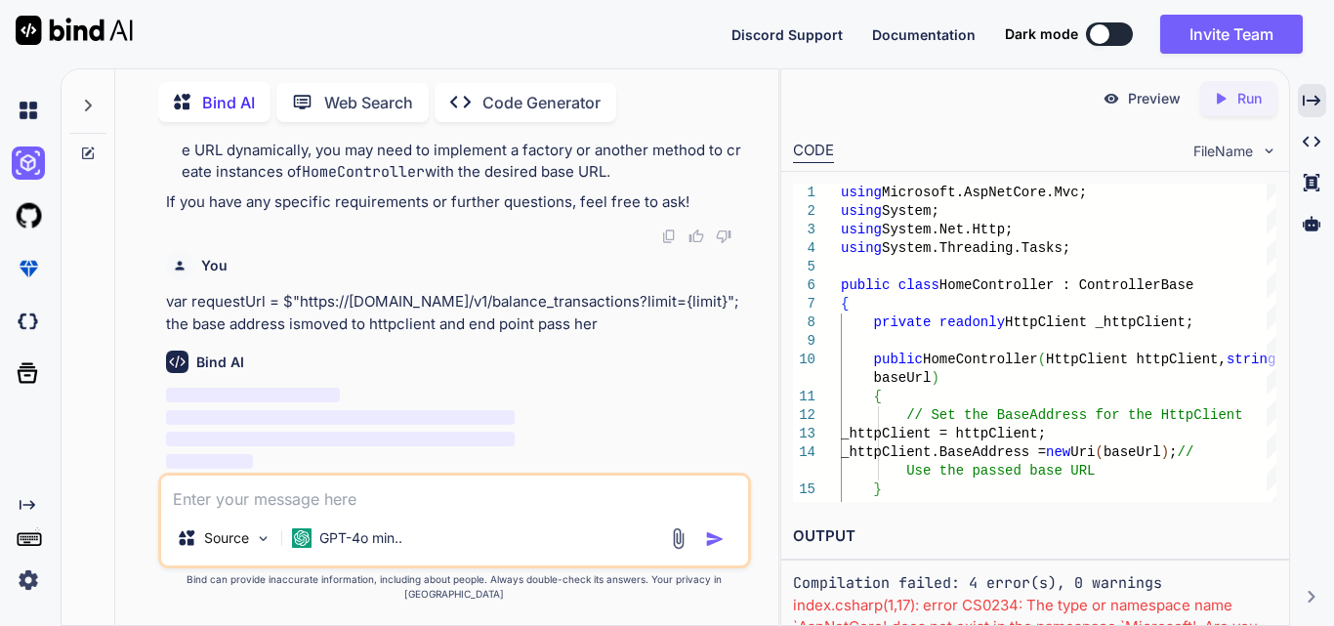
click at [539, 268] on div "You" at bounding box center [456, 265] width 581 height 27
click at [1313, 101] on icon at bounding box center [1312, 100] width 18 height 11
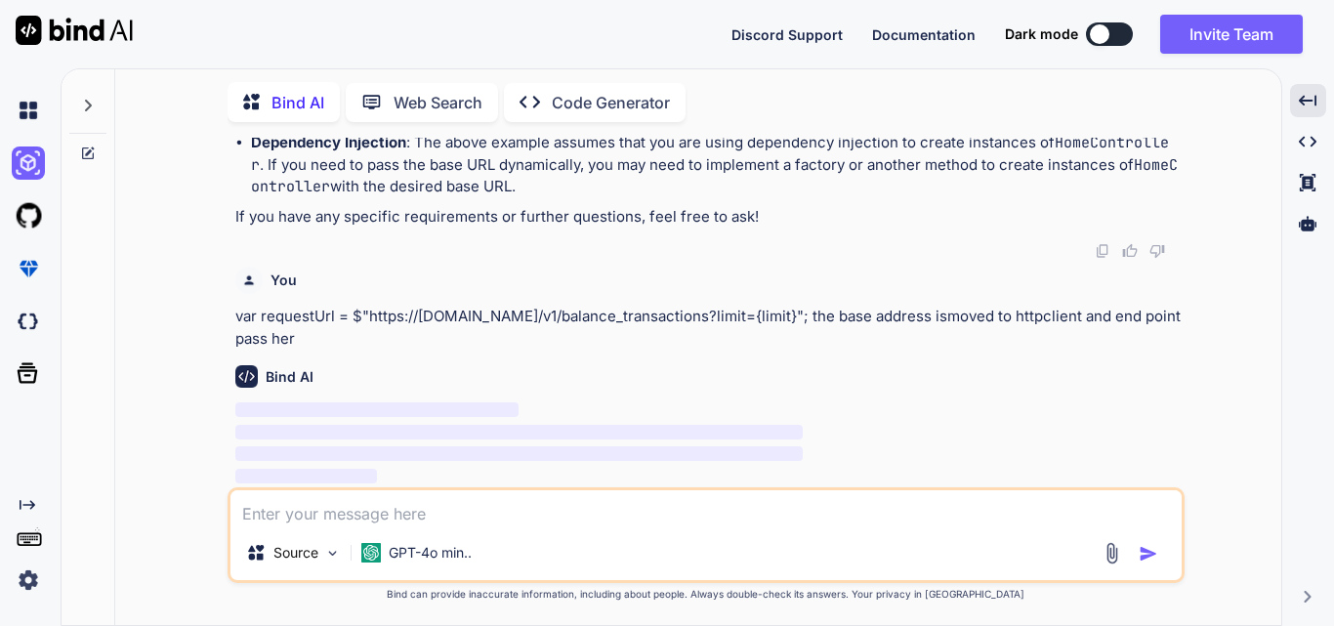
scroll to position [17400, 0]
click at [1140, 557] on img "button" at bounding box center [1149, 554] width 20 height 20
click at [330, 555] on img at bounding box center [332, 553] width 17 height 17
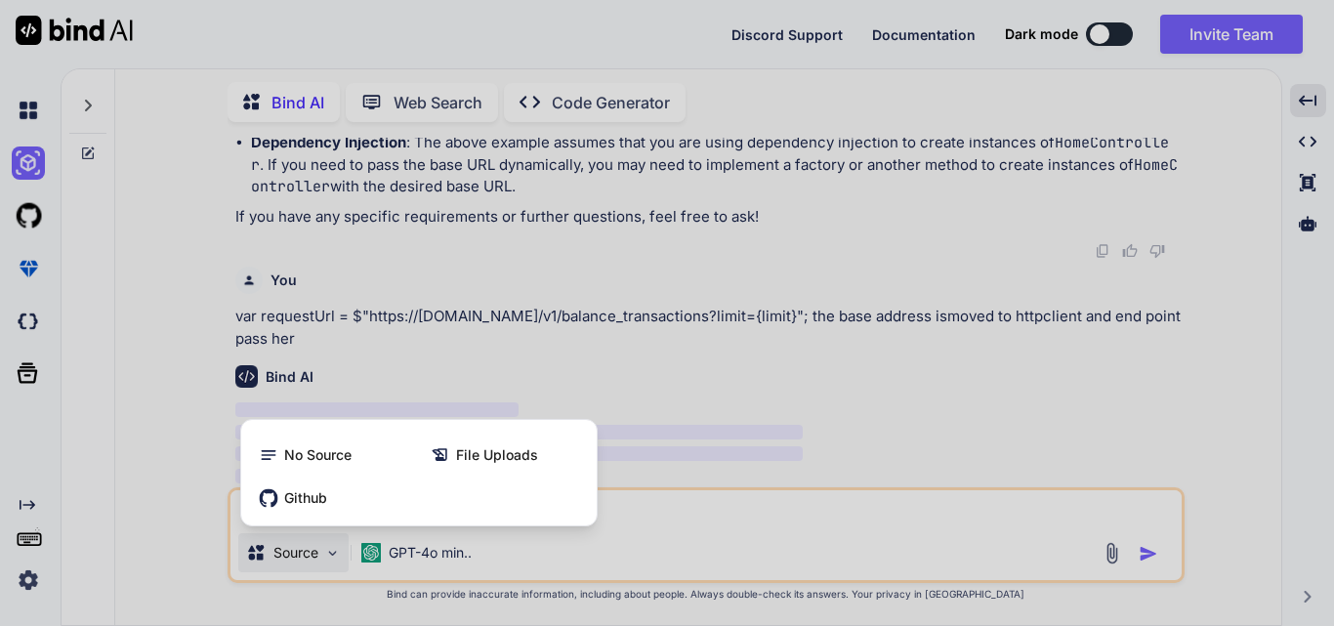
click at [518, 541] on div at bounding box center [667, 313] width 1334 height 626
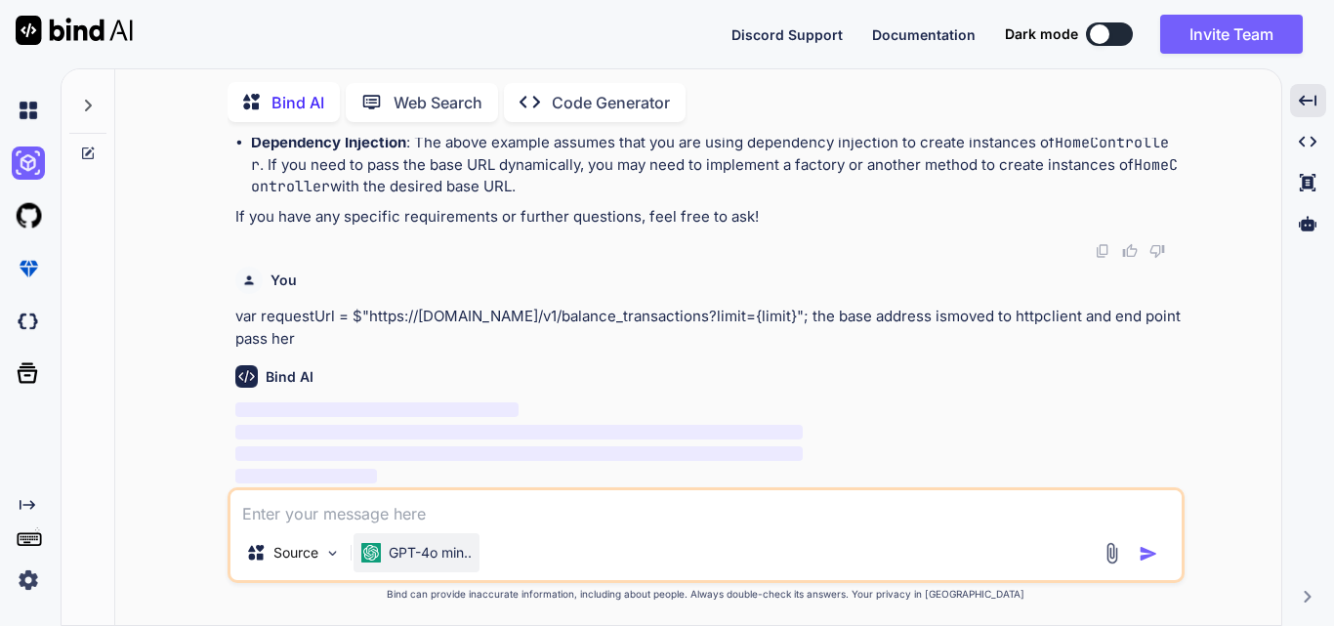
click at [447, 541] on div "GPT-4o min.." at bounding box center [417, 552] width 126 height 39
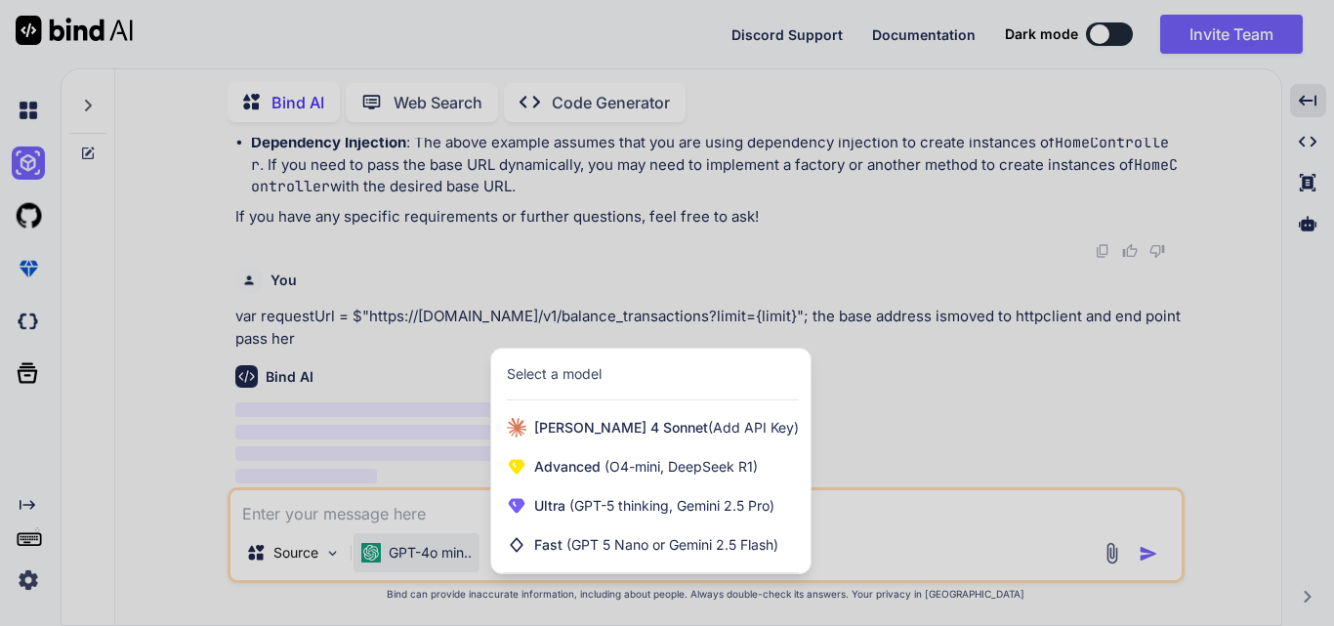
click at [838, 507] on div at bounding box center [667, 313] width 1334 height 626
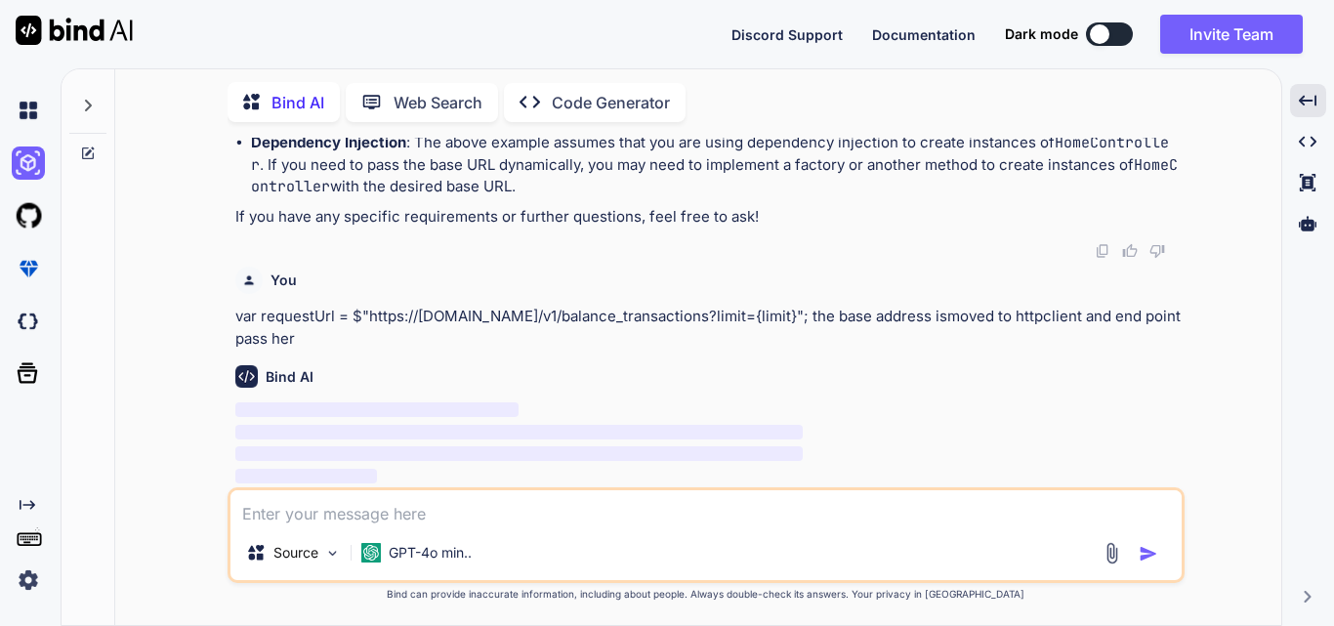
click at [793, 512] on textarea at bounding box center [706, 507] width 951 height 35
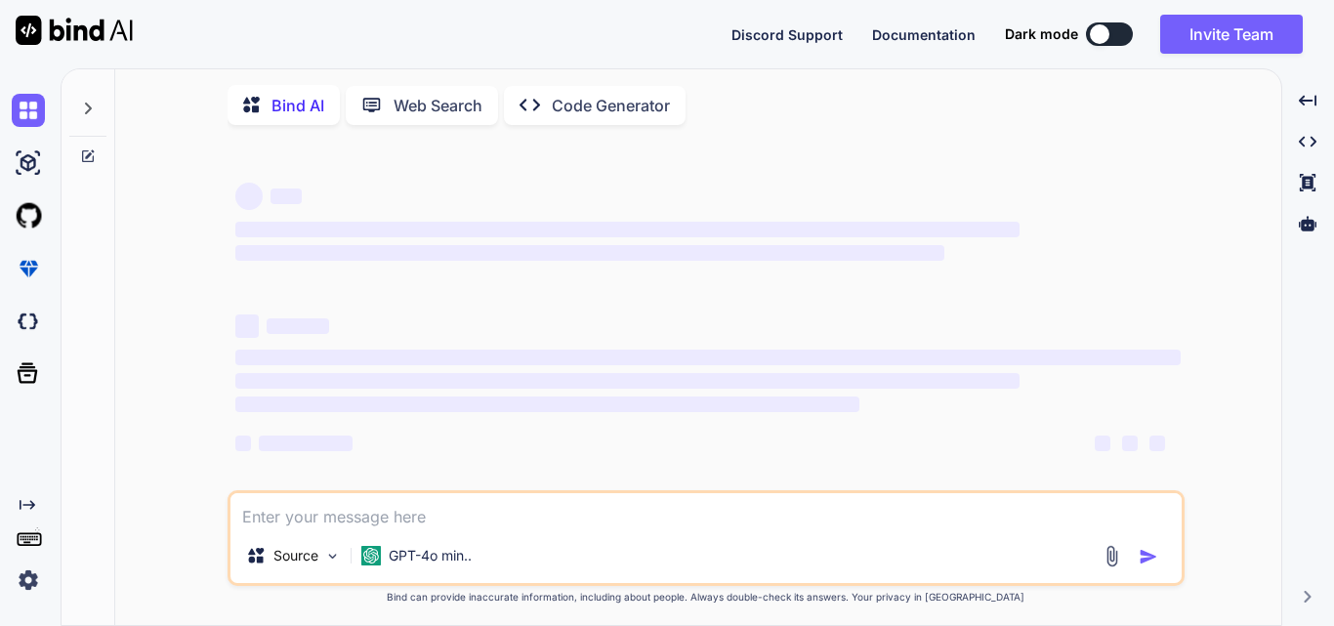
type textarea "x"
